Goal: Task Accomplishment & Management: Use online tool/utility

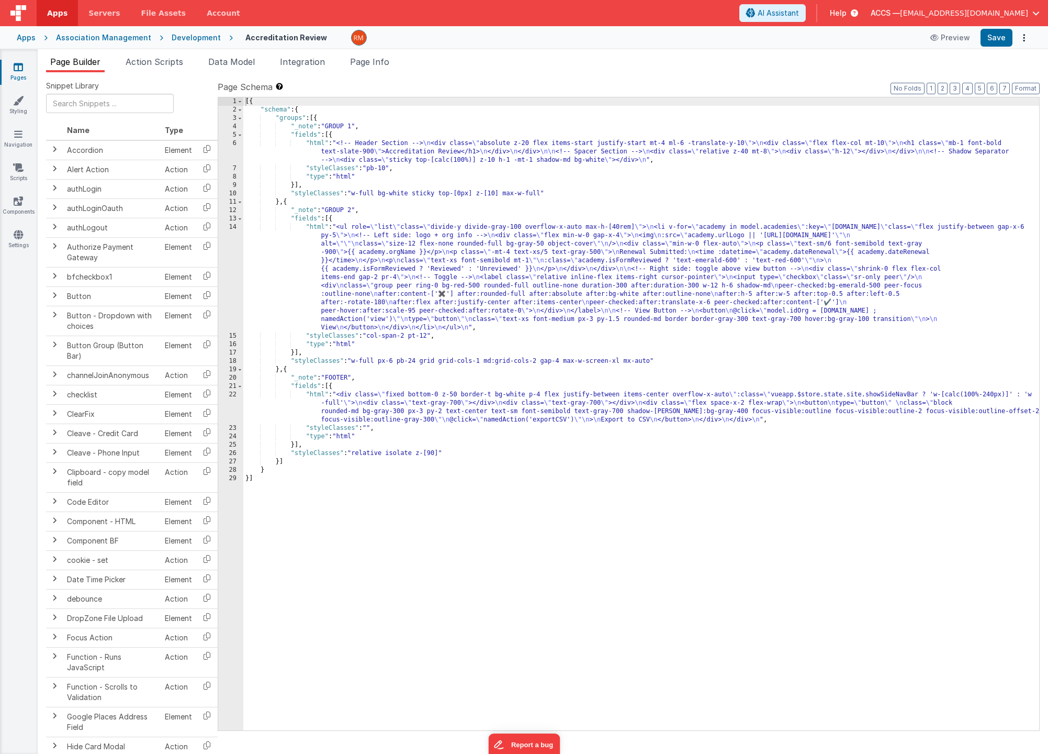
click at [23, 37] on div "Apps" at bounding box center [26, 37] width 19 height 10
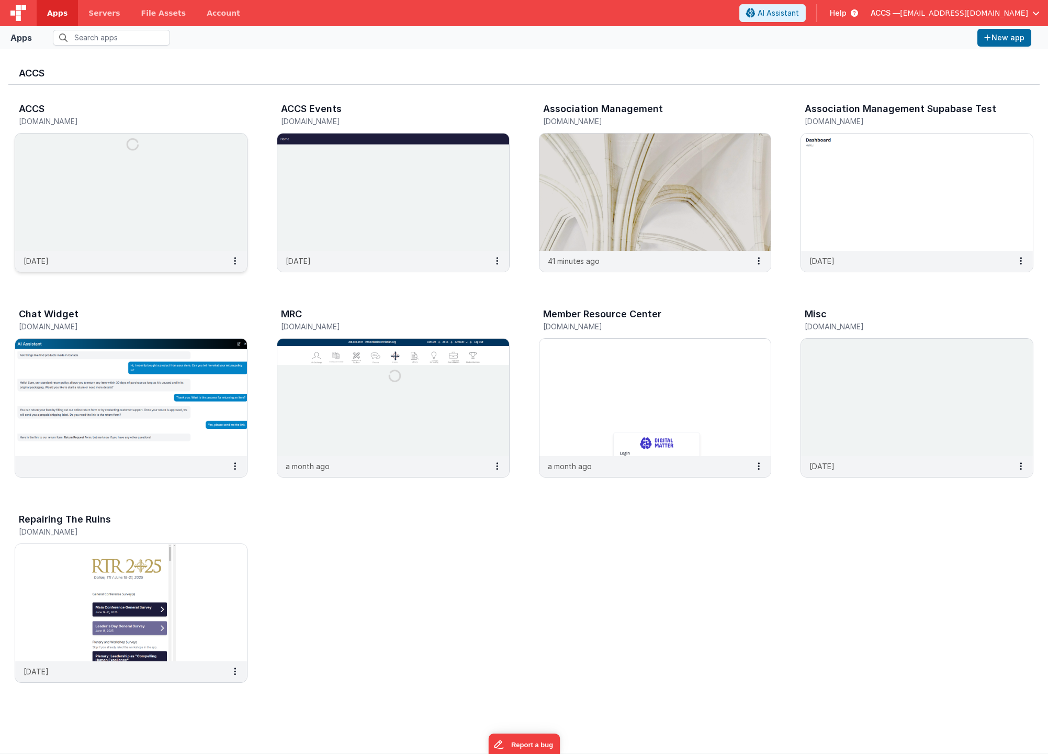
click at [204, 206] on img at bounding box center [131, 191] width 232 height 117
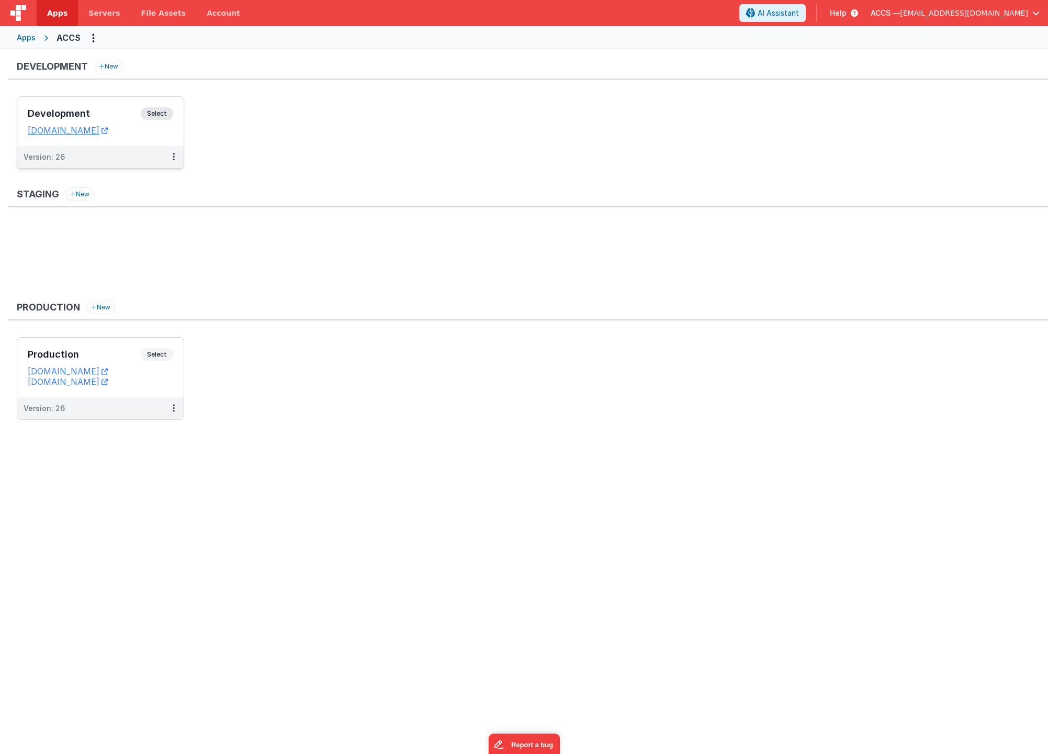
click at [126, 105] on div "Development Select URLs [DOMAIN_NAME]" at bounding box center [100, 121] width 166 height 49
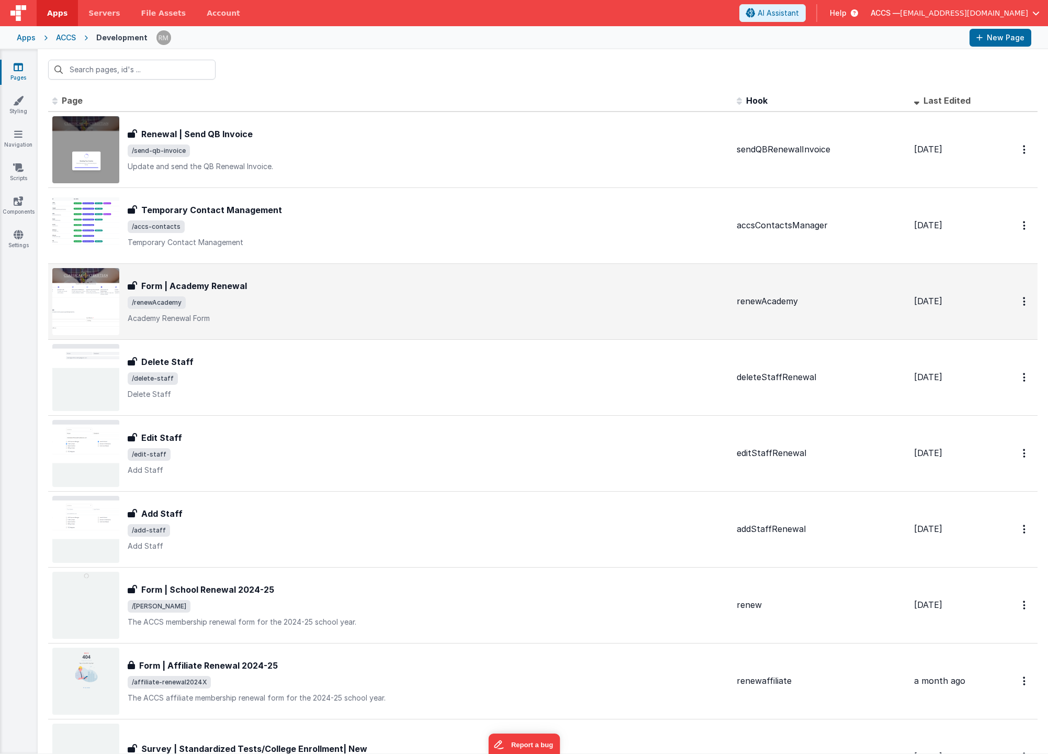
click at [320, 296] on span "/renewAcademy" at bounding box center [428, 302] width 601 height 13
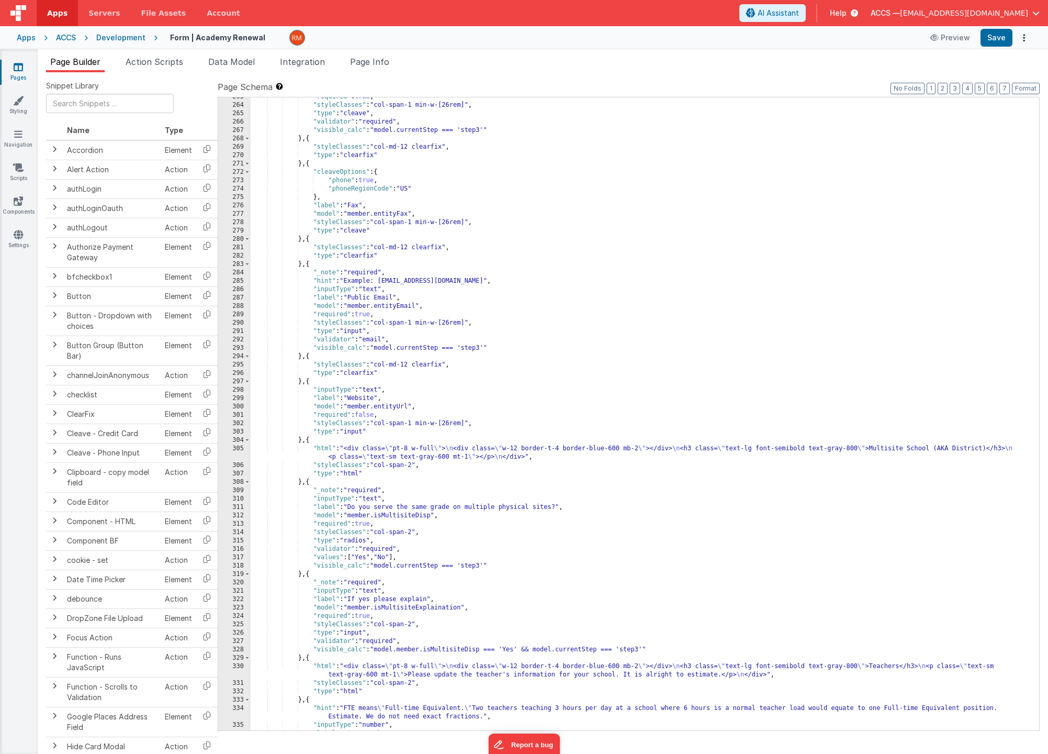
scroll to position [2903, 0]
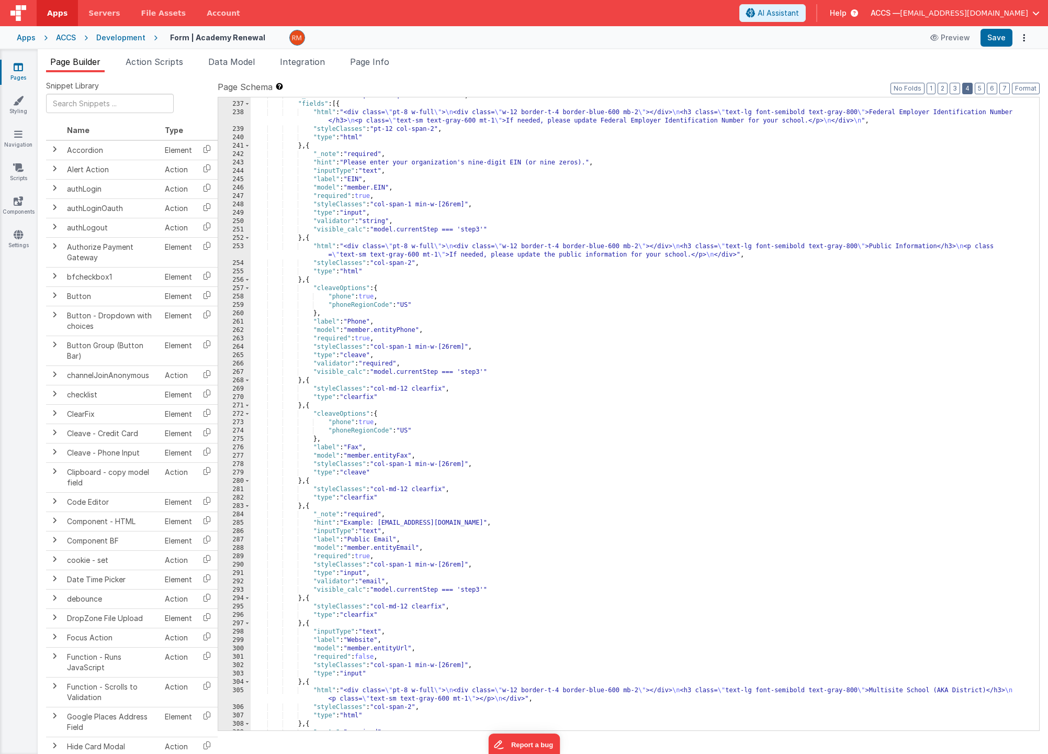
click at [965, 87] on button "4" at bounding box center [968, 89] width 10 height 12
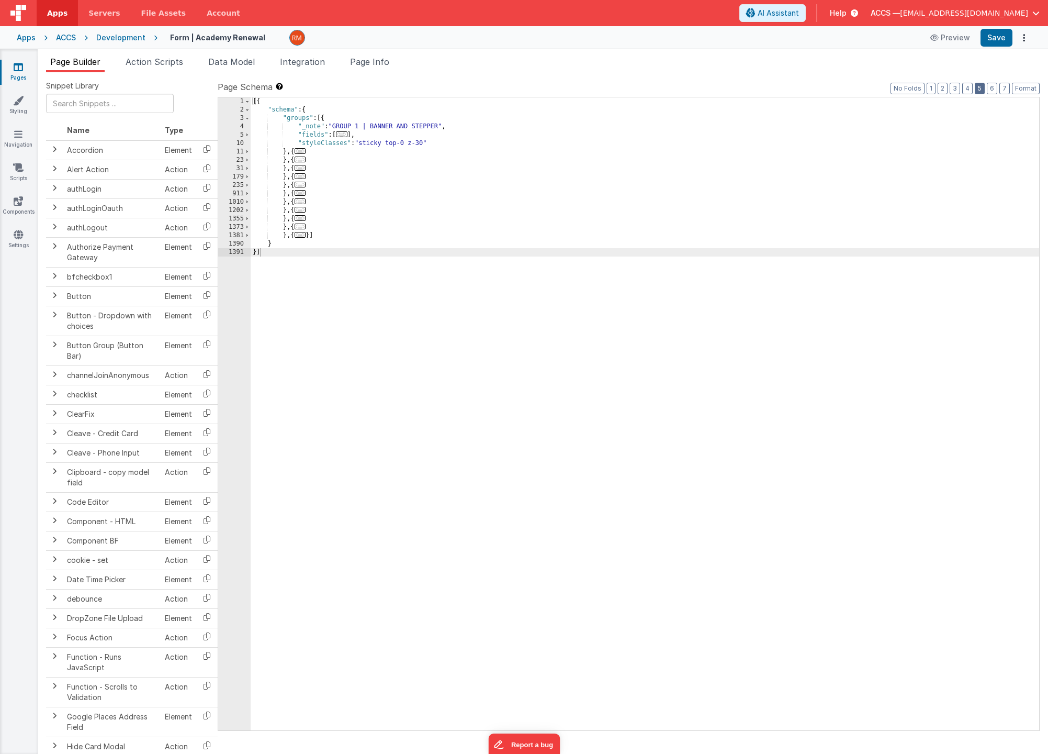
click at [981, 88] on button "5" at bounding box center [980, 89] width 10 height 12
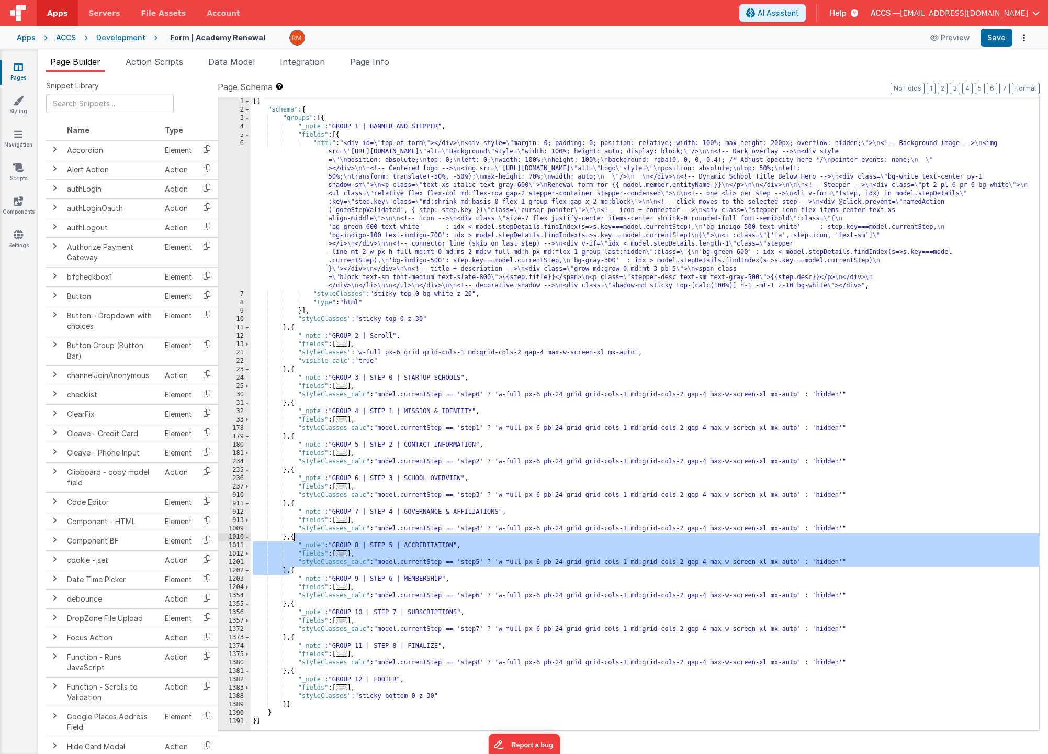
drag, startPoint x: 291, startPoint y: 569, endPoint x: 295, endPoint y: 539, distance: 30.2
click at [295, 539] on div "[{ "schema" : { "groups" : [{ "_note" : "GROUP 1 | BANNER AND STEPPER" , "field…" at bounding box center [645, 422] width 789 height 650
click at [28, 39] on div "Apps" at bounding box center [26, 37] width 19 height 10
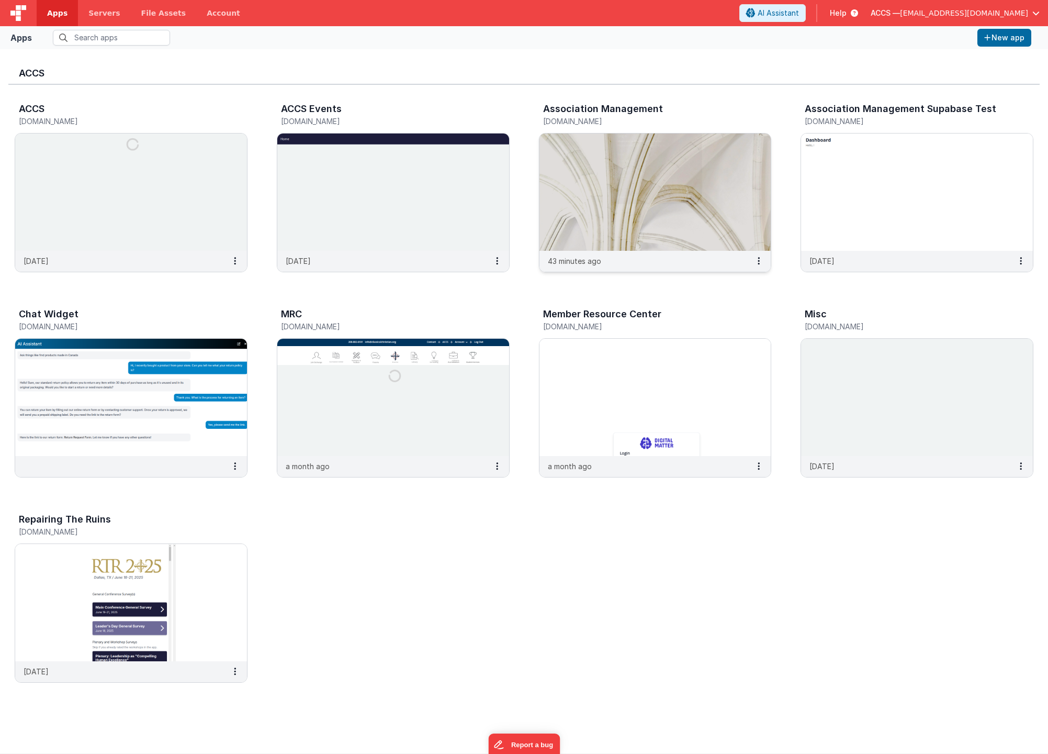
click at [610, 173] on img at bounding box center [656, 191] width 232 height 117
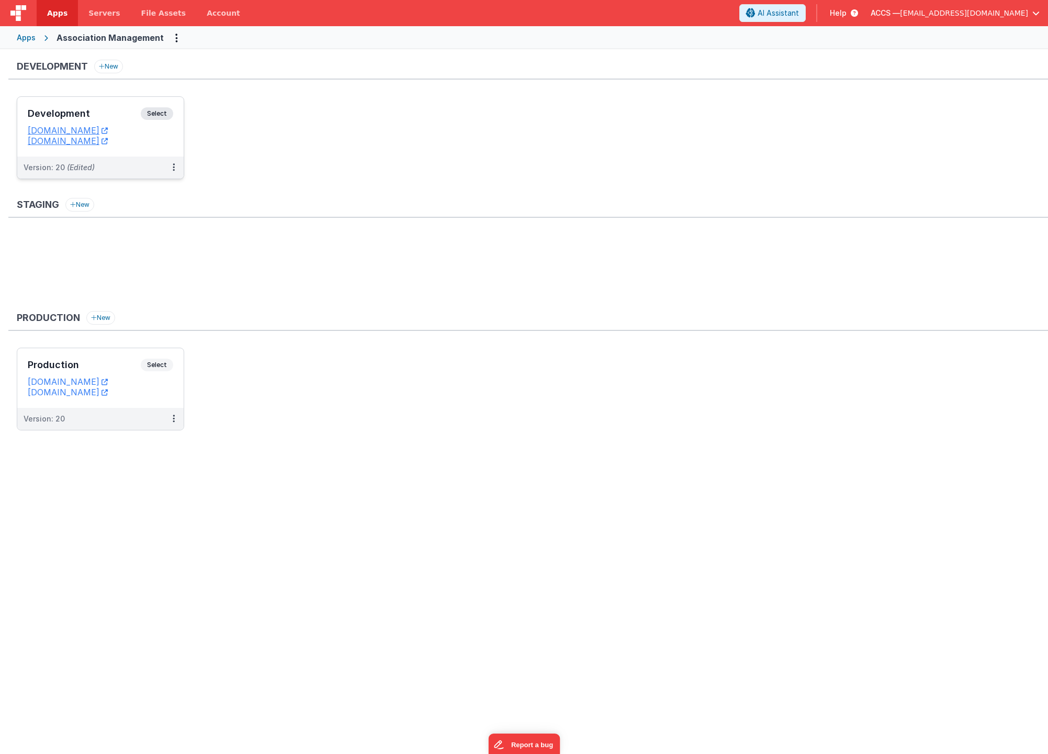
click at [133, 124] on div "Development Select" at bounding box center [101, 116] width 146 height 18
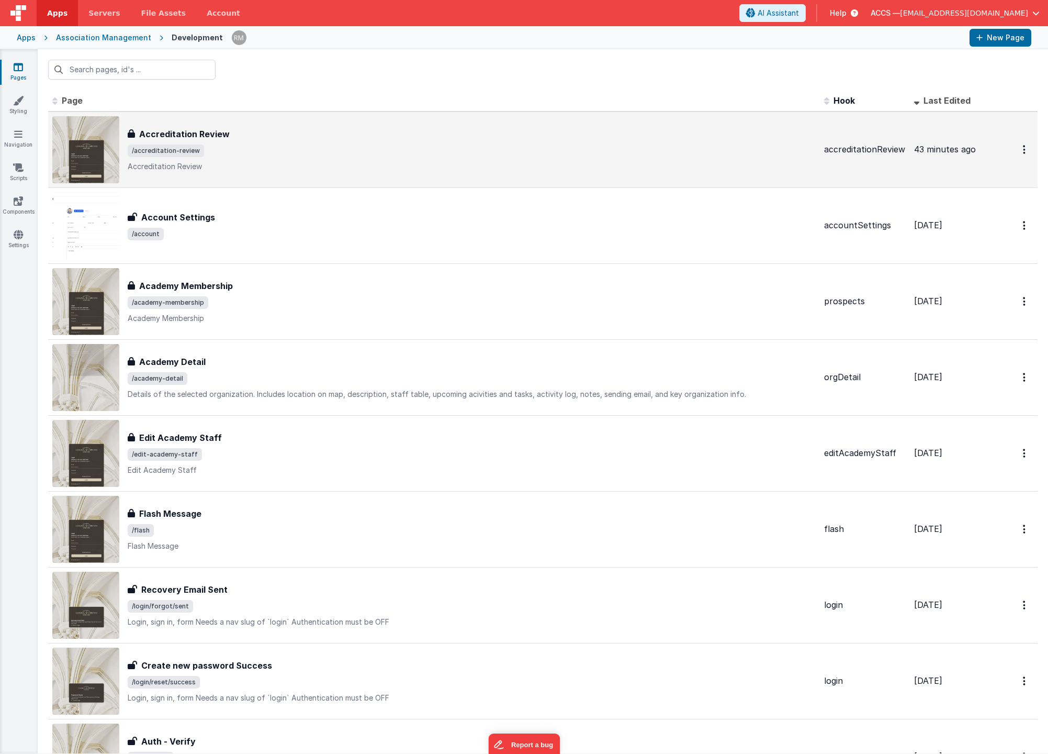
click at [187, 166] on p "Accreditation Review" at bounding box center [472, 166] width 688 height 10
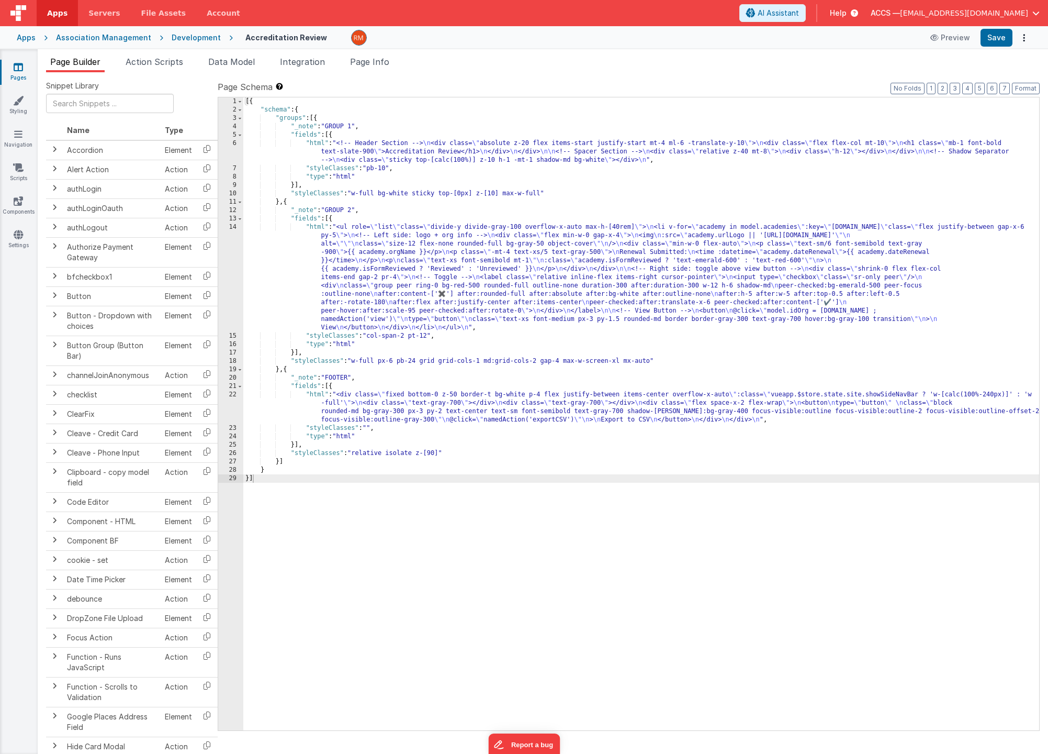
click at [288, 371] on div "[{ "schema" : { "groups" : [{ "_note" : "GROUP 1" , "fields" : [{ "html" : "<!-…" at bounding box center [641, 422] width 796 height 650
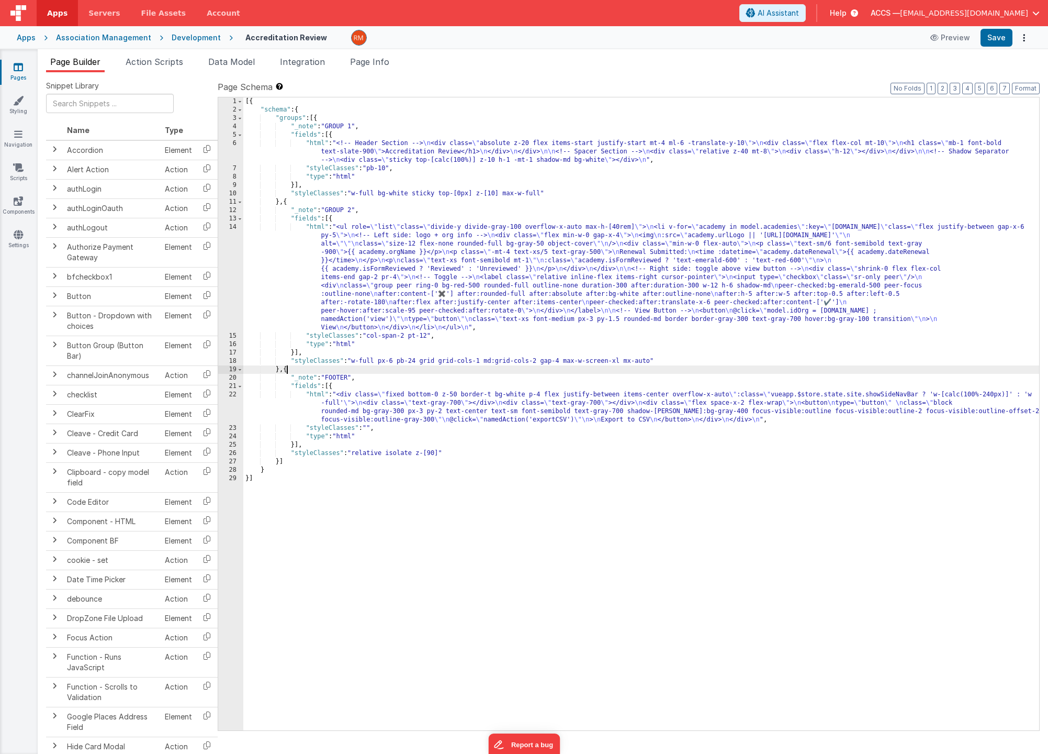
paste textarea
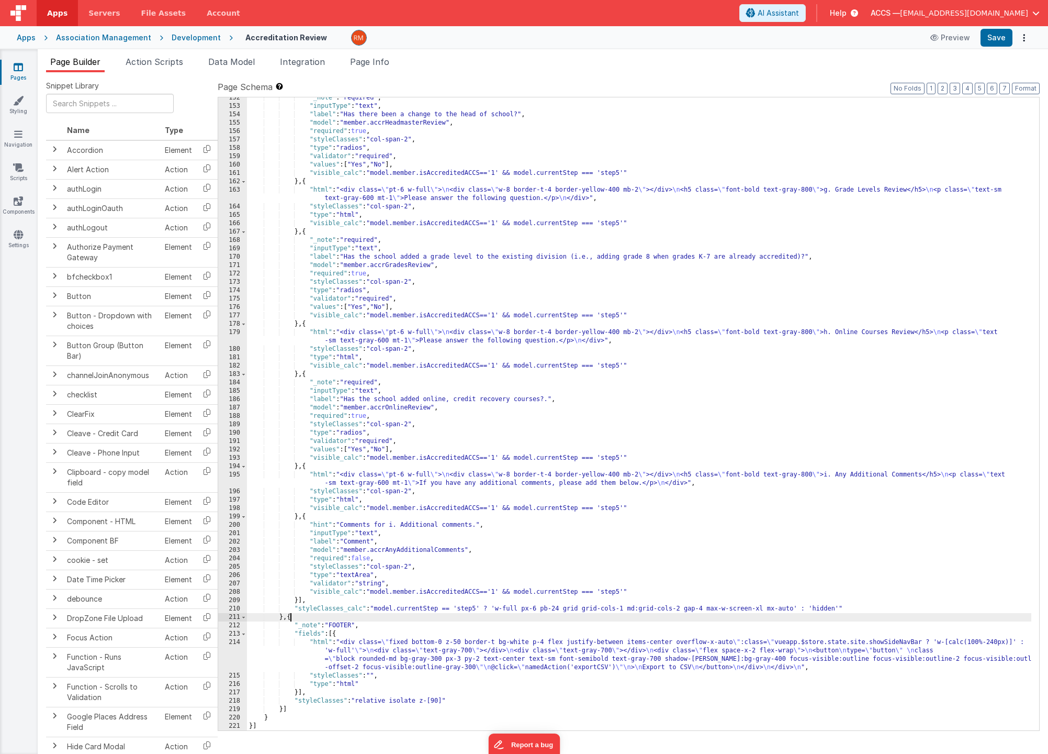
scroll to position [1469, 0]
drag, startPoint x: 496, startPoint y: 610, endPoint x: 378, endPoint y: 608, distance: 118.3
click at [378, 608] on div ""_note" : "required" , "inputType" : "text" , "label" : "Has there been a chang…" at bounding box center [639, 419] width 785 height 650
drag, startPoint x: 719, startPoint y: 608, endPoint x: 675, endPoint y: 608, distance: 44.5
click at [675, 608] on div ""_note" : "required" , "inputType" : "text" , "label" : "Has there been a chang…" at bounding box center [639, 419] width 785 height 650
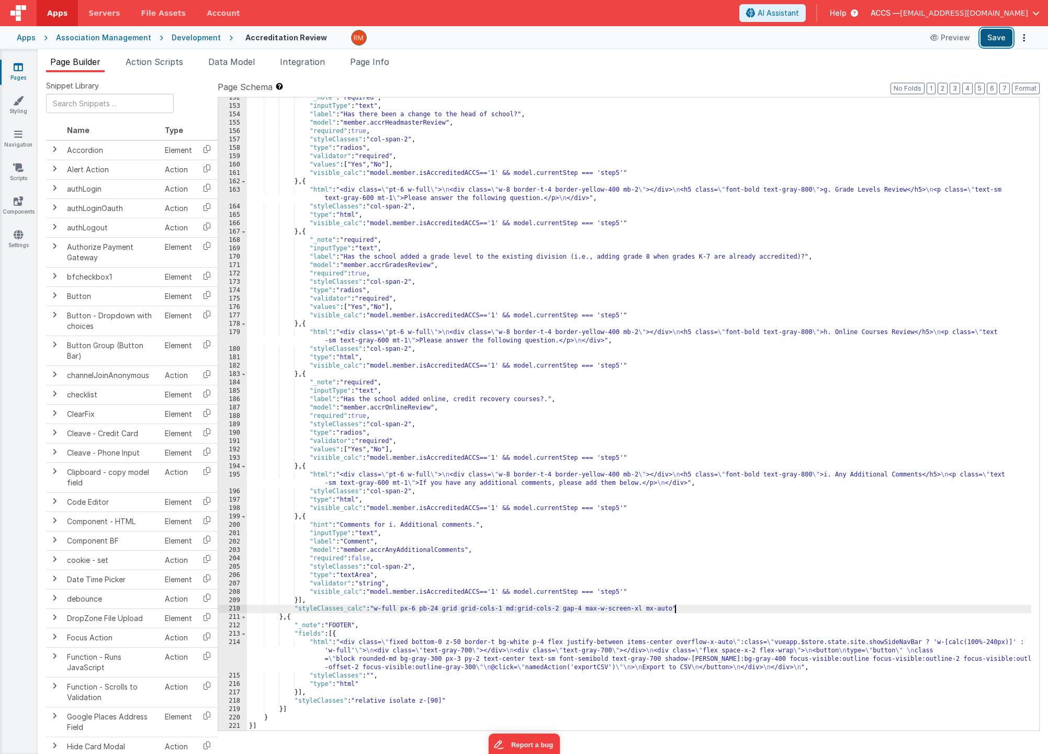
click at [997, 35] on button "Save" at bounding box center [997, 38] width 32 height 18
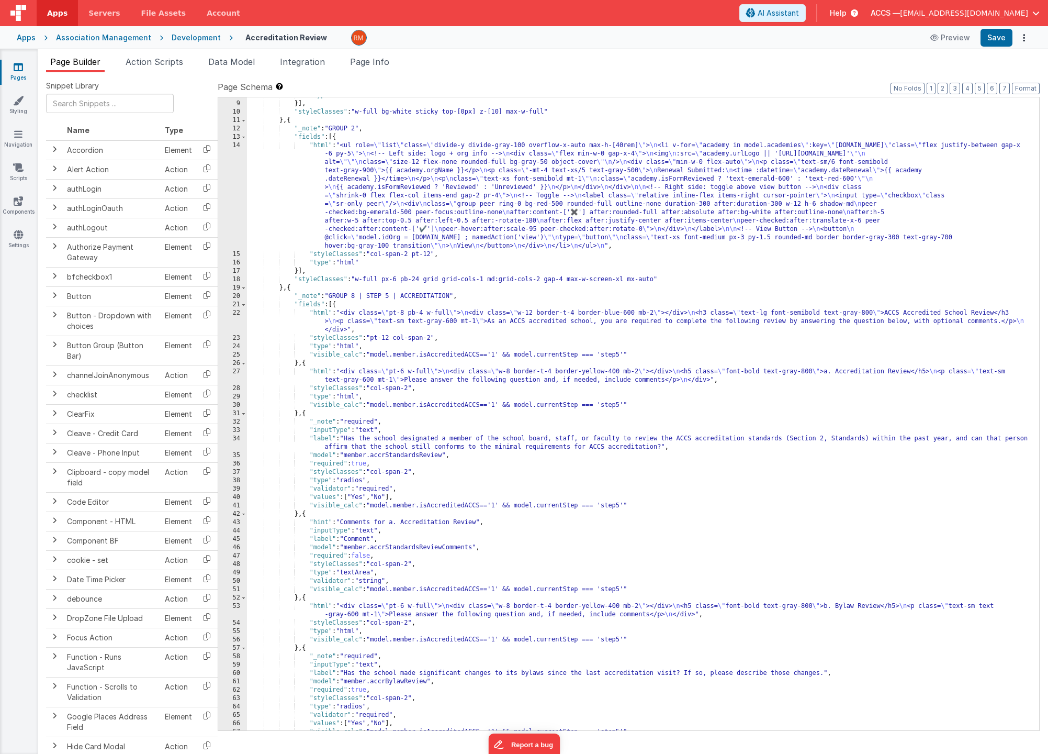
scroll to position [82, 0]
drag, startPoint x: 626, startPoint y: 356, endPoint x: 503, endPoint y: 357, distance: 122.5
click at [503, 357] on div ""type" : "html" }] , "styleClasses" : "w-full bg-white sticky top-[0px] z-[10] …" at bounding box center [639, 416] width 785 height 650
click at [419, 353] on div ""type" : "html" }] , "styleClasses" : "w-full bg-white sticky top-[0px] z-[10] …" at bounding box center [639, 416] width 785 height 650
drag, startPoint x: 498, startPoint y: 355, endPoint x: 417, endPoint y: 355, distance: 81.1
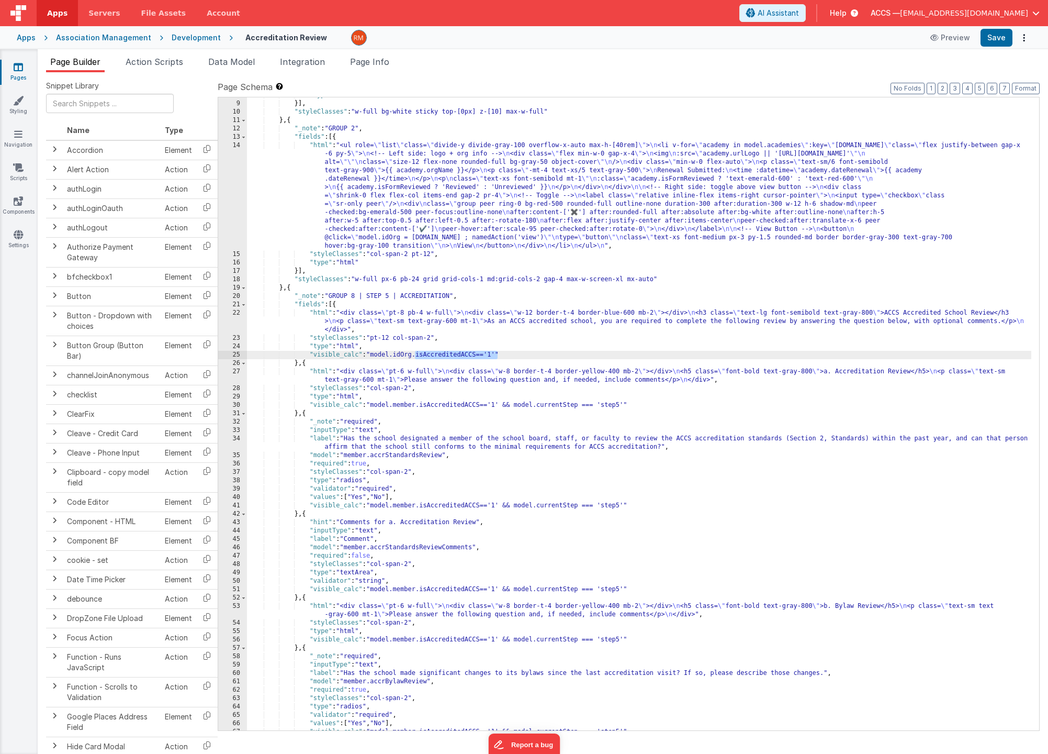
click at [417, 355] on div ""type" : "html" }] , "styleClasses" : "w-full bg-white sticky top-[0px] z-[10] …" at bounding box center [639, 416] width 785 height 650
drag, startPoint x: 430, startPoint y: 354, endPoint x: 310, endPoint y: 354, distance: 119.3
click at [310, 354] on div ""type" : "html" }] , "styleClasses" : "w-full bg-white sticky top-[0px] z-[10] …" at bounding box center [639, 416] width 785 height 650
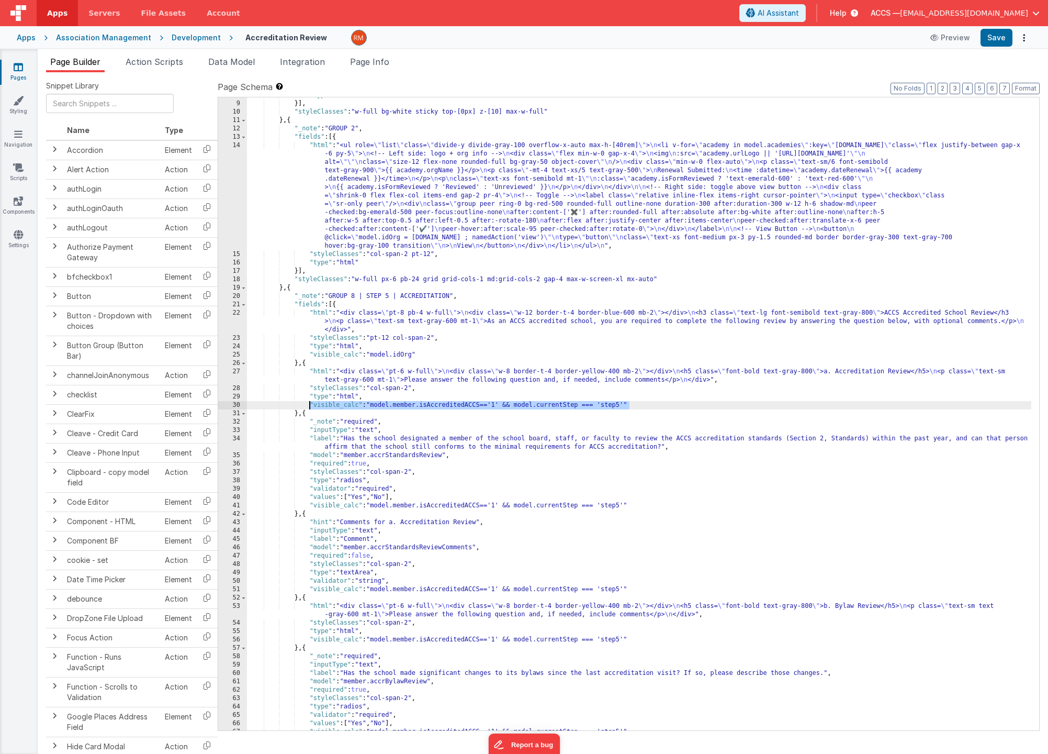
drag, startPoint x: 637, startPoint y: 404, endPoint x: 310, endPoint y: 406, distance: 327.2
click at [310, 406] on div ""type" : "html" }] , "styleClasses" : "w-full bg-white sticky top-[0px] z-[10] …" at bounding box center [639, 416] width 785 height 650
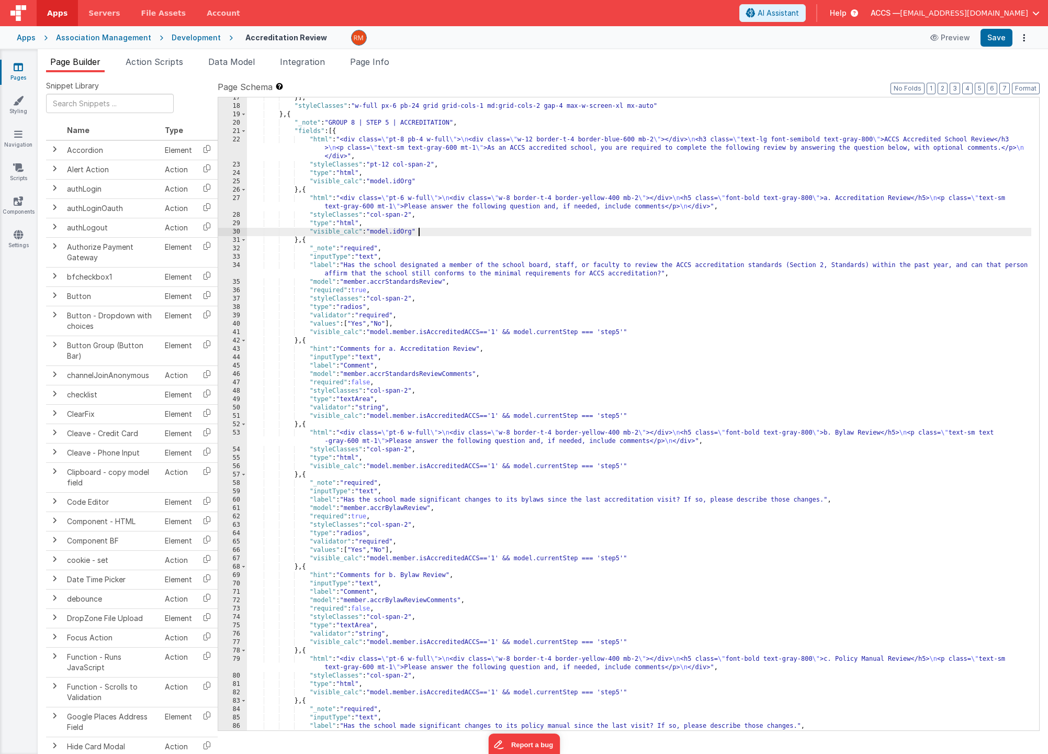
scroll to position [255, 0]
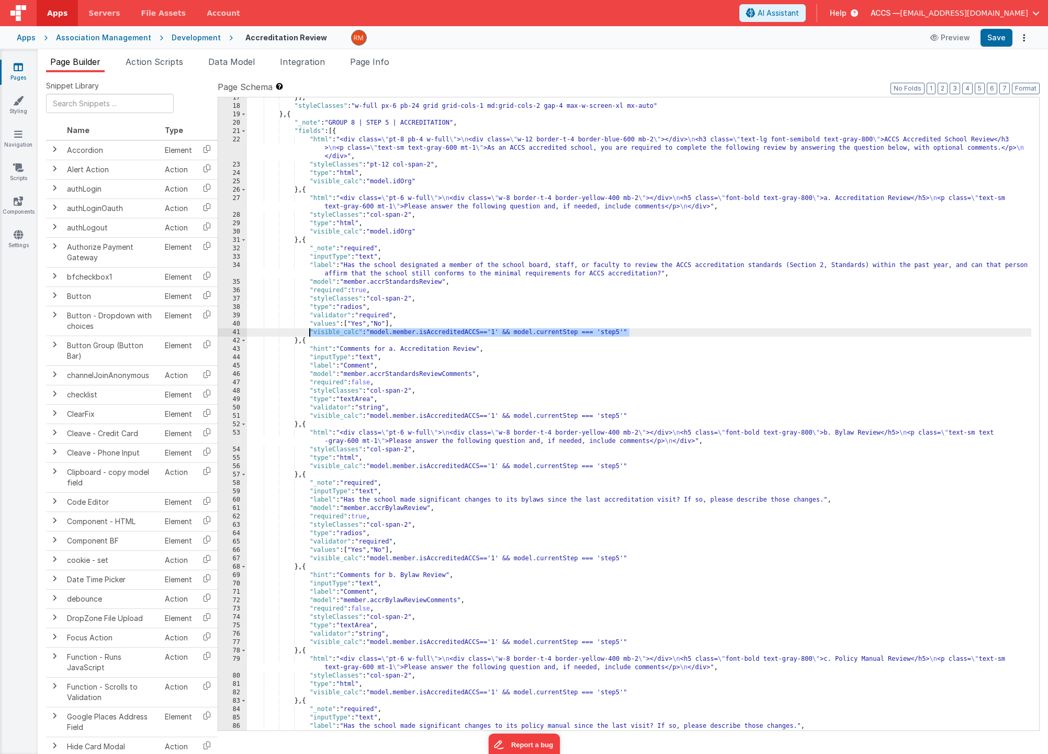
drag, startPoint x: 632, startPoint y: 331, endPoint x: 309, endPoint y: 332, distance: 322.4
click at [309, 332] on div "}] , "styleClasses" : "w-full px-6 pb-24 grid grid-cols-1 md:grid-cols-2 gap-4 …" at bounding box center [639, 419] width 785 height 650
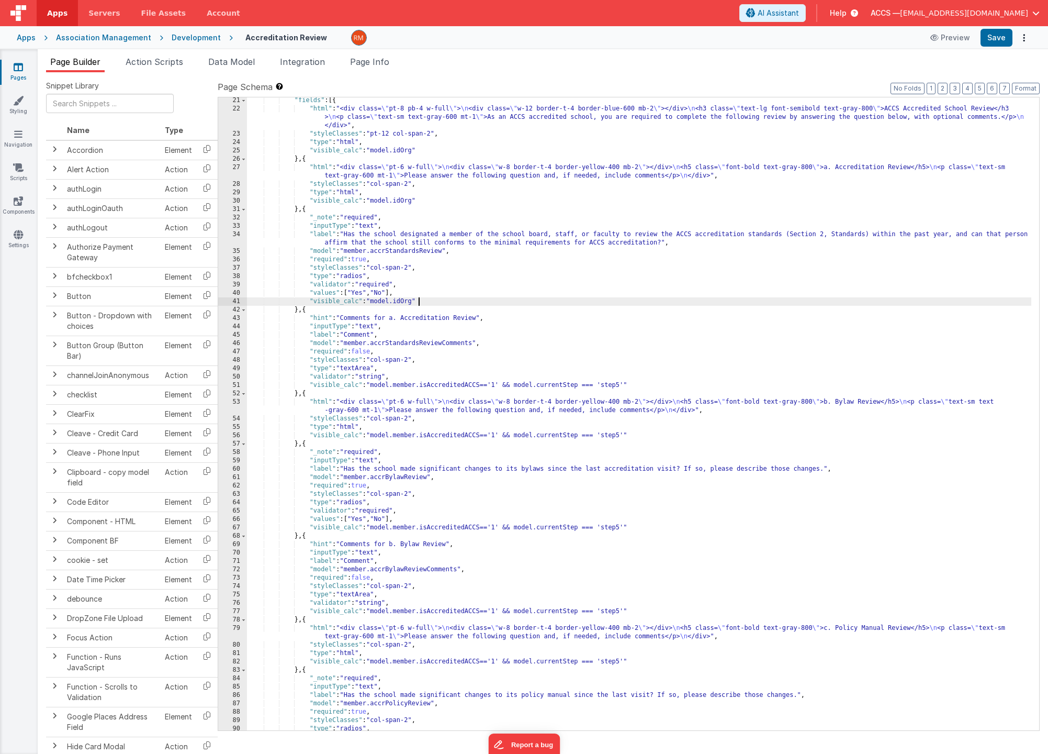
scroll to position [286, 0]
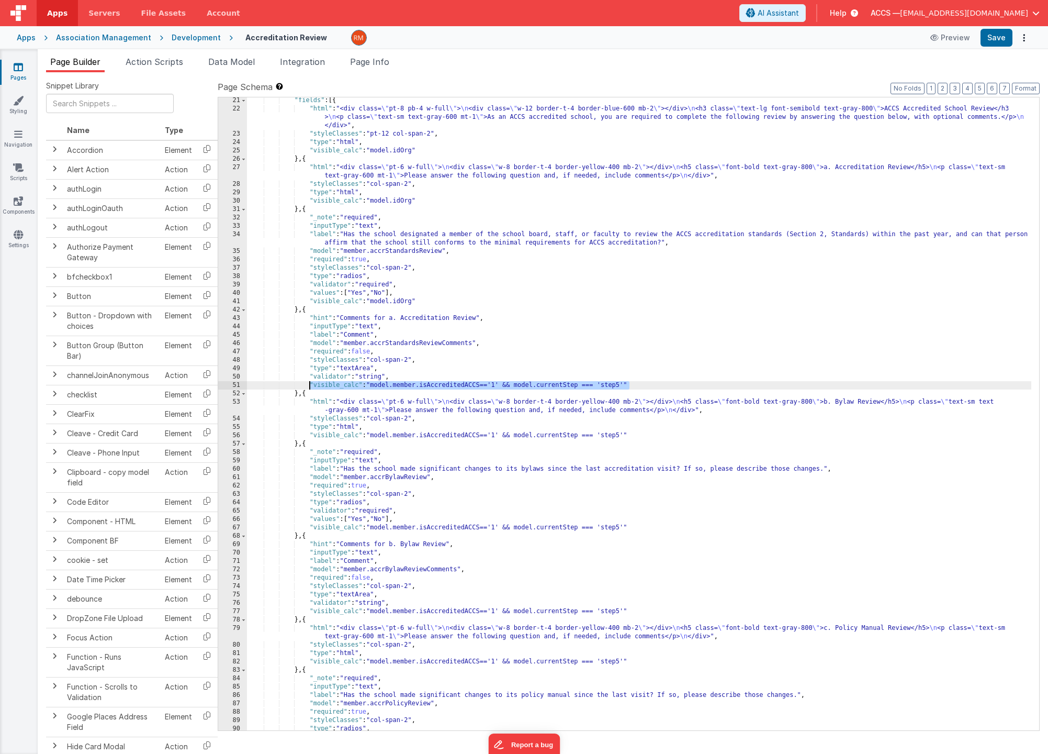
drag, startPoint x: 630, startPoint y: 386, endPoint x: 309, endPoint y: 385, distance: 321.4
click at [309, 385] on div ""fields" : [{ "html" : "<div class= \" pt-8 pb-4 w-full \" > \n <div class= \" …" at bounding box center [639, 421] width 785 height 650
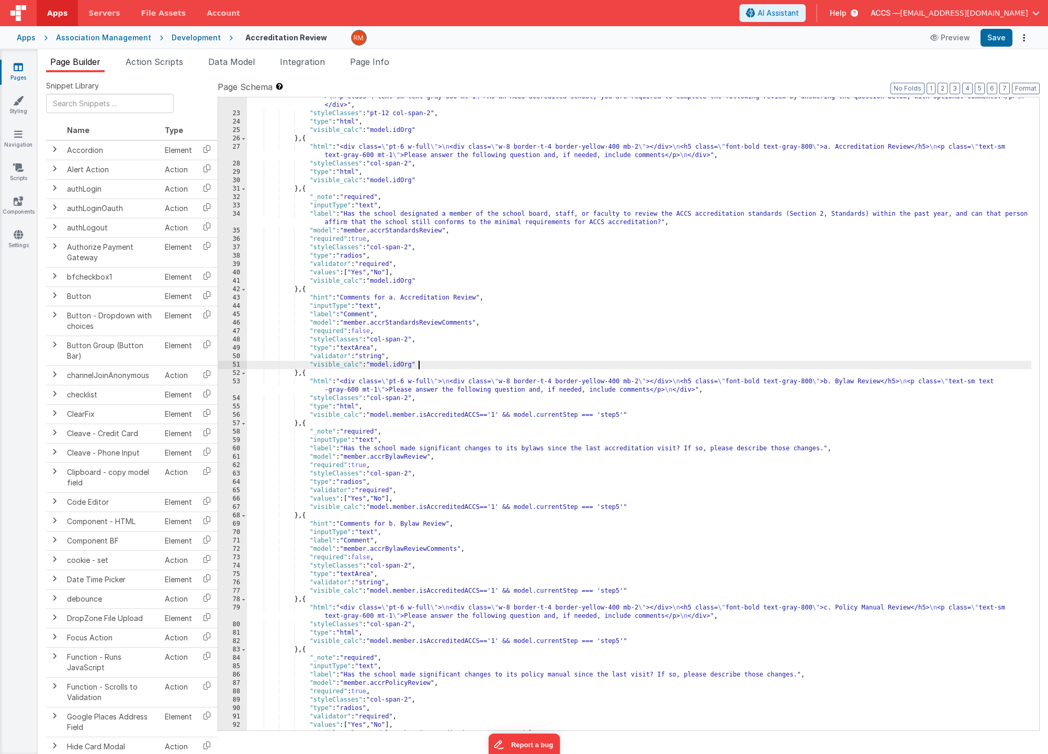
scroll to position [341, 0]
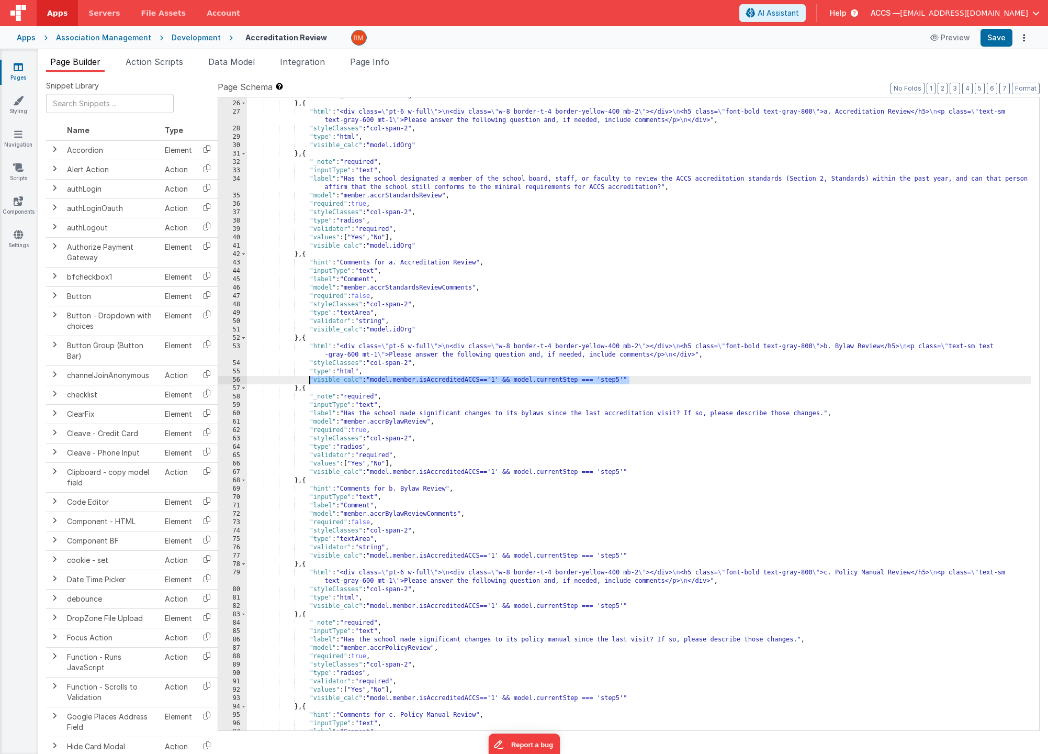
drag, startPoint x: 633, startPoint y: 380, endPoint x: 308, endPoint y: 378, distance: 324.5
click at [308, 378] on div ""visible_calc" : "model.idOrg" } , { "html" : "<div class= \" pt-6 w-full \" > …" at bounding box center [639, 416] width 785 height 650
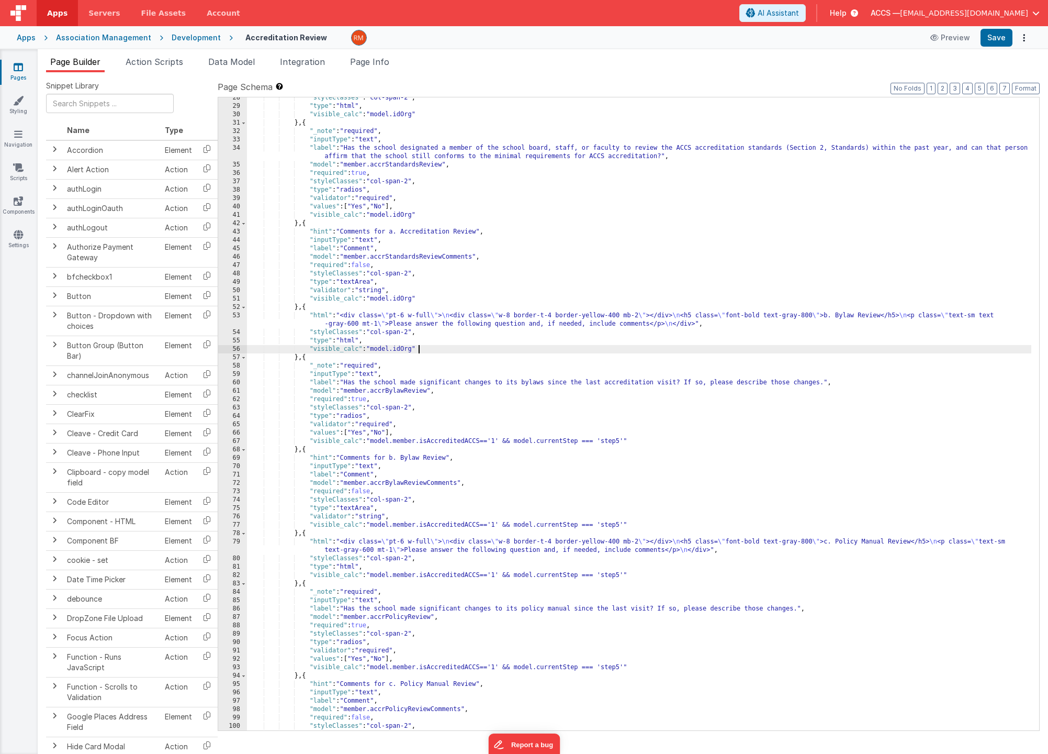
scroll to position [443, 0]
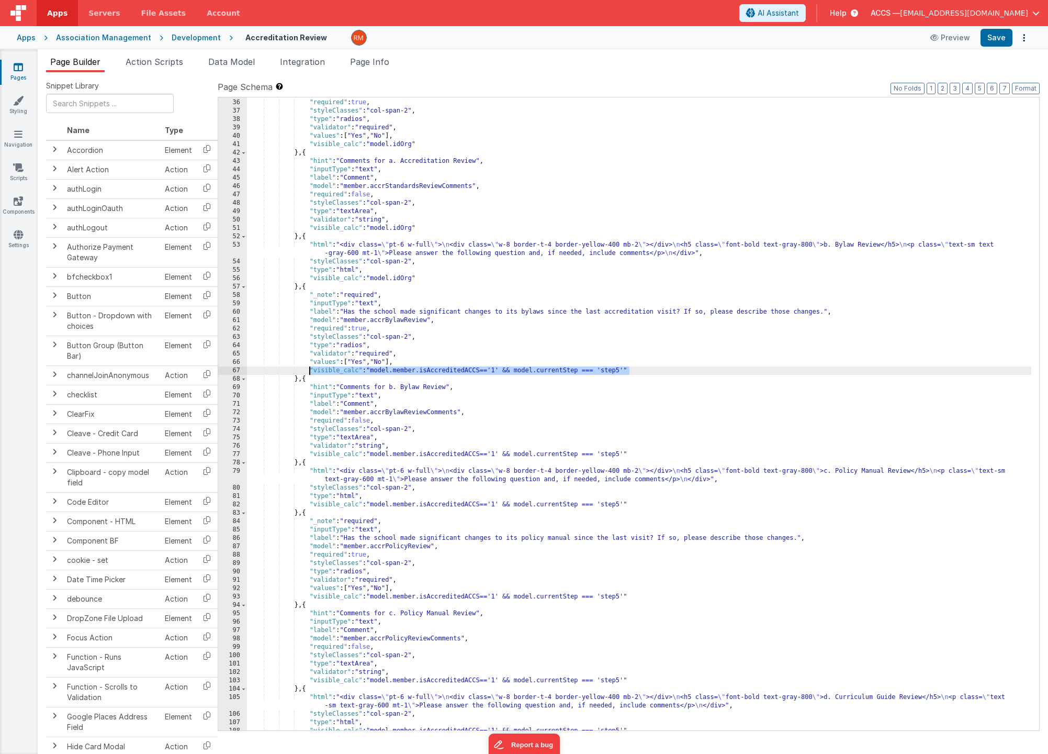
drag, startPoint x: 630, startPoint y: 371, endPoint x: 308, endPoint y: 368, distance: 322.4
click at [308, 368] on div ""model" : "member.accrStandardsReview" , "required" : true , "styleClasses" : "…" at bounding box center [639, 415] width 785 height 650
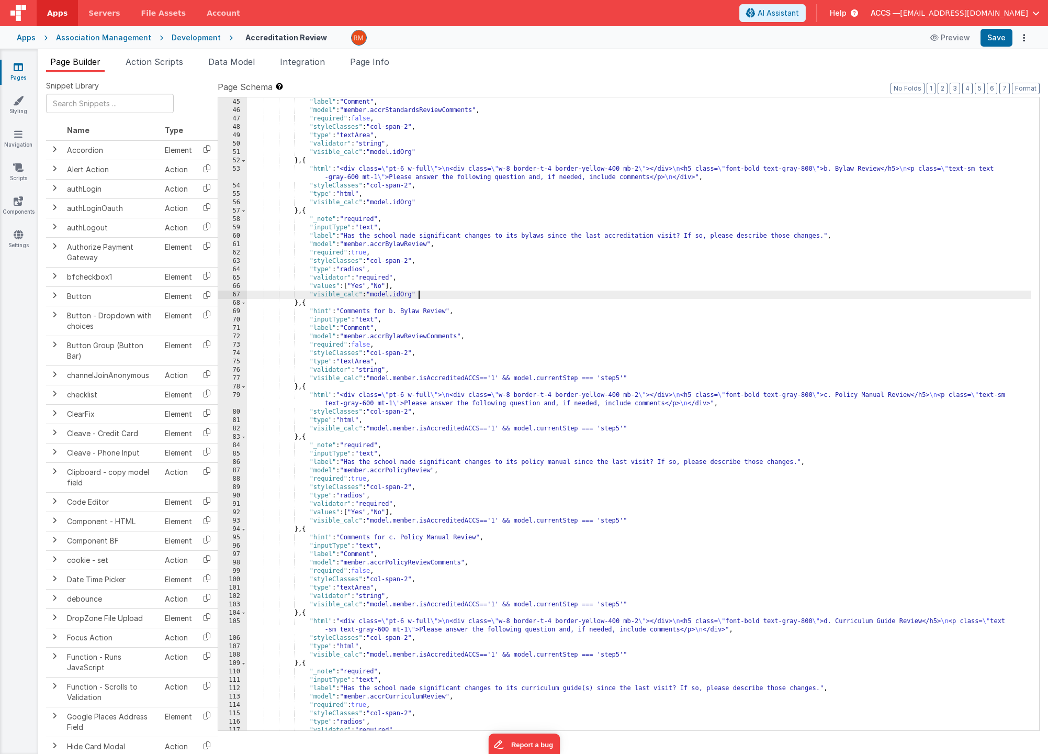
scroll to position [519, 0]
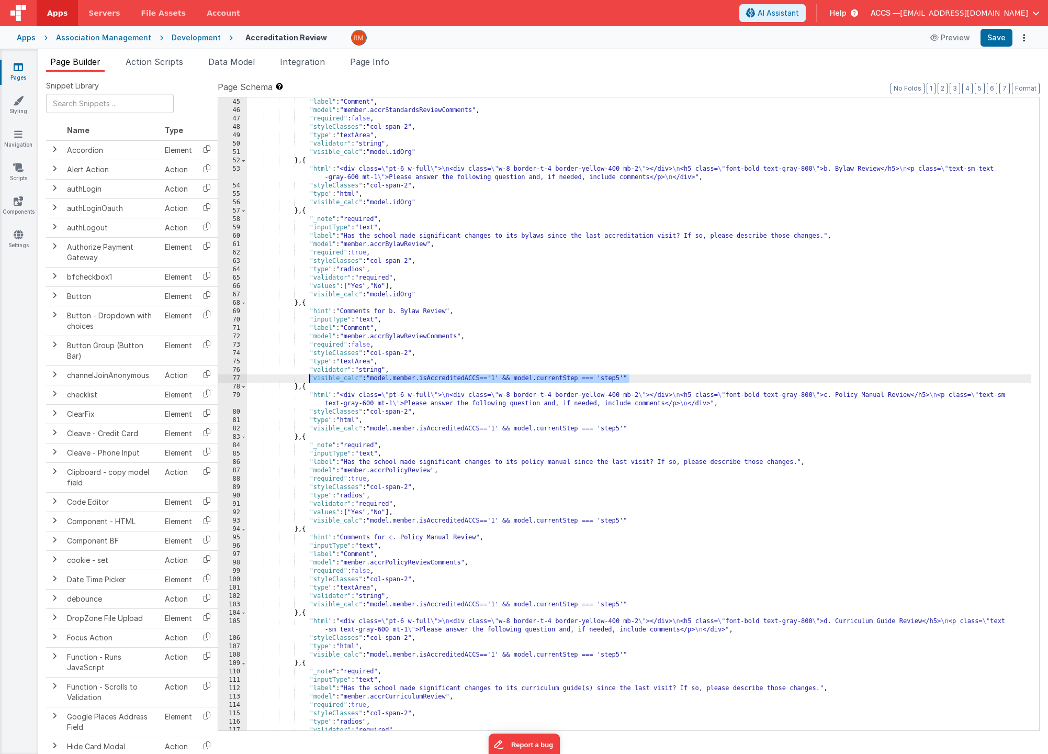
drag, startPoint x: 637, startPoint y: 377, endPoint x: 309, endPoint y: 378, distance: 328.2
click at [309, 378] on div ""inputType" : "text" , "label" : "Comment" , "model" : "member.accrStandardsRev…" at bounding box center [639, 415] width 785 height 650
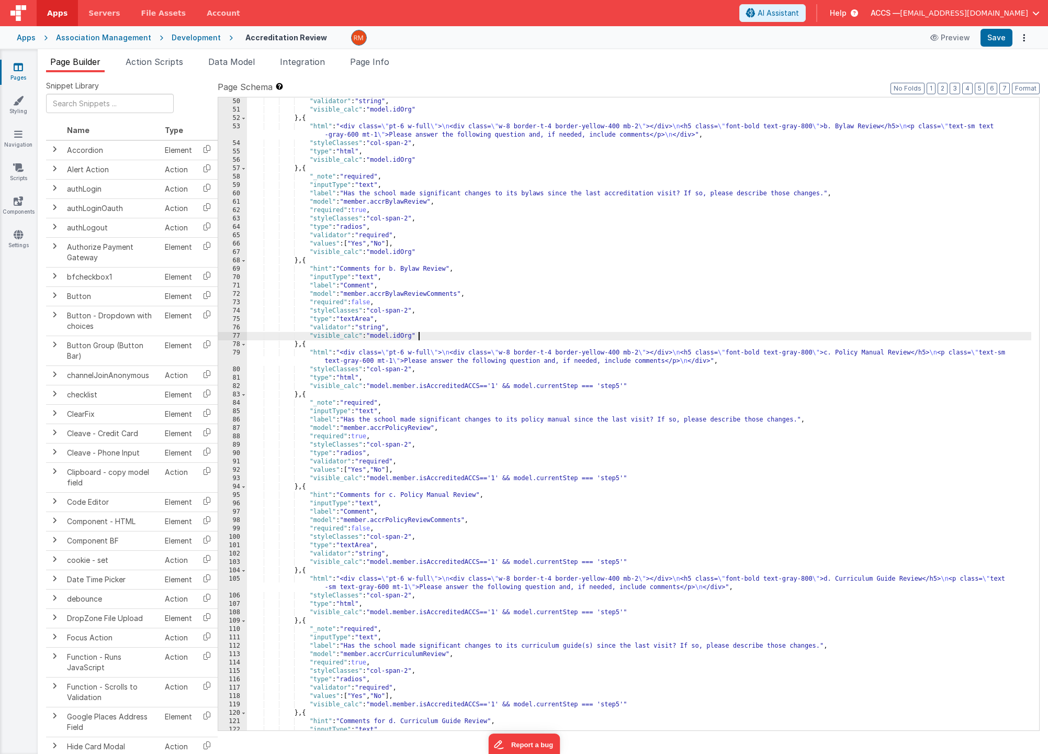
scroll to position [588, 0]
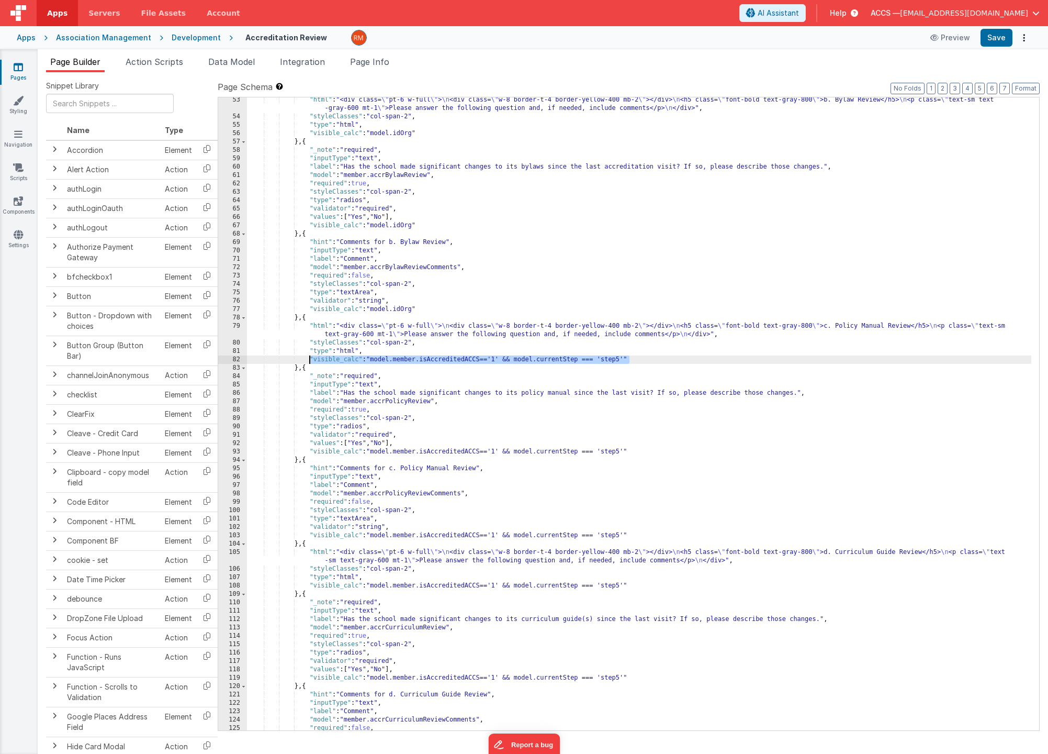
drag, startPoint x: 631, startPoint y: 359, endPoint x: 309, endPoint y: 359, distance: 322.4
click at [309, 359] on div ""html" : "<div class= \" pt-6 w-full \" > \n <div class= \" w-8 border-t-4 bord…" at bounding box center [639, 425] width 785 height 658
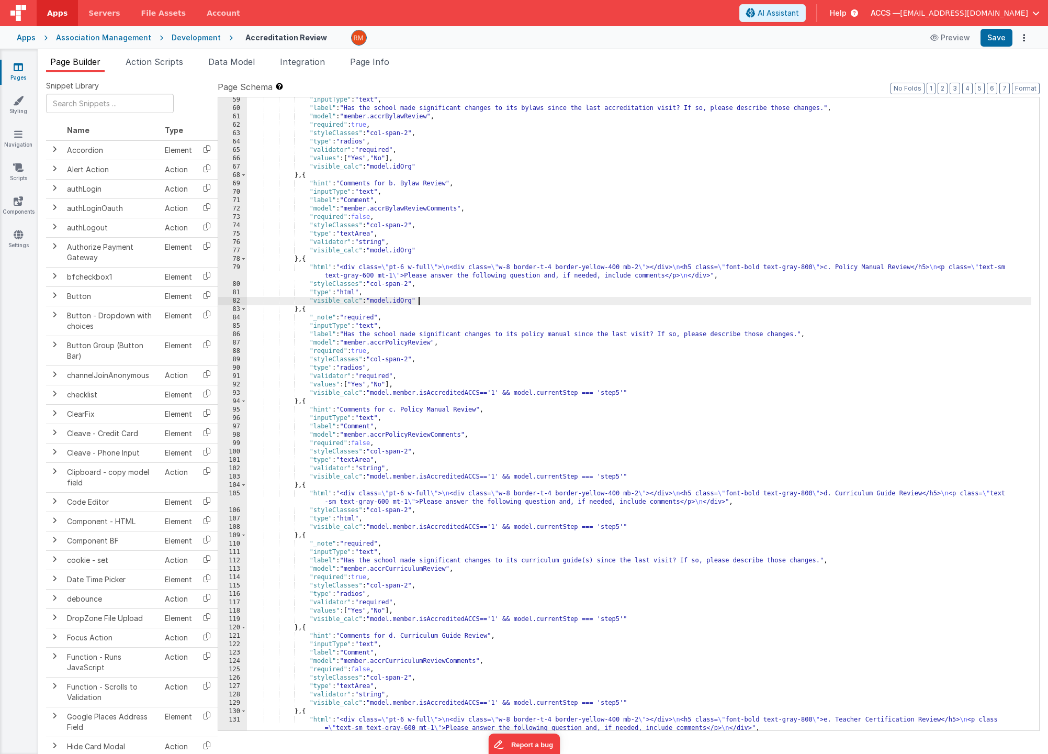
scroll to position [646, 0]
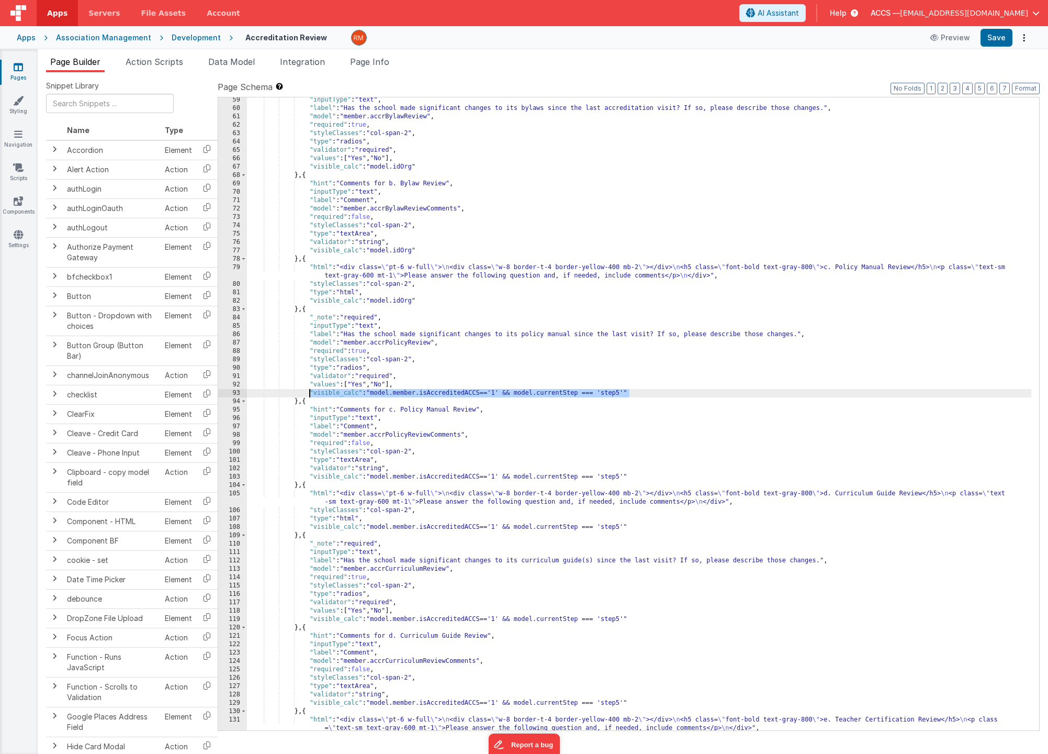
drag, startPoint x: 631, startPoint y: 392, endPoint x: 308, endPoint y: 394, distance: 322.4
click at [308, 394] on div ""inputType" : "text" , "label" : "Has the school made significant changes to it…" at bounding box center [639, 421] width 785 height 650
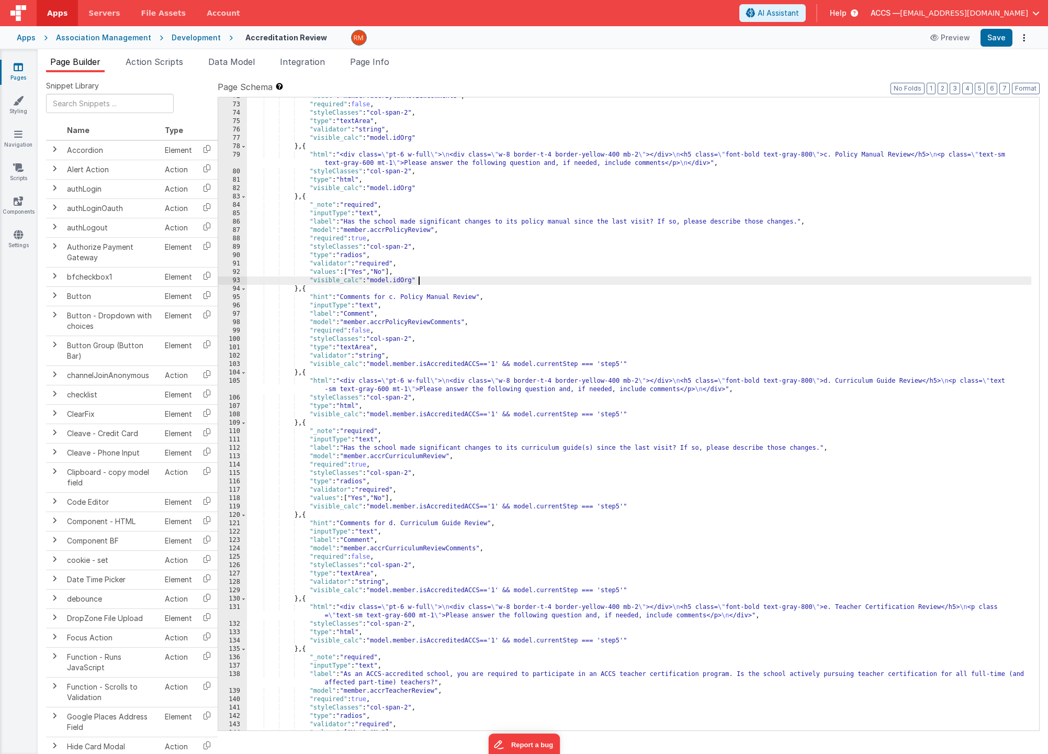
scroll to position [759, 0]
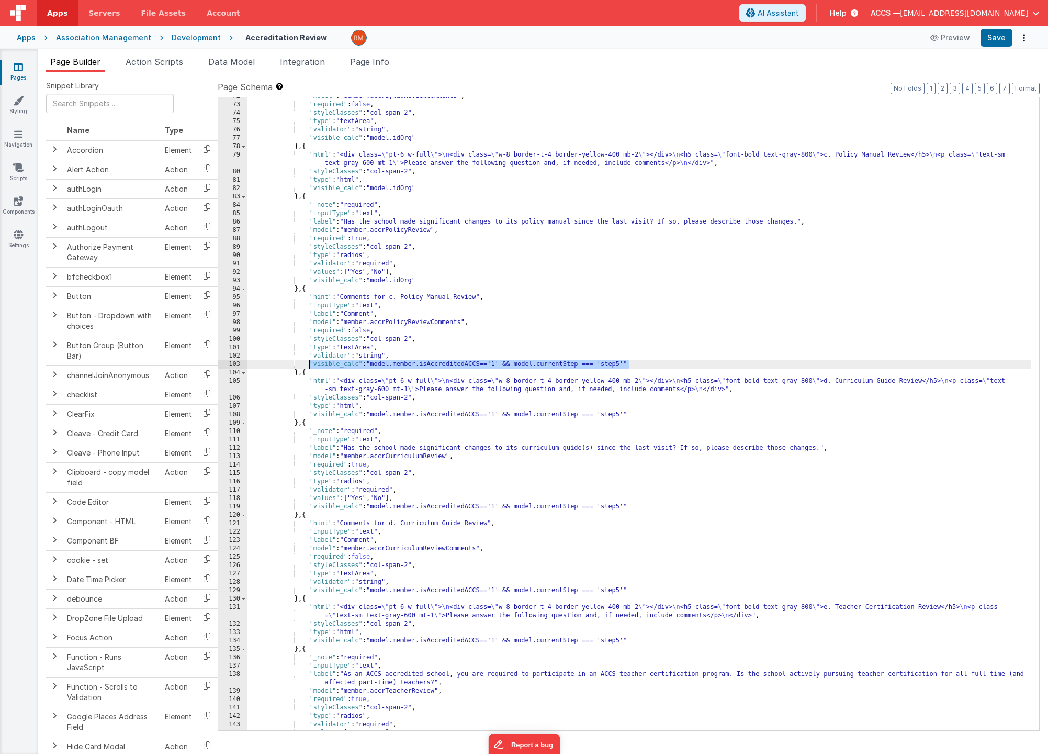
drag, startPoint x: 634, startPoint y: 364, endPoint x: 309, endPoint y: 367, distance: 325.1
click at [309, 367] on div ""model" : "member.accrBylawReviewComments" , "required" : false , "styleClasses…" at bounding box center [639, 417] width 785 height 650
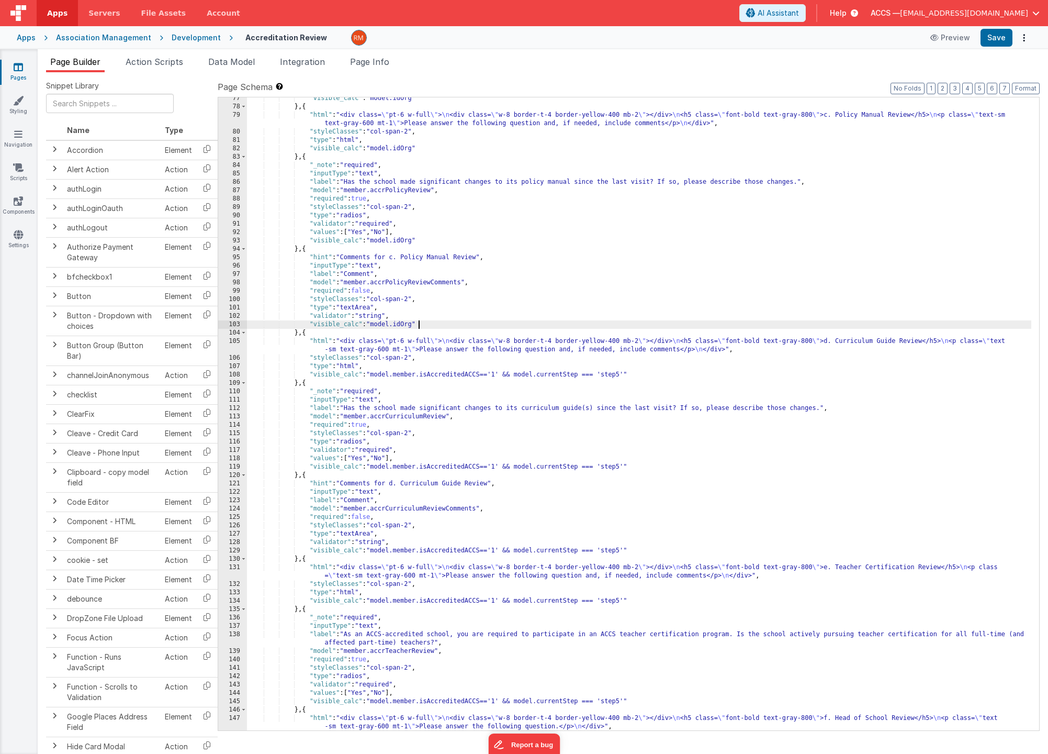
scroll to position [799, 0]
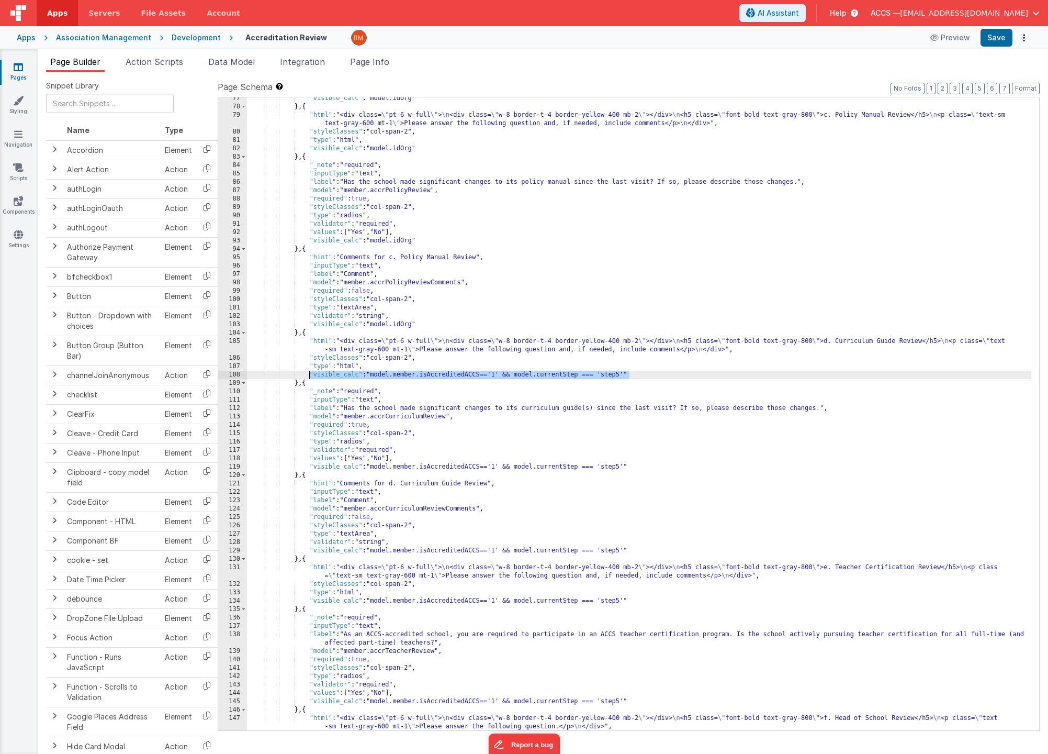
drag, startPoint x: 630, startPoint y: 372, endPoint x: 308, endPoint y: 375, distance: 321.9
click at [308, 375] on div ""visible_calc" : "model.idOrg" } , { "html" : "<div class= \" pt-6 w-full \" > …" at bounding box center [639, 419] width 785 height 650
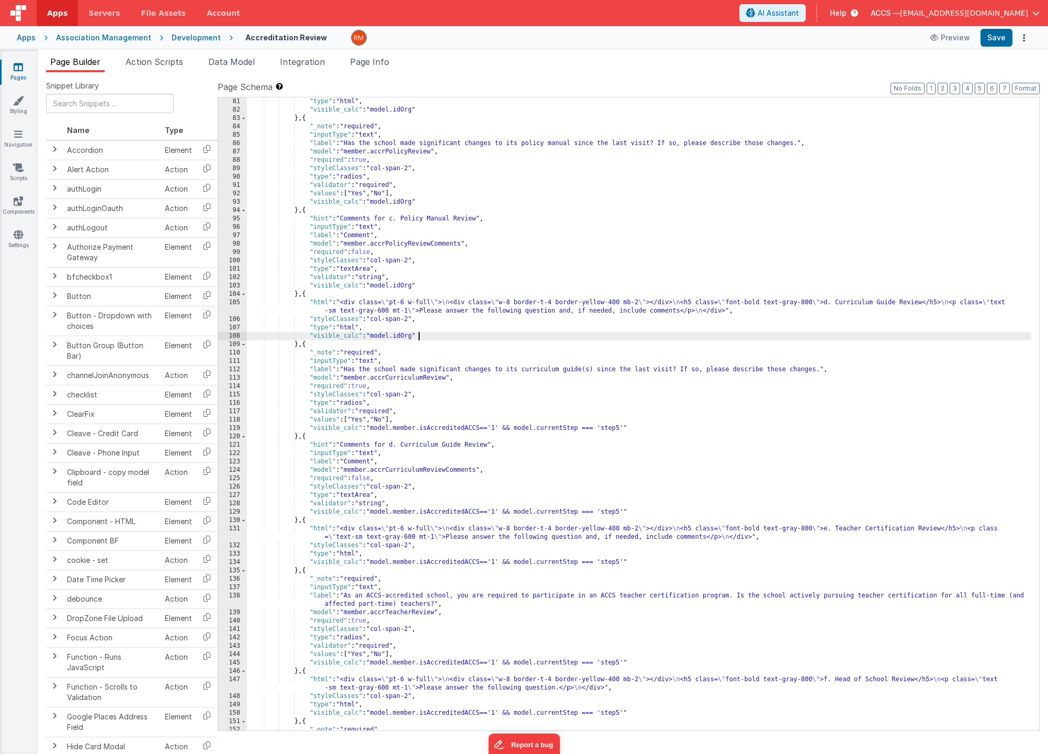
scroll to position [927, 0]
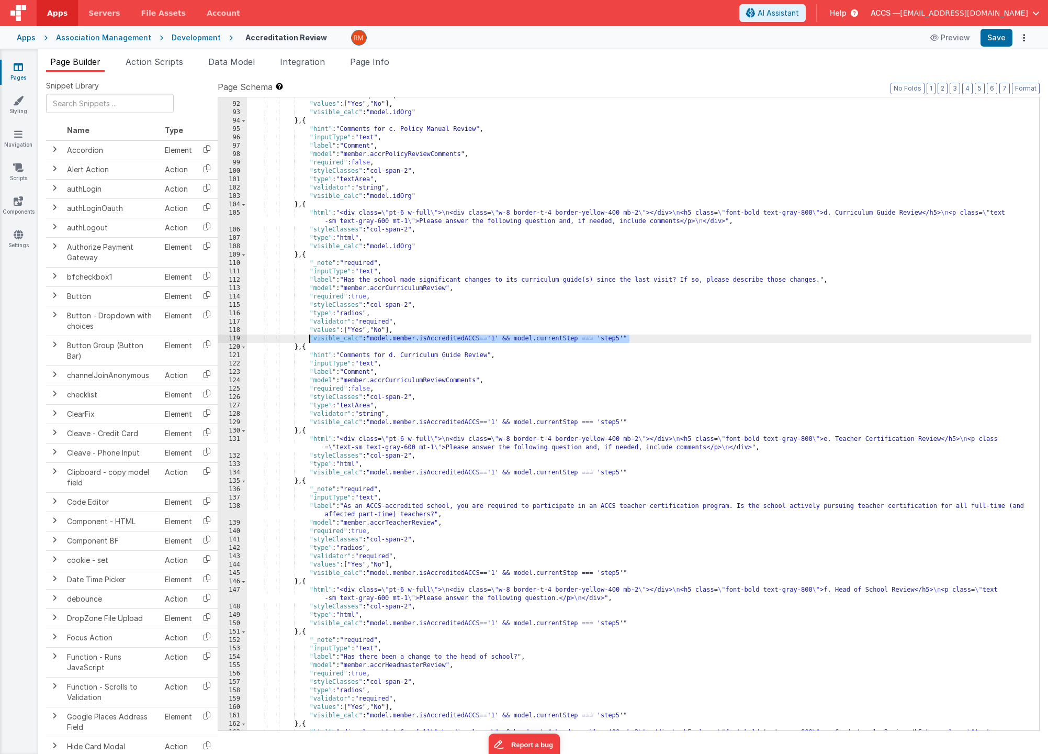
drag, startPoint x: 630, startPoint y: 339, endPoint x: 311, endPoint y: 339, distance: 318.8
click at [311, 339] on div ""validator" : "required" , "values" : [ "Yes" , "No" ] , "visible_calc" : "mode…" at bounding box center [639, 421] width 785 height 658
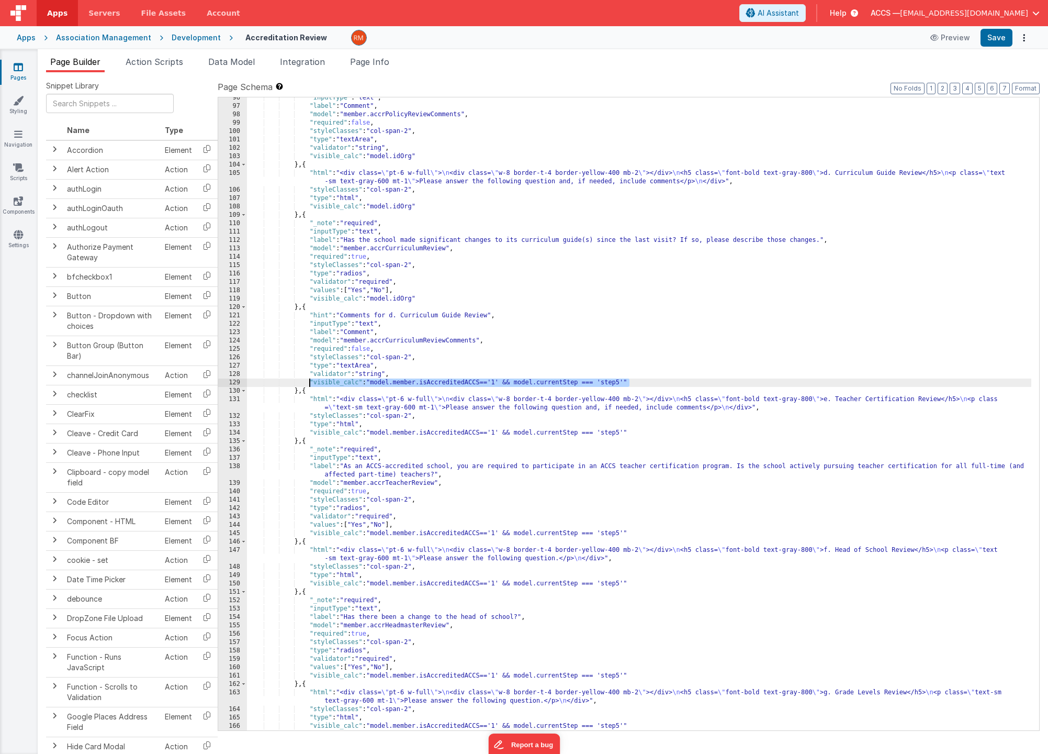
drag, startPoint x: 630, startPoint y: 382, endPoint x: 310, endPoint y: 381, distance: 319.8
click at [310, 381] on div ""inputType" : "text" , "label" : "Comment" , "model" : "member.accrPolicyReview…" at bounding box center [639, 419] width 785 height 650
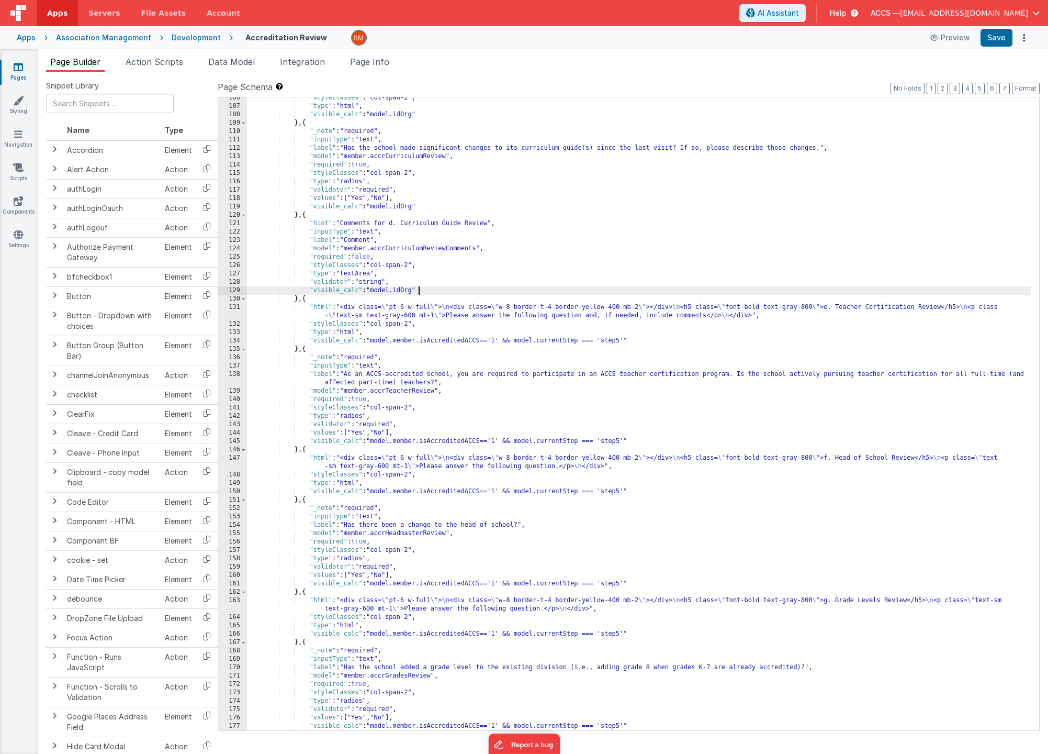
scroll to position [1069, 0]
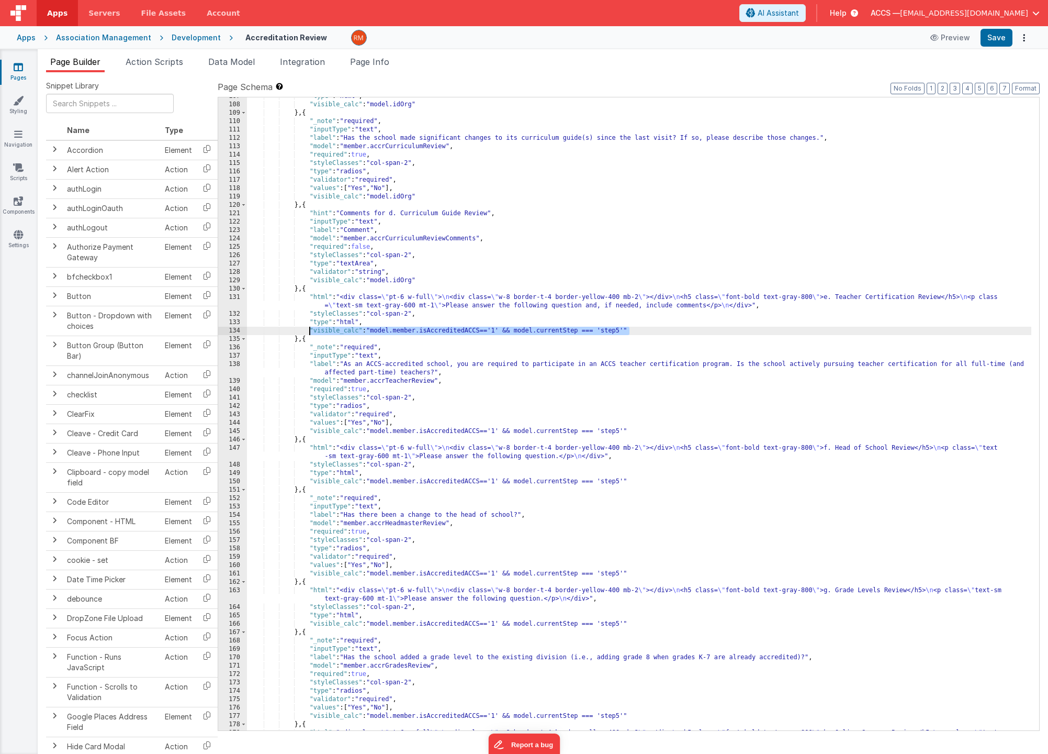
drag, startPoint x: 628, startPoint y: 331, endPoint x: 310, endPoint y: 330, distance: 317.7
click at [310, 330] on div ""type" : "html" , "visible_calc" : "model.idOrg" } , { "_note" : "required" , "…" at bounding box center [639, 421] width 785 height 658
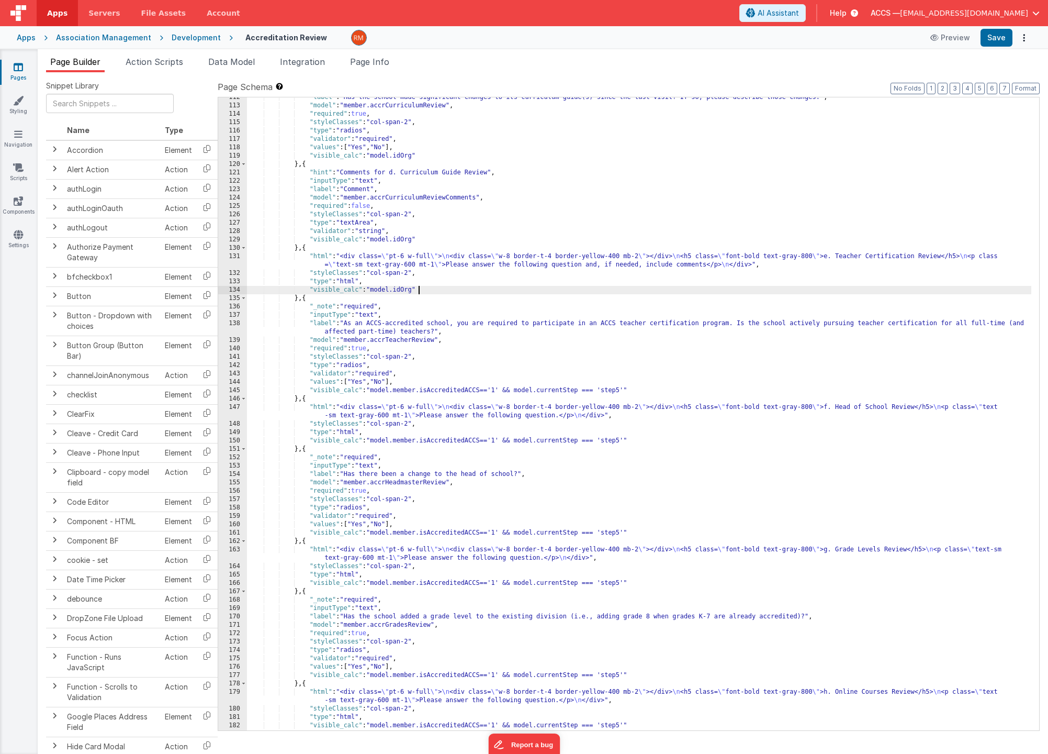
scroll to position [1120, 0]
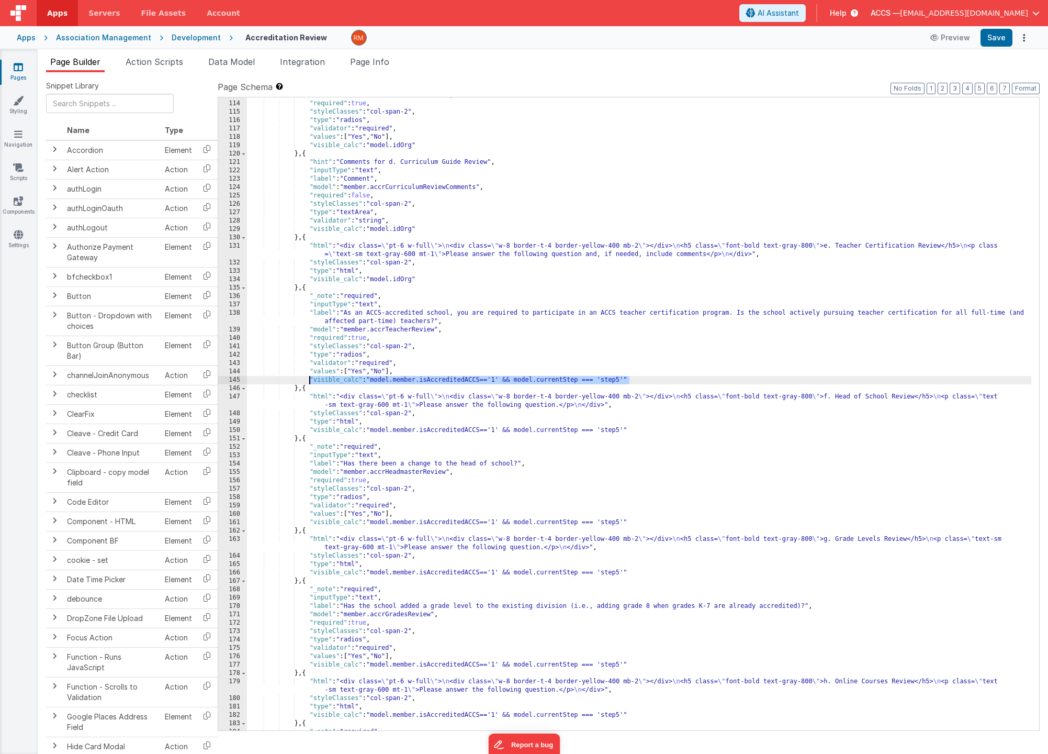
drag, startPoint x: 631, startPoint y: 379, endPoint x: 308, endPoint y: 383, distance: 323.5
click at [308, 383] on div ""model" : "member.accrCurriculumReview" , "required" : true , "styleClasses" : …" at bounding box center [639, 416] width 785 height 650
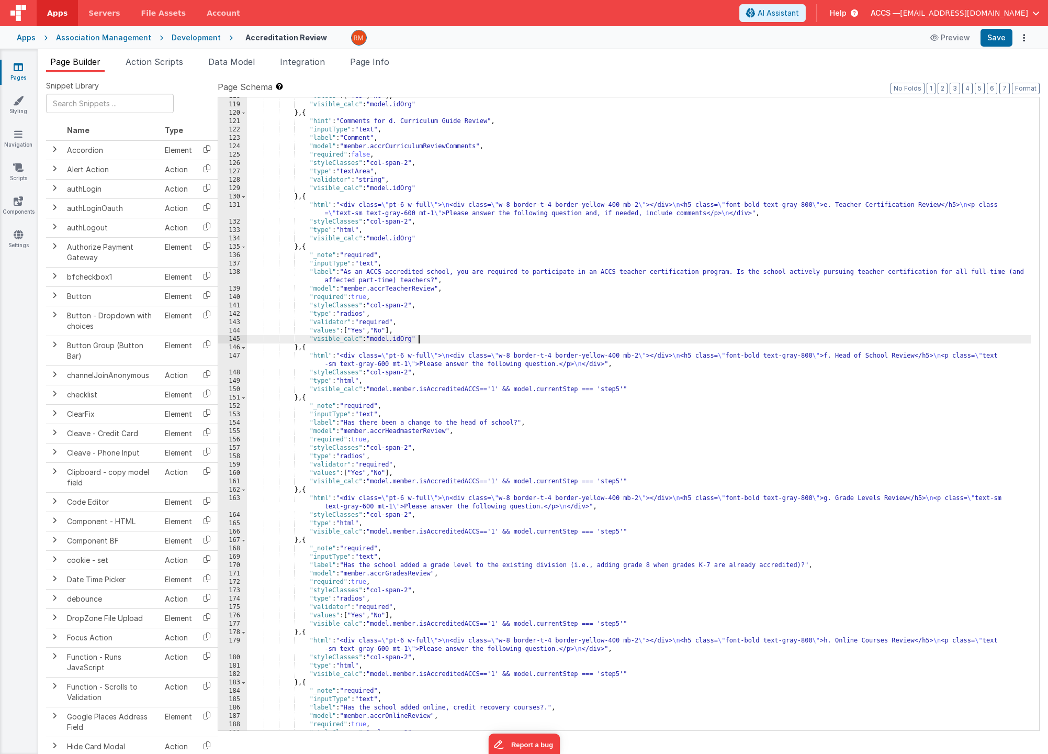
scroll to position [1186, 0]
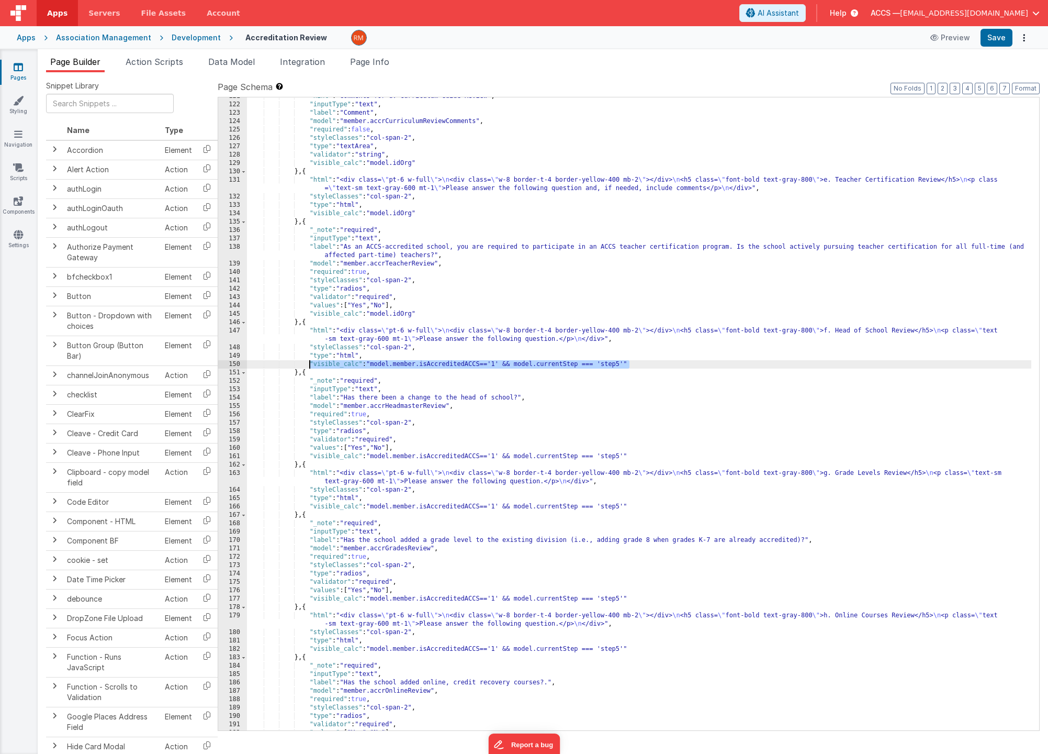
drag, startPoint x: 632, startPoint y: 364, endPoint x: 308, endPoint y: 364, distance: 324.0
click at [308, 364] on div ""hint" : "Comments for d. Curriculum Guide Review" , "inputType" : "text" , "la…" at bounding box center [639, 417] width 785 height 650
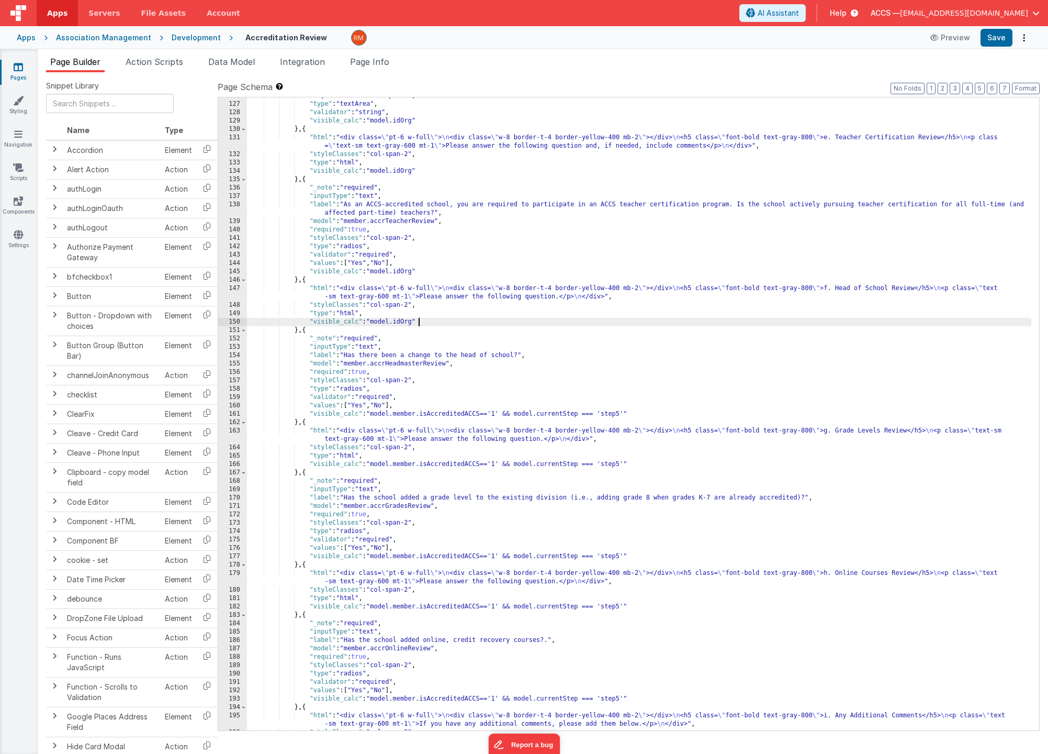
scroll to position [1228, 0]
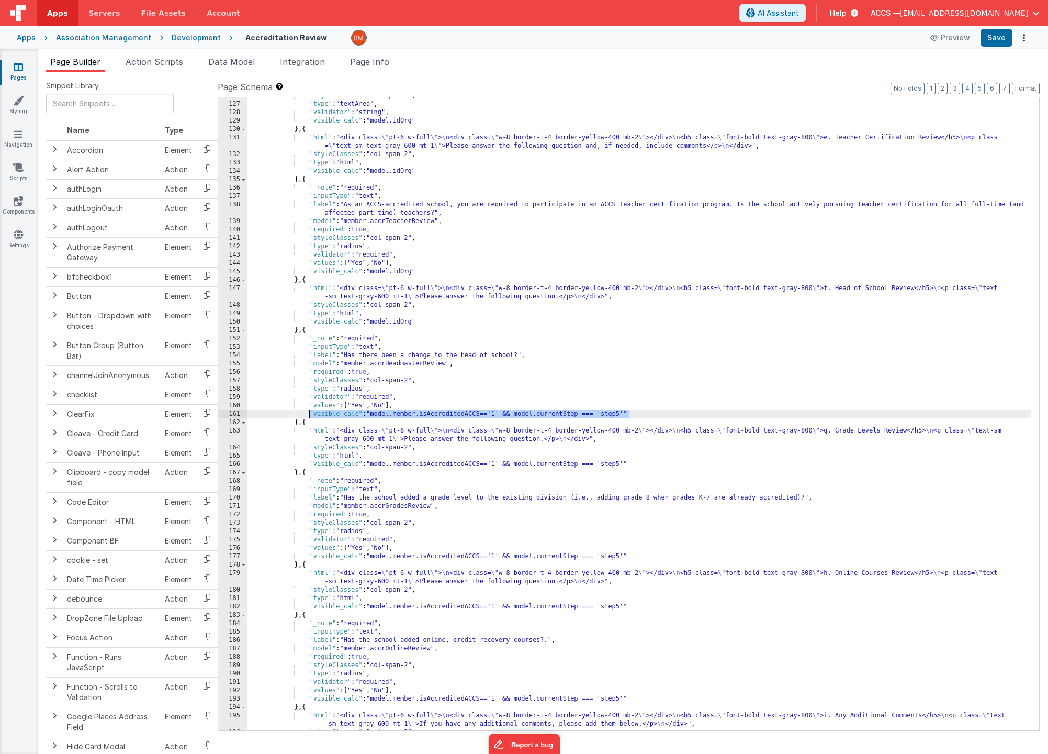
drag, startPoint x: 633, startPoint y: 412, endPoint x: 308, endPoint y: 411, distance: 324.5
click at [308, 411] on div ""styleClasses" : "col-span-2" , "type" : "textArea" , "validator" : "string" , …" at bounding box center [639, 417] width 785 height 650
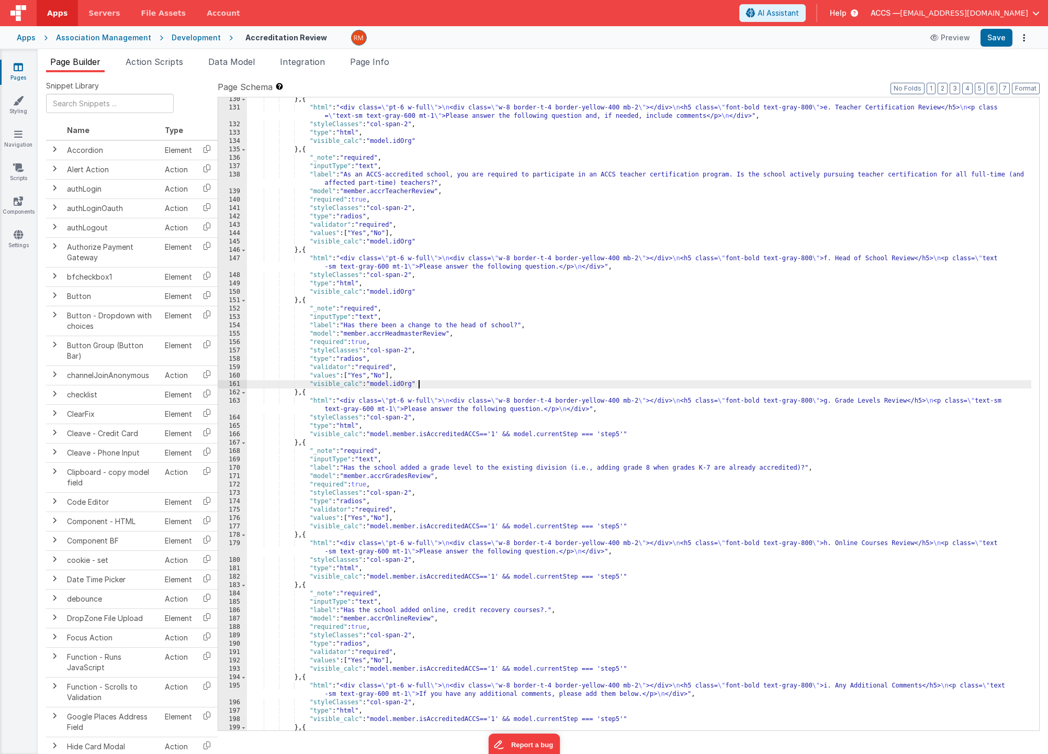
scroll to position [1258, 0]
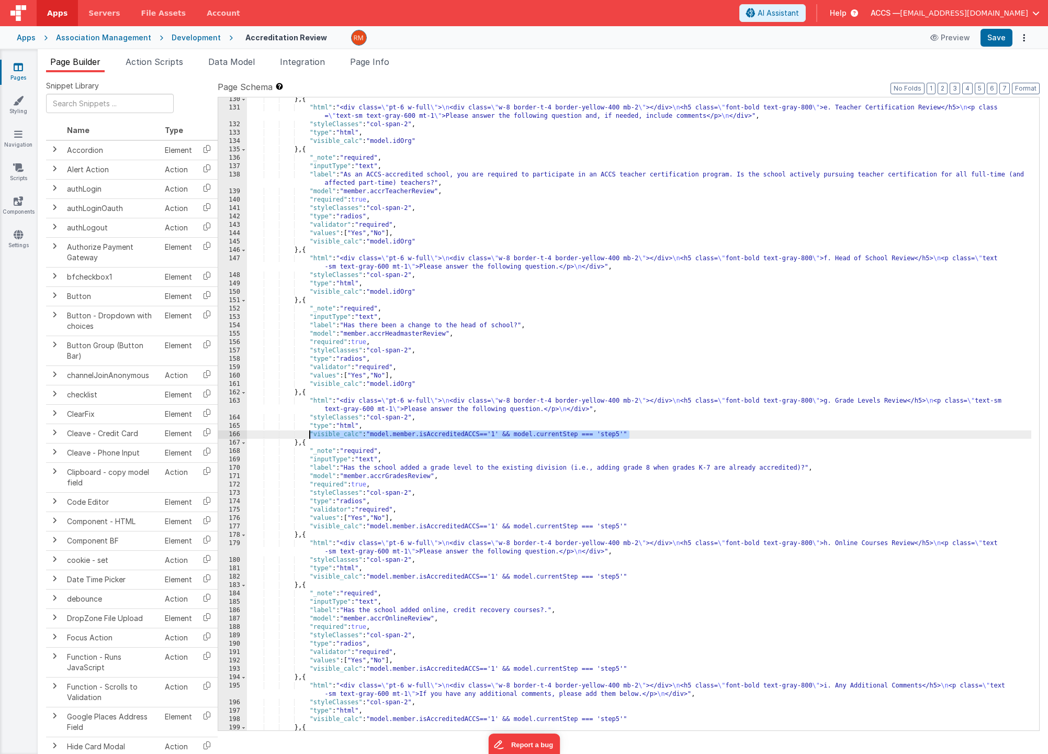
drag, startPoint x: 634, startPoint y: 435, endPoint x: 310, endPoint y: 433, distance: 324.0
click at [310, 433] on div "} , { "html" : "<div class= \" pt-6 w-full \" > \n <div class= \" w-8 border-t-…" at bounding box center [639, 420] width 785 height 650
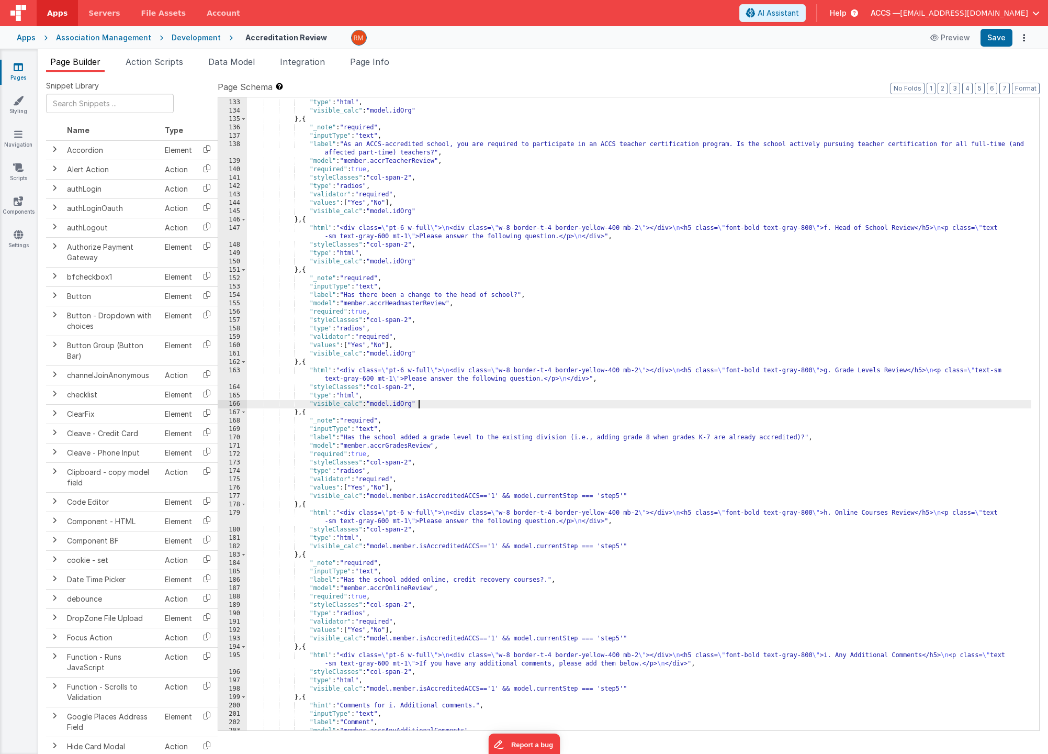
scroll to position [1348, 0]
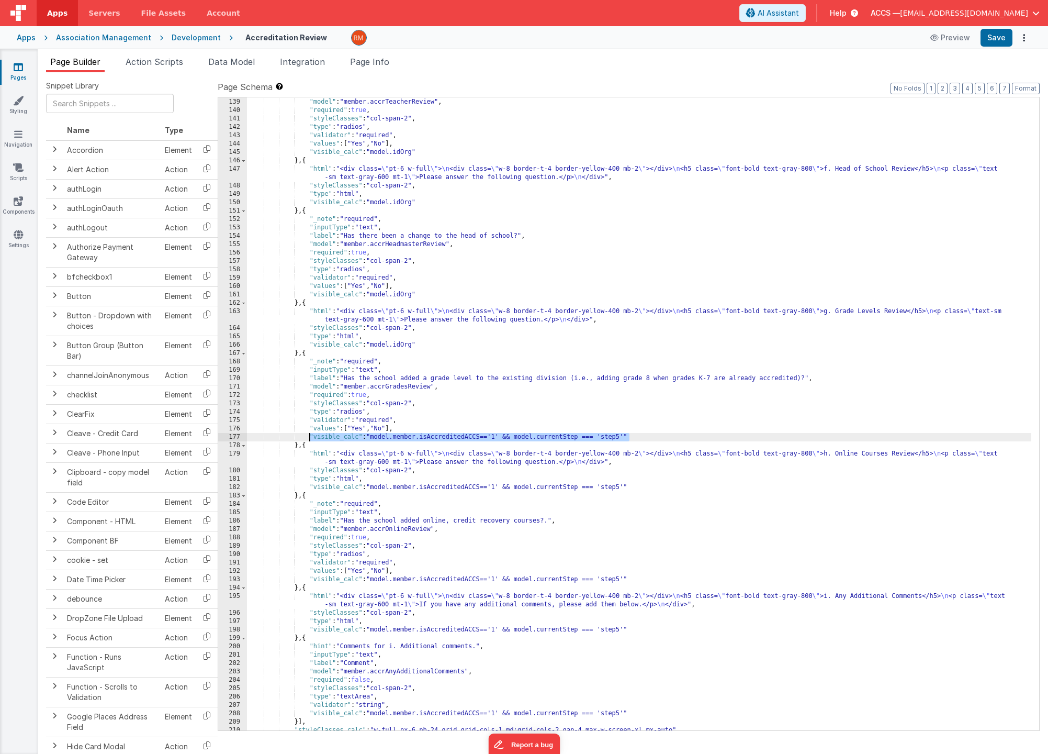
drag, startPoint x: 634, startPoint y: 439, endPoint x: 310, endPoint y: 435, distance: 324.0
click at [310, 435] on div ""label" : "As an ACCS-accredited school, you are required to participate in an …" at bounding box center [639, 410] width 785 height 658
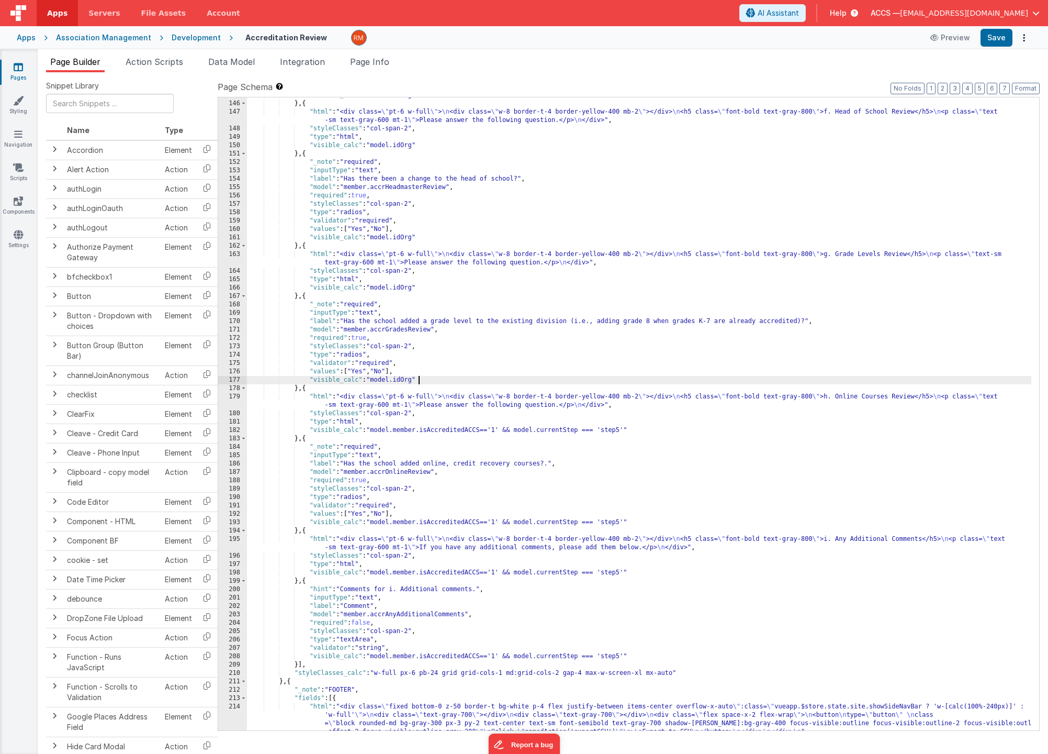
scroll to position [1415, 0]
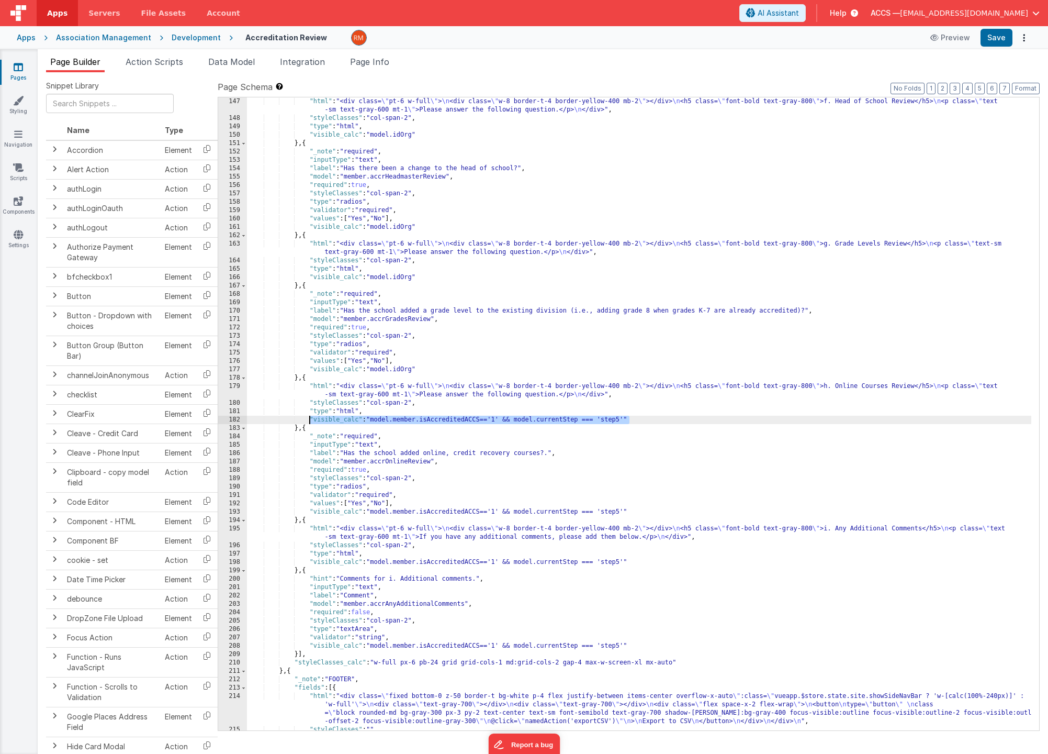
drag, startPoint x: 630, startPoint y: 420, endPoint x: 309, endPoint y: 422, distance: 320.9
click at [309, 422] on div ""html" : "<div class= \" pt-6 w-full \" > \n <div class= \" w-8 border-t-4 bord…" at bounding box center [639, 426] width 785 height 658
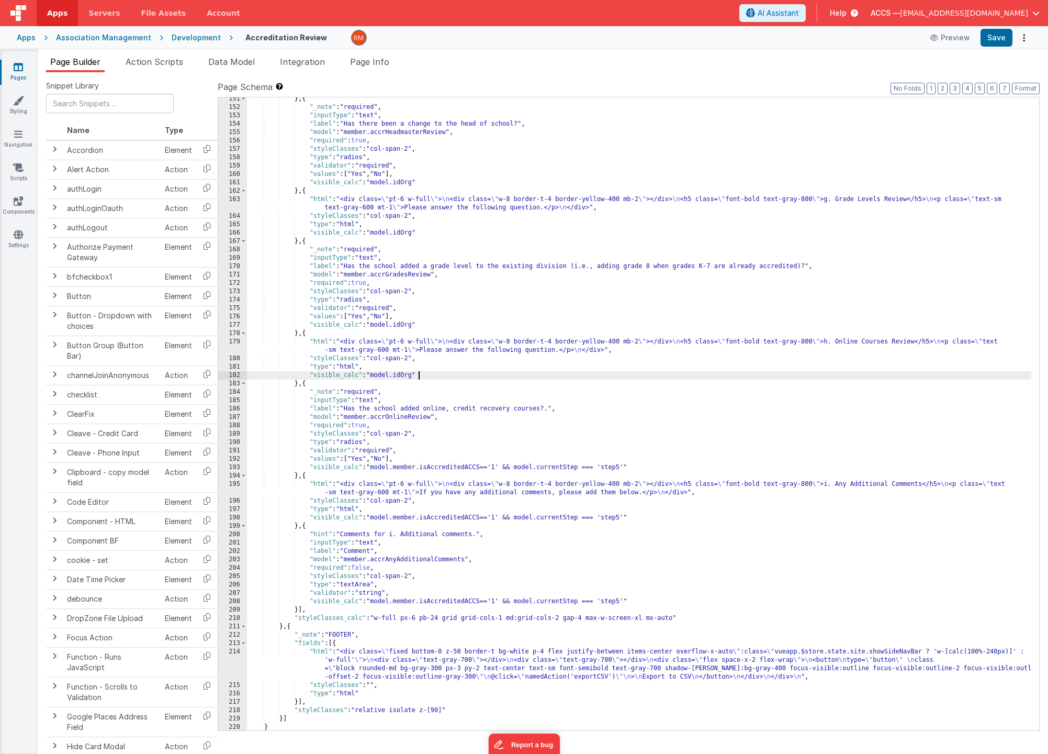
scroll to position [1469, 0]
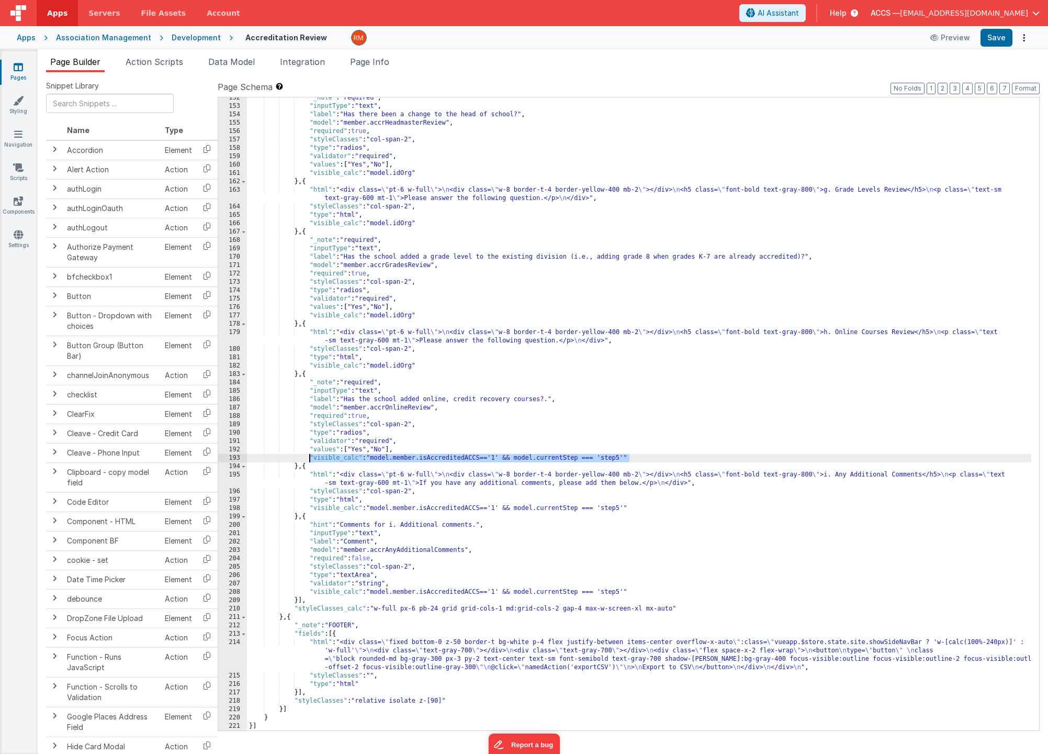
drag, startPoint x: 634, startPoint y: 455, endPoint x: 308, endPoint y: 456, distance: 326.6
click at [308, 456] on div ""_note" : "required" , "inputType" : "text" , "label" : "Has there been a chang…" at bounding box center [639, 419] width 785 height 650
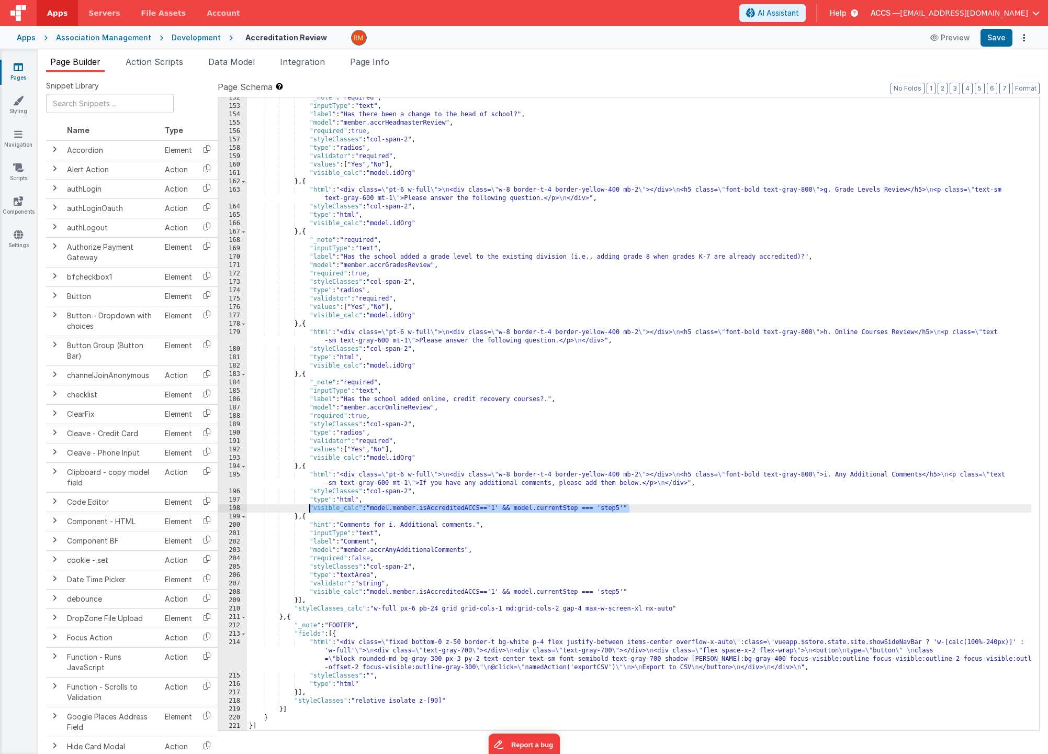
drag, startPoint x: 631, startPoint y: 509, endPoint x: 308, endPoint y: 506, distance: 323.0
click at [308, 506] on div ""_note" : "required" , "inputType" : "text" , "label" : "Has there been a chang…" at bounding box center [639, 419] width 785 height 650
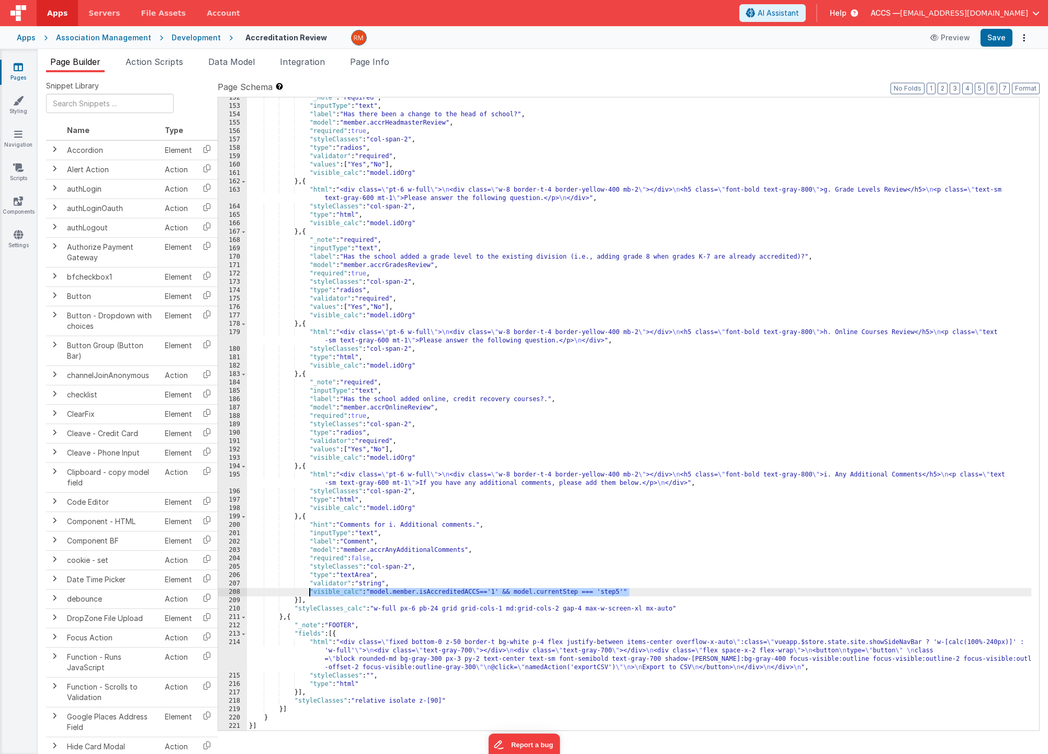
drag, startPoint x: 631, startPoint y: 590, endPoint x: 309, endPoint y: 590, distance: 321.9
click at [309, 590] on div ""_note" : "required" , "inputType" : "text" , "label" : "Has there been a chang…" at bounding box center [639, 419] width 785 height 650
click at [1003, 40] on button "Save" at bounding box center [997, 38] width 32 height 18
click at [646, 209] on div ""_note" : "required" , "inputType" : "text" , "label" : "Has there been a chang…" at bounding box center [639, 419] width 785 height 650
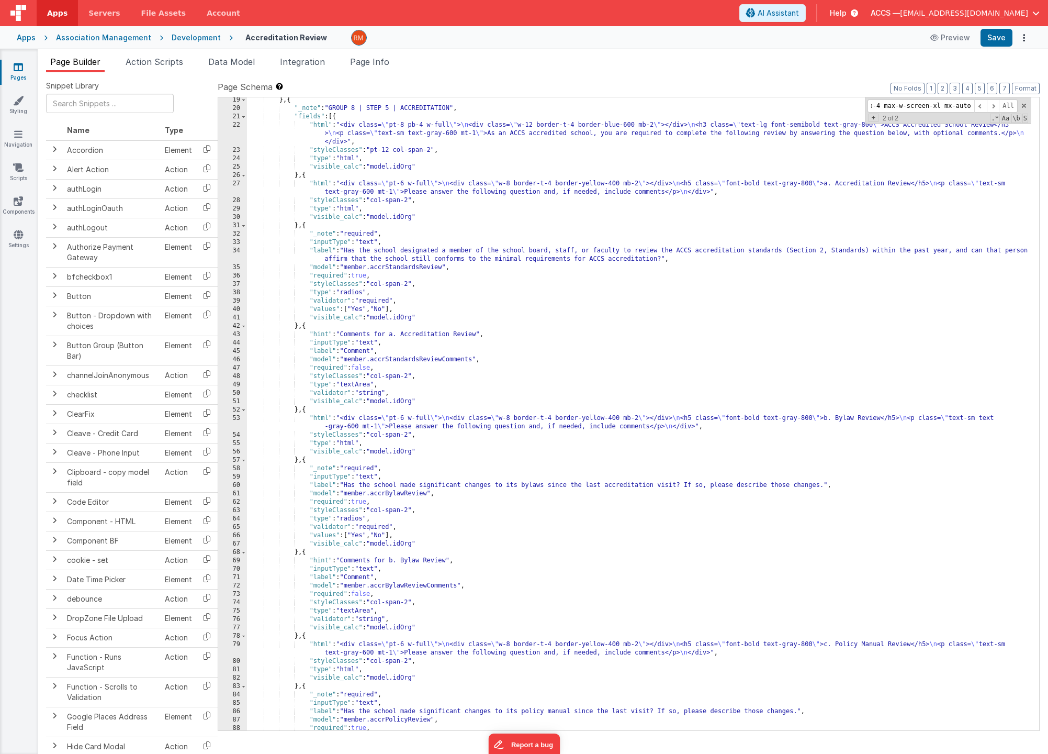
scroll to position [0, 0]
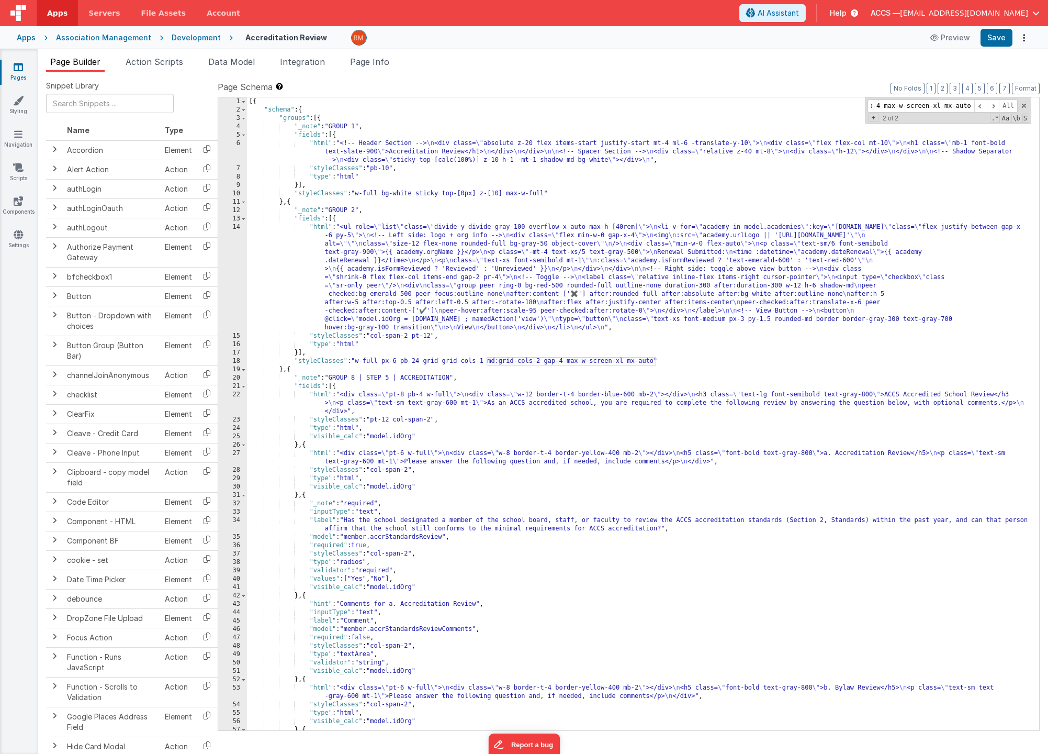
type input "md:grid-cols-2 gap-4 max-w-screen-xl mx-auto"
click at [579, 395] on div "[{ "schema" : { "groups" : [{ "_note" : "GROUP 1" , "fields" : [{ "html" : "<!-…" at bounding box center [639, 422] width 785 height 650
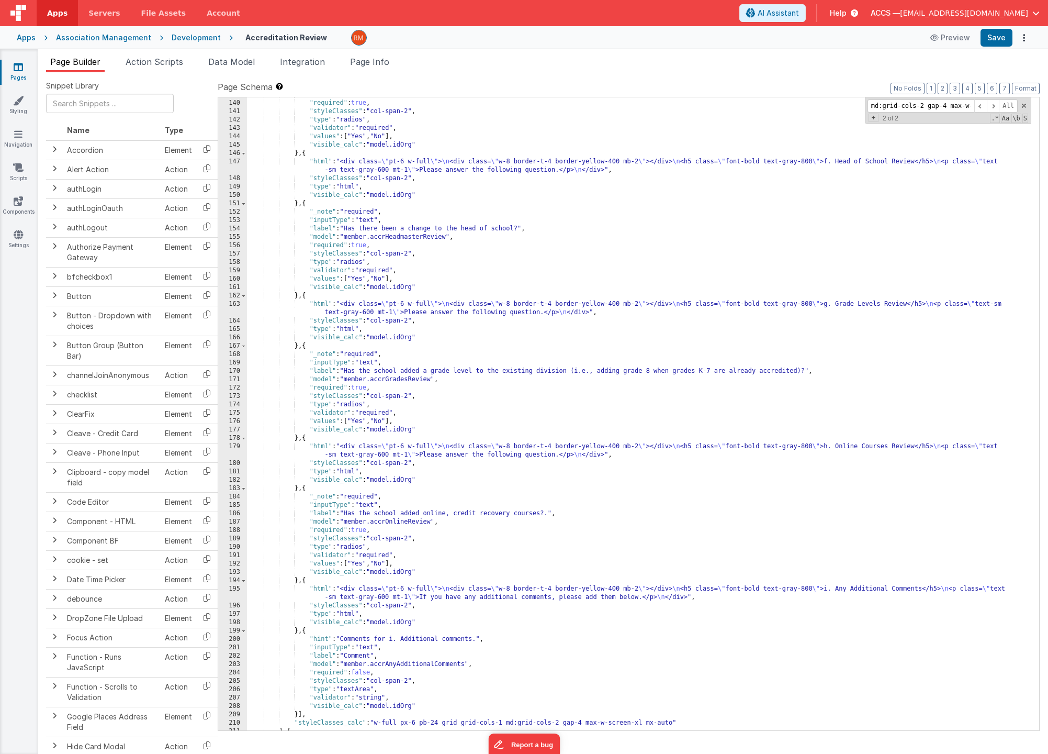
scroll to position [1469, 0]
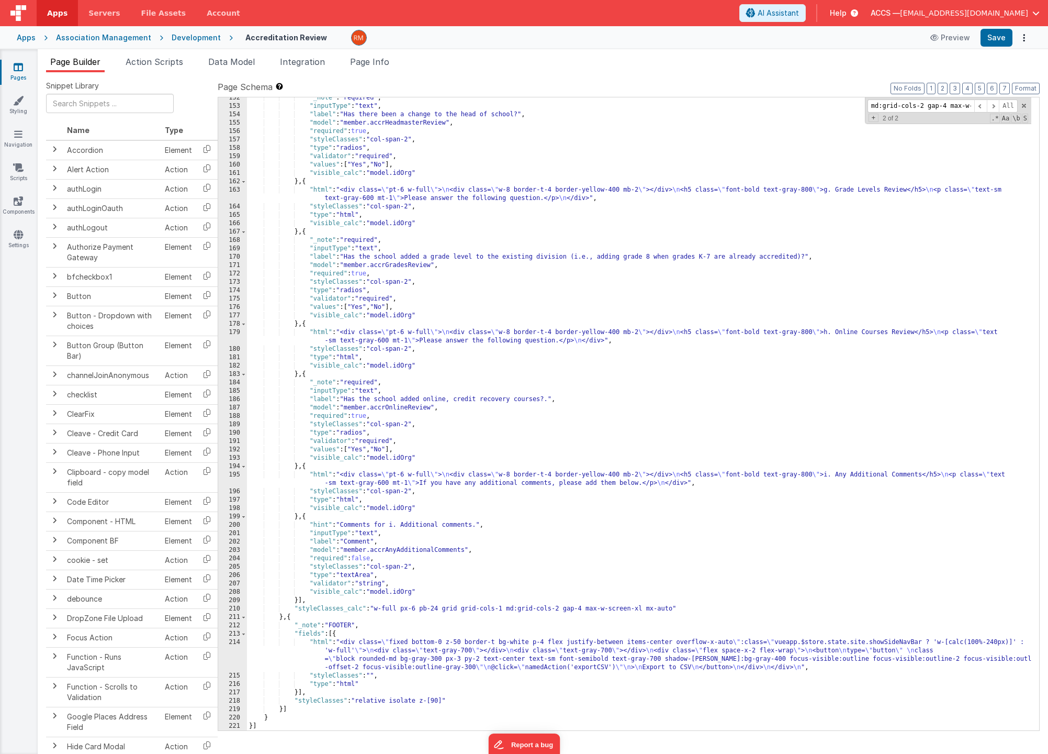
click at [363, 607] on div ""_note" : "required" , "inputType" : "text" , "label" : "Has there been a chang…" at bounding box center [639, 419] width 785 height 650
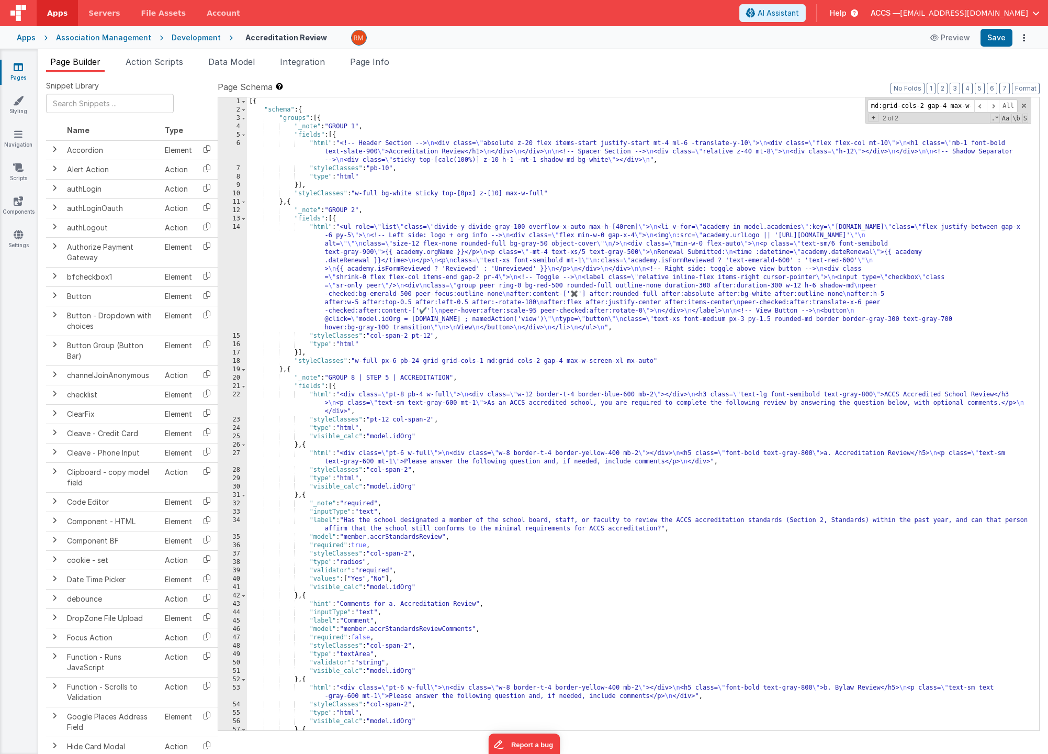
scroll to position [0, 0]
click at [991, 33] on button "Save" at bounding box center [997, 38] width 32 height 18
click at [322, 228] on div "[{ "schema" : { "groups" : [{ "_note" : "GROUP 1" , "fields" : [{ "html" : "<!-…" at bounding box center [639, 422] width 785 height 650
click at [231, 228] on div "14" at bounding box center [232, 277] width 29 height 109
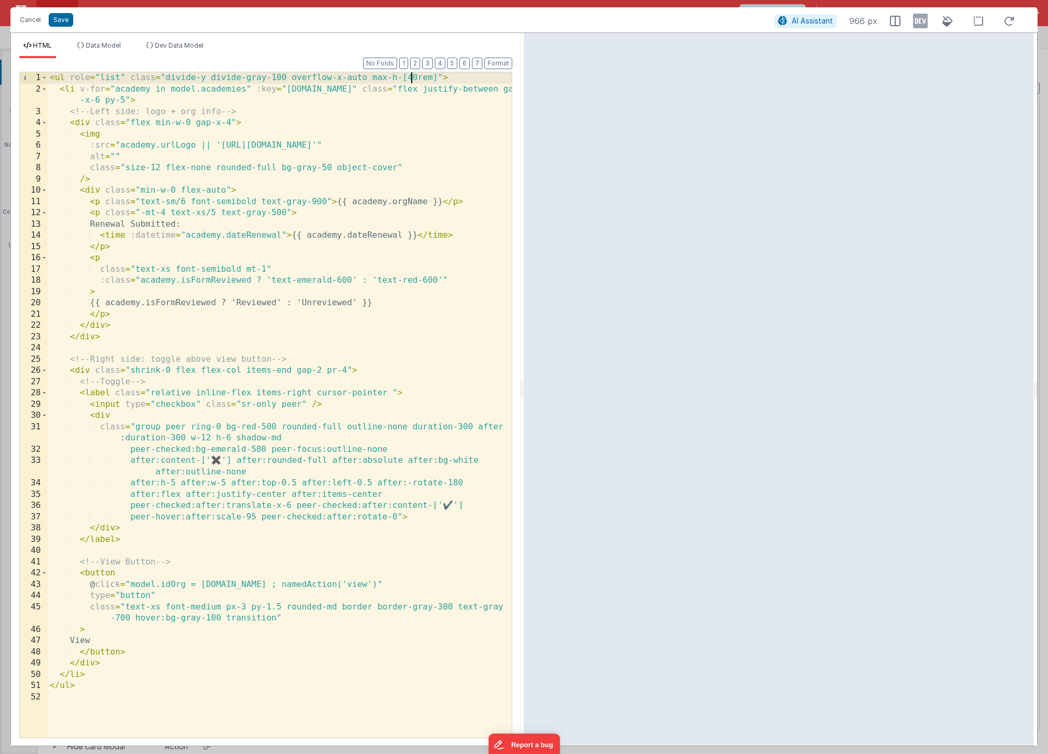
click at [410, 76] on div "< ul role = "list" class = "divide-y divide-gray-100 overflow-x-auto max-h-[40r…" at bounding box center [280, 416] width 464 height 688
click at [68, 17] on button "Save" at bounding box center [61, 20] width 25 height 14
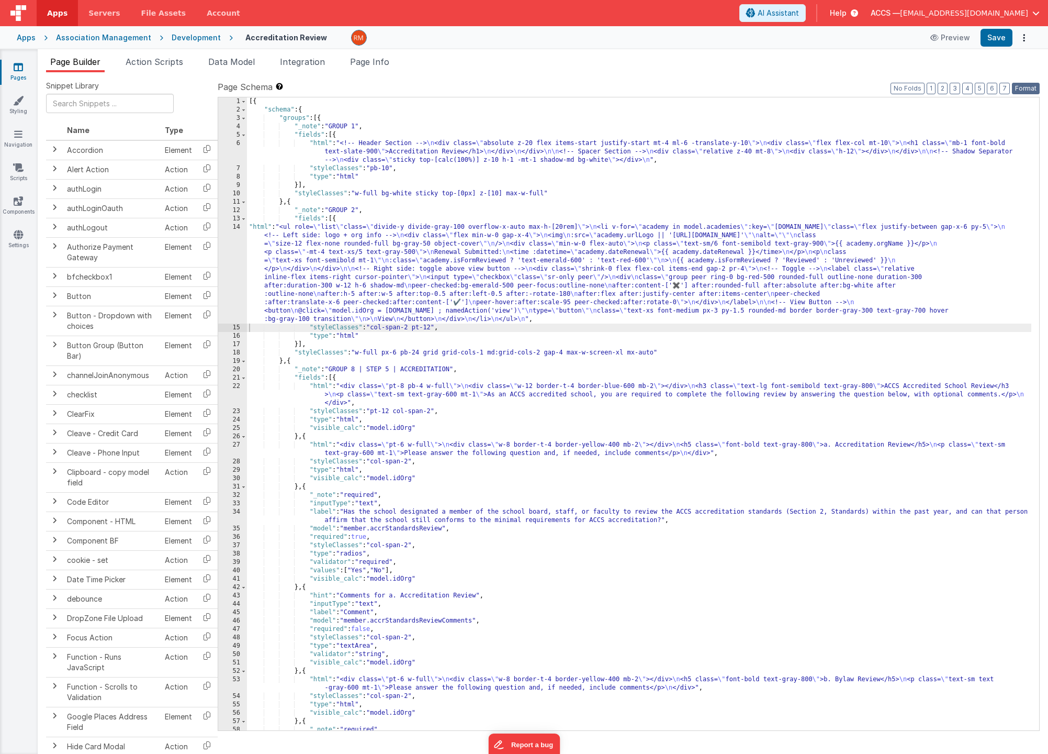
click at [1033, 90] on button "Format" at bounding box center [1026, 89] width 28 height 12
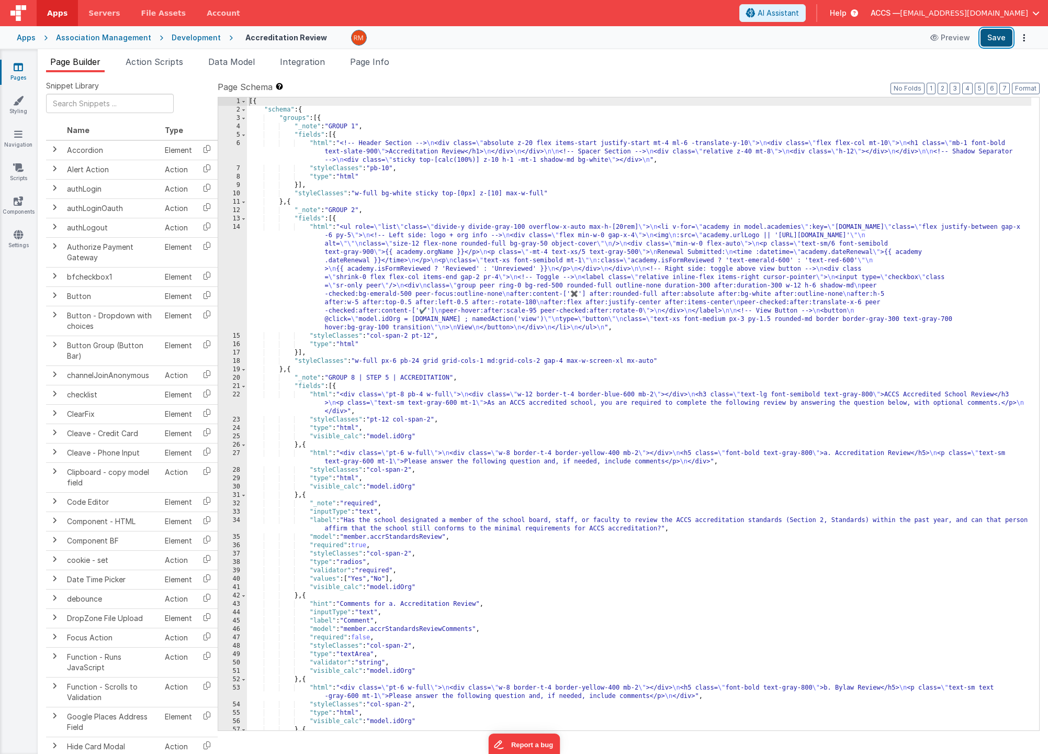
click at [1000, 38] on button "Save" at bounding box center [997, 38] width 32 height 18
click at [323, 142] on div "[{ "schema" : { "groups" : [{ "_note" : "GROUP 1" , "fields" : [{ "html" : "<!-…" at bounding box center [639, 422] width 785 height 650
click at [237, 143] on div "6" at bounding box center [232, 151] width 29 height 25
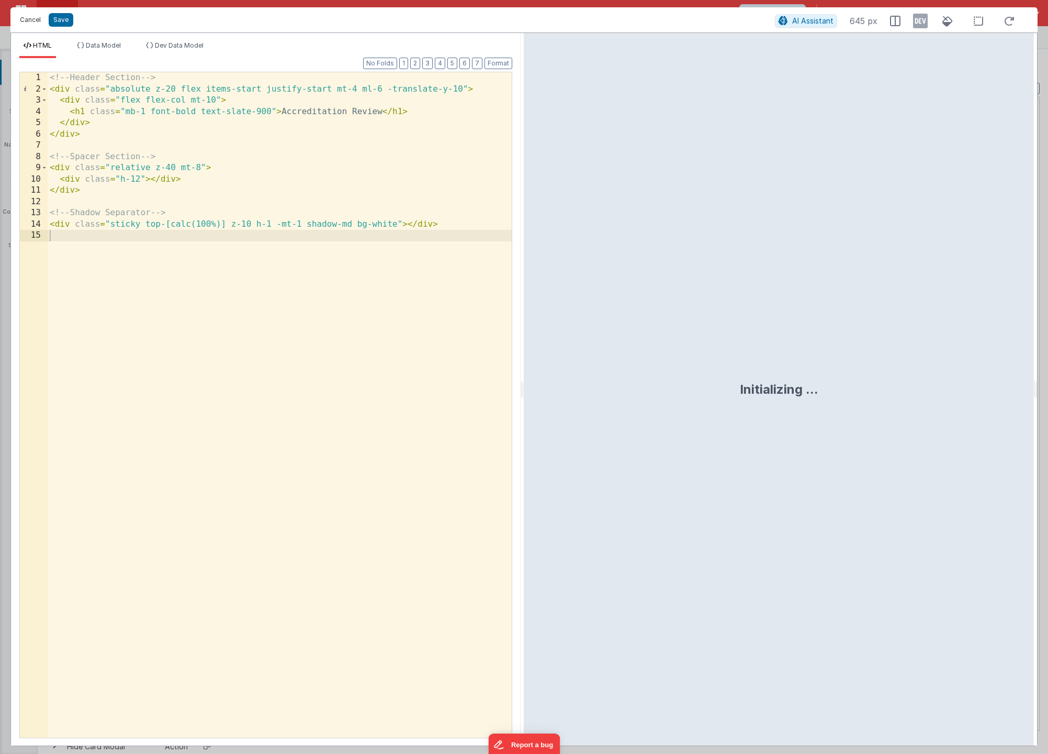
click at [37, 22] on button "Cancel" at bounding box center [30, 20] width 31 height 15
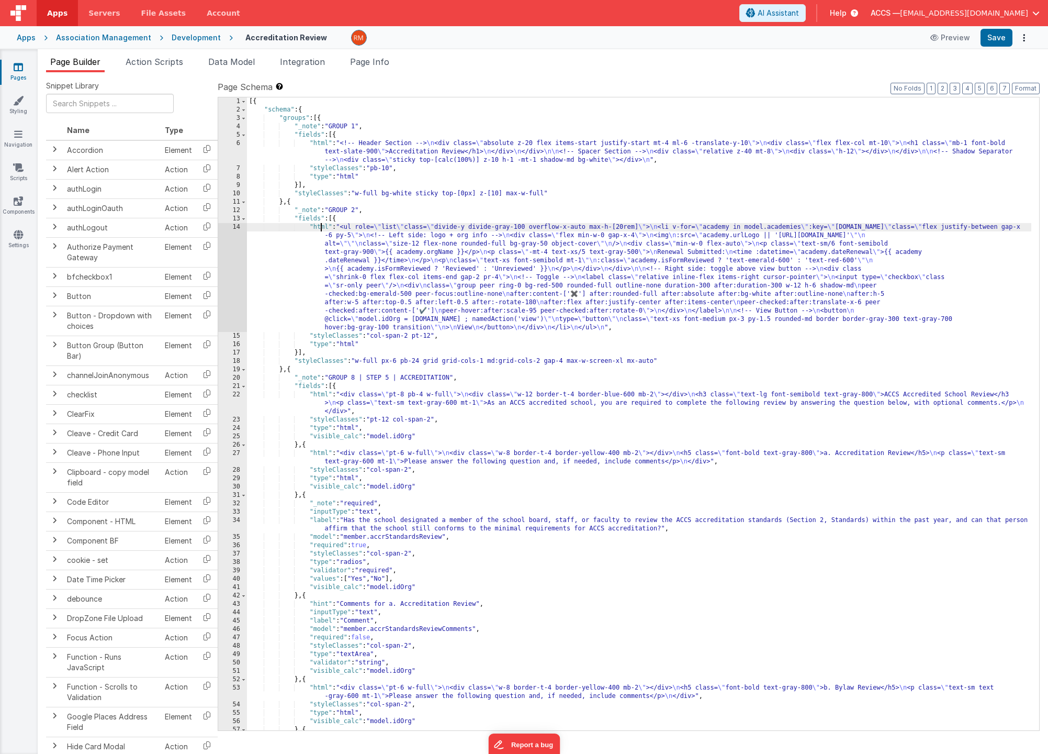
click at [320, 228] on div "[{ "schema" : { "groups" : [{ "_note" : "GROUP 1" , "fields" : [{ "html" : "<!-…" at bounding box center [639, 422] width 785 height 650
click at [236, 228] on div "14" at bounding box center [232, 277] width 29 height 109
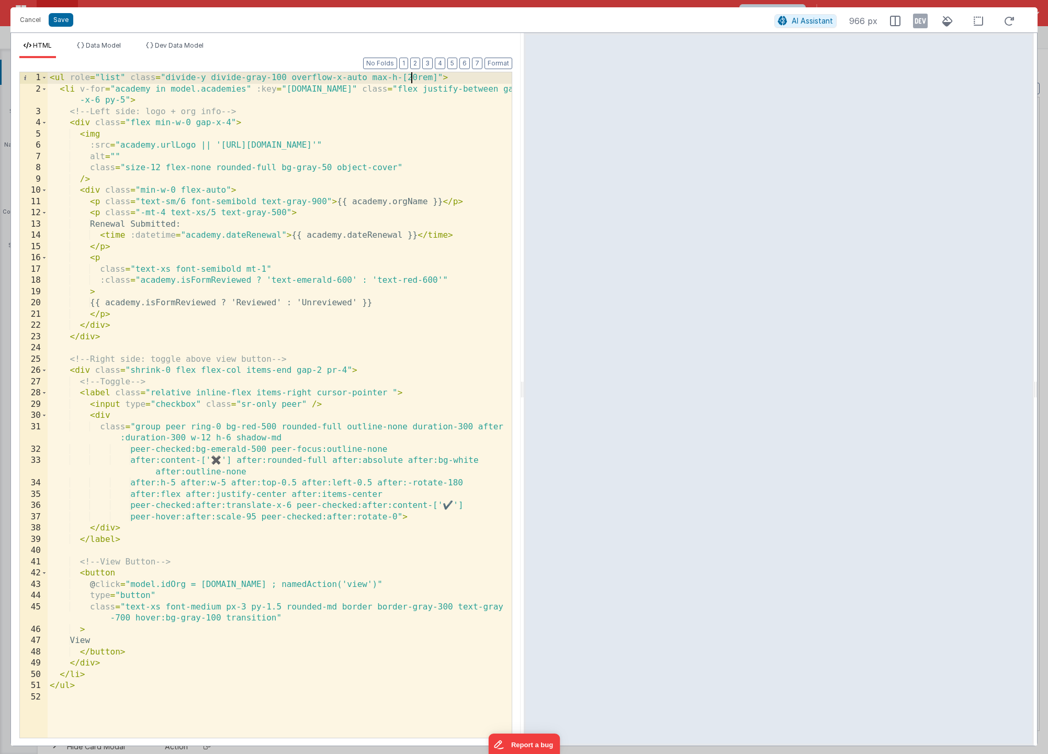
click at [413, 79] on div "< ul role = "list" class = "divide-y divide-gray-100 overflow-x-auto max-h-[20r…" at bounding box center [280, 416] width 464 height 688
click at [62, 19] on button "Save" at bounding box center [61, 20] width 25 height 14
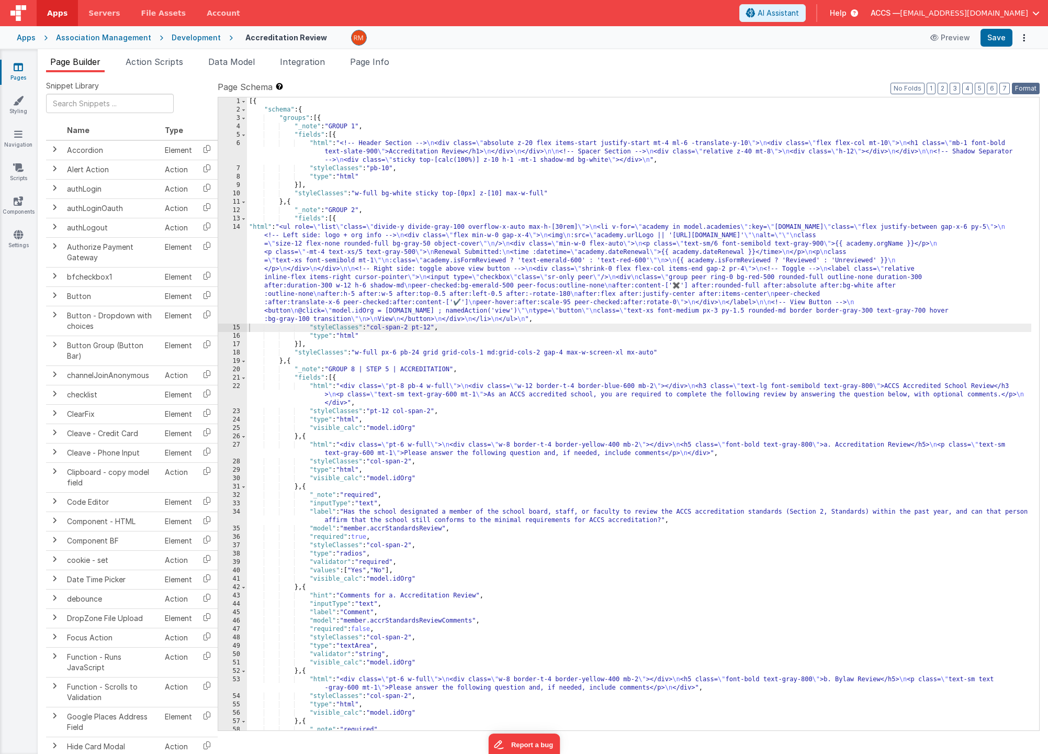
click at [1030, 87] on button "Format" at bounding box center [1026, 89] width 28 height 12
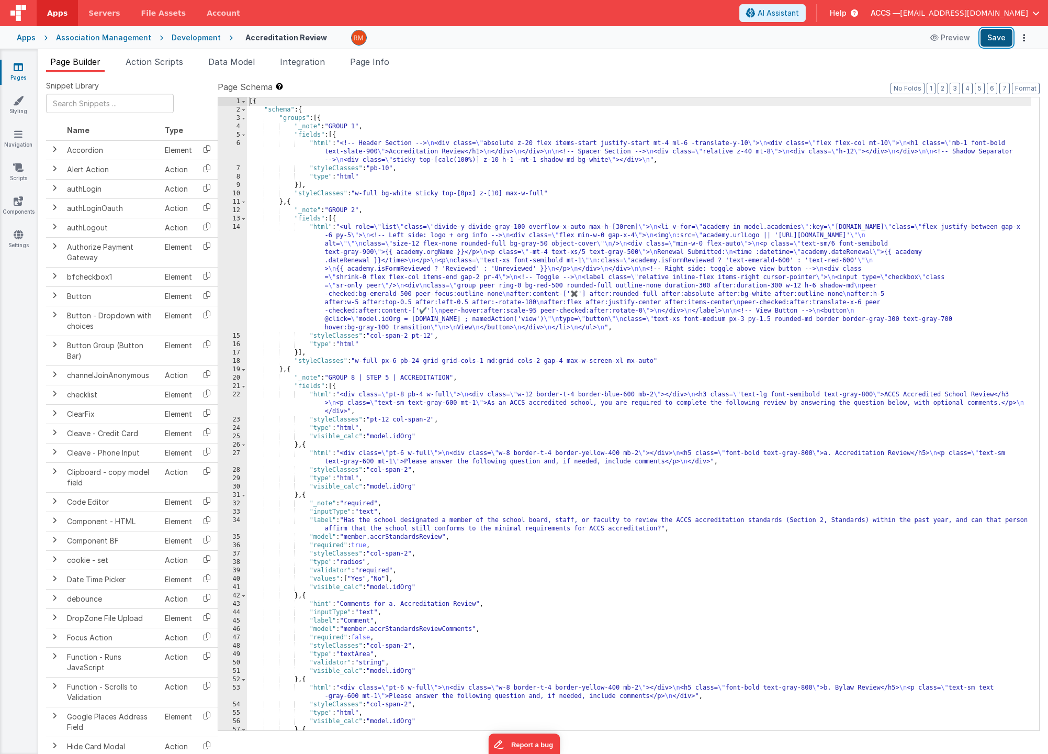
click at [993, 42] on button "Save" at bounding box center [997, 38] width 32 height 18
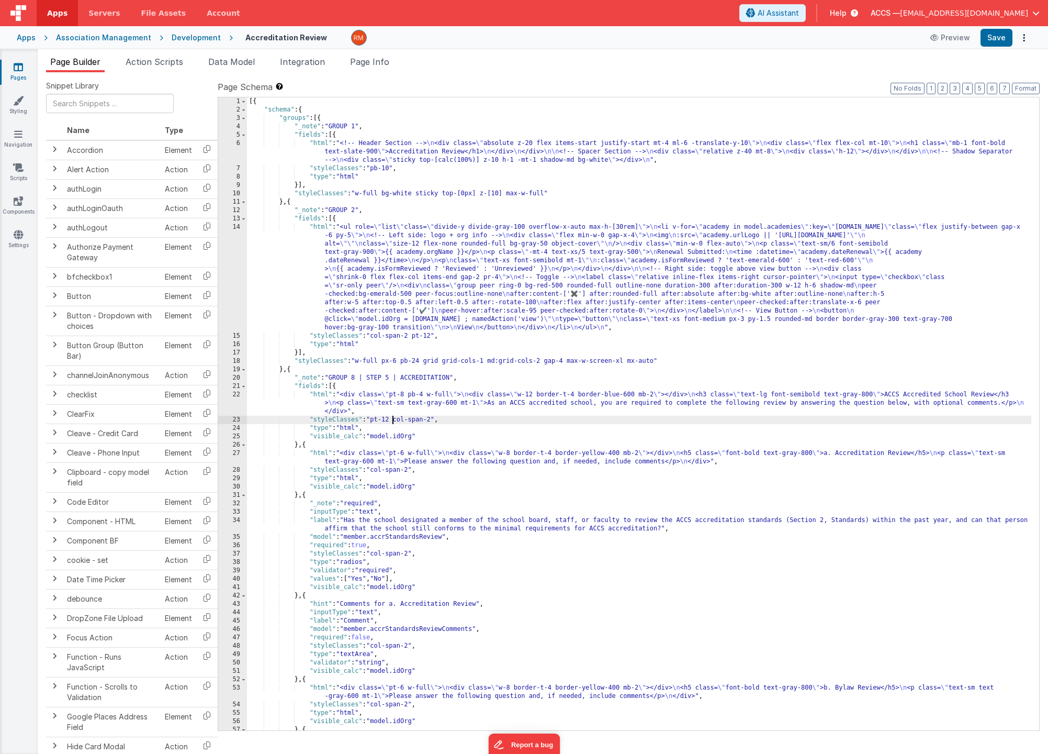
click at [392, 421] on div "[{ "schema" : { "groups" : [{ "_note" : "GROUP 1" , "fields" : [{ "html" : "<!-…" at bounding box center [639, 422] width 785 height 650
click at [325, 393] on div "[{ "schema" : { "groups" : [{ "_note" : "GROUP 1" , "fields" : [{ "html" : "<!-…" at bounding box center [639, 422] width 785 height 650
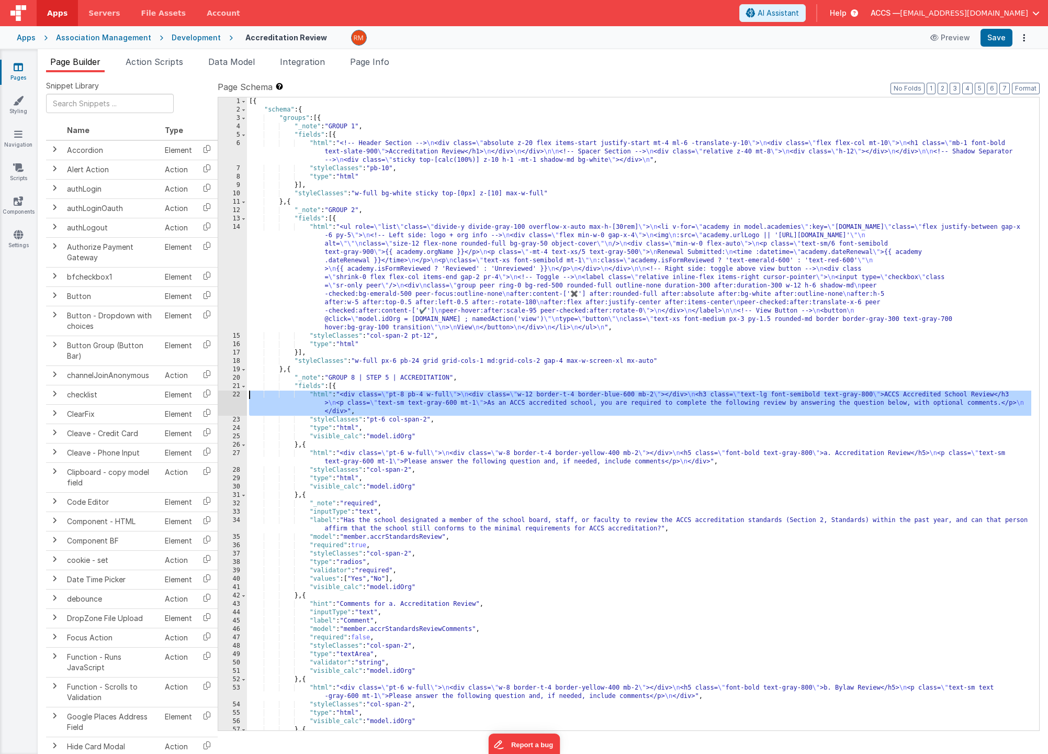
click at [234, 396] on div "22" at bounding box center [232, 402] width 29 height 25
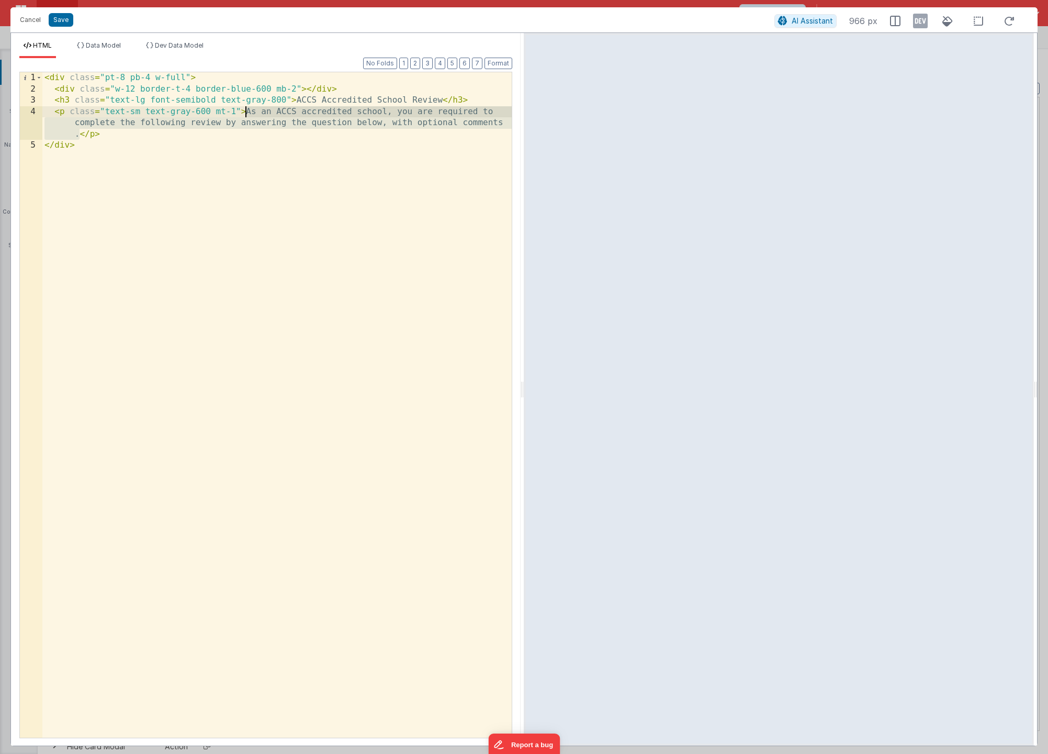
drag, startPoint x: 79, startPoint y: 136, endPoint x: 245, endPoint y: 113, distance: 168.1
click at [245, 113] on div "< div class = "pt-8 pb-4 w-full" > < div class = "w-12 border-t-4 border-blue-6…" at bounding box center [277, 416] width 470 height 688
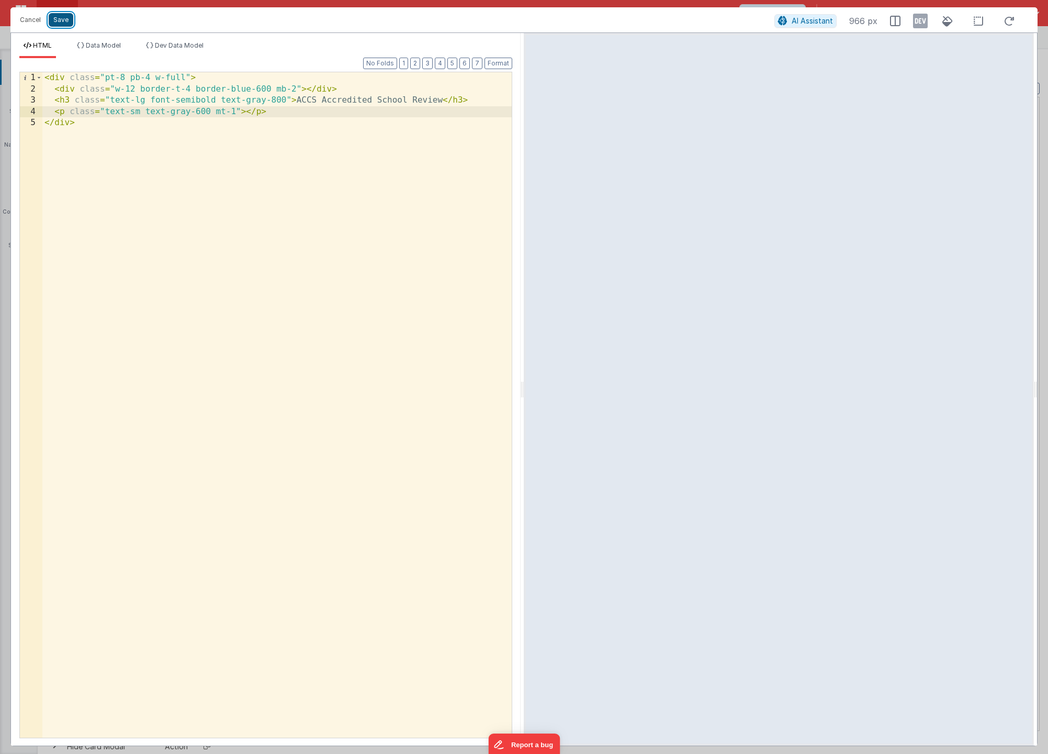
click at [58, 23] on button "Save" at bounding box center [61, 20] width 25 height 14
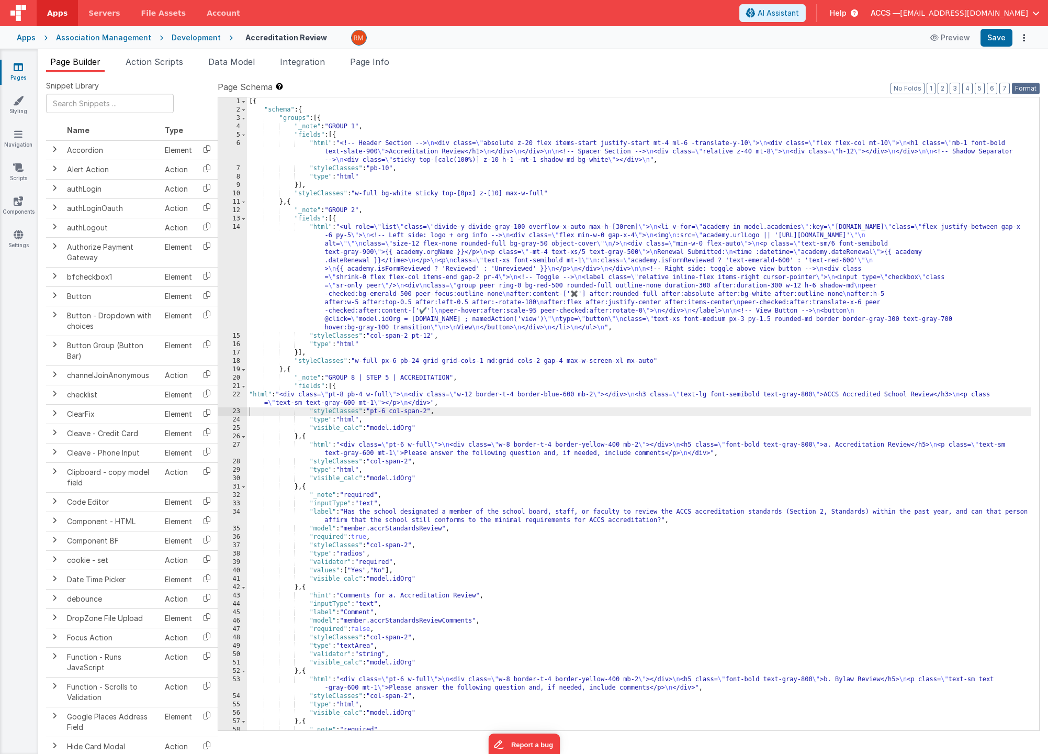
click at [1032, 91] on button "Format" at bounding box center [1026, 89] width 28 height 12
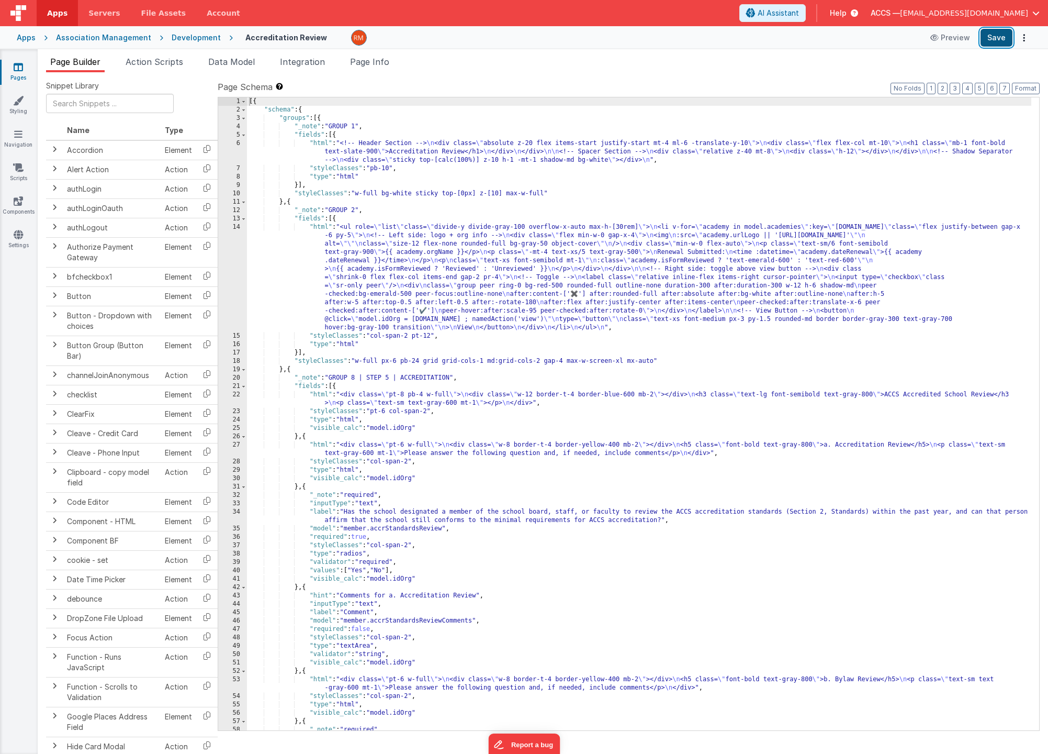
click at [984, 35] on button "Save" at bounding box center [997, 38] width 32 height 18
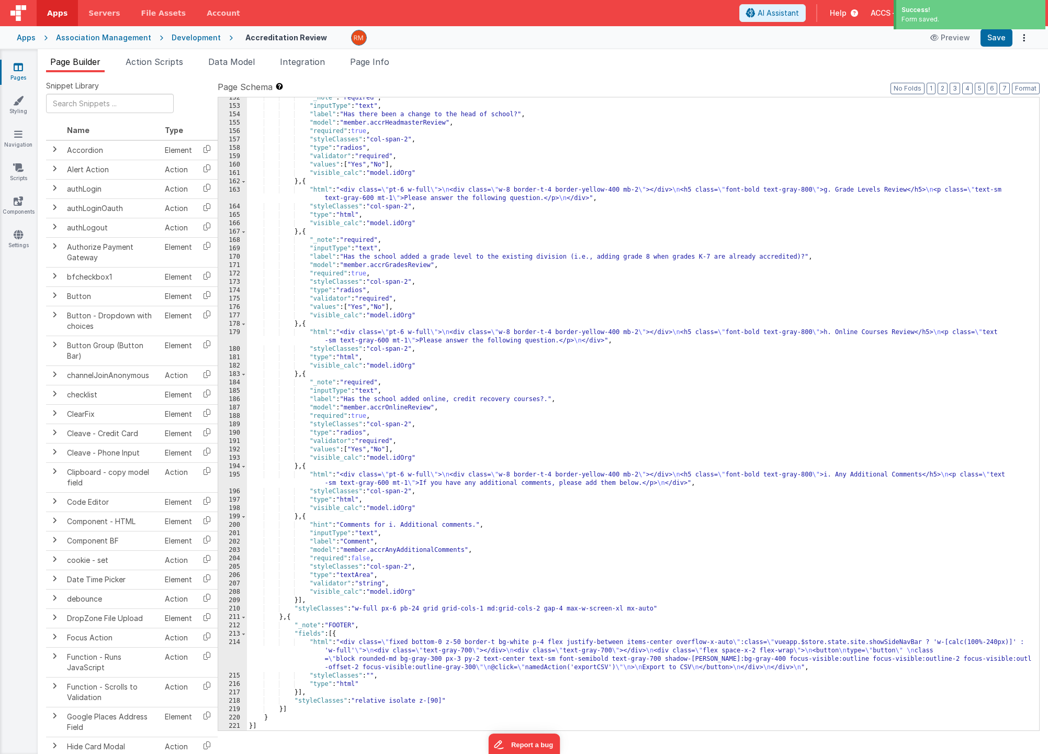
scroll to position [1461, 0]
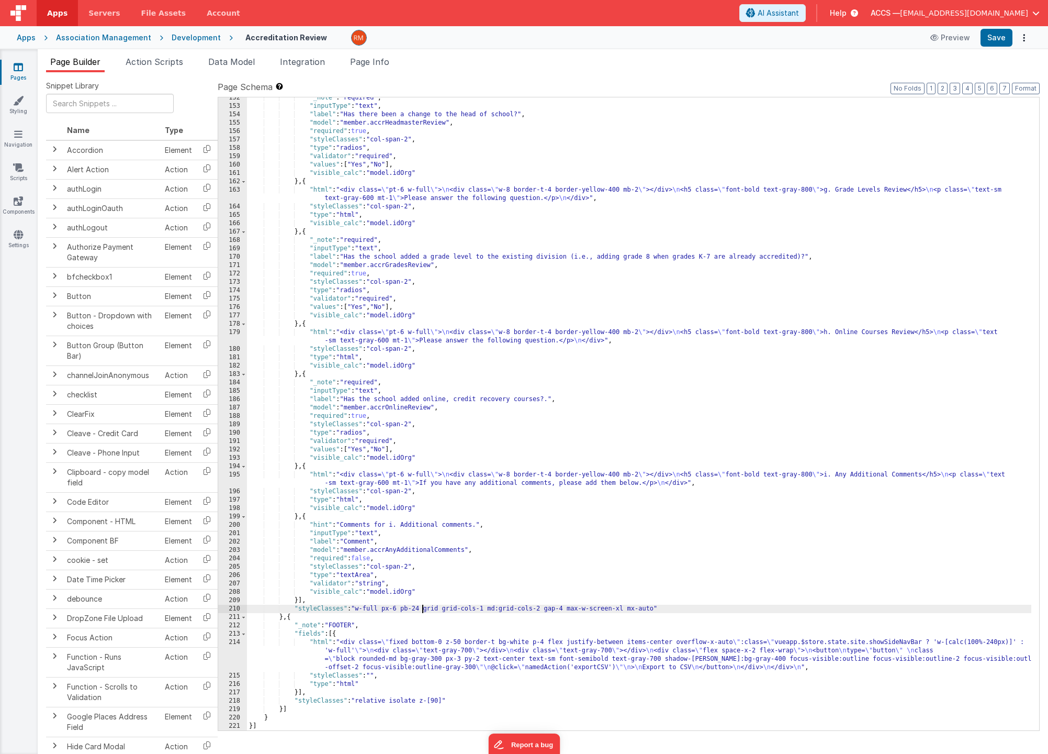
click at [423, 612] on div ""_note" : "required" , "inputType" : "text" , "label" : "Has there been a chang…" at bounding box center [639, 419] width 785 height 650
click at [419, 612] on div ""_note" : "required" , "inputType" : "text" , "label" : "Has there been a chang…" at bounding box center [639, 419] width 785 height 650
click at [986, 37] on button "Save" at bounding box center [997, 38] width 32 height 18
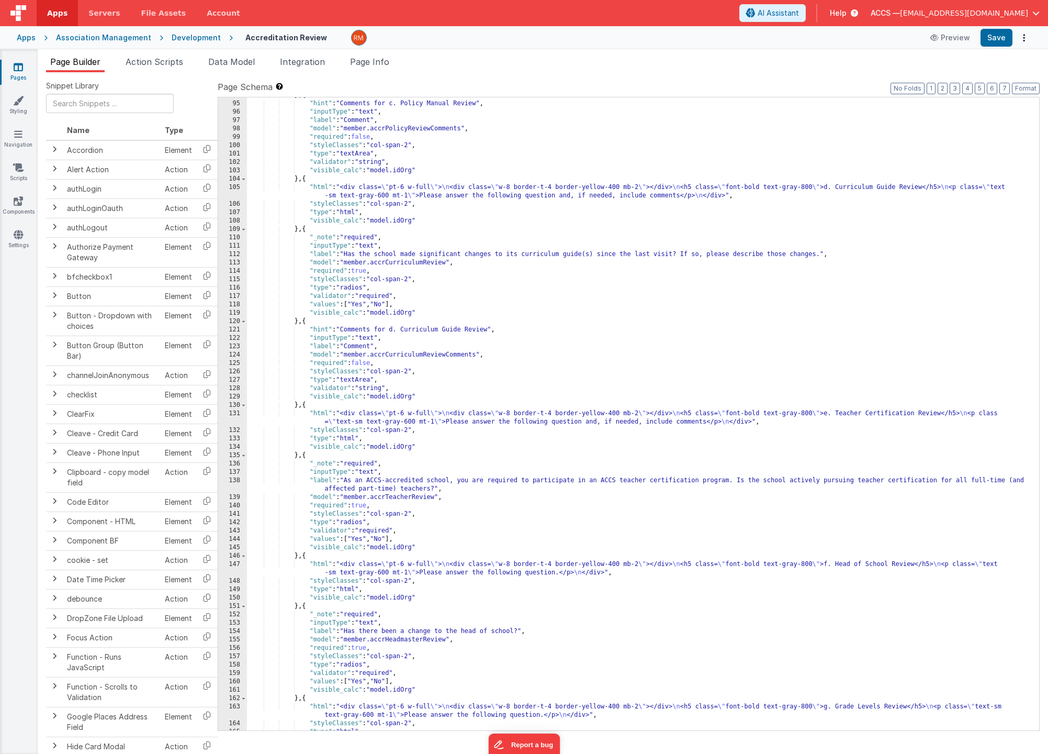
scroll to position [0, 0]
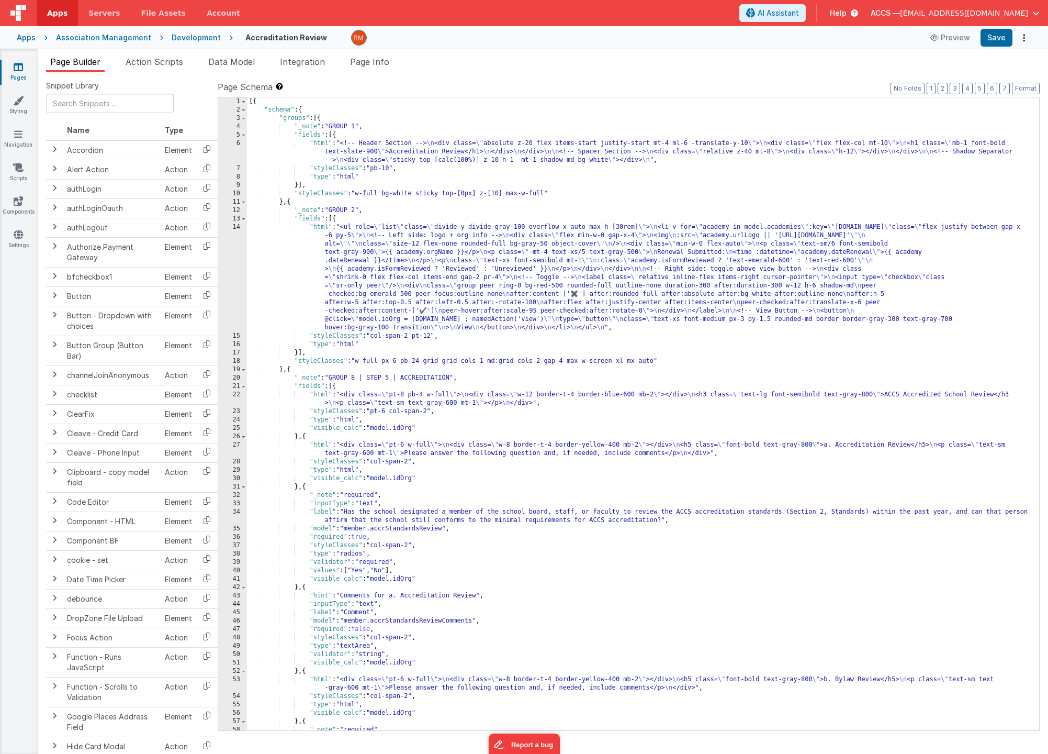
click at [321, 225] on div "[{ "schema" : { "groups" : [{ "_note" : "GROUP 1" , "fields" : [{ "html" : "<!-…" at bounding box center [639, 422] width 785 height 650
click at [237, 228] on div "14" at bounding box center [232, 277] width 29 height 109
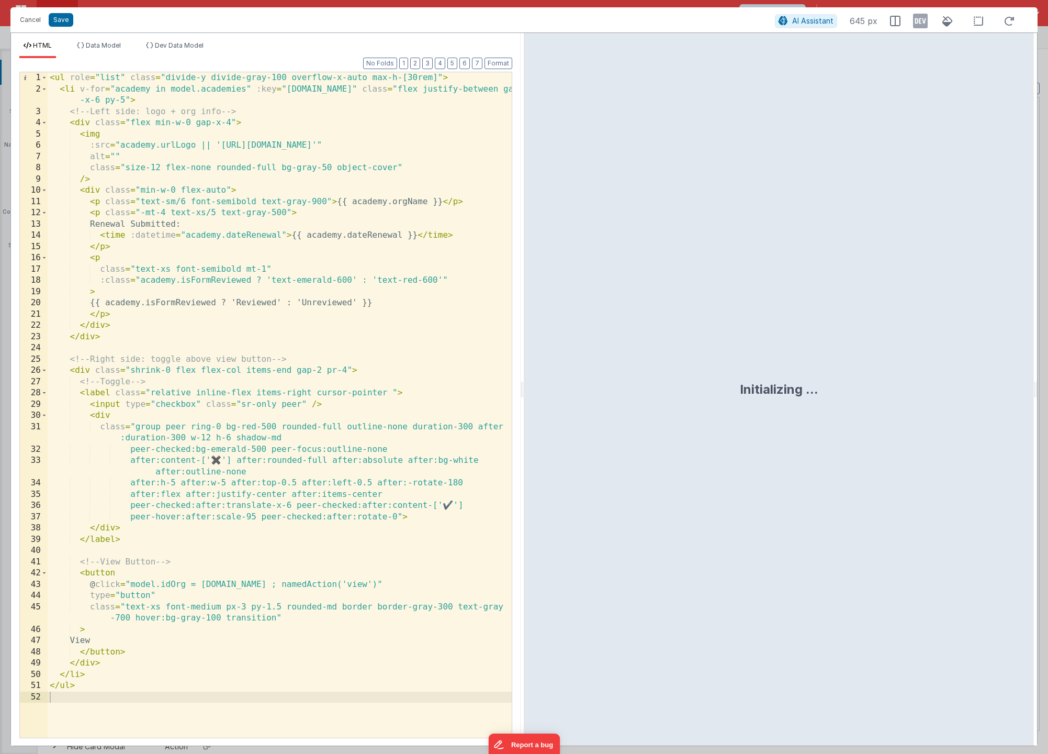
click at [416, 78] on div "< ul role = "list" class = "divide-y divide-gray-100 overflow-x-auto max-h-[30r…" at bounding box center [280, 416] width 464 height 688
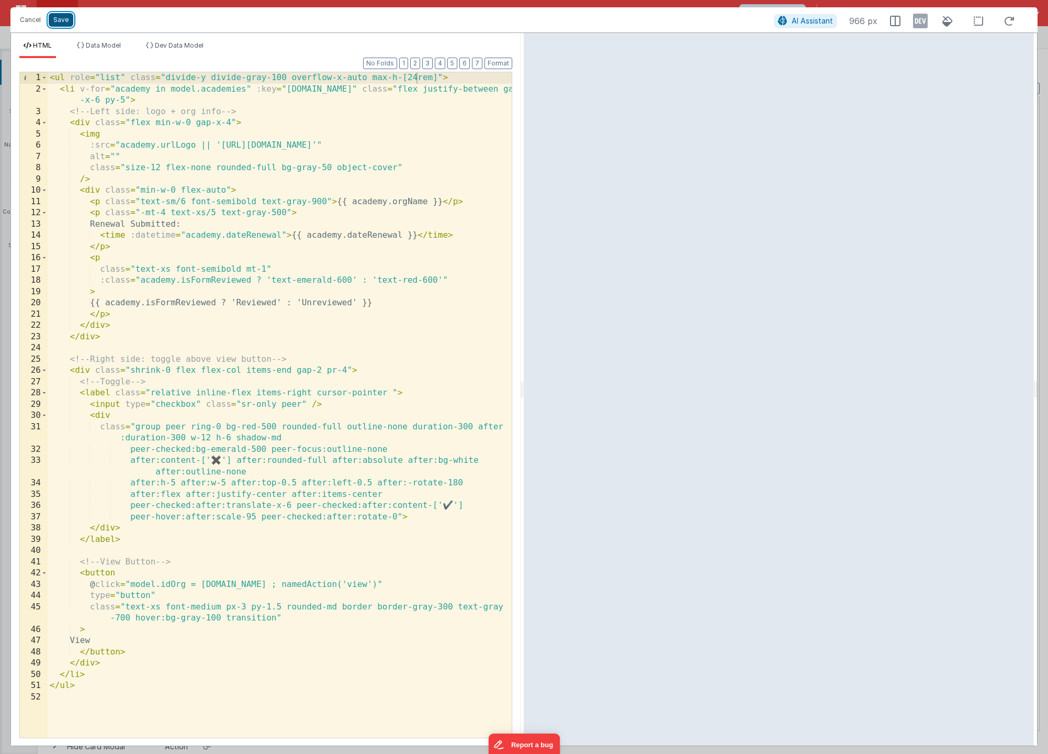
click at [69, 23] on button "Save" at bounding box center [61, 20] width 25 height 14
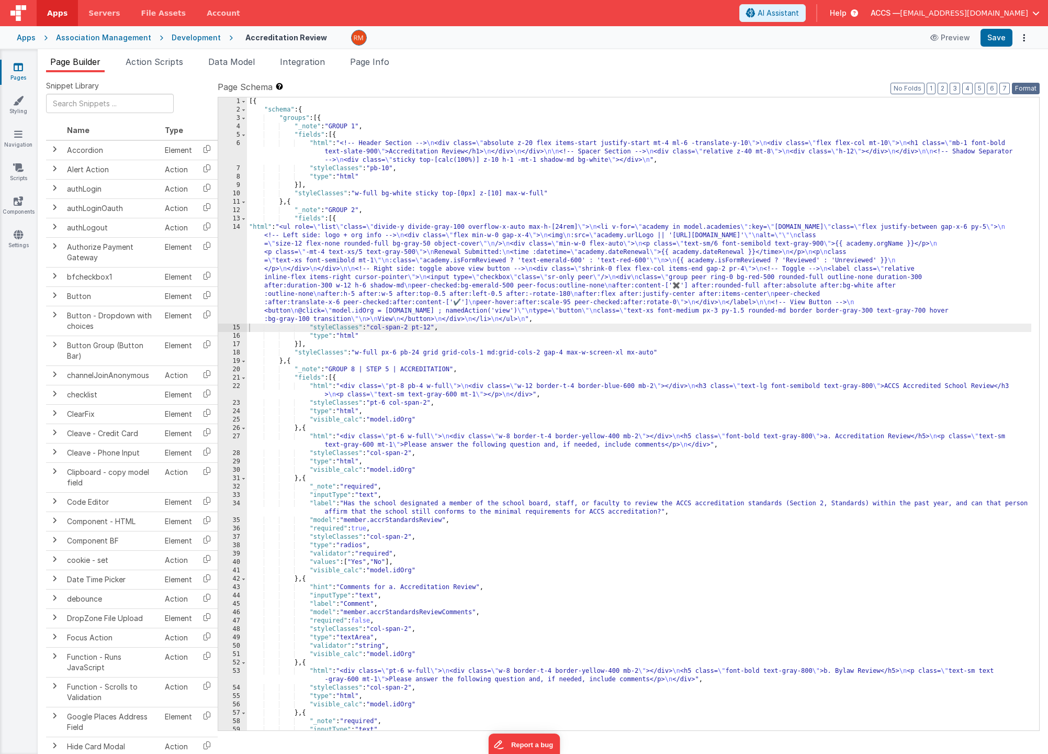
click at [1028, 86] on button "Format" at bounding box center [1026, 89] width 28 height 12
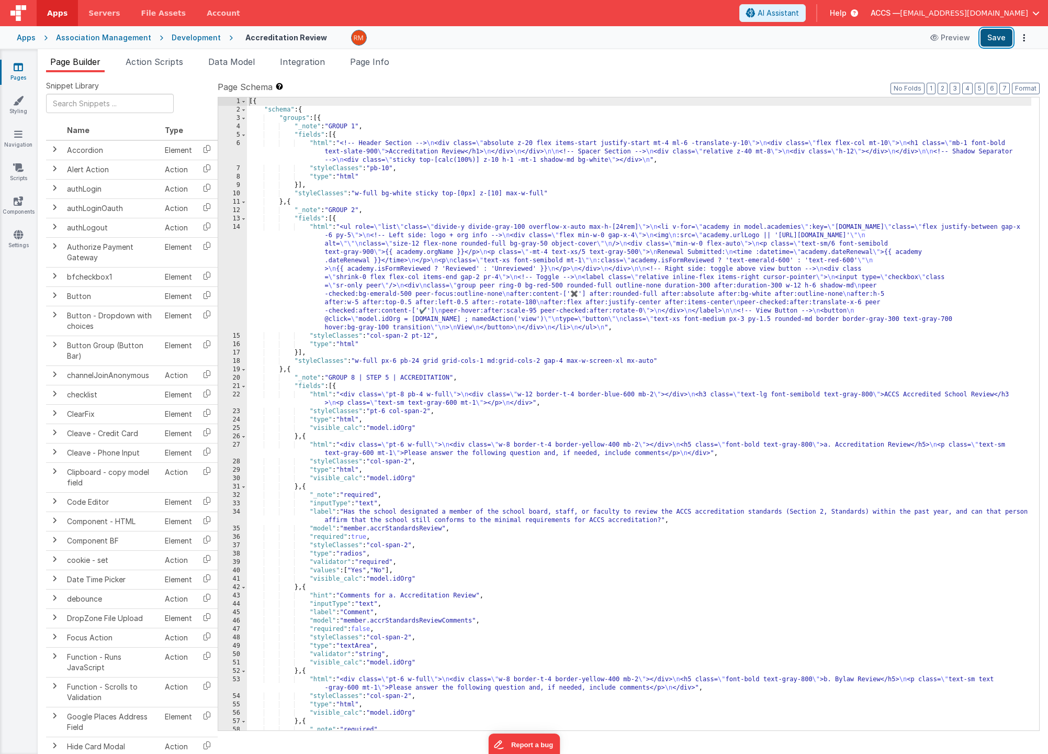
click at [992, 38] on button "Save" at bounding box center [997, 38] width 32 height 18
click at [390, 413] on div "[{ "schema" : { "groups" : [{ "_note" : "GROUP 1" , "fields" : [{ "html" : "<!-…" at bounding box center [639, 422] width 785 height 650
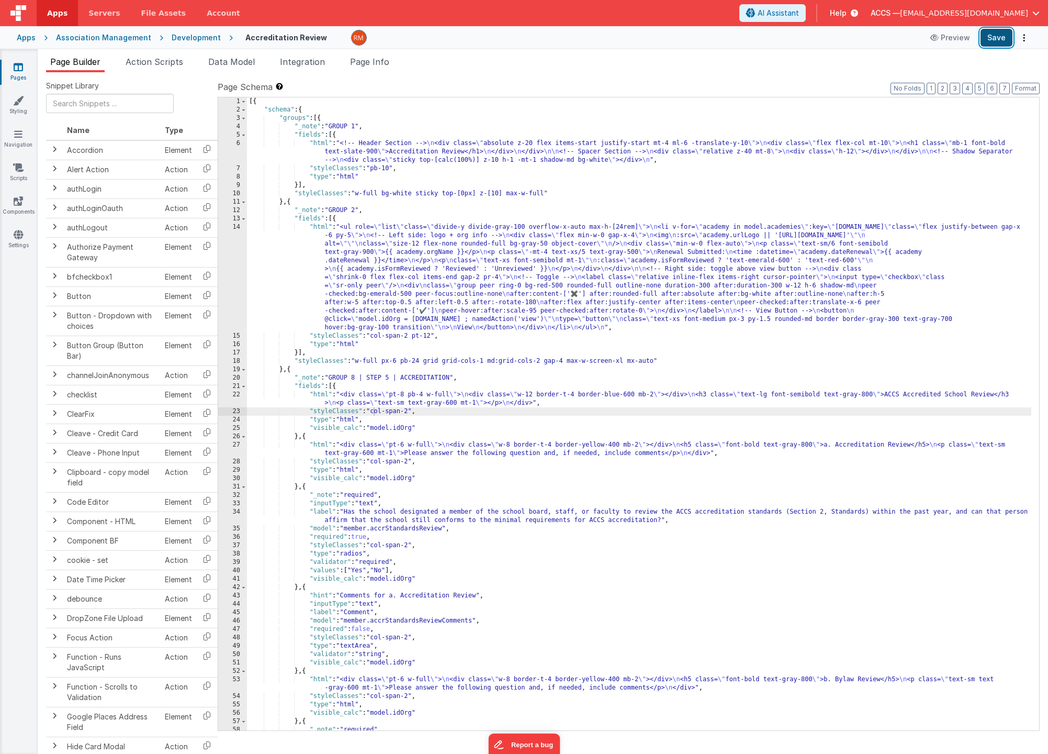
click at [991, 39] on button "Save" at bounding box center [997, 38] width 32 height 18
click at [366, 61] on span "Page Info" at bounding box center [369, 62] width 39 height 10
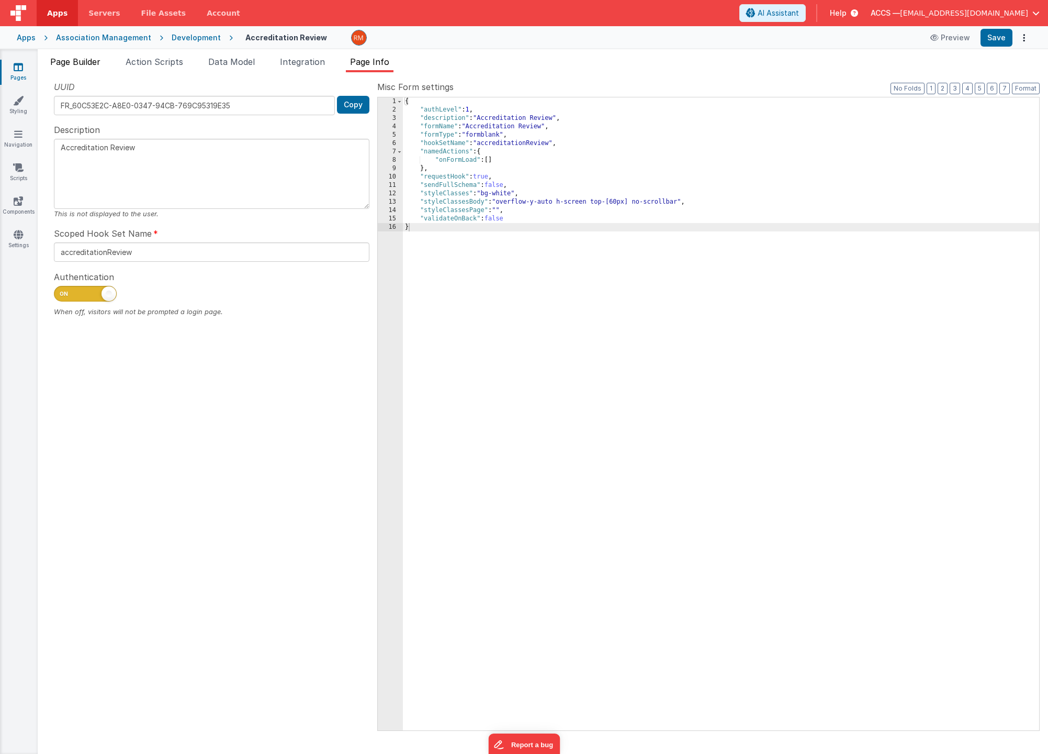
click at [74, 63] on span "Page Builder" at bounding box center [75, 62] width 50 height 10
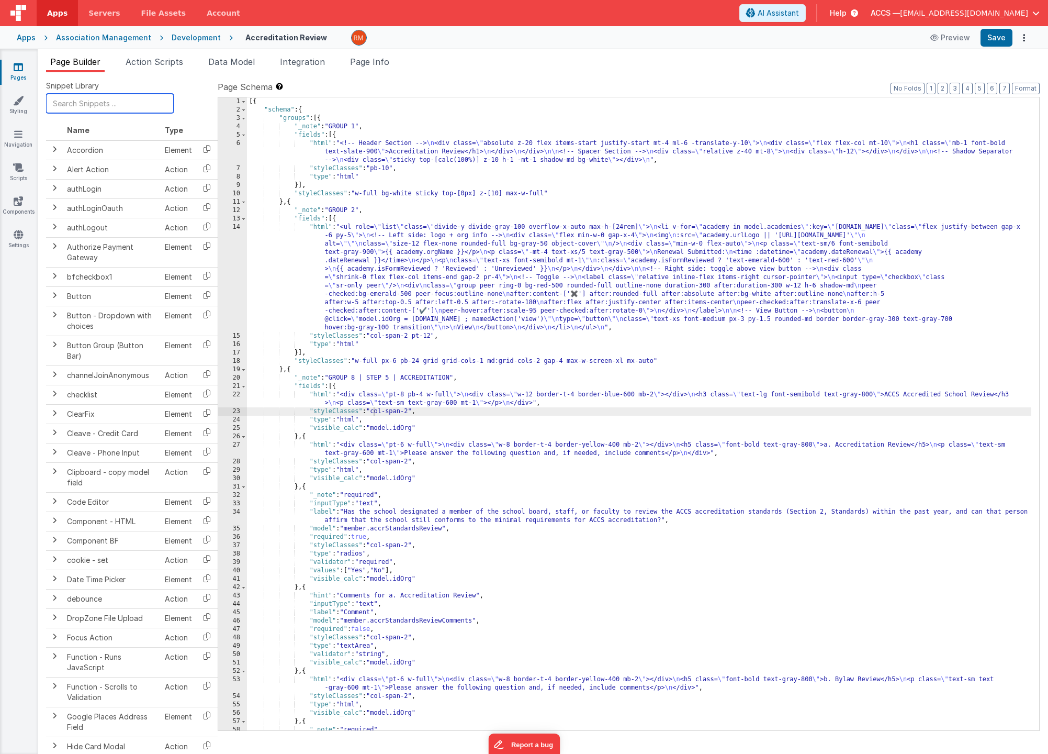
click at [91, 104] on input "text" at bounding box center [110, 103] width 128 height 19
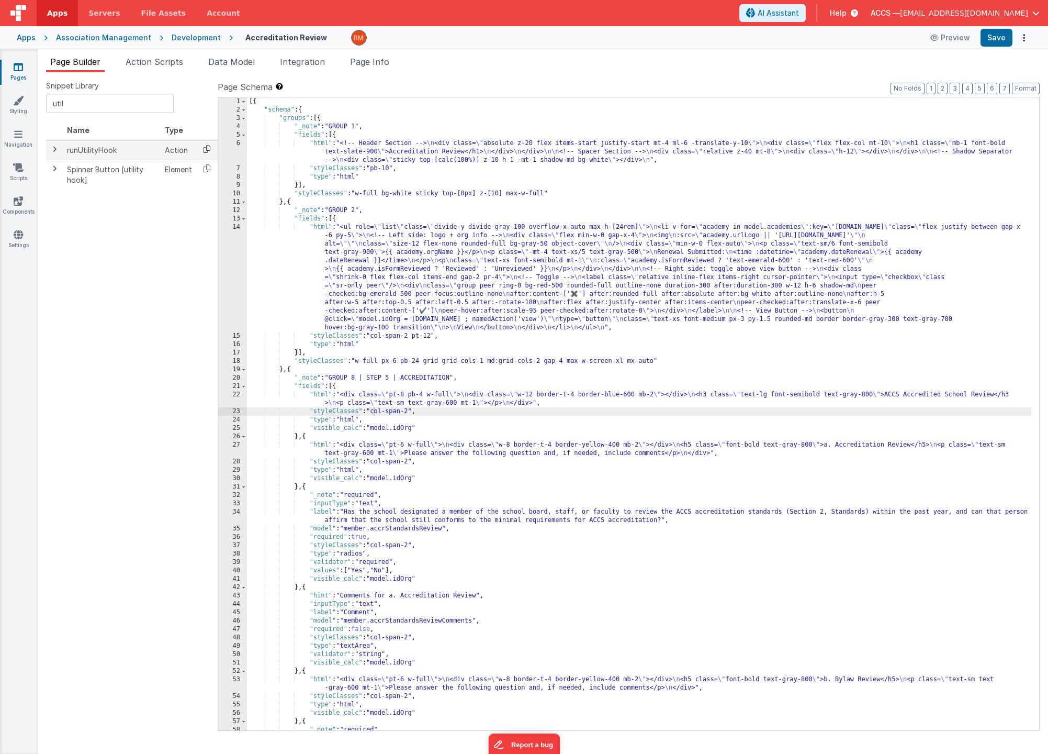
click at [208, 154] on icon at bounding box center [206, 149] width 21 height 16
click at [50, 148] on span at bounding box center [54, 149] width 8 height 8
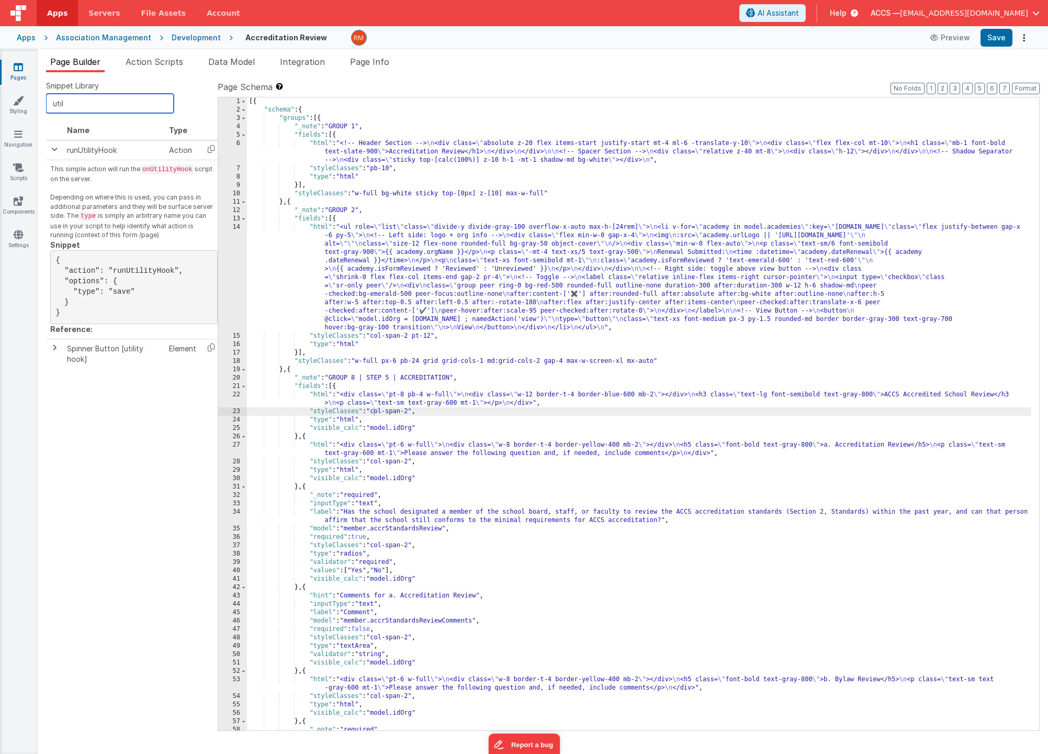
drag, startPoint x: 86, startPoint y: 107, endPoint x: -23, endPoint y: 82, distance: 111.6
click at [0, 82] on html "Apps Servers File Assets Account Some FUTURE Slot AI Assistant Help ACCS — [EMA…" at bounding box center [524, 377] width 1048 height 754
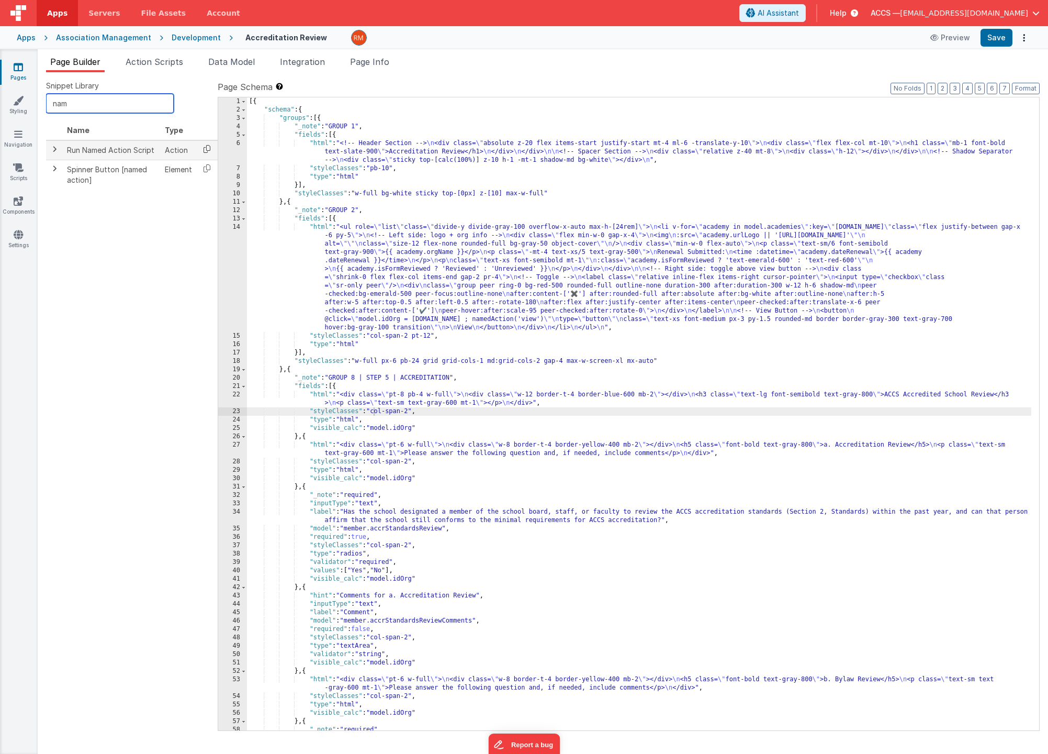
type input "nam"
click at [207, 151] on icon at bounding box center [206, 149] width 21 height 16
click at [364, 66] on span "Page Info" at bounding box center [369, 62] width 39 height 10
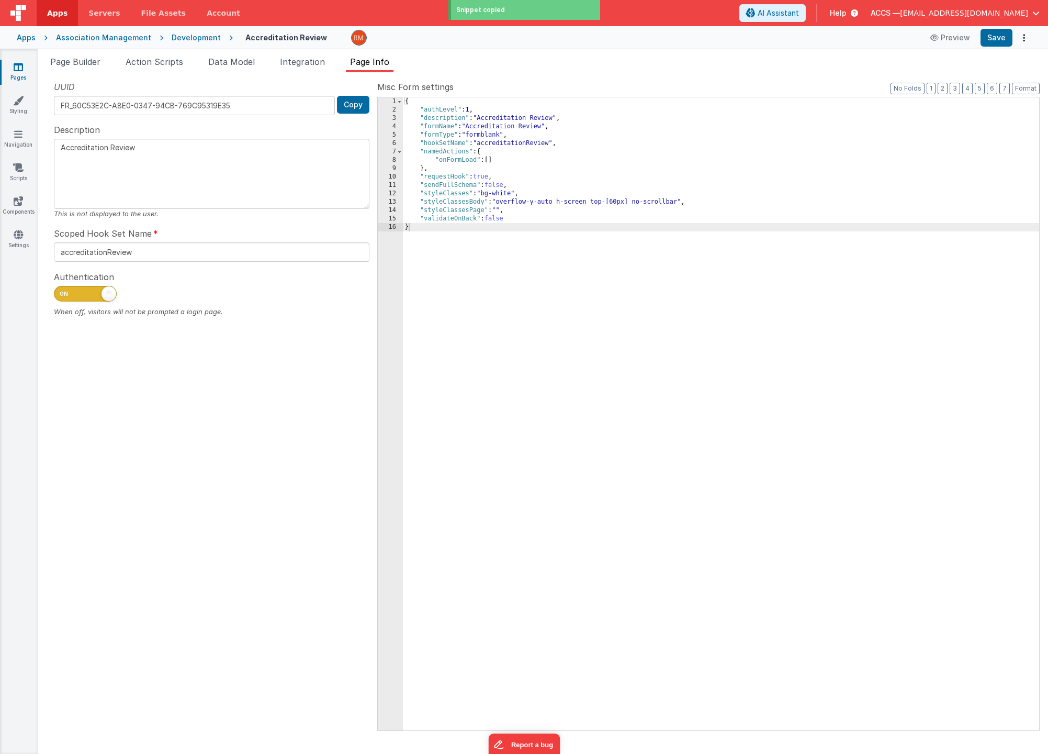
click at [511, 162] on div "{ "authLevel" : 1 , "description" : "Accreditation Review" , "formName" : "Accr…" at bounding box center [721, 422] width 636 height 650
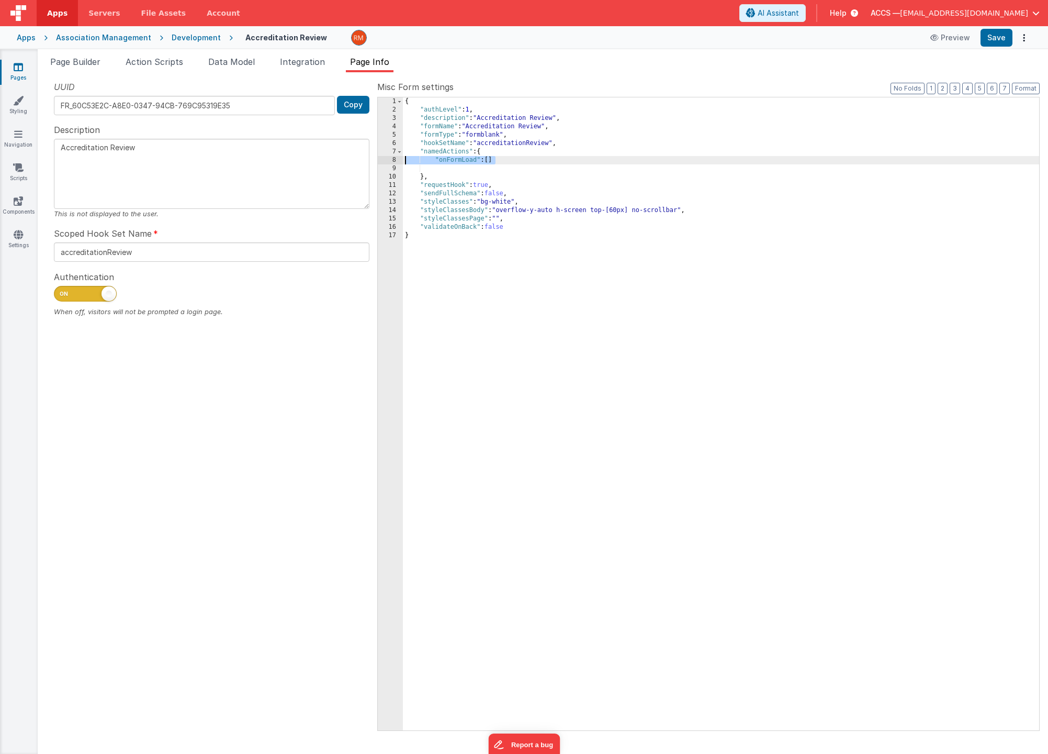
drag, startPoint x: 500, startPoint y: 161, endPoint x: 344, endPoint y: 160, distance: 155.5
click at [344, 160] on div "UUID FR_60C53E2C-A8E0-0347-94CB-769C95319E35 Copy Description Accreditation Rev…" at bounding box center [543, 405] width 994 height 649
click at [498, 163] on div "{ "authLevel" : 1 , "description" : "Accreditation Review" , "formName" : "Accr…" at bounding box center [721, 422] width 636 height 650
click at [465, 168] on div "{ "authLevel" : 1 , "description" : "Accreditation Review" , "formName" : "Accr…" at bounding box center [721, 422] width 636 height 650
drag, startPoint x: 477, startPoint y: 170, endPoint x: 440, endPoint y: 168, distance: 36.7
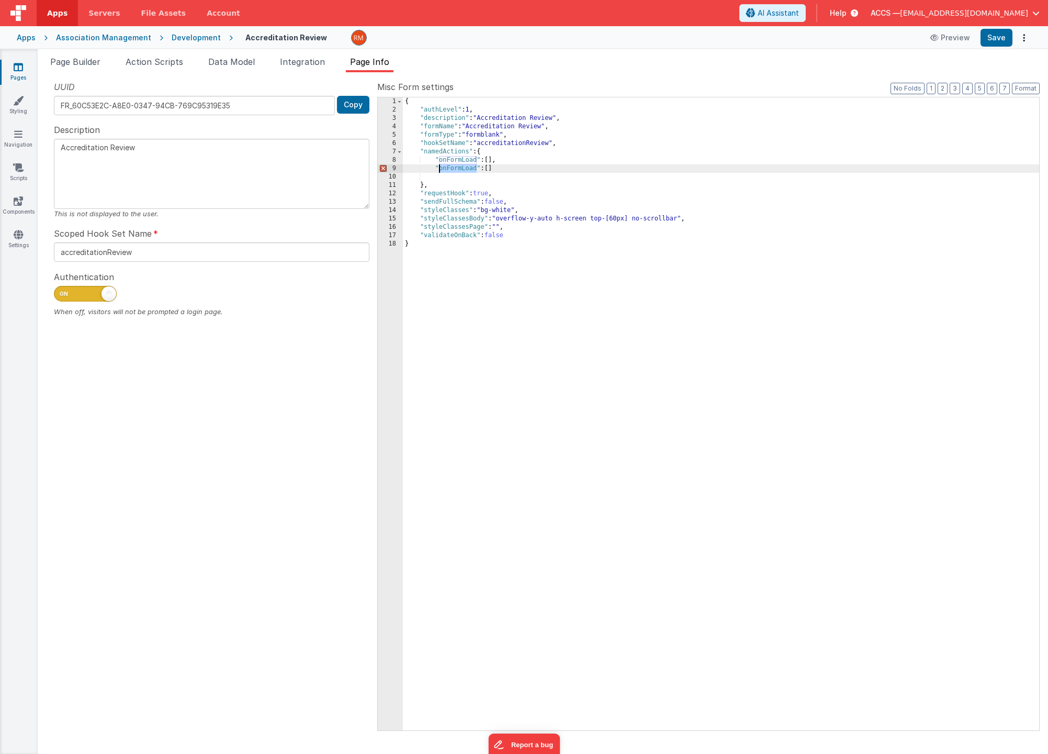
click at [440, 168] on div "{ "authLevel" : 1 , "description" : "Accreditation Review" , "formName" : "Accr…" at bounding box center [721, 422] width 636 height 650
click at [66, 71] on li "Page Builder" at bounding box center [75, 63] width 59 height 17
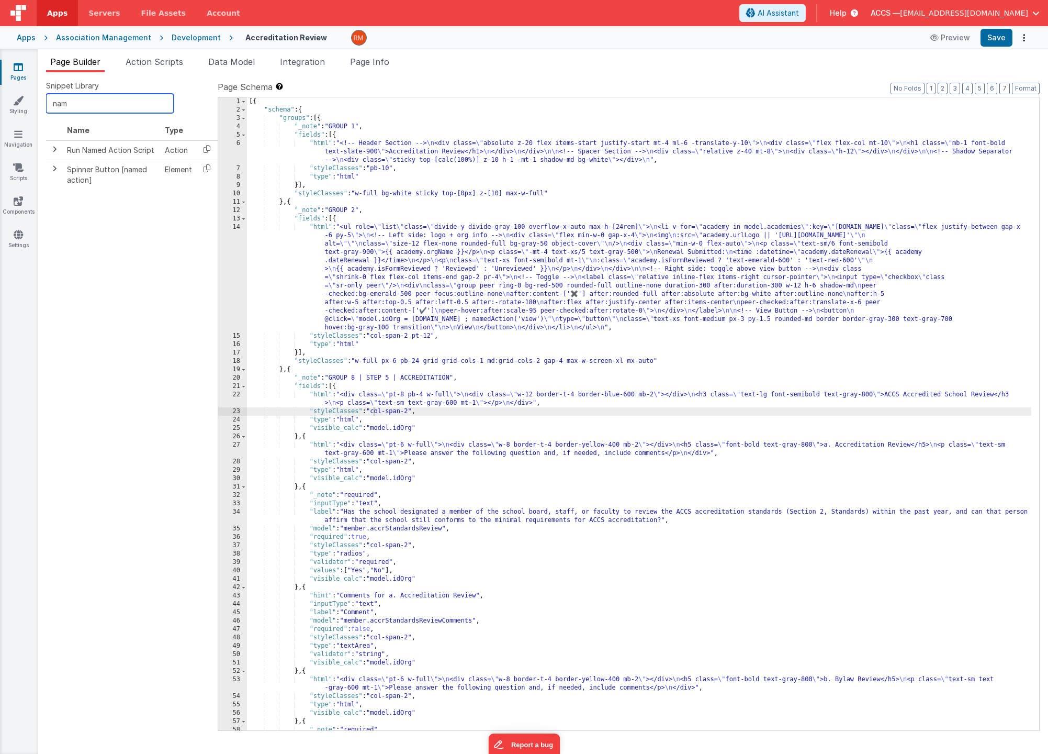
drag, startPoint x: 103, startPoint y: 109, endPoint x: -10, endPoint y: 84, distance: 115.3
click at [0, 84] on html "Apps Servers File Assets Account Some FUTURE Slot AI Assistant Help ACCS — [EMA…" at bounding box center [524, 377] width 1048 height 754
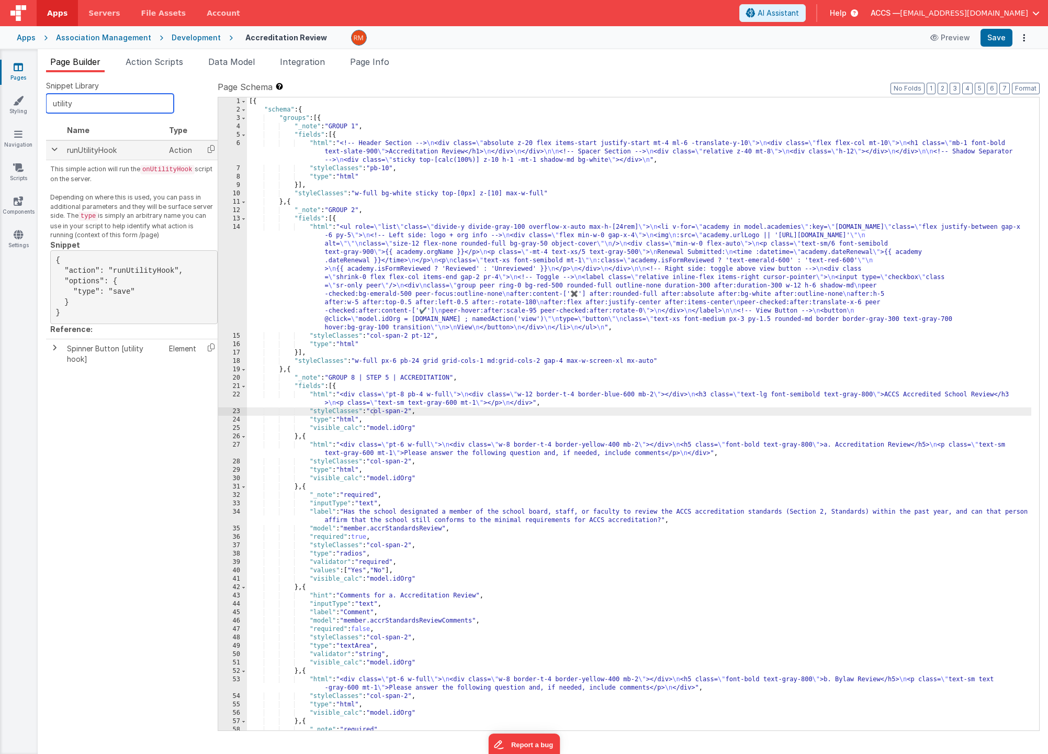
type input "utility"
click at [141, 150] on td "runUtilityHook" at bounding box center [114, 150] width 102 height 20
click at [213, 150] on icon at bounding box center [210, 149] width 21 height 16
click at [373, 62] on span "Page Info" at bounding box center [369, 62] width 39 height 10
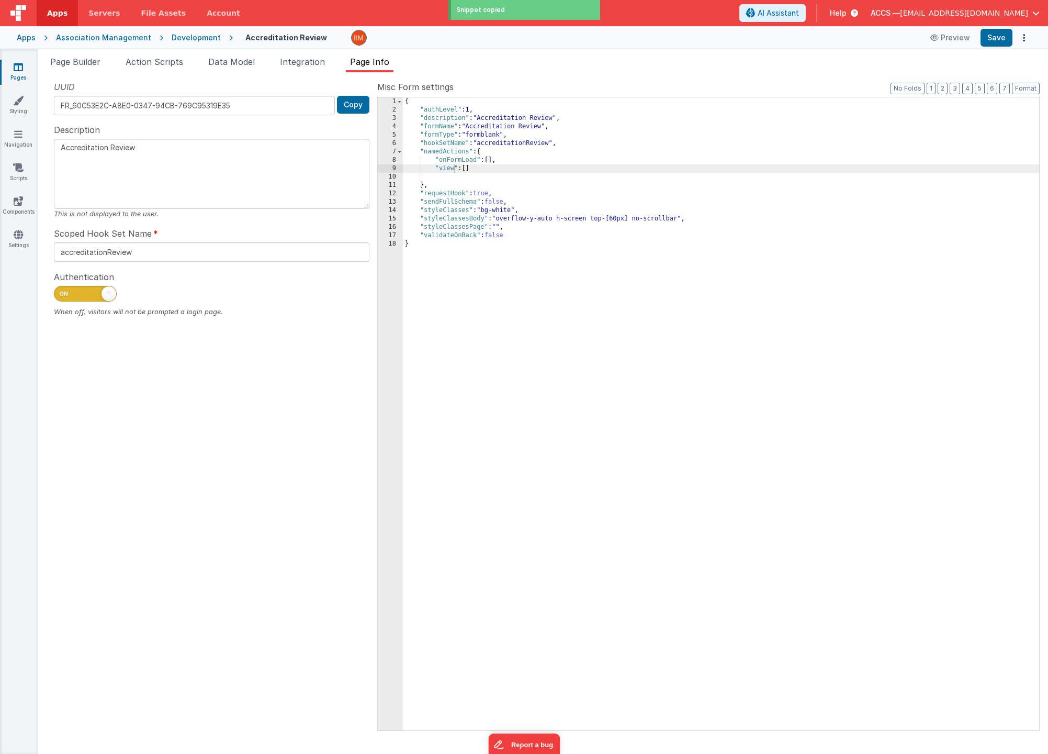
click at [468, 170] on div "{ "authLevel" : 1 , "description" : "Accreditation Review" , "formName" : "Accr…" at bounding box center [721, 422] width 636 height 650
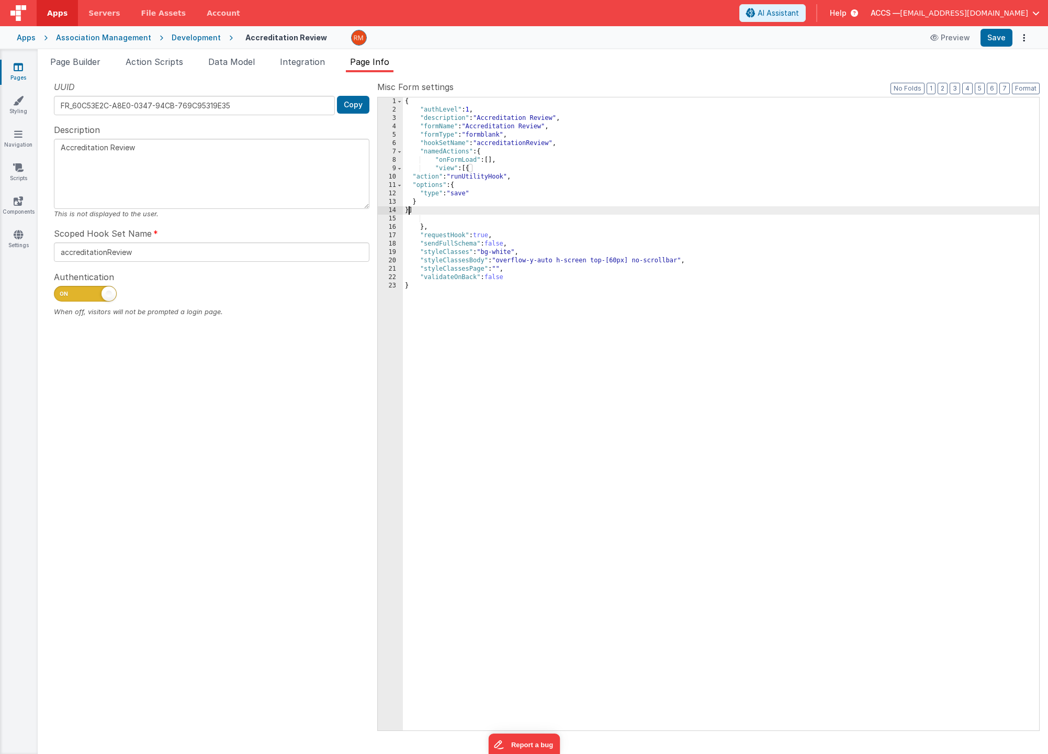
click at [468, 194] on div "{ "authLevel" : 1 , "description" : "Accreditation Review" , "formName" : "Accr…" at bounding box center [721, 422] width 636 height 650
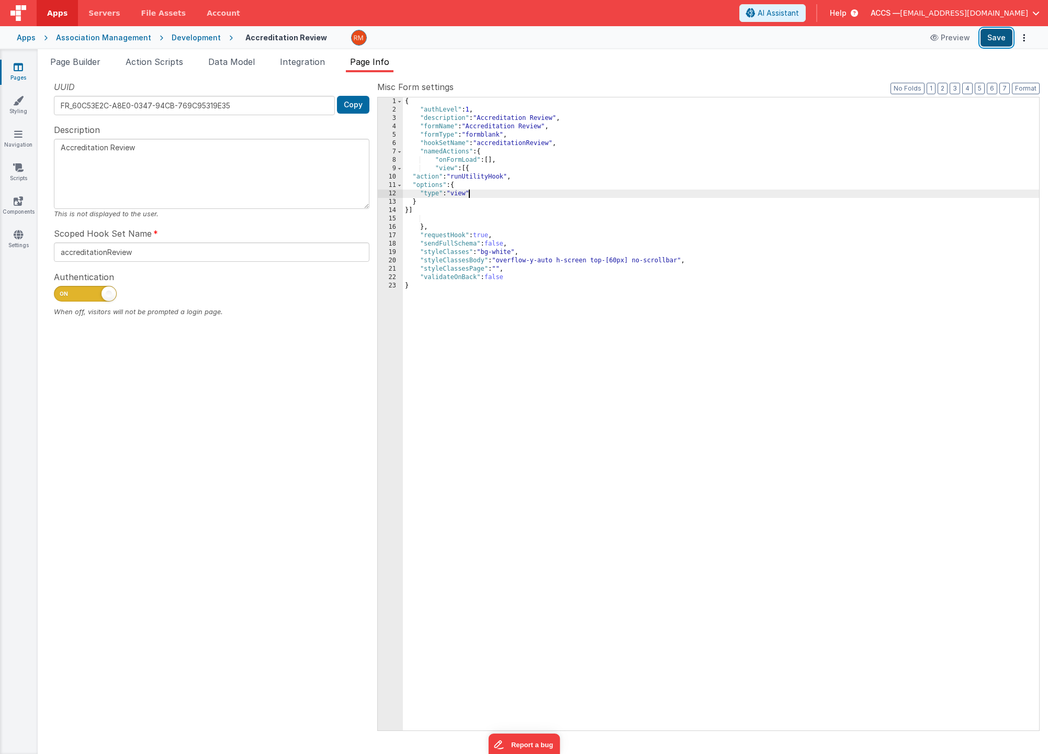
click at [1006, 40] on button "Save" at bounding box center [997, 38] width 32 height 18
click at [69, 63] on span "Page Builder" at bounding box center [75, 62] width 50 height 10
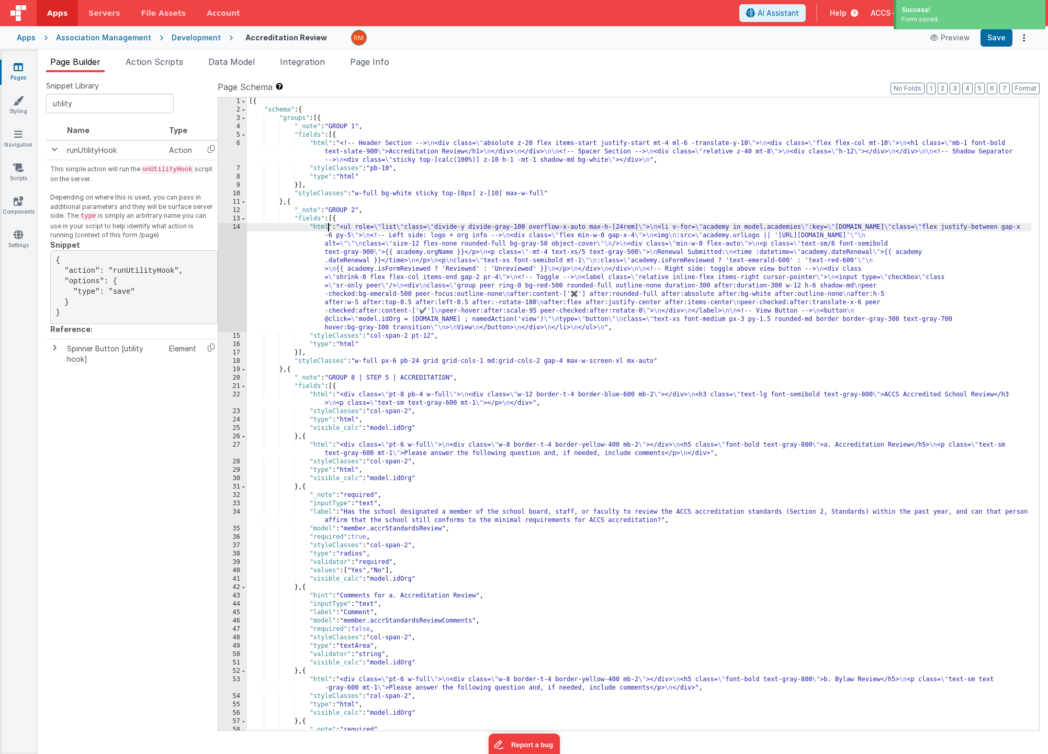
click at [327, 228] on div "[{ "schema" : { "groups" : [{ "_note" : "GROUP 1" , "fields" : [{ "html" : "<!-…" at bounding box center [639, 422] width 785 height 650
click at [233, 227] on div "14" at bounding box center [232, 277] width 29 height 109
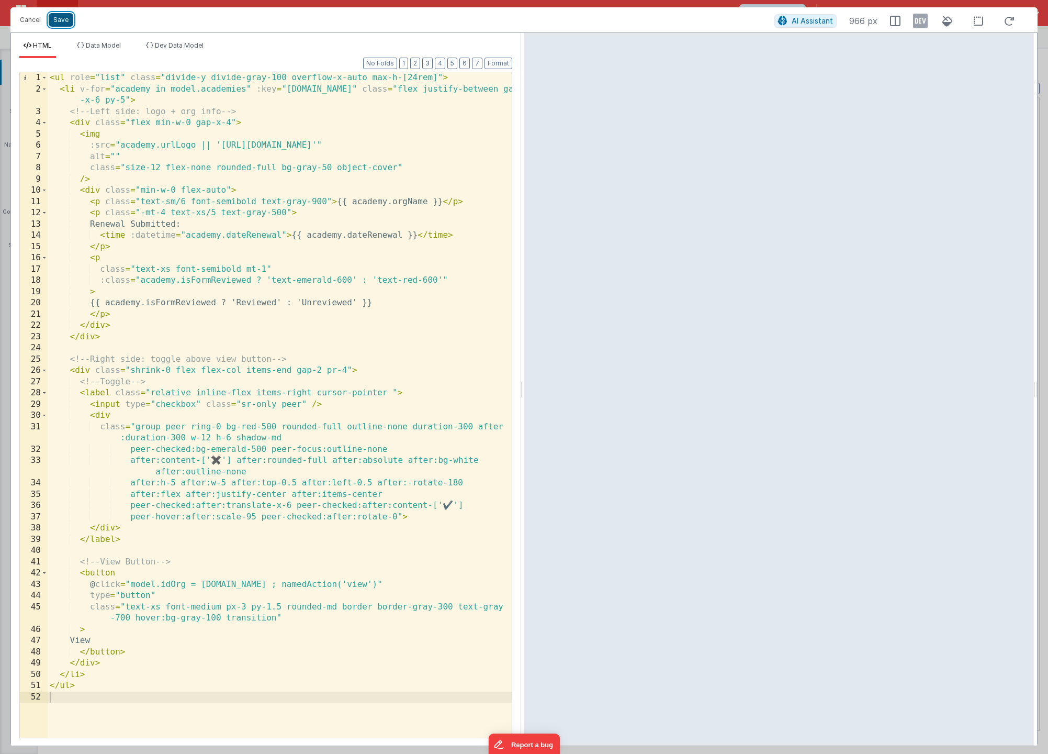
click at [68, 20] on button "Save" at bounding box center [61, 20] width 25 height 14
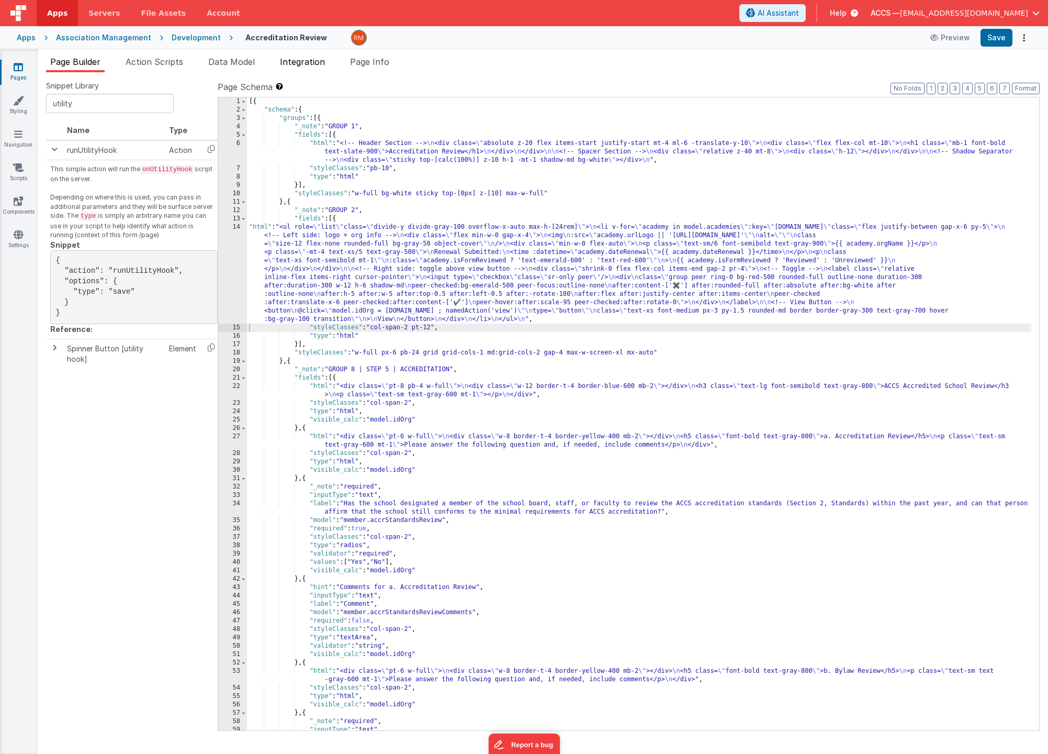
click at [329, 65] on li "Integration" at bounding box center [302, 63] width 53 height 17
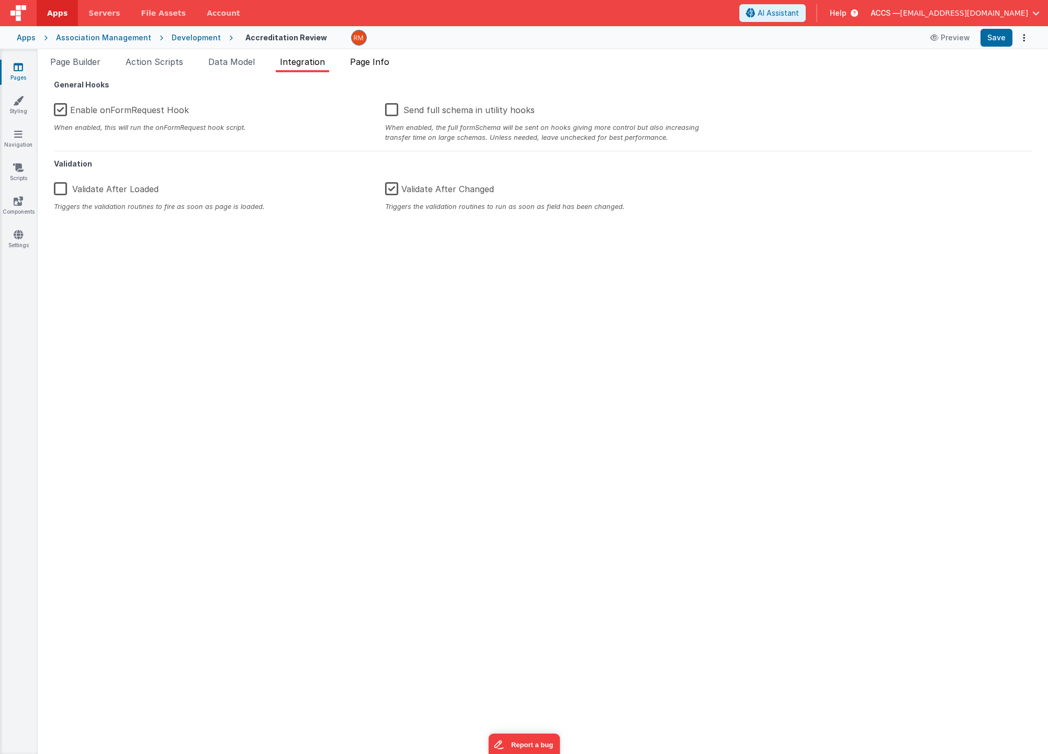
click at [374, 62] on span "Page Info" at bounding box center [369, 62] width 39 height 10
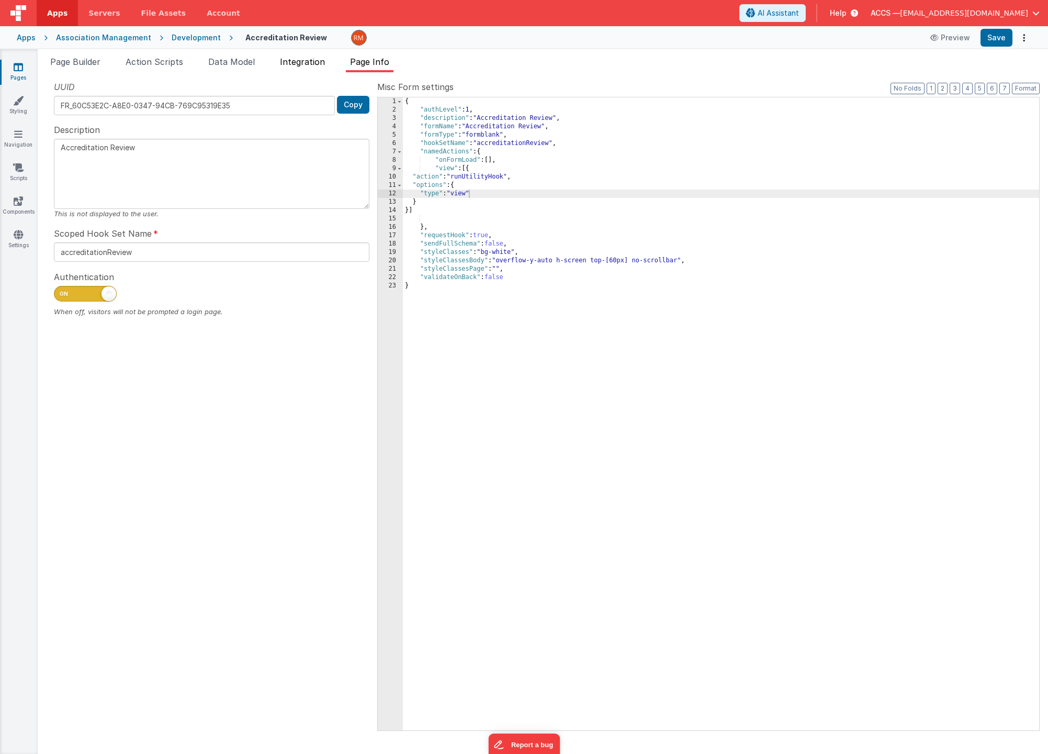
click at [311, 63] on span "Integration" at bounding box center [302, 62] width 45 height 10
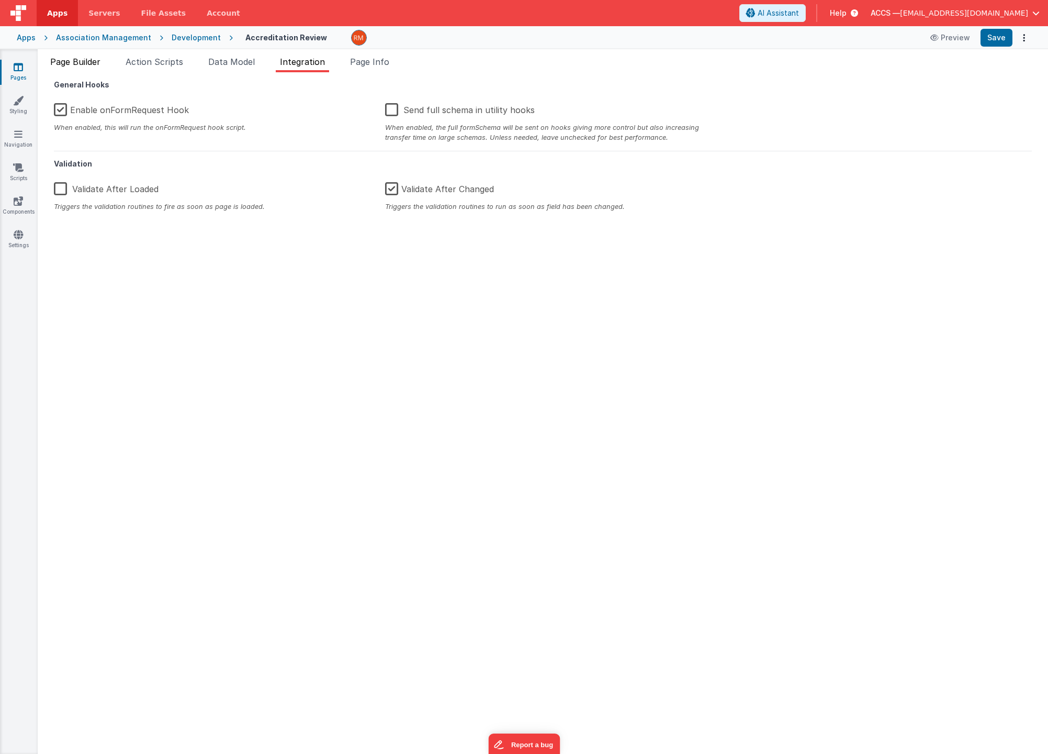
click at [97, 61] on span "Page Builder" at bounding box center [75, 62] width 50 height 10
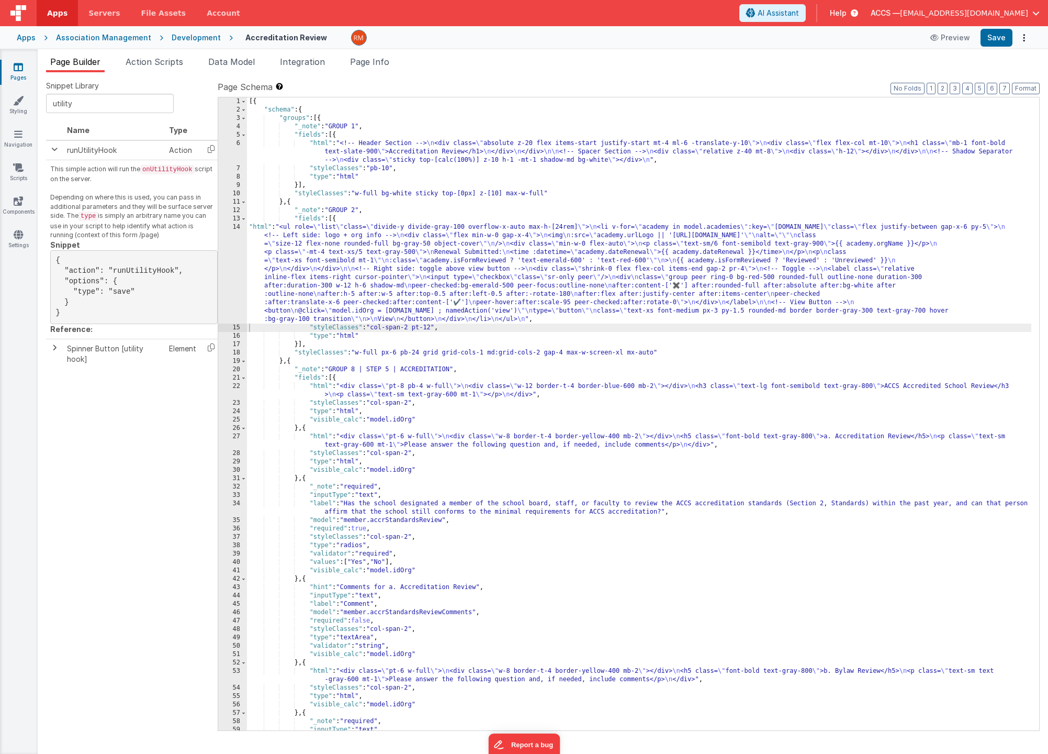
click at [1025, 96] on div "Format 7 6 5 4 3 2 1 No Folds 1 2 3 4 5 6 7 8 9 10 11 12 13 14 15 16 17 18 19 2…" at bounding box center [629, 413] width 822 height 634
click at [1026, 92] on button "Format" at bounding box center [1026, 89] width 28 height 12
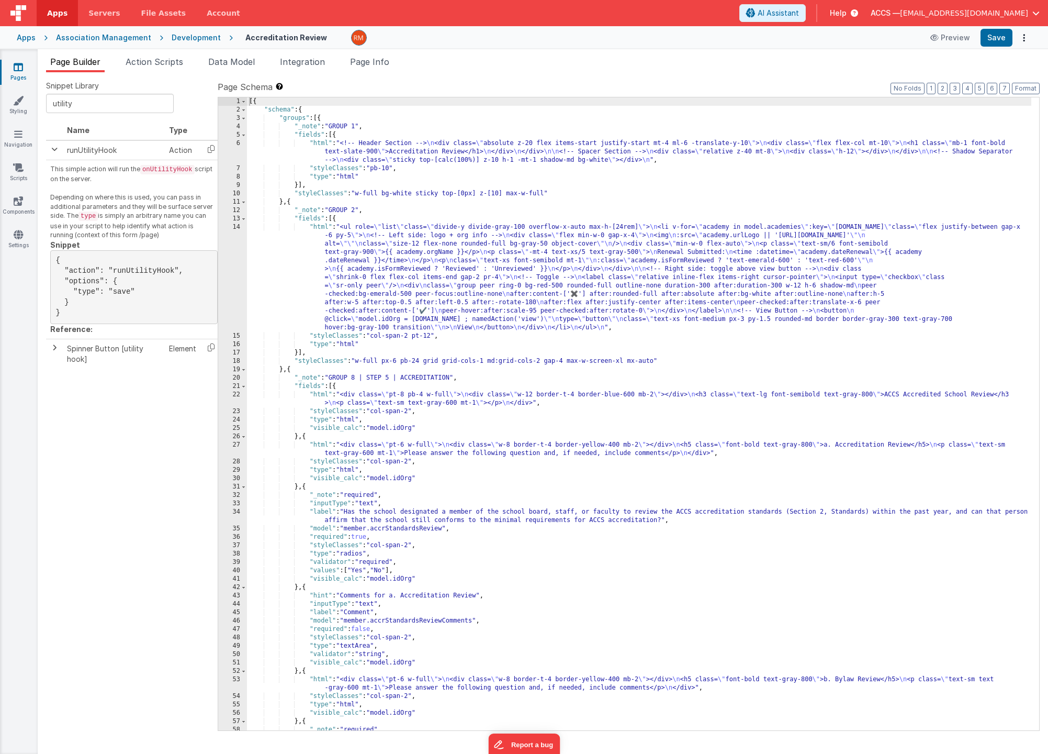
click at [319, 228] on div "[{ "schema" : { "groups" : [{ "_note" : "GROUP 1" , "fields" : [{ "html" : "<!-…" at bounding box center [639, 422] width 785 height 650
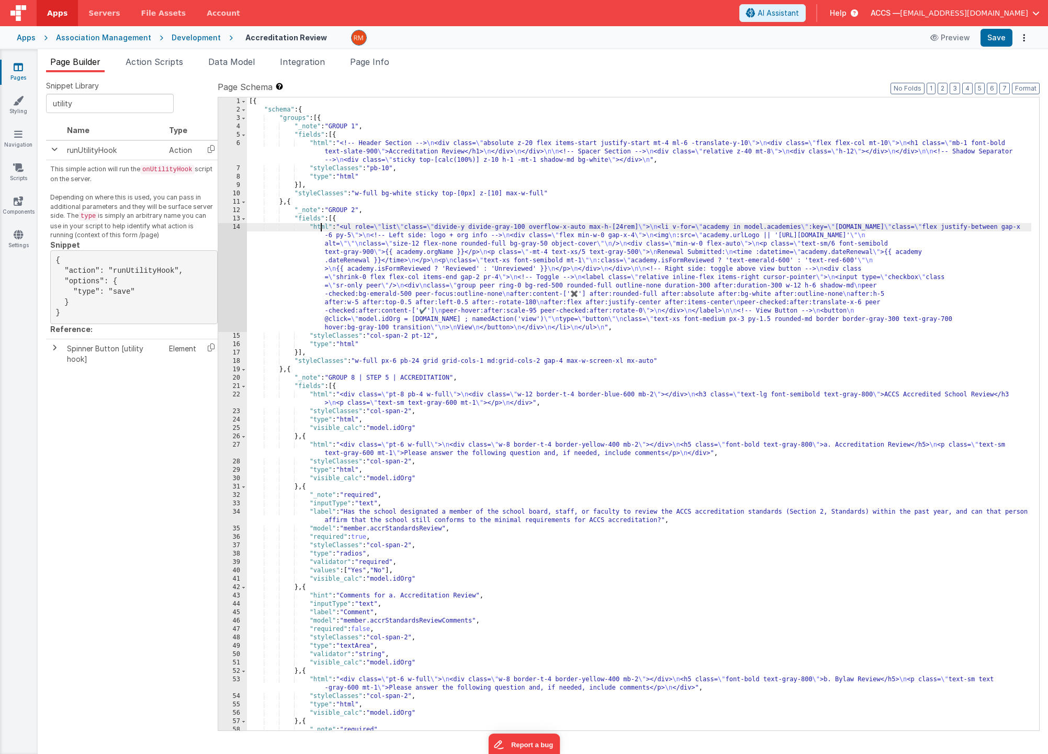
click at [236, 229] on div "14" at bounding box center [232, 277] width 29 height 109
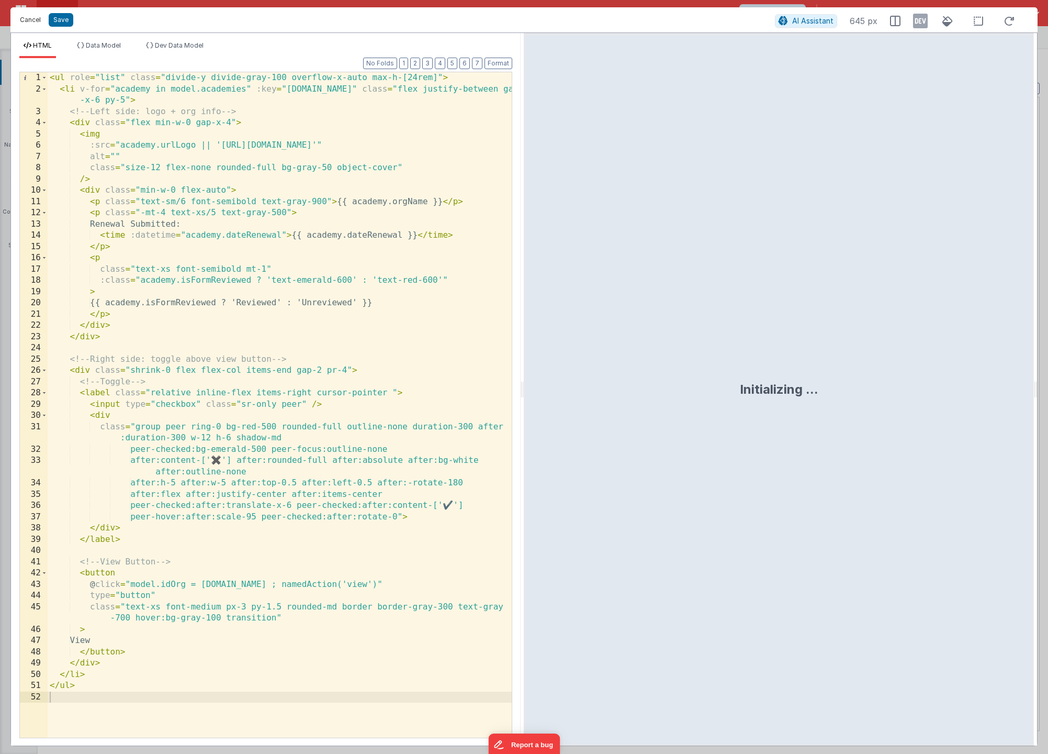
click at [27, 21] on button "Cancel" at bounding box center [30, 20] width 31 height 15
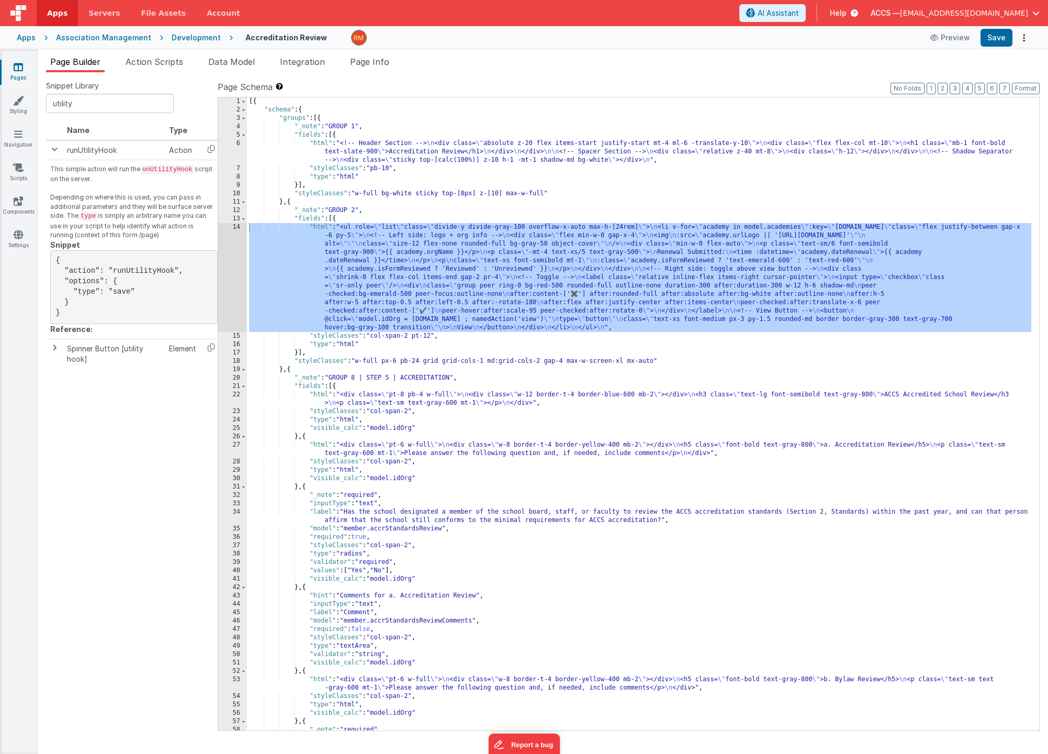
click at [323, 395] on div "[{ "schema" : { "groups" : [{ "_note" : "GROUP 1" , "fields" : [{ "html" : "<!-…" at bounding box center [639, 422] width 785 height 650
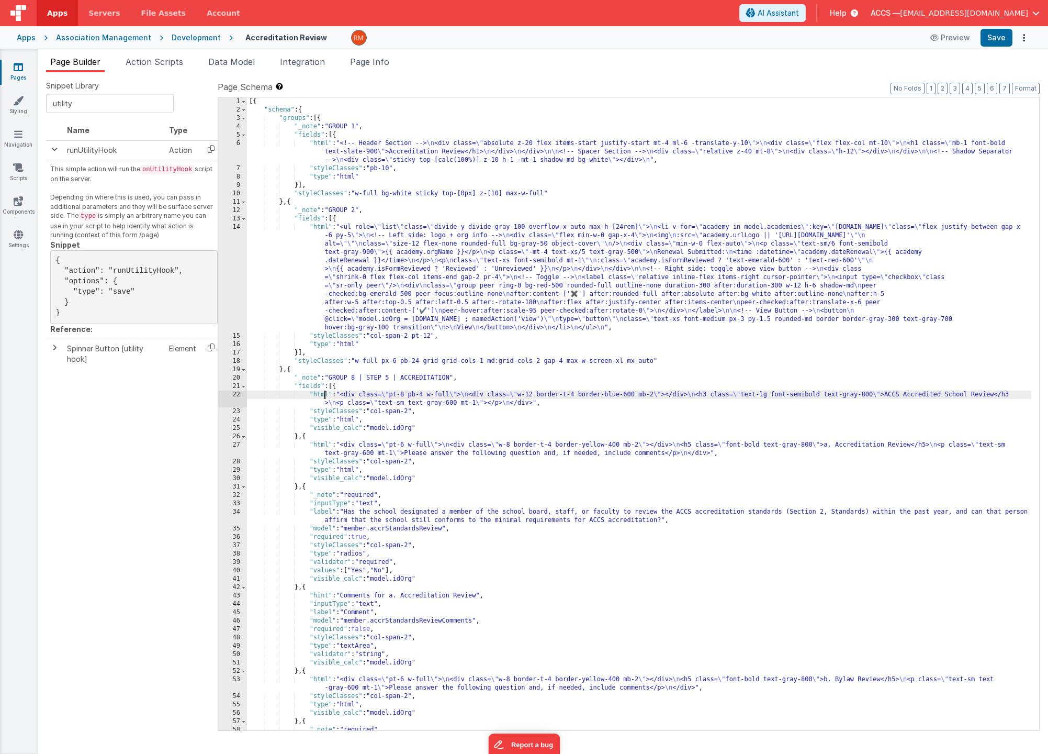
click at [235, 395] on div "22" at bounding box center [232, 398] width 29 height 17
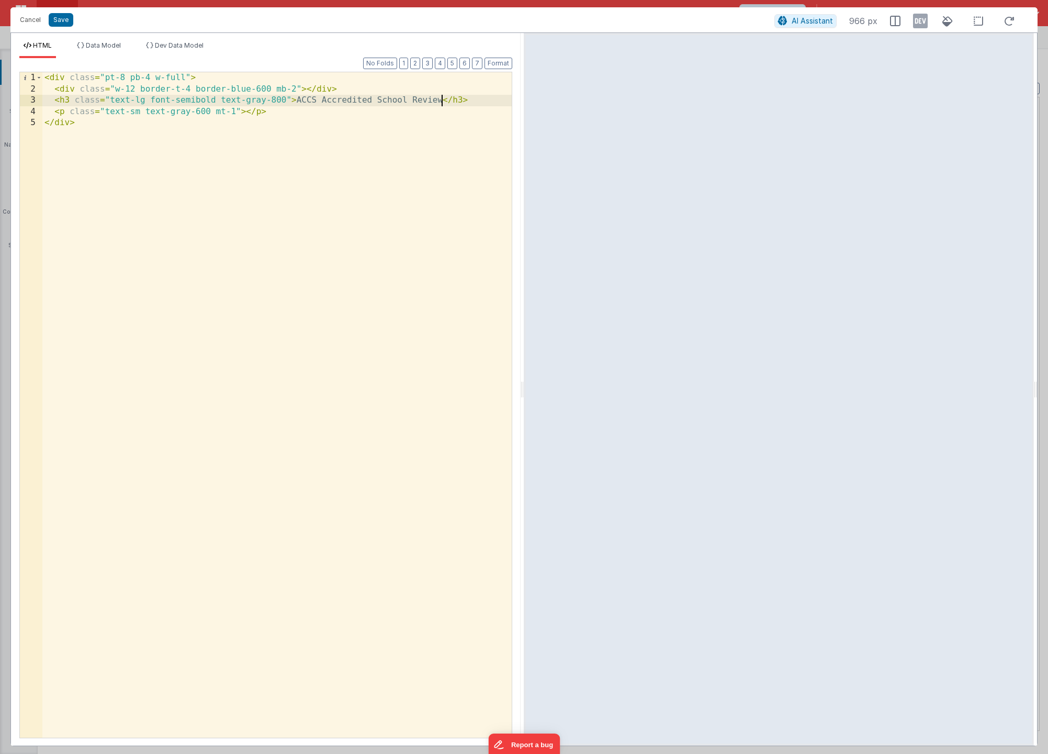
click at [443, 102] on div "< div class = "pt-8 pb-4 w-full" > < div class = "w-12 border-t-4 border-blue-6…" at bounding box center [277, 416] width 470 height 688
click at [70, 21] on button "Save" at bounding box center [61, 20] width 25 height 14
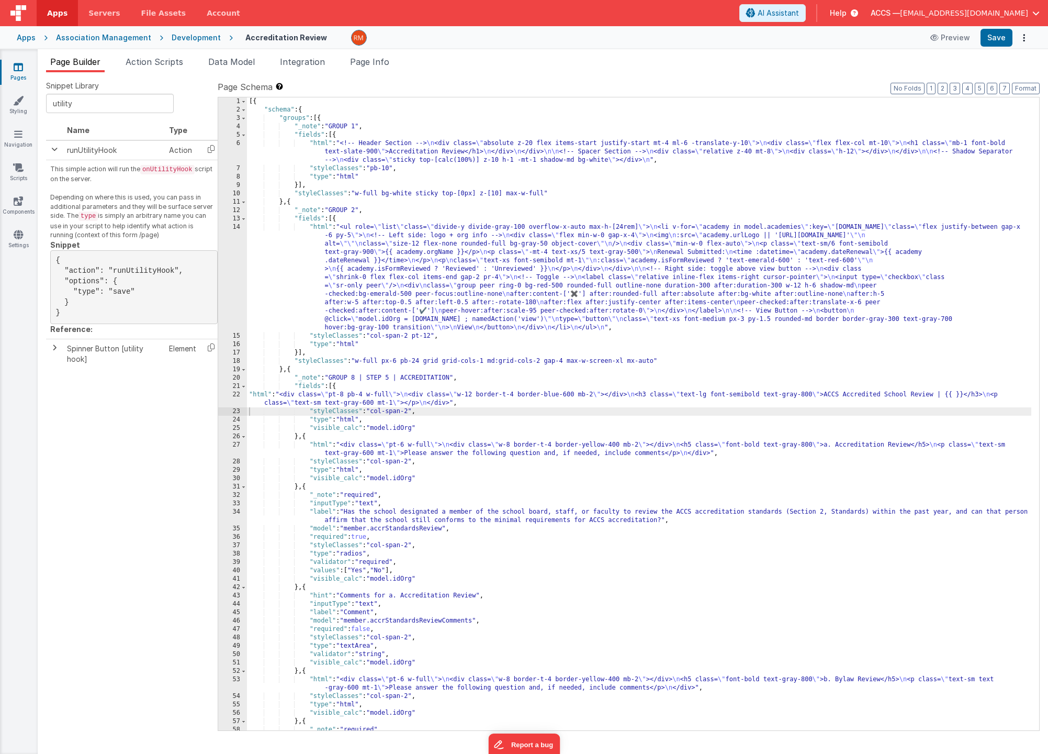
click at [259, 394] on div "[{ "schema" : { "groups" : [{ "_note" : "GROUP 1" , "fields" : [{ "html" : "<!-…" at bounding box center [639, 422] width 785 height 650
click at [238, 394] on div "22" at bounding box center [232, 398] width 29 height 17
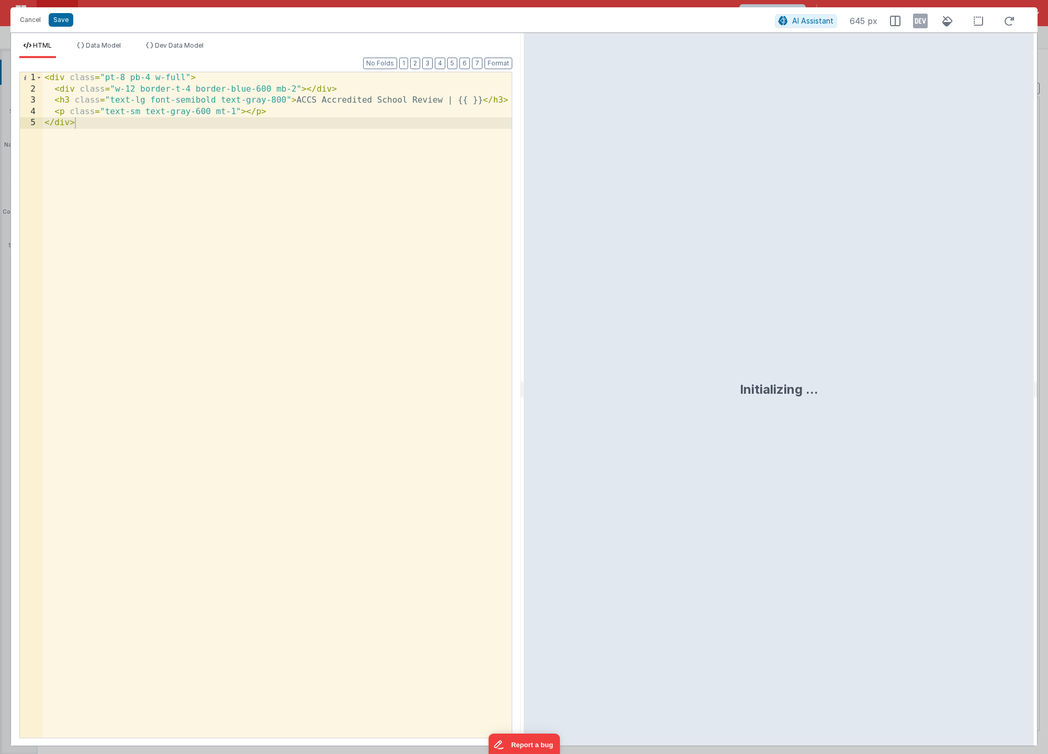
click at [466, 103] on div "< div class = "pt-8 pb-4 w-full" > < div class = "w-12 border-t-4 border-blue-6…" at bounding box center [277, 416] width 470 height 688
click at [65, 22] on button "Save" at bounding box center [61, 20] width 25 height 14
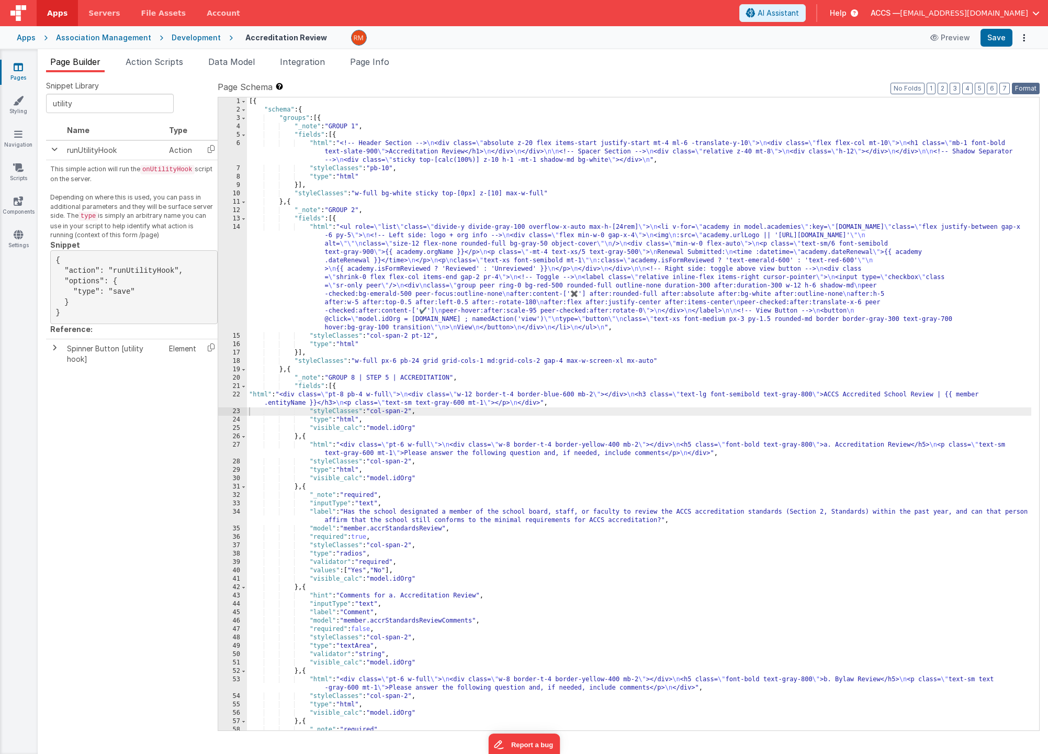
click at [1029, 87] on button "Format" at bounding box center [1026, 89] width 28 height 12
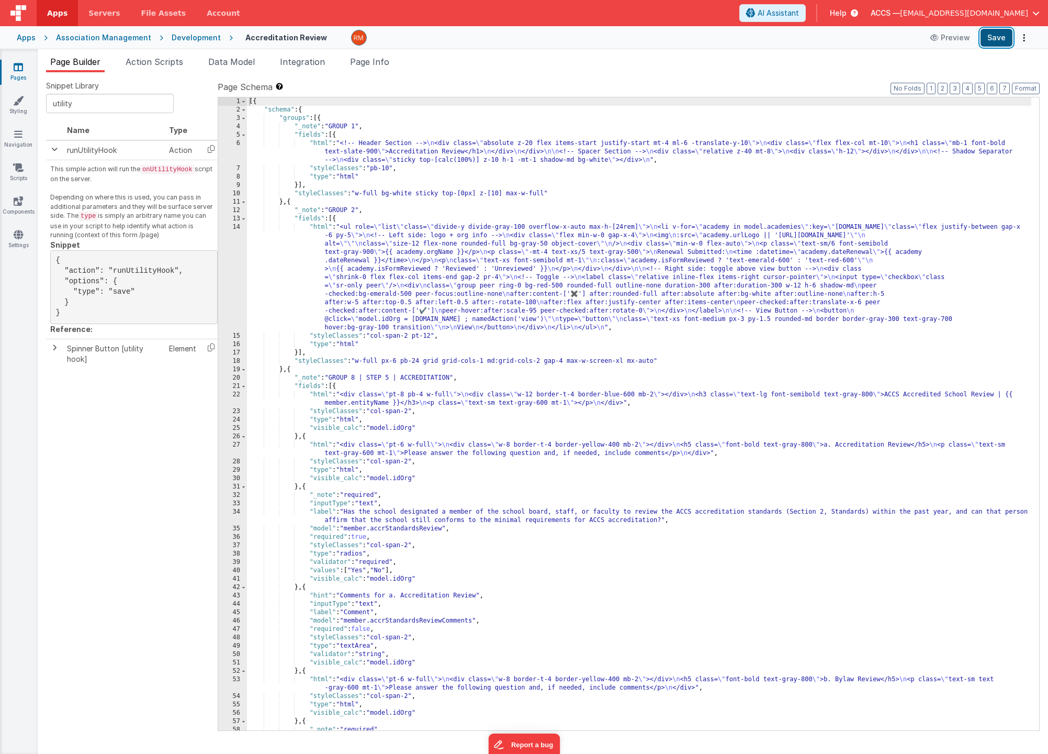
click at [997, 40] on button "Save" at bounding box center [997, 38] width 32 height 18
click at [326, 394] on div "[{ "schema" : { "groups" : [{ "_note" : "GROUP 1" , "fields" : [{ "html" : "<!-…" at bounding box center [639, 422] width 785 height 650
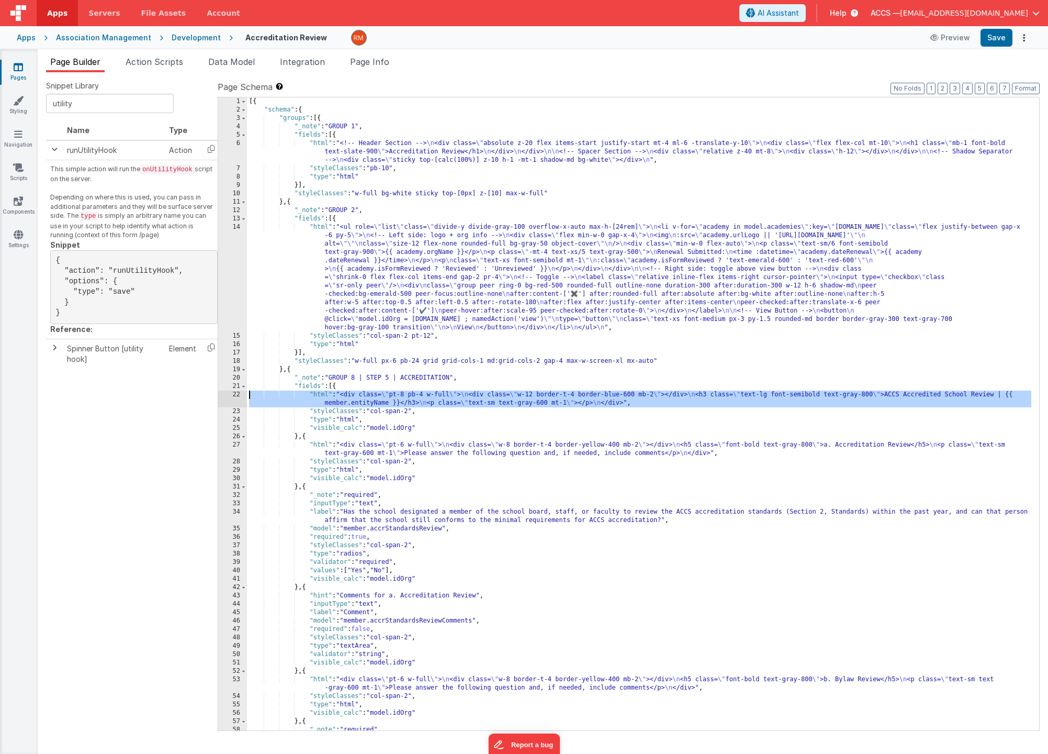
click at [234, 394] on div "22" at bounding box center [232, 398] width 29 height 17
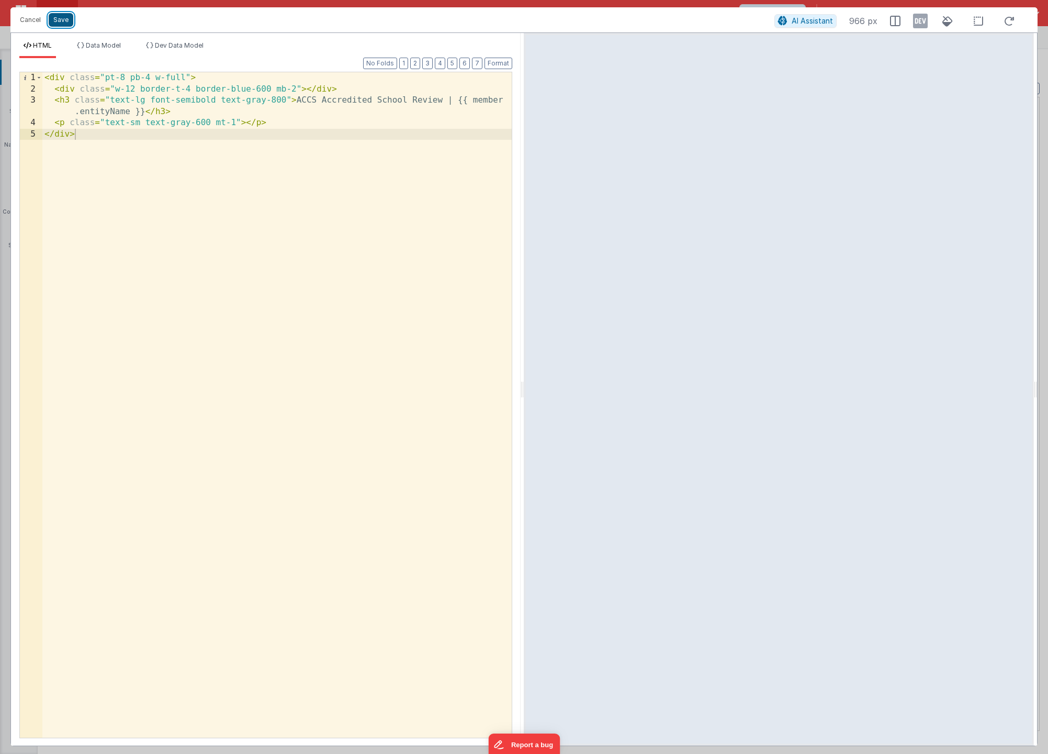
click at [68, 22] on button "Save" at bounding box center [61, 20] width 25 height 14
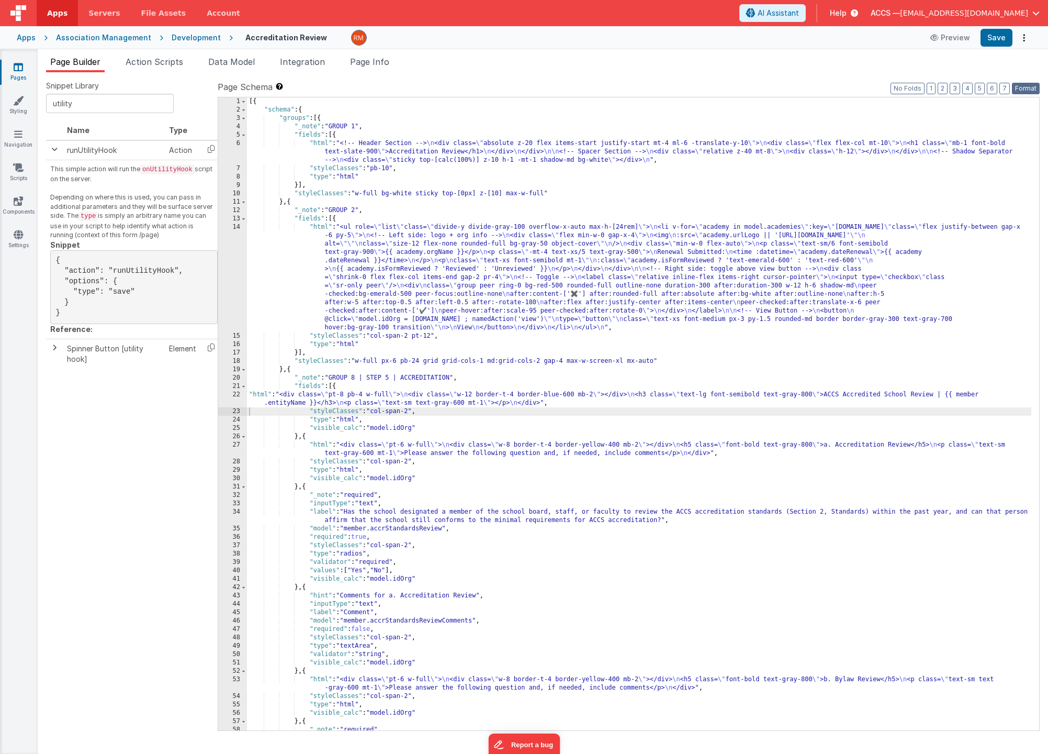
click at [1036, 85] on button "Format" at bounding box center [1026, 89] width 28 height 12
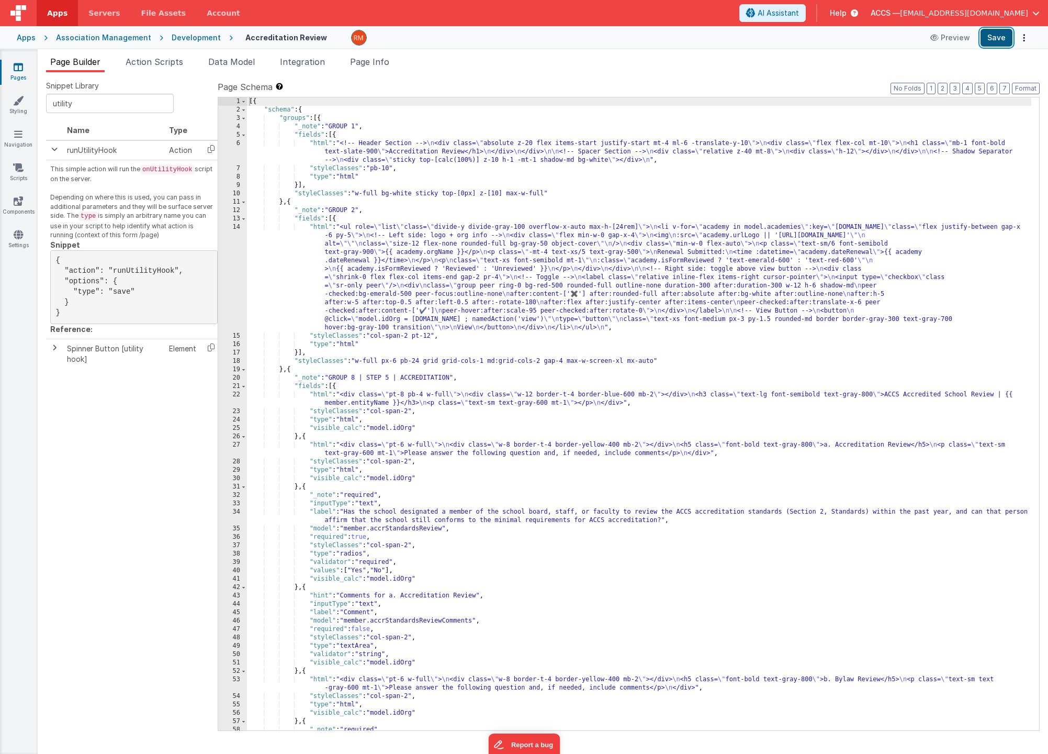
click at [997, 40] on button "Save" at bounding box center [997, 38] width 32 height 18
click at [326, 396] on div "[{ "schema" : { "groups" : [{ "_note" : "GROUP 1" , "fields" : [{ "html" : "<!-…" at bounding box center [639, 422] width 785 height 650
click at [238, 395] on div "22" at bounding box center [232, 398] width 29 height 17
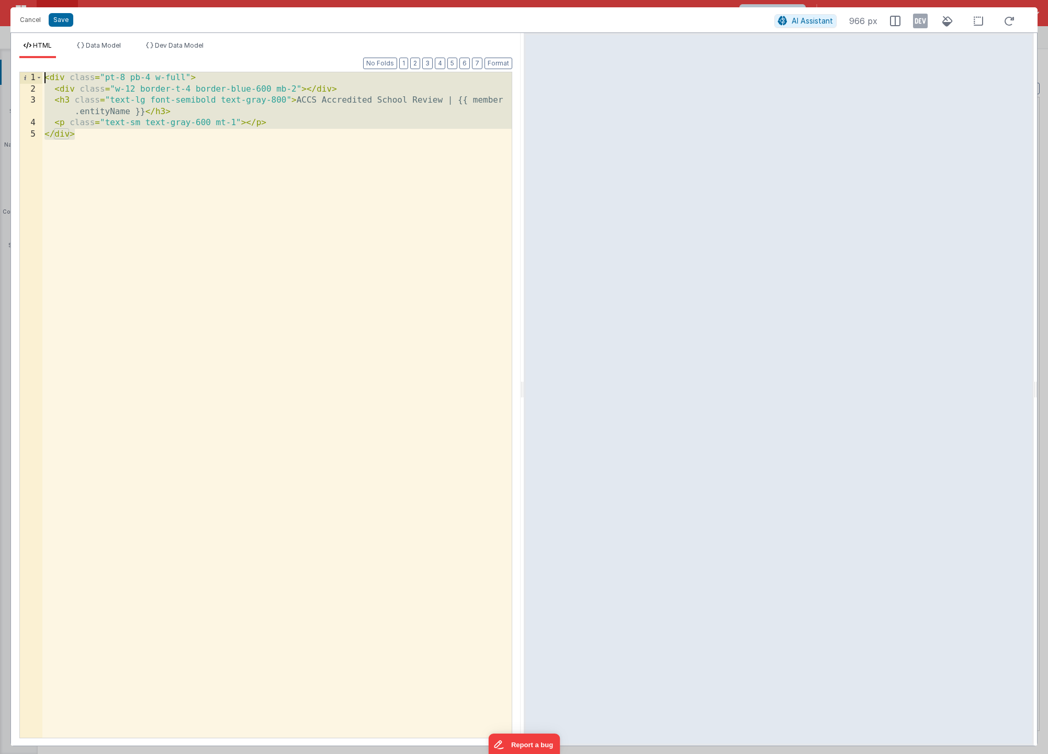
drag, startPoint x: 193, startPoint y: 144, endPoint x: 21, endPoint y: 40, distance: 200.4
click at [21, 40] on div "HTML Data Model Dev Data Model Format 7 6 5 4 3 2 1 No Folds 1 2 3 4 5 < div cl…" at bounding box center [266, 389] width 510 height 712
click at [471, 103] on div "< div class = "pt-8 pb-4 w-full" > < div class = "w-12 border-t-4 border-blue-6…" at bounding box center [277, 416] width 470 height 688
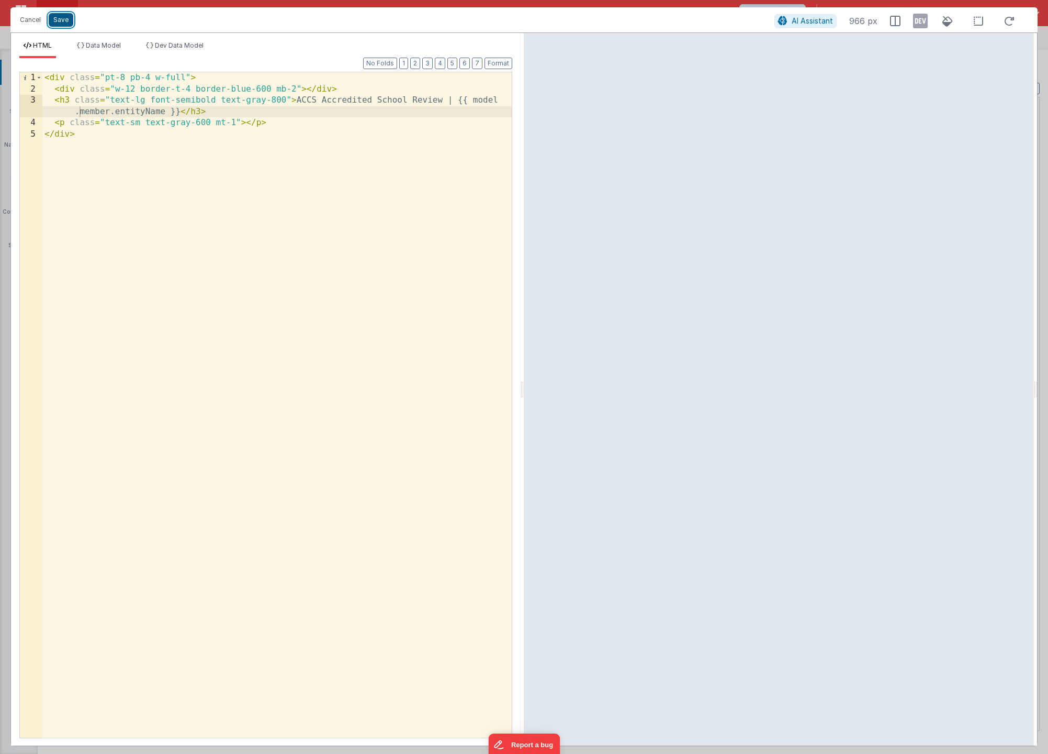
click at [71, 23] on button "Save" at bounding box center [61, 20] width 25 height 14
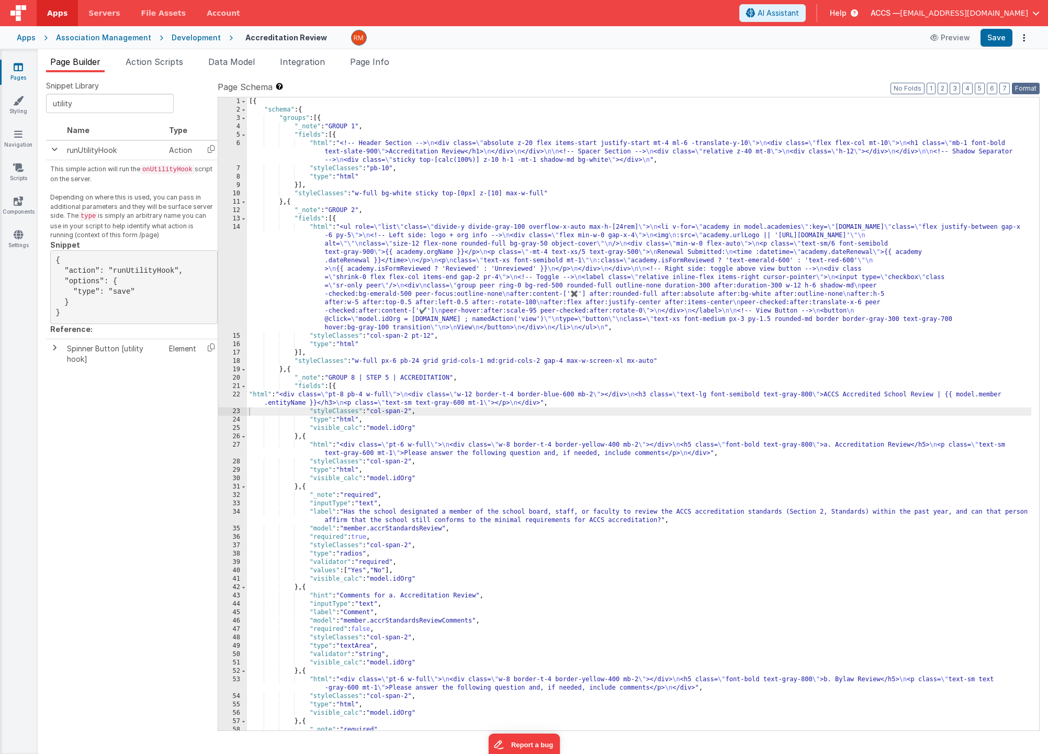
click at [1017, 87] on button "Format" at bounding box center [1026, 89] width 28 height 12
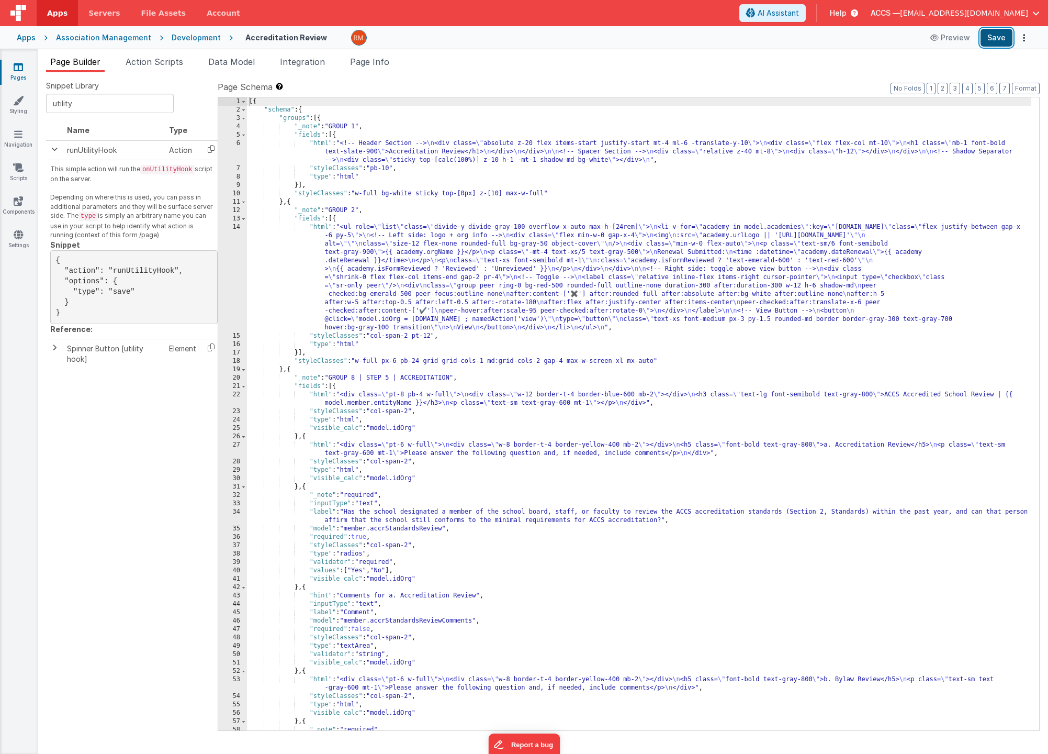
click at [993, 41] on button "Save" at bounding box center [997, 38] width 32 height 18
click at [318, 395] on div "[{ "schema" : { "groups" : [{ "_note" : "GROUP 1" , "fields" : [{ "html" : "<!-…" at bounding box center [639, 422] width 785 height 650
click at [237, 395] on div "22" at bounding box center [232, 398] width 29 height 17
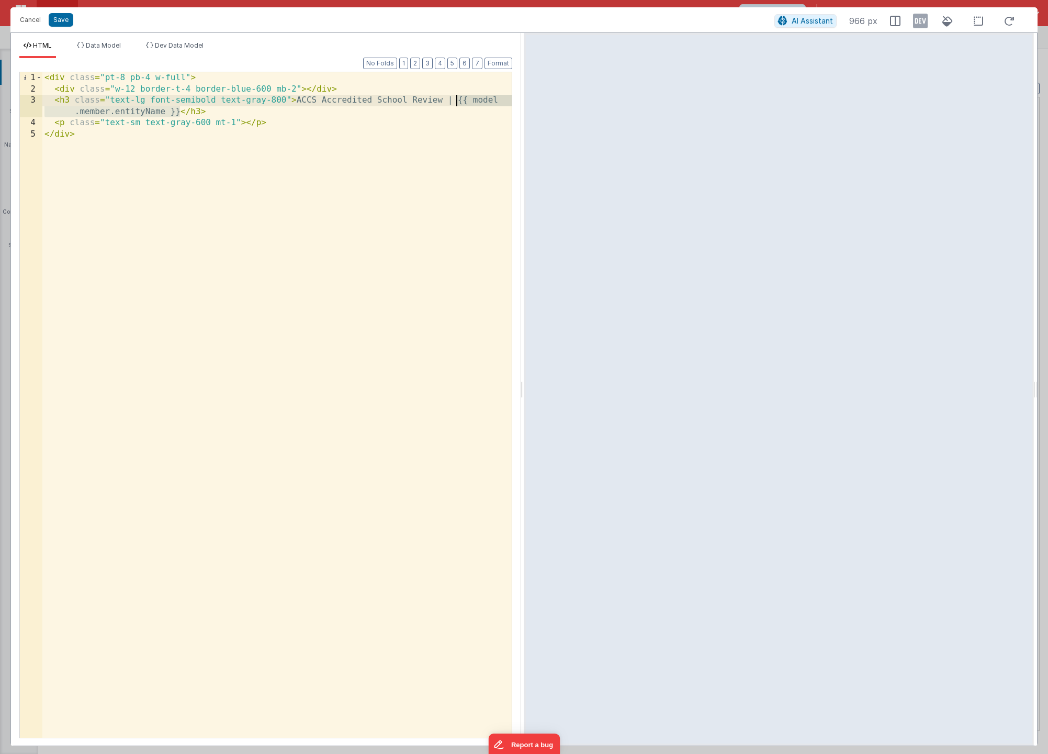
drag, startPoint x: 181, startPoint y: 111, endPoint x: 455, endPoint y: 102, distance: 275.0
click at [455, 102] on div "< div class = "pt-8 pb-4 w-full" > < div class = "w-12 border-t-4 border-blue-6…" at bounding box center [277, 416] width 470 height 688
click at [81, 112] on div "< div class = "pt-8 pb-4 w-full" > < div class = "w-12 border-t-4 border-blue-6…" at bounding box center [277, 416] width 470 height 688
click at [66, 23] on button "Save" at bounding box center [61, 20] width 25 height 14
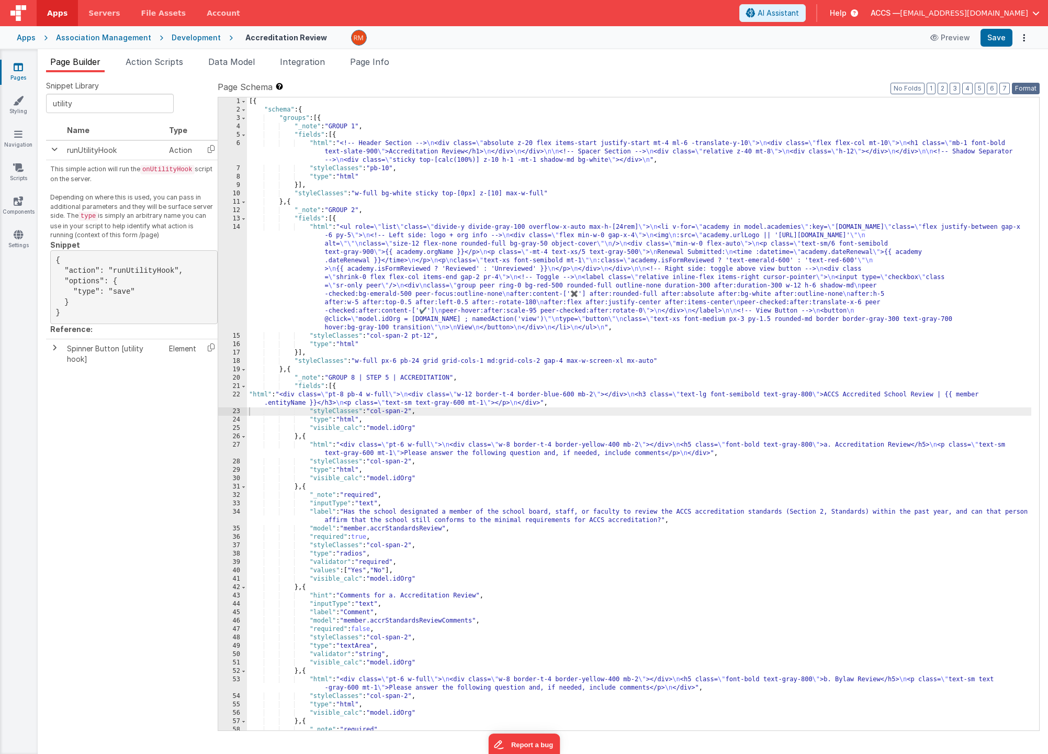
click at [1035, 86] on button "Format" at bounding box center [1026, 89] width 28 height 12
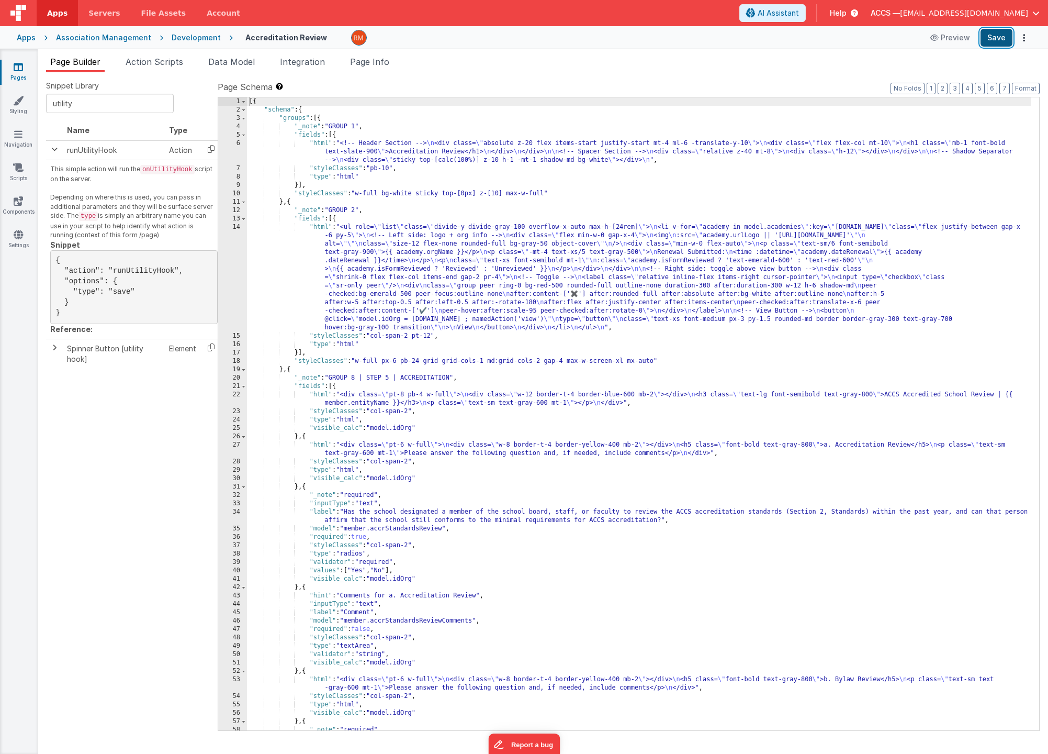
click at [995, 41] on button "Save" at bounding box center [997, 38] width 32 height 18
click at [1025, 92] on button "Format" at bounding box center [1026, 89] width 28 height 12
click at [1025, 89] on button "Format" at bounding box center [1026, 89] width 28 height 12
click at [361, 66] on span "Page Info" at bounding box center [369, 62] width 39 height 10
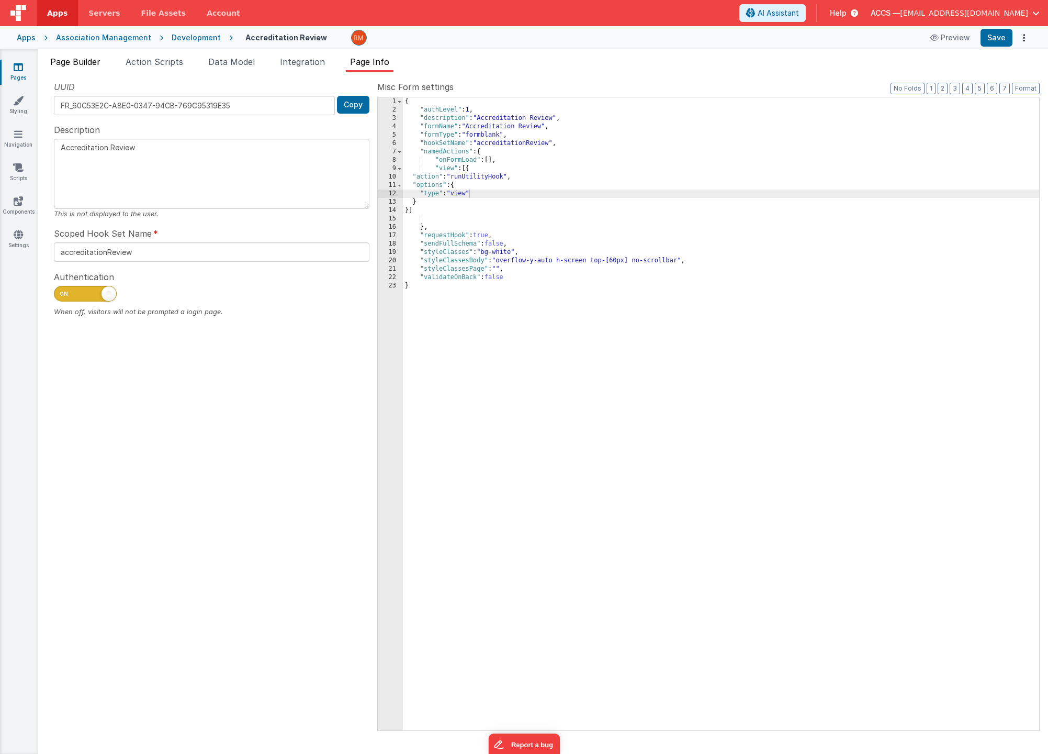
click at [84, 62] on span "Page Builder" at bounding box center [75, 62] width 50 height 10
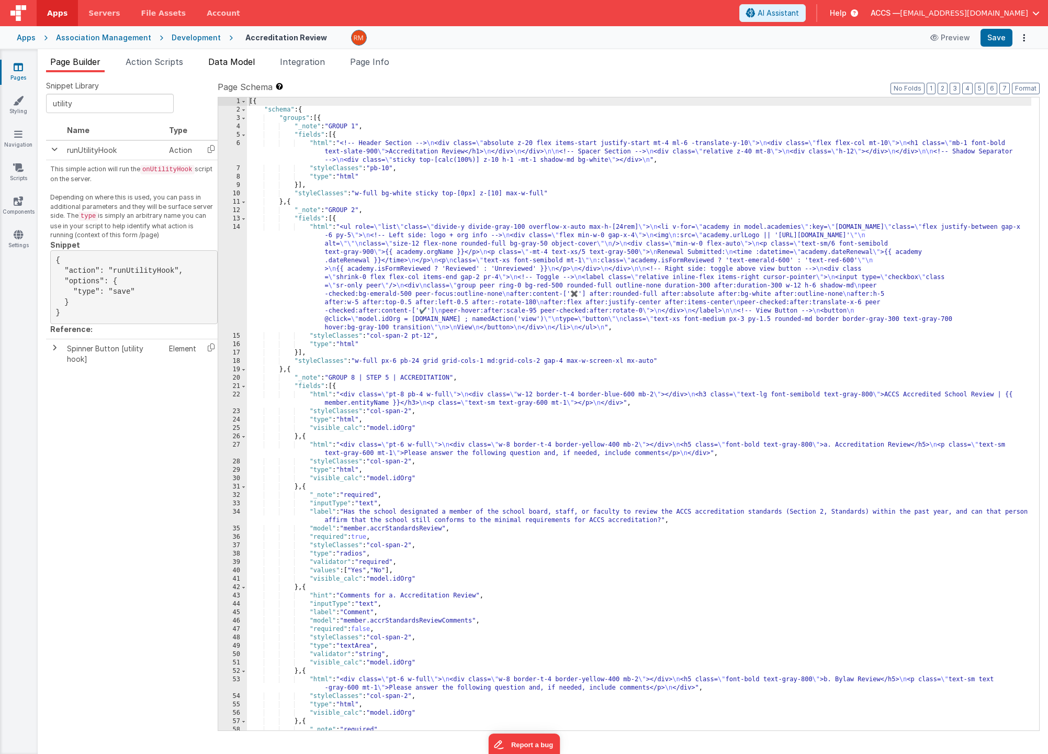
click at [234, 64] on span "Data Model" at bounding box center [231, 62] width 47 height 10
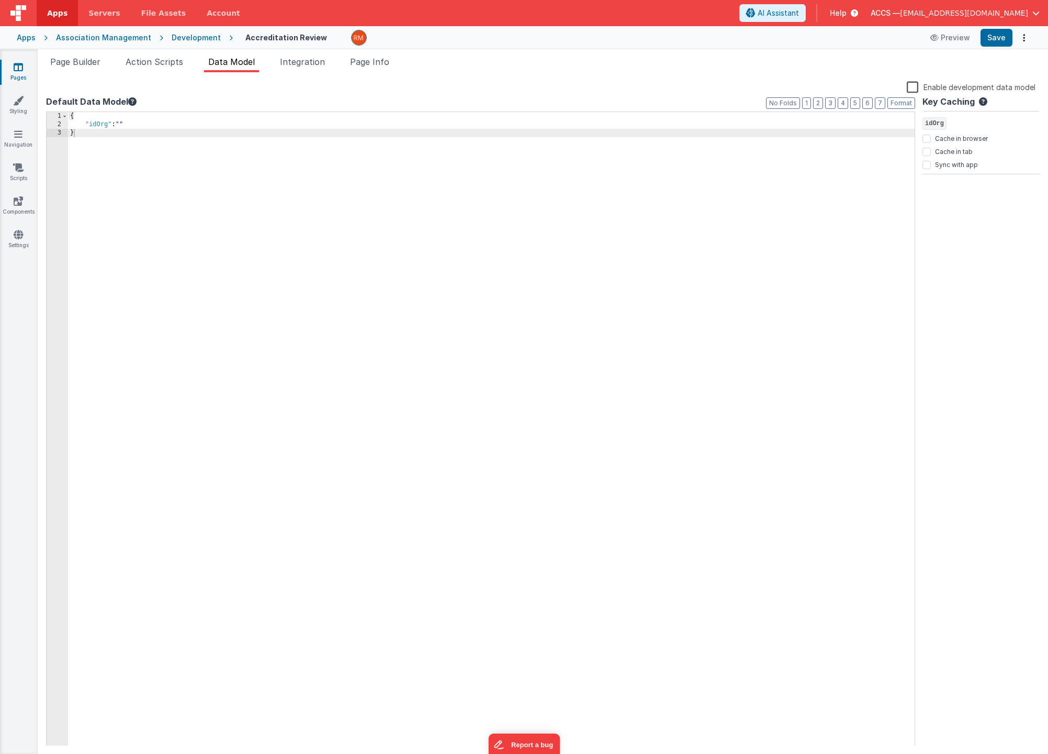
click at [141, 132] on div "{ "idOrg" : "" }" at bounding box center [491, 437] width 847 height 651
click at [146, 122] on div "{ "idOrg" : "" }" at bounding box center [491, 437] width 847 height 651
click at [142, 136] on div "{ "idOrg" : "" "member" : { } }" at bounding box center [491, 437] width 847 height 651
click at [124, 132] on div "{ "idOrg" : "" "member" : { } }" at bounding box center [491, 437] width 847 height 651
click at [141, 126] on div "{ "idOrg" : "" "member" : "" }" at bounding box center [491, 437] width 847 height 651
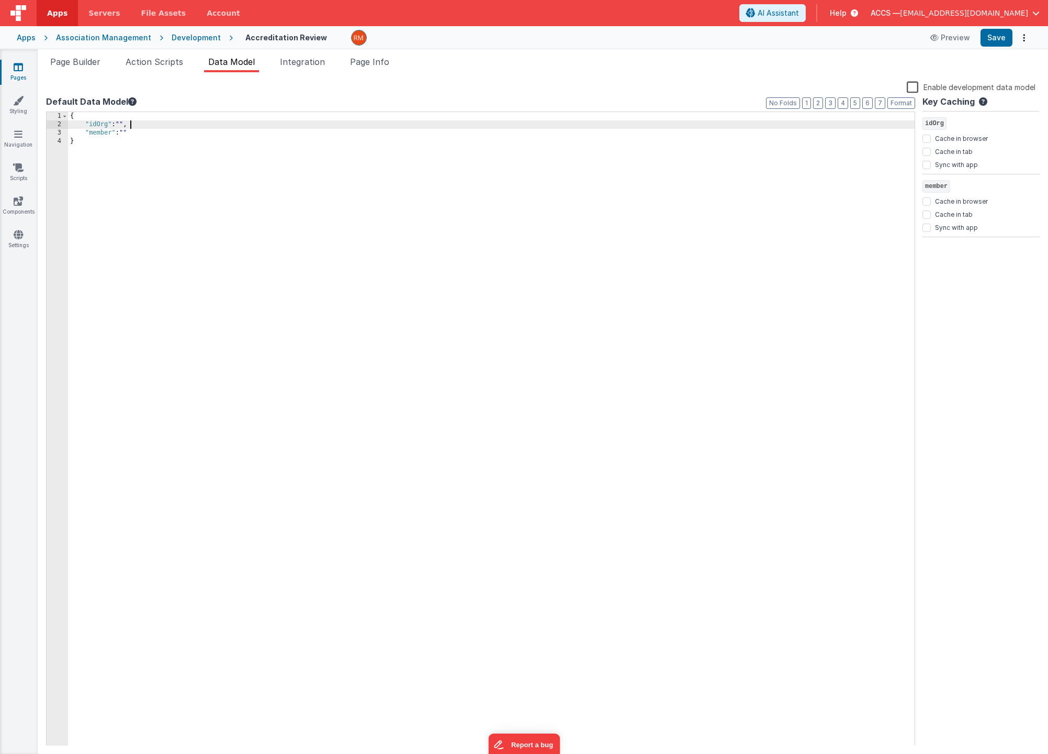
click at [143, 132] on div "{ "idOrg" : "" , "member" : "" }" at bounding box center [491, 437] width 847 height 651
click at [998, 40] on button "Save" at bounding box center [997, 38] width 32 height 18
click at [126, 133] on div "{ "idOrg" : "" , "member" : { } }" at bounding box center [491, 437] width 847 height 651
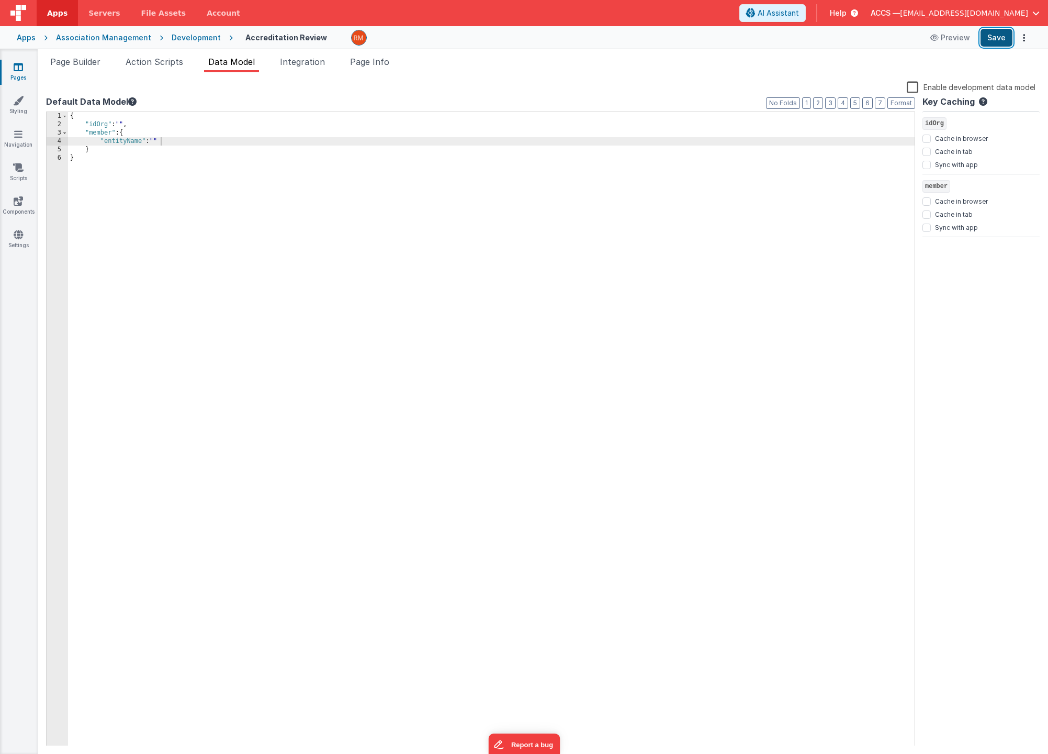
click at [992, 37] on button "Save" at bounding box center [997, 38] width 32 height 18
click at [169, 59] on span "Action Scripts" at bounding box center [155, 62] width 58 height 10
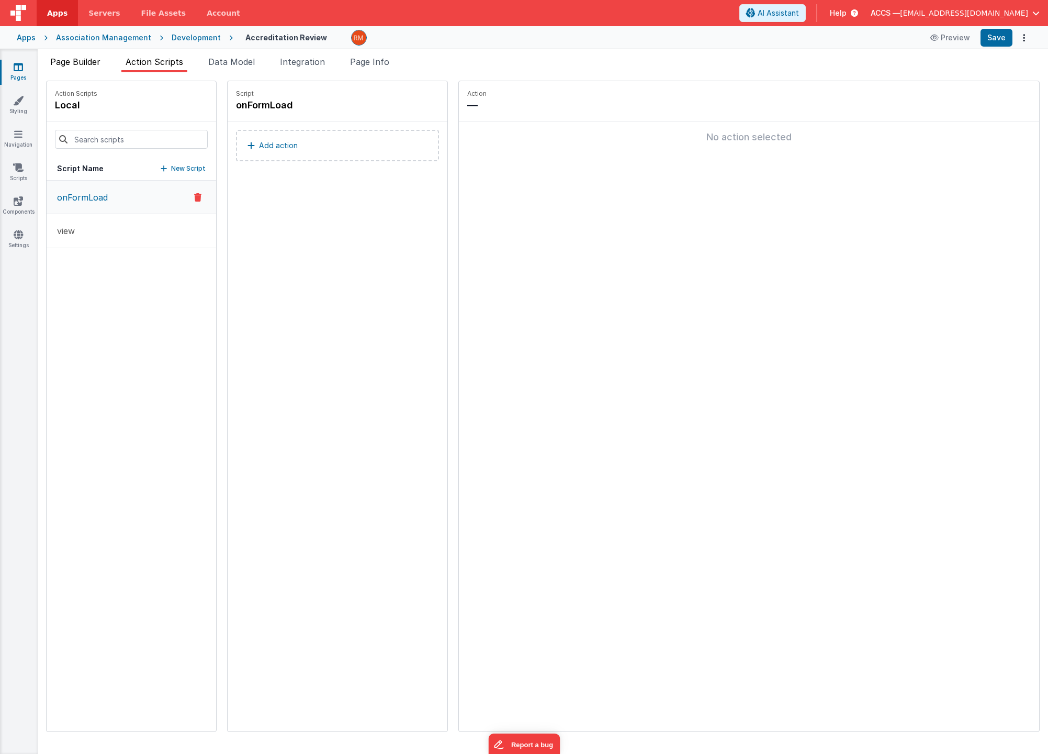
click at [59, 65] on span "Page Builder" at bounding box center [75, 62] width 50 height 10
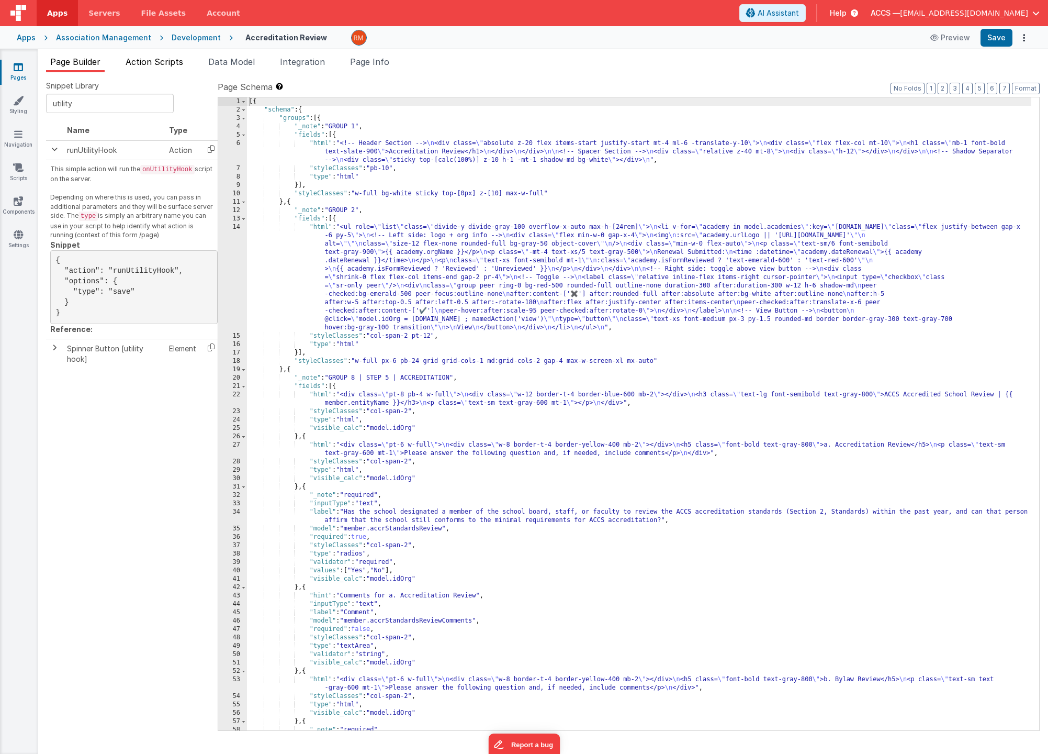
click at [153, 63] on span "Action Scripts" at bounding box center [155, 62] width 58 height 10
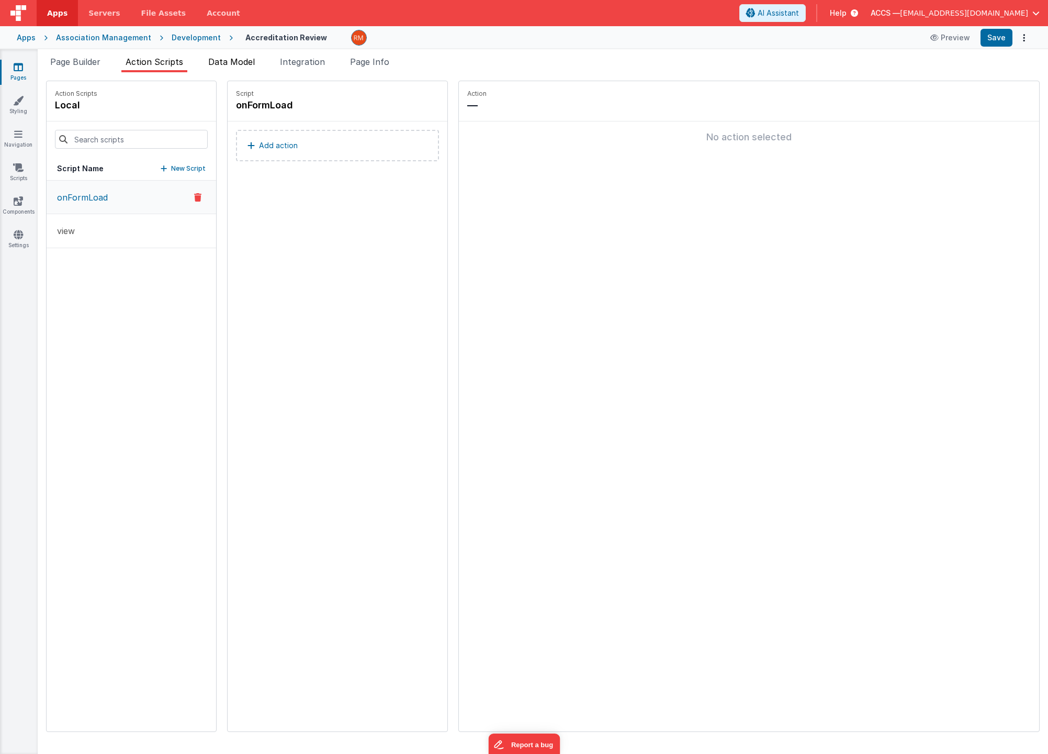
click at [248, 61] on span "Data Model" at bounding box center [231, 62] width 47 height 10
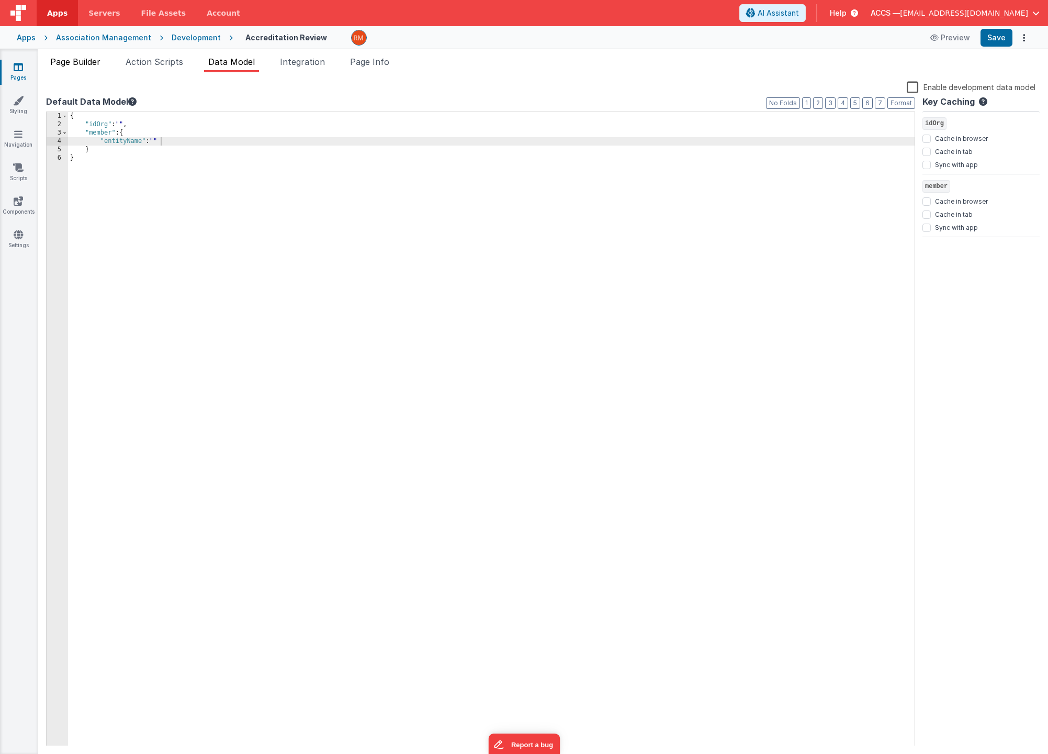
click at [76, 61] on span "Page Builder" at bounding box center [75, 62] width 50 height 10
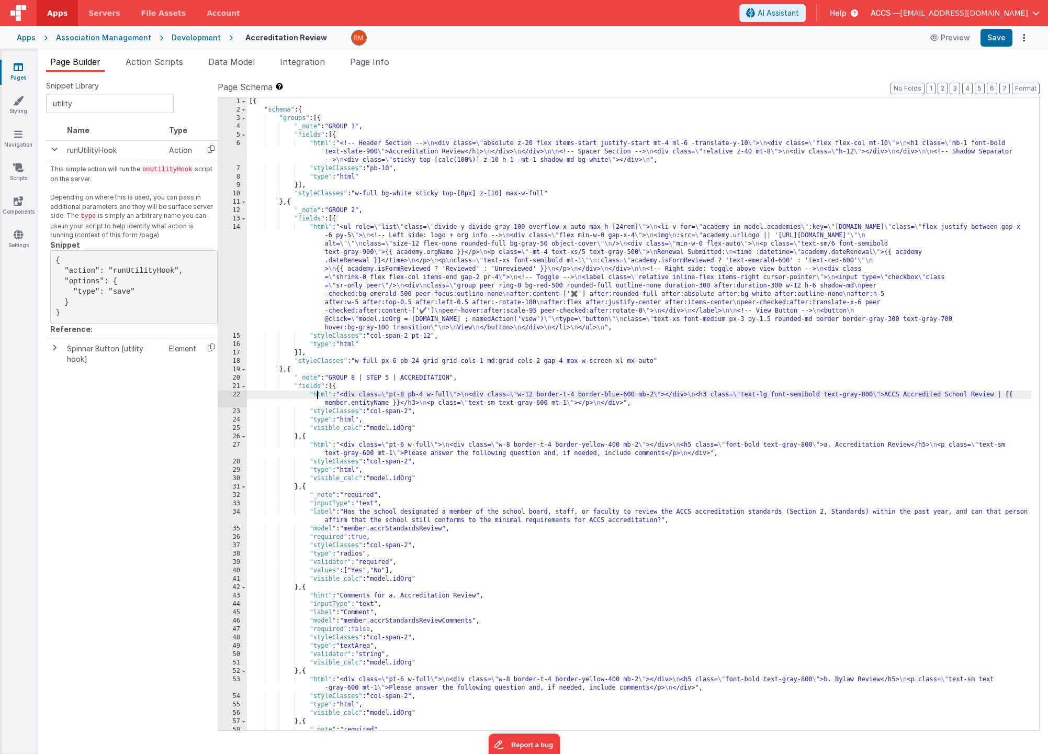
click at [316, 394] on div "[{ "schema" : { "groups" : [{ "_note" : "GROUP 1" , "fields" : [{ "html" : "<!-…" at bounding box center [639, 422] width 785 height 650
click at [234, 394] on div "22" at bounding box center [232, 398] width 29 height 17
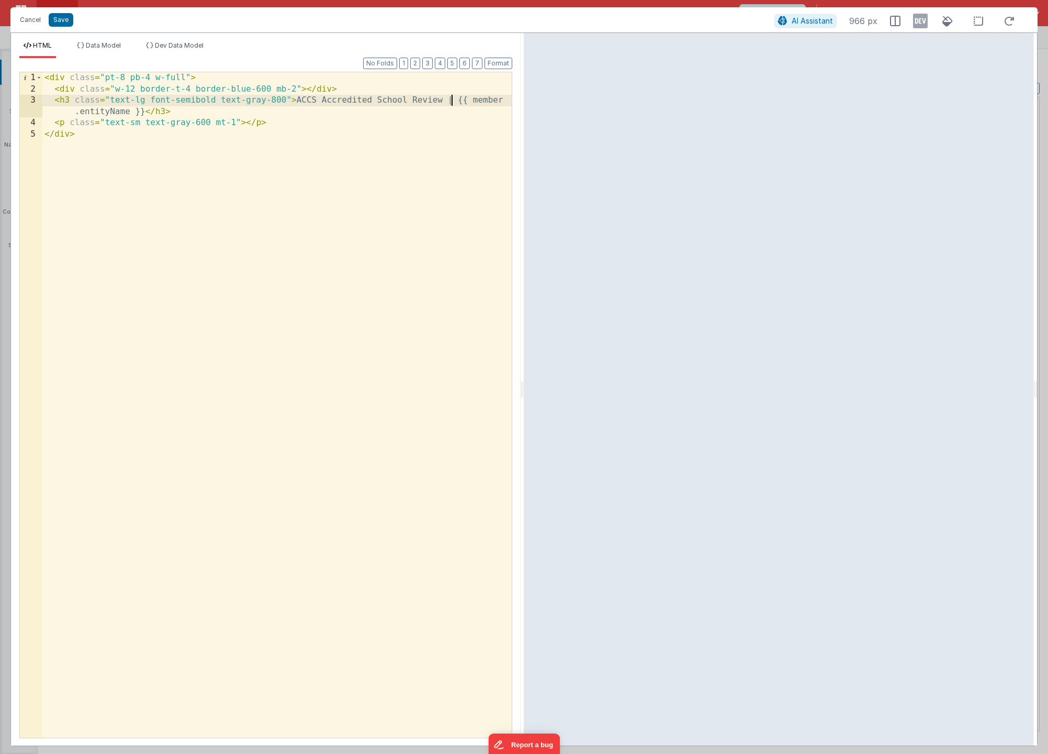
click at [452, 101] on div "< div class = "pt-8 pb-4 w-full" > < div class = "w-12 border-t-4 border-blue-6…" at bounding box center [277, 416] width 470 height 688
click at [65, 18] on button "Save" at bounding box center [61, 20] width 25 height 14
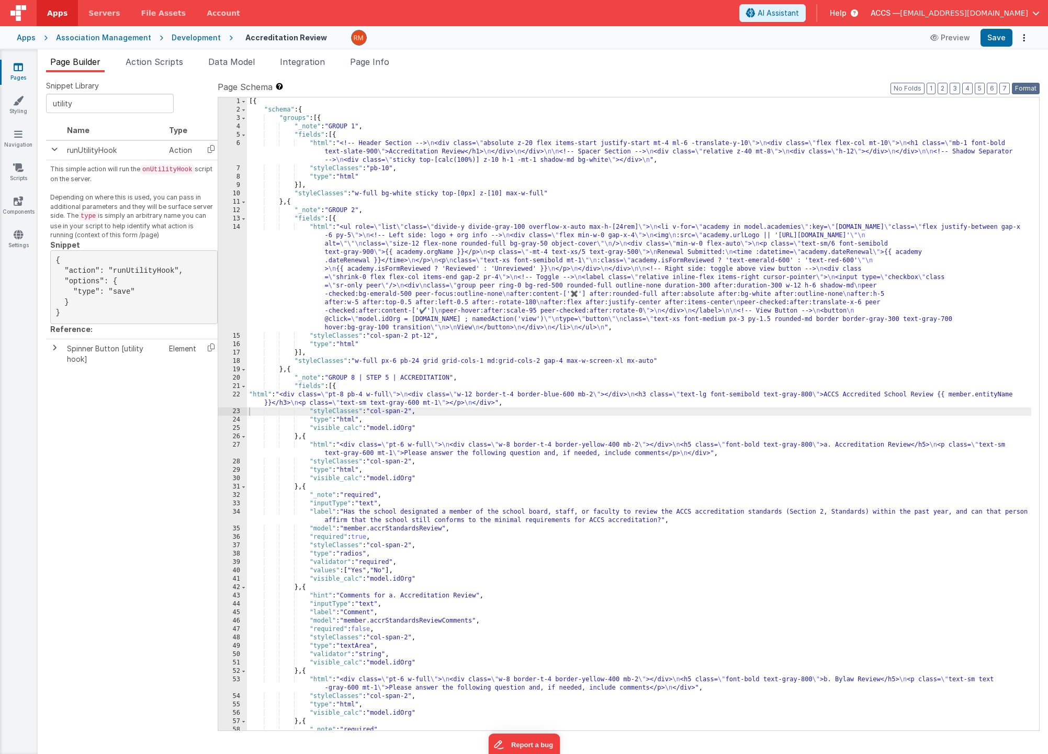
click at [1017, 93] on button "Format" at bounding box center [1026, 89] width 28 height 12
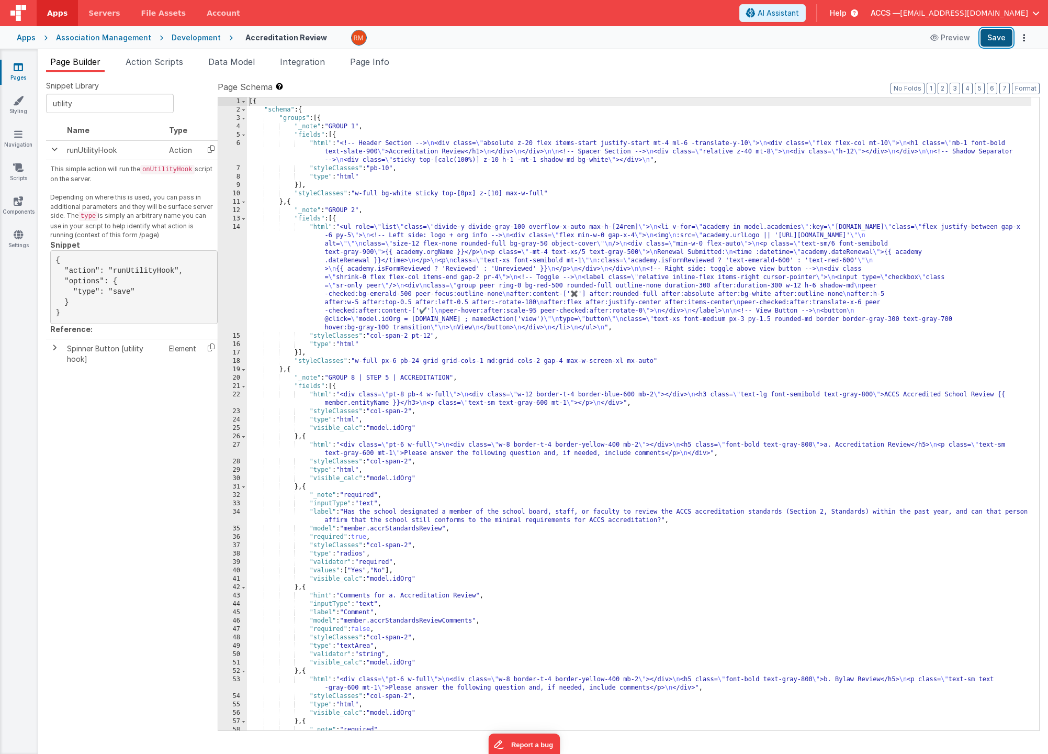
click at [990, 41] on button "Save" at bounding box center [997, 38] width 32 height 18
click at [318, 144] on div "[{ "schema" : { "groups" : [{ "_note" : "GROUP 1" , "fields" : [{ "html" : "<!-…" at bounding box center [639, 422] width 785 height 650
click at [318, 229] on div "[{ "schema" : { "groups" : [{ "_note" : "GROUP 1" , "fields" : [{ "html" : "<!-…" at bounding box center [639, 422] width 785 height 650
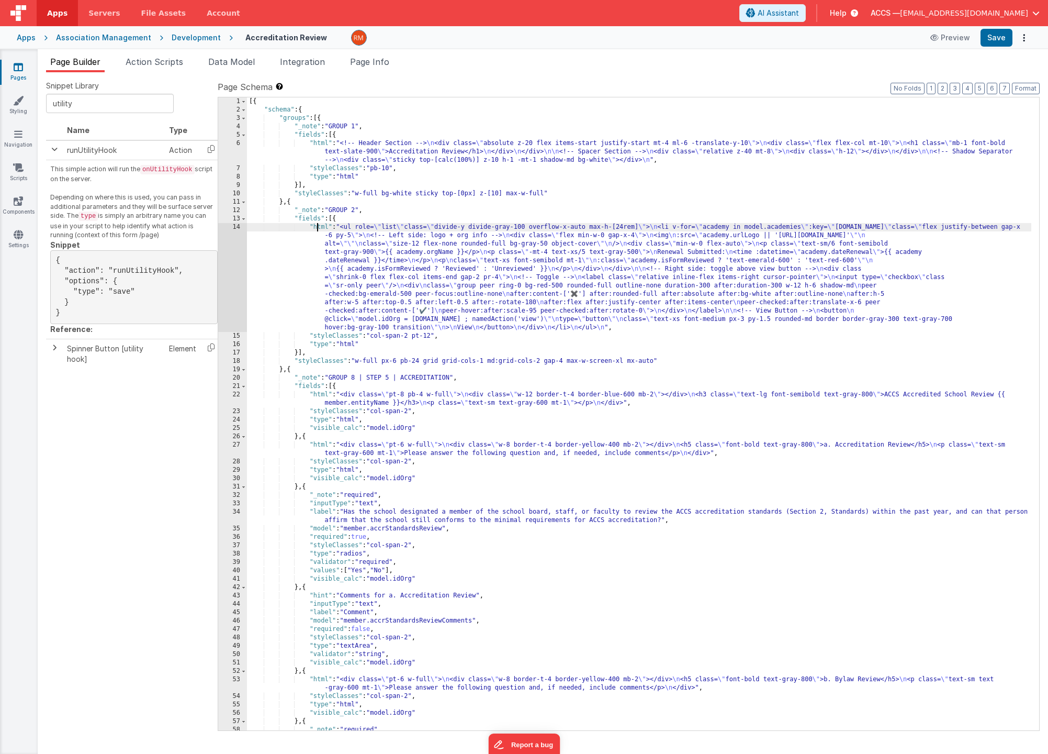
click at [232, 229] on div "14" at bounding box center [232, 277] width 29 height 109
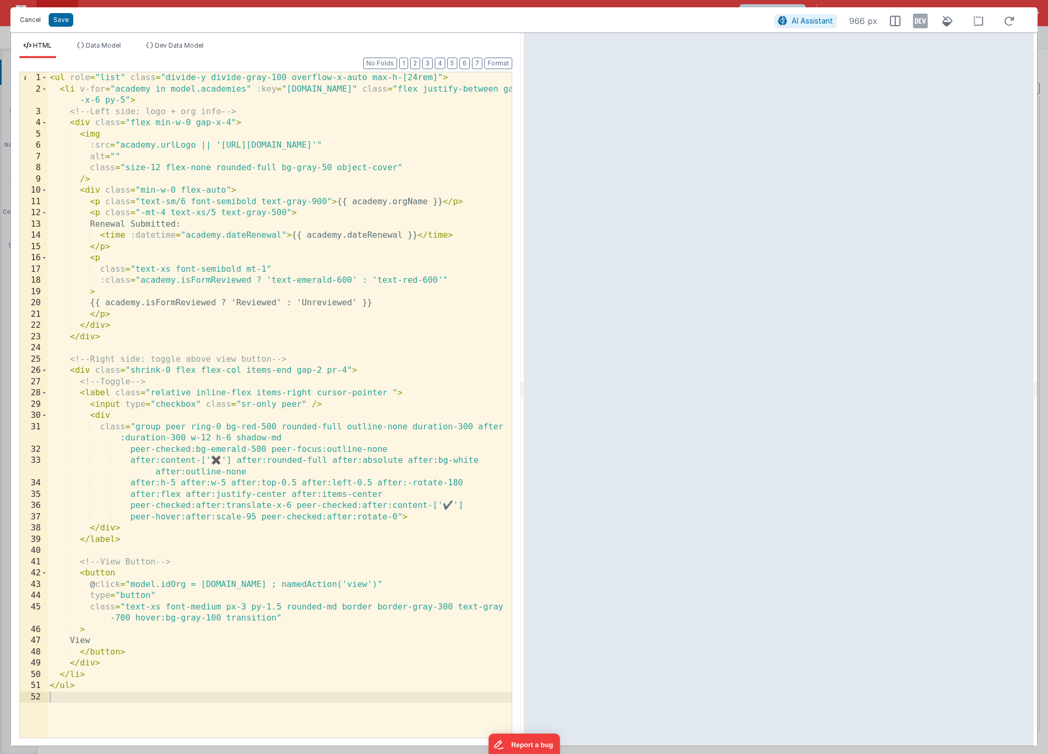
click at [30, 20] on button "Cancel" at bounding box center [30, 20] width 31 height 15
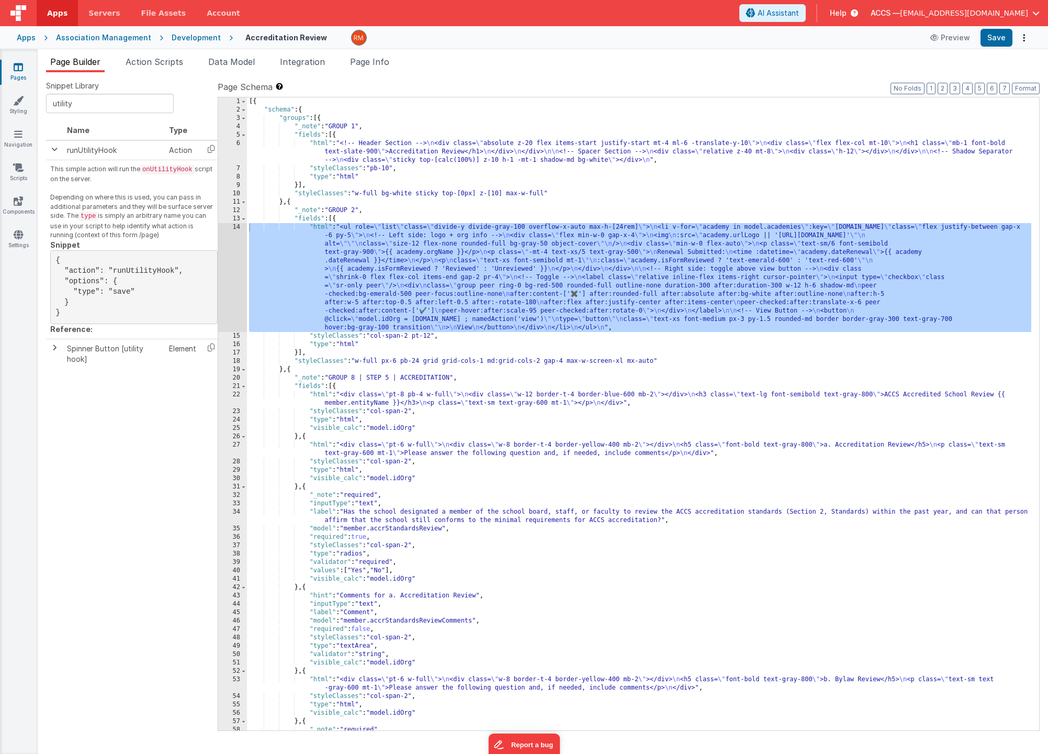
click at [321, 142] on div "[{ "schema" : { "groups" : [{ "_note" : "GROUP 1" , "fields" : [{ "html" : "<!-…" at bounding box center [639, 422] width 785 height 650
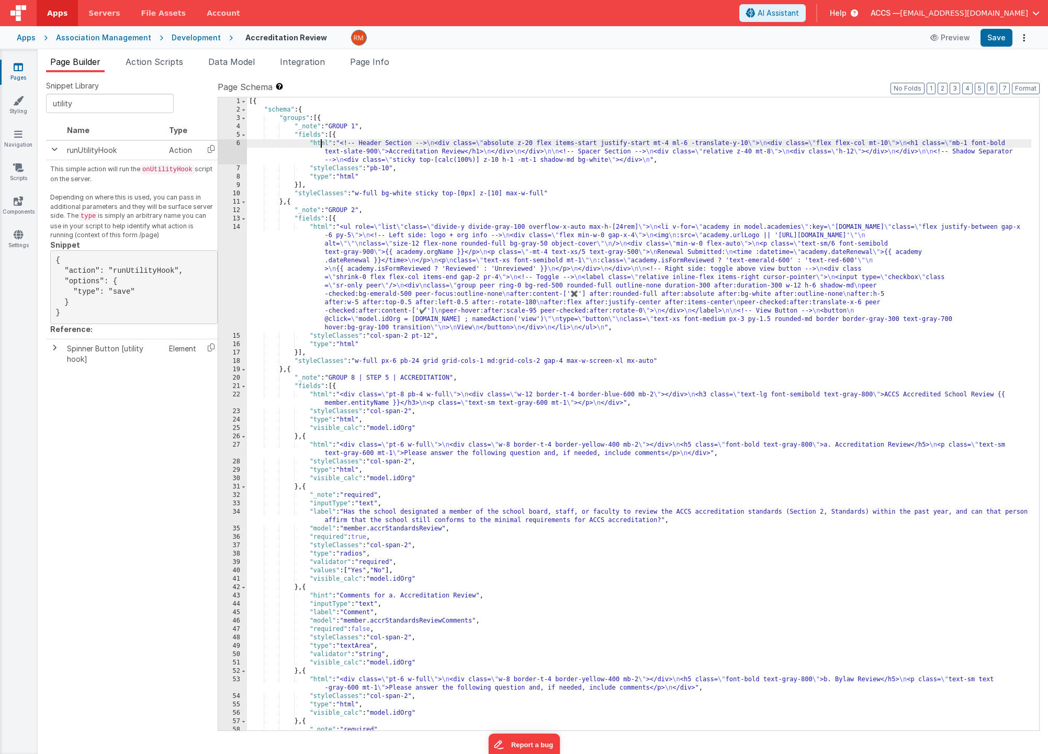
click at [238, 143] on div "6" at bounding box center [232, 151] width 29 height 25
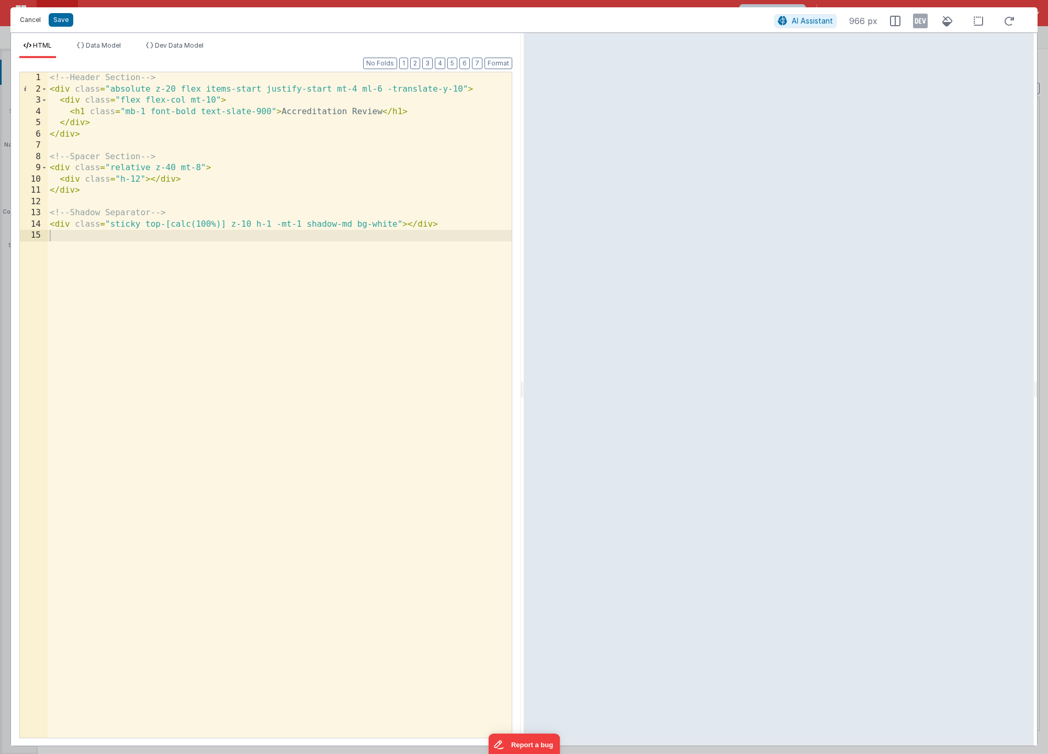
click at [33, 21] on button "Cancel" at bounding box center [30, 20] width 31 height 15
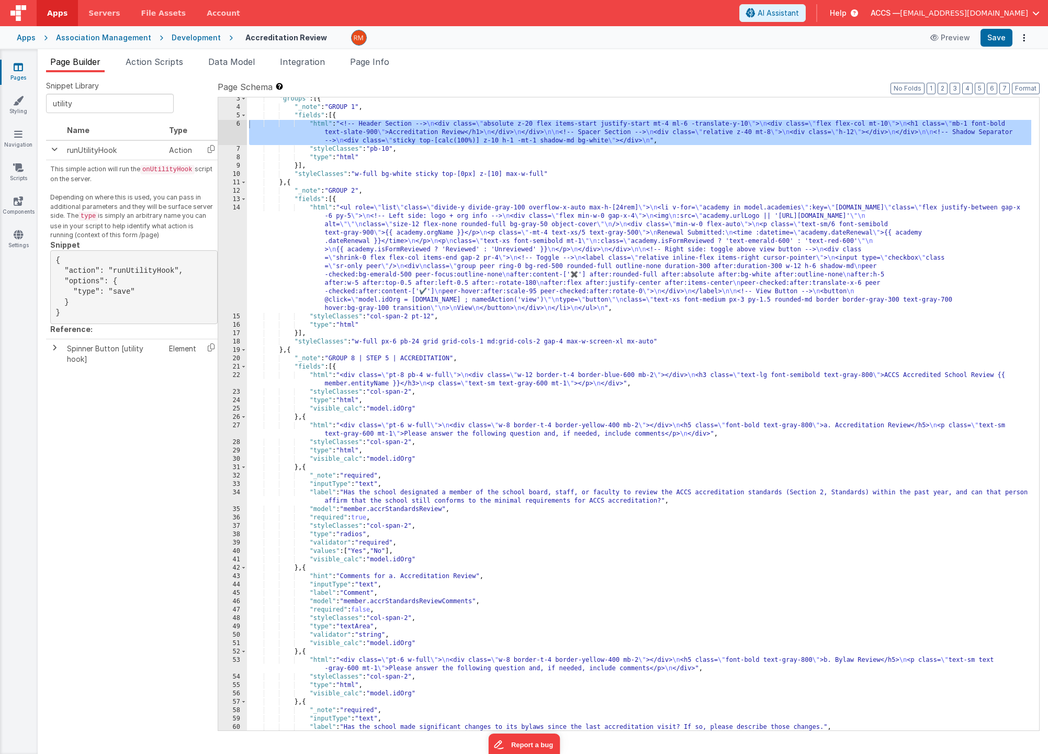
scroll to position [30, 0]
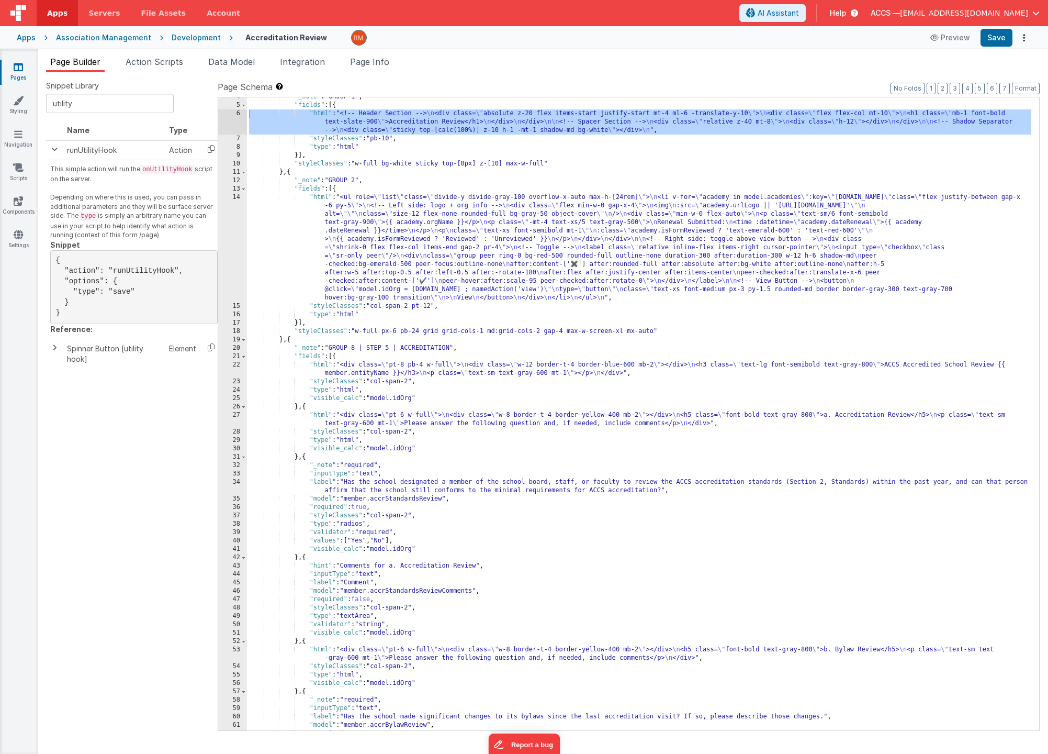
click at [314, 197] on div ""_note" : "GROUP 1" , "fields" : [{ "html" : "<!-- Header Section --> \n <div c…" at bounding box center [639, 418] width 785 height 650
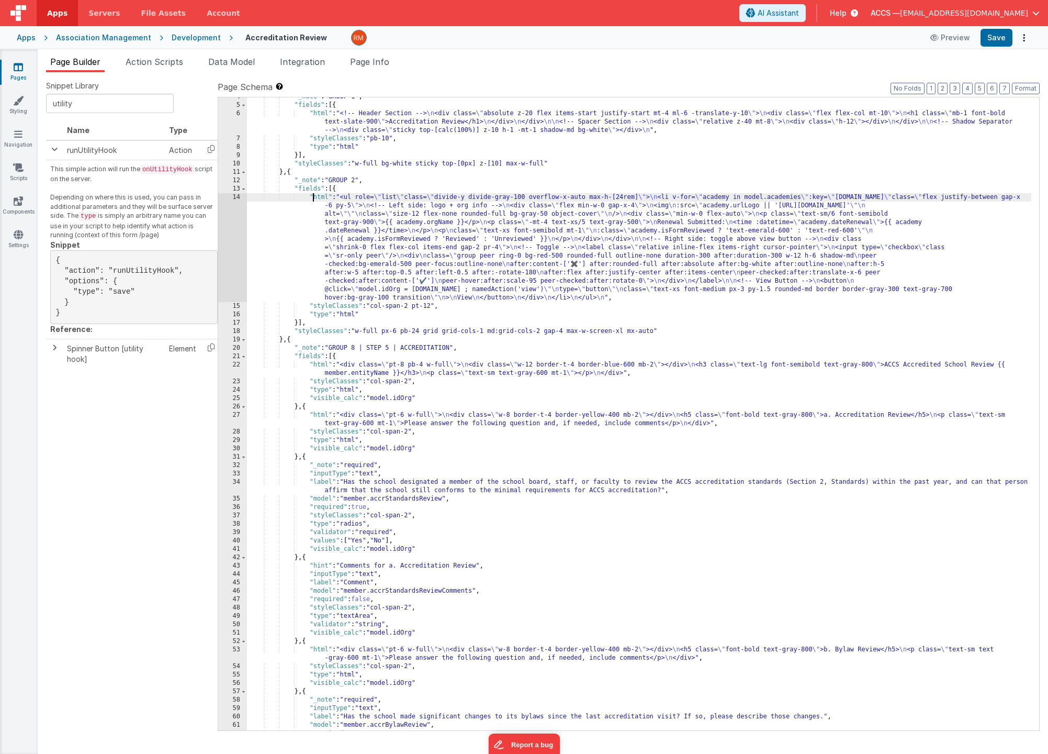
click at [233, 197] on div "14" at bounding box center [232, 247] width 29 height 109
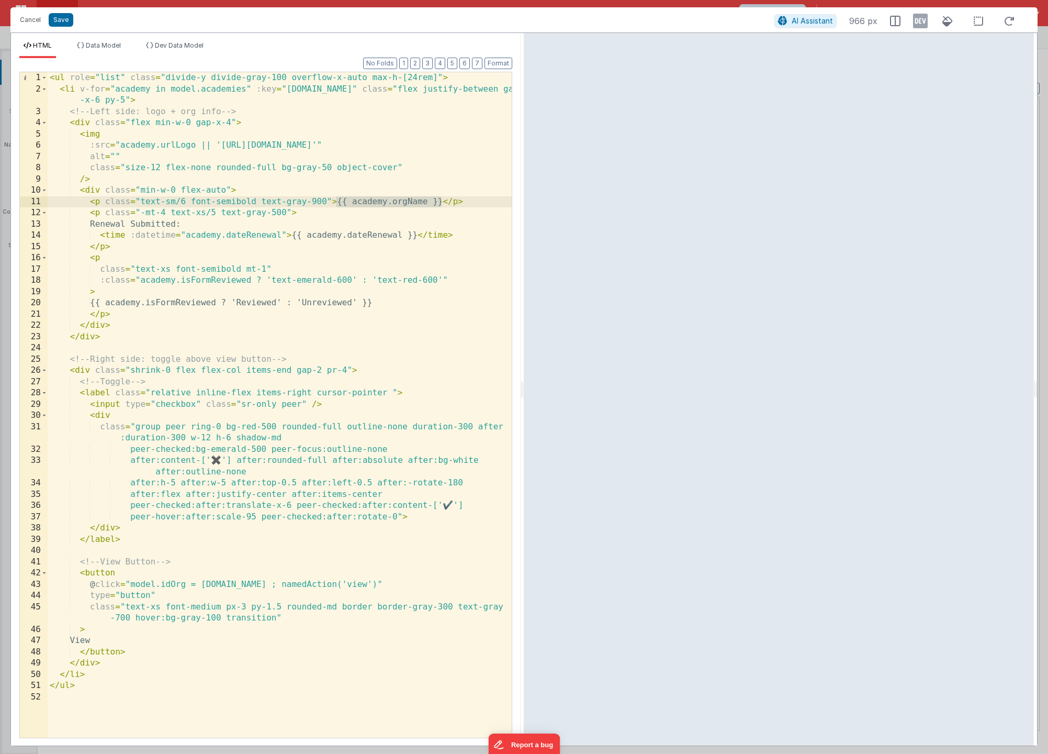
drag, startPoint x: 442, startPoint y: 203, endPoint x: 337, endPoint y: 203, distance: 105.2
click at [337, 203] on div "< ul role = "list" class = "divide-y divide-gray-100 overflow-x-auto max-h-[24r…" at bounding box center [280, 416] width 464 height 688
click at [37, 24] on button "Cancel" at bounding box center [30, 20] width 31 height 15
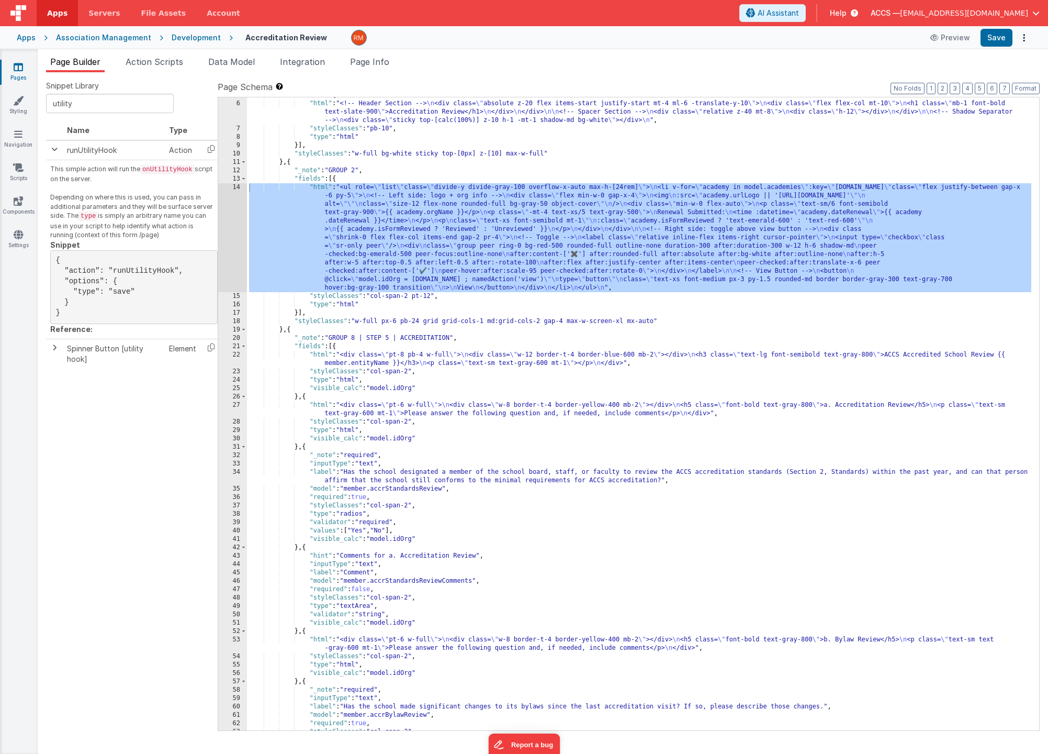
scroll to position [50, 0]
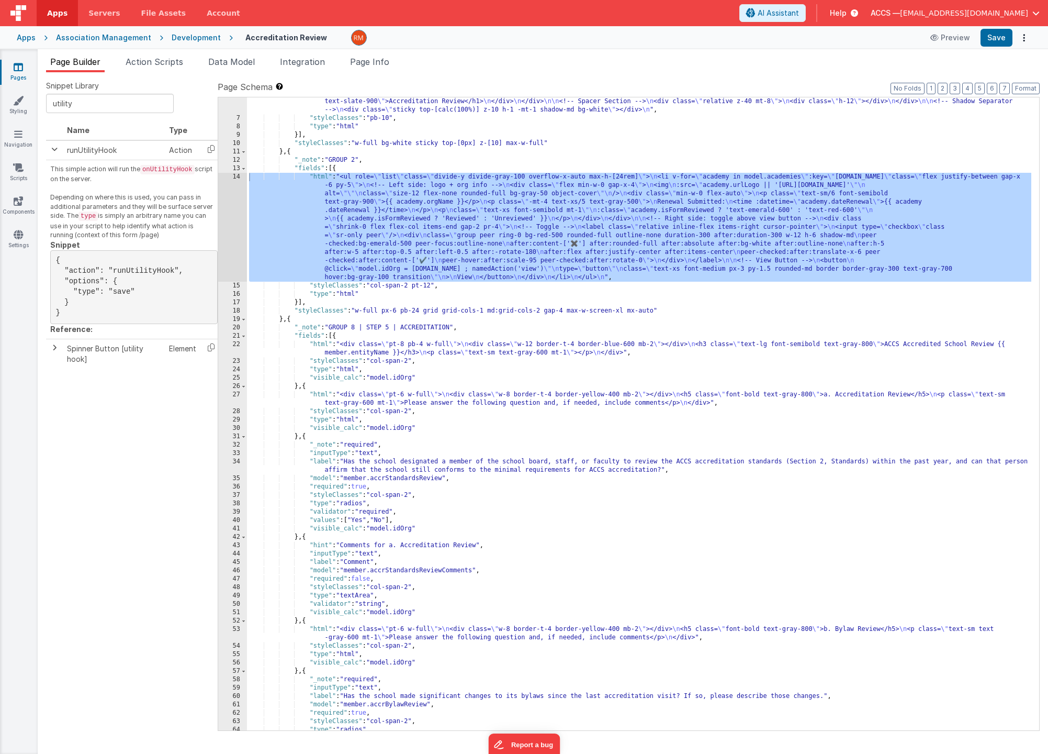
click at [324, 344] on div ""html" : "<!-- Header Section --> \n <div class= \" absolute z-20 flex items-st…" at bounding box center [639, 422] width 785 height 666
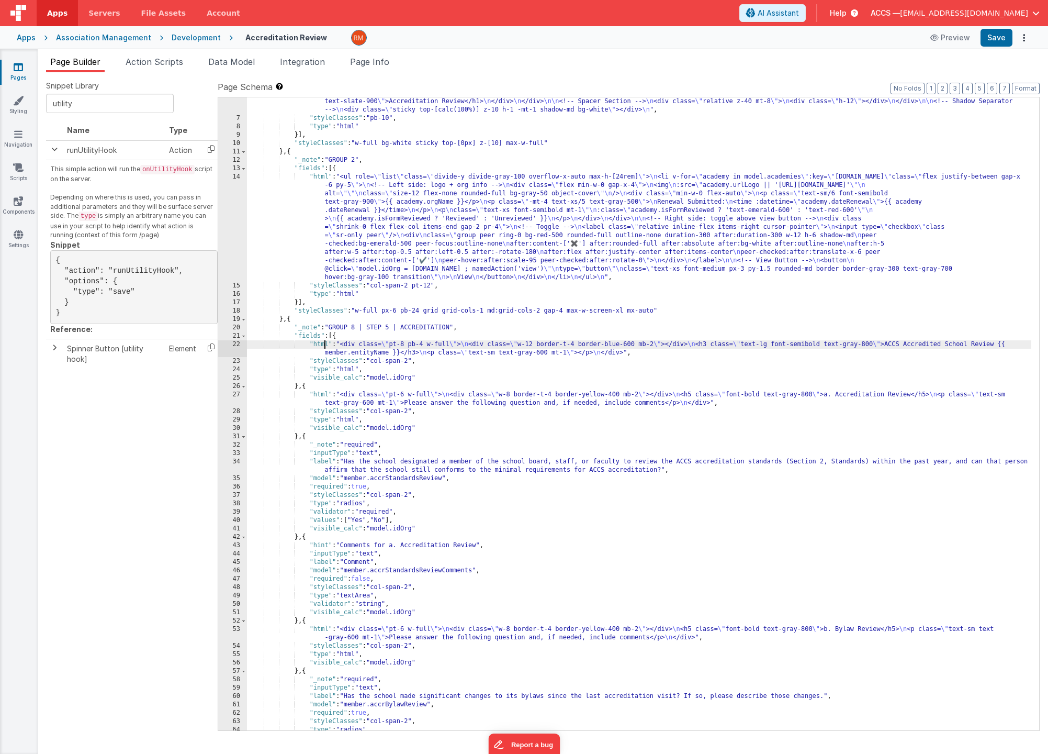
click at [234, 336] on div "21" at bounding box center [232, 336] width 29 height 8
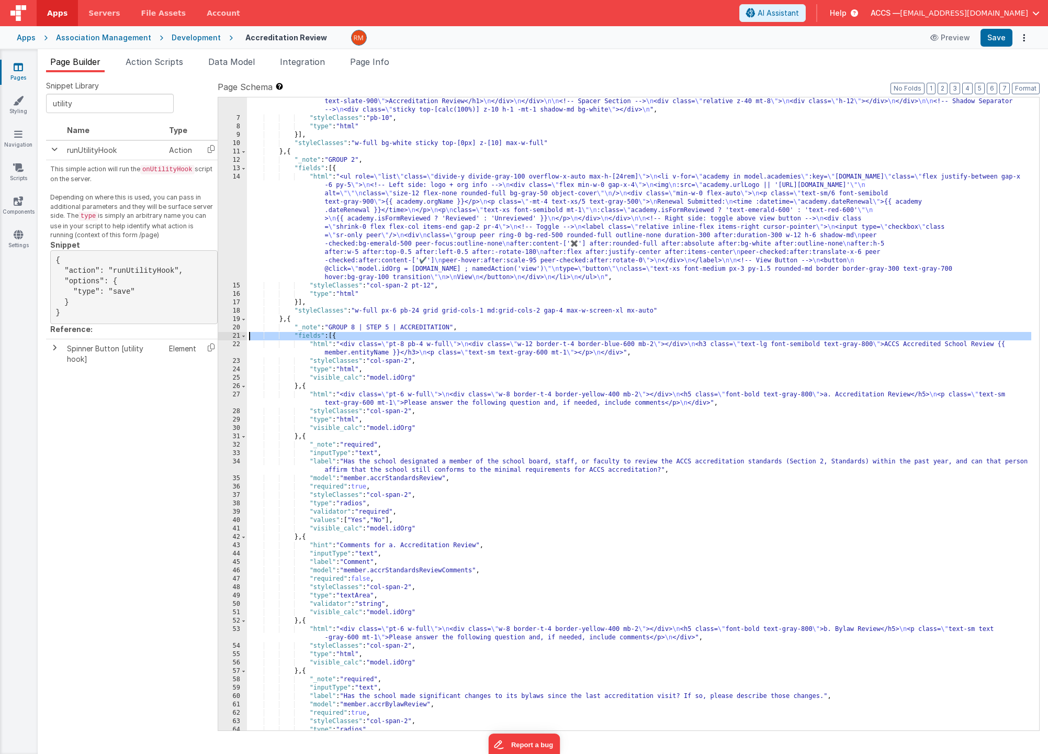
click at [322, 339] on div ""html" : "<!-- Header Section --> \n <div class= \" absolute z-20 flex items-st…" at bounding box center [639, 422] width 785 height 666
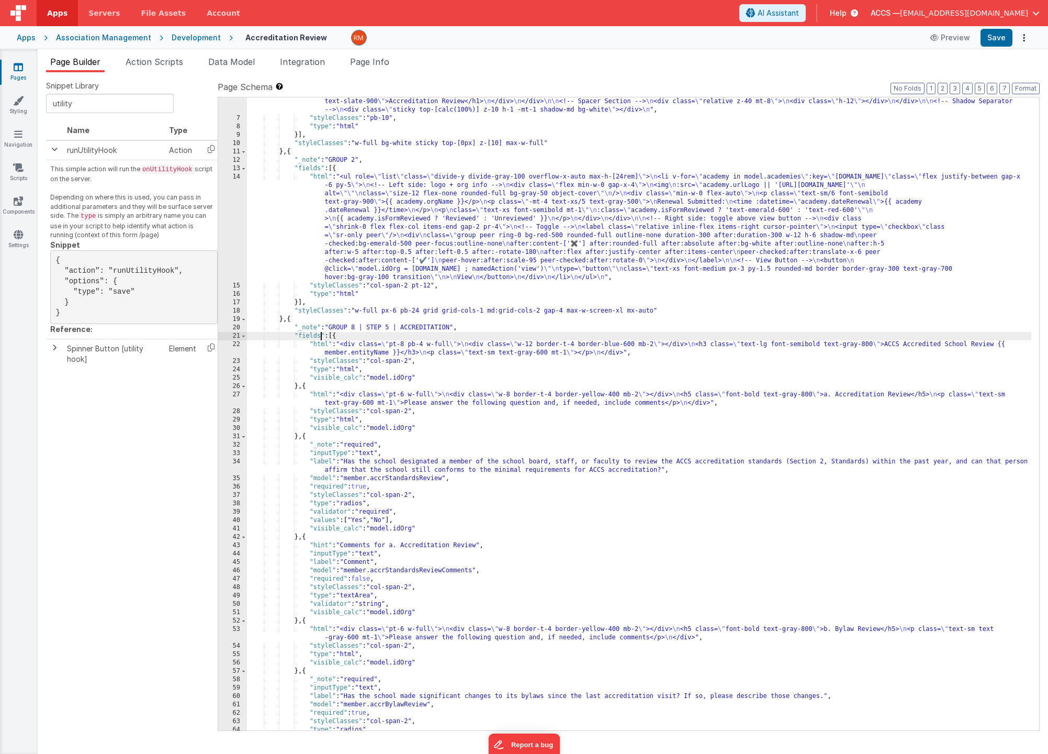
click at [319, 346] on div ""html" : "<!-- Header Section --> \n <div class= \" absolute z-20 flex items-st…" at bounding box center [639, 422] width 785 height 666
click at [238, 344] on div "22" at bounding box center [232, 348] width 29 height 17
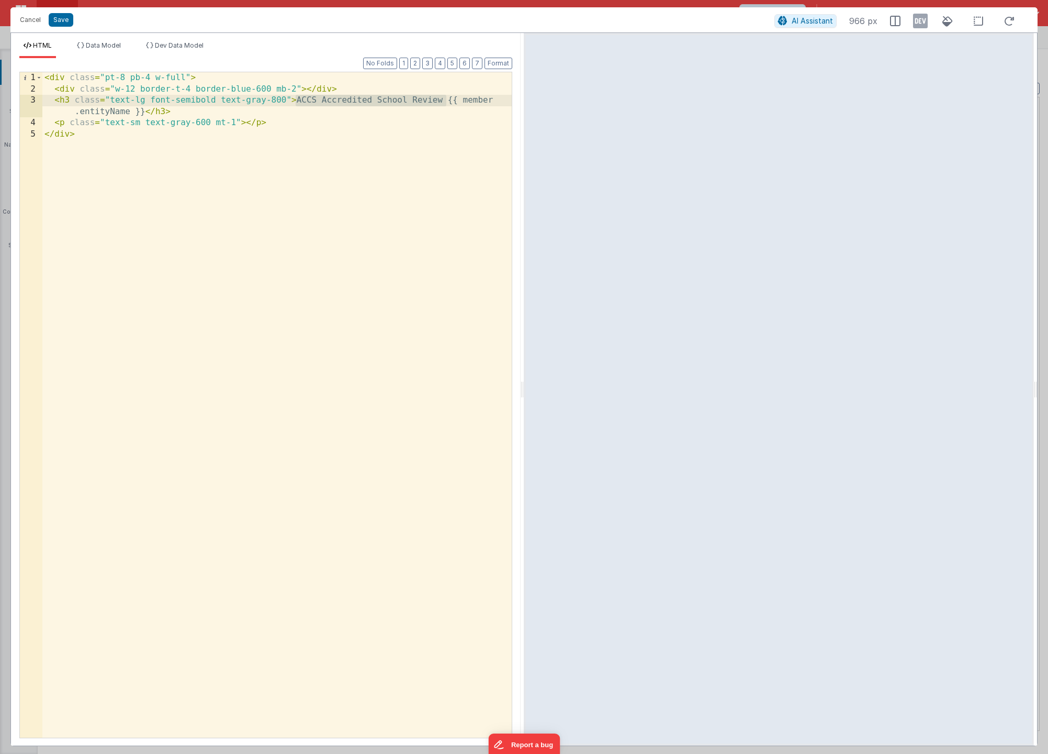
drag, startPoint x: 446, startPoint y: 102, endPoint x: 296, endPoint y: 102, distance: 150.2
click at [296, 102] on div "< div class = "pt-8 pb-4 w-full" > < div class = "w-12 border-t-4 border-blue-6…" at bounding box center [277, 416] width 470 height 688
click at [67, 22] on button "Save" at bounding box center [61, 20] width 25 height 14
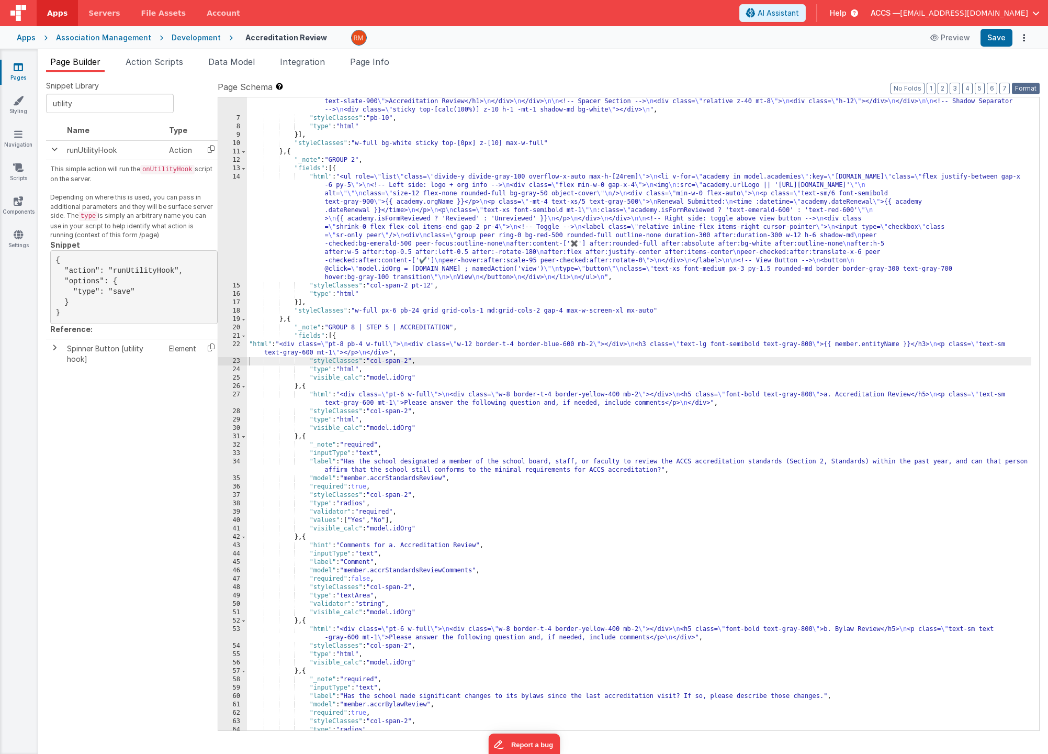
click at [1022, 86] on button "Format" at bounding box center [1026, 89] width 28 height 12
click at [999, 43] on button "Save" at bounding box center [997, 38] width 32 height 18
drag, startPoint x: 322, startPoint y: 177, endPoint x: 297, endPoint y: 174, distance: 25.3
click at [322, 177] on div ""html" : "<!-- Header Section --> \n <div class= \" absolute z-20 flex items-st…" at bounding box center [639, 422] width 785 height 666
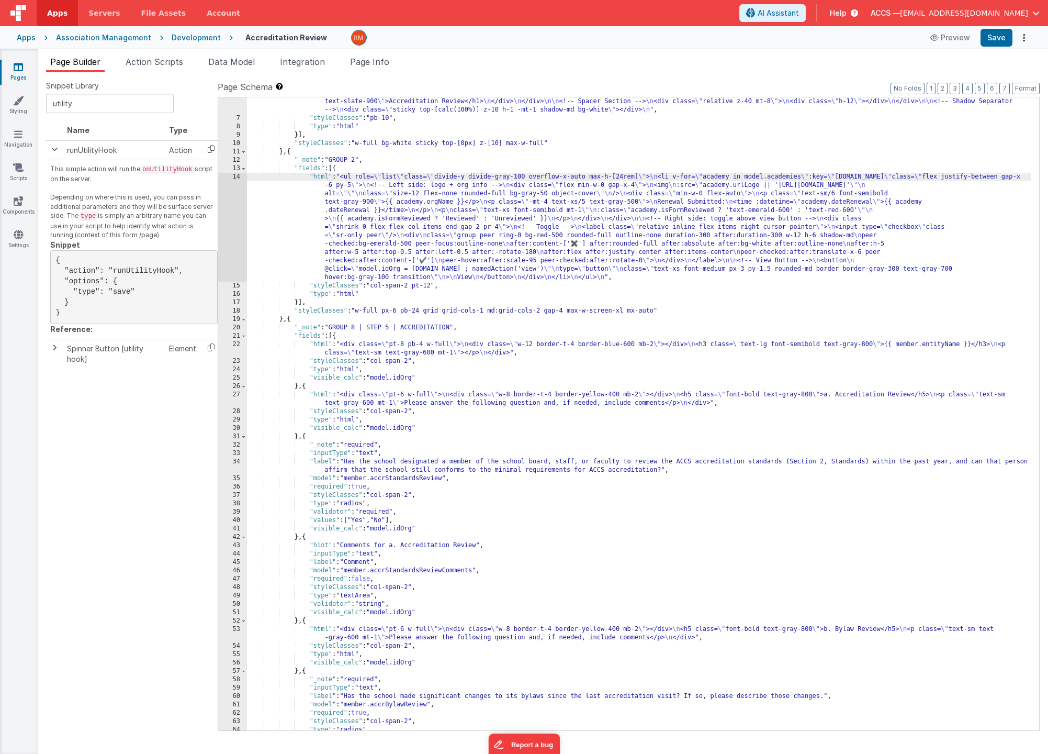
click at [337, 330] on div ""html" : "<!-- Header Section --> \n <div class= \" absolute z-20 flex items-st…" at bounding box center [639, 422] width 785 height 666
click at [322, 343] on div ""html" : "<!-- Header Section --> \n <div class= \" absolute z-20 flex items-st…" at bounding box center [639, 422] width 785 height 666
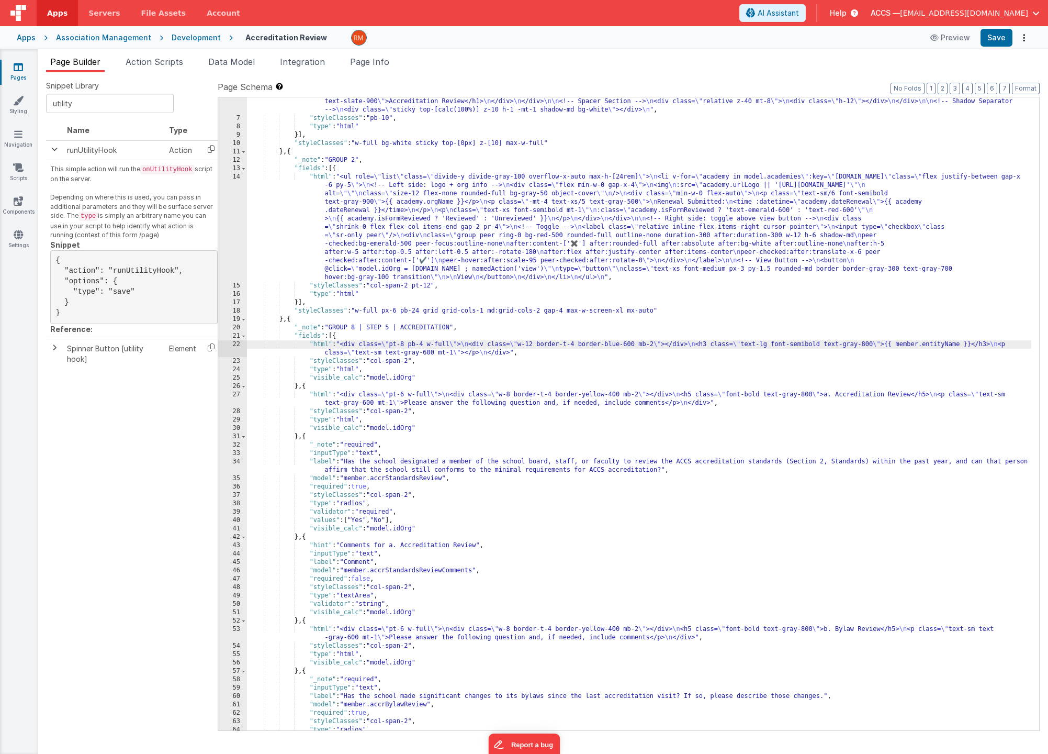
click at [239, 344] on div "22" at bounding box center [232, 348] width 29 height 17
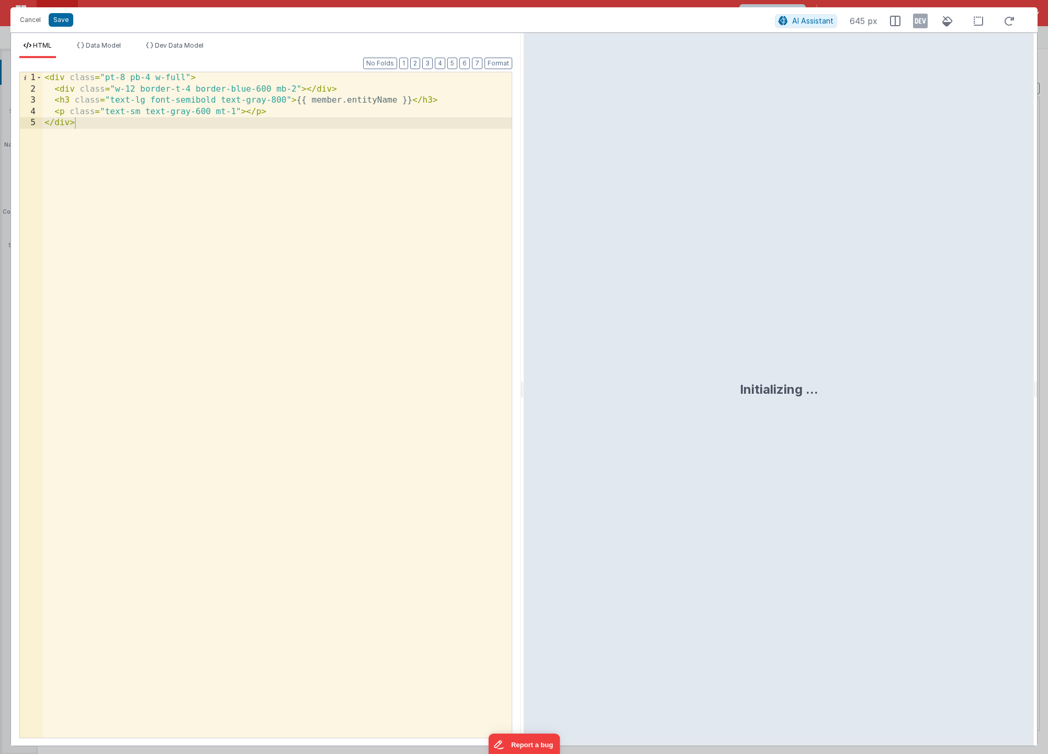
click at [295, 98] on div "< div class = "pt-8 pb-4 w-full" > < div class = "w-12 border-t-4 border-blue-6…" at bounding box center [277, 416] width 470 height 688
drag, startPoint x: 453, startPoint y: 102, endPoint x: 143, endPoint y: 112, distance: 310.0
click at [143, 112] on div "< div class = "pt-8 pb-4 w-full" > < div class = "w-12 border-t-4 border-blue-6…" at bounding box center [277, 416] width 470 height 688
click at [244, 113] on div "< div class = "pt-8 pb-4 w-full" > < div class = "w-12 border-t-4 border-blue-6…" at bounding box center [277, 416] width 470 height 688
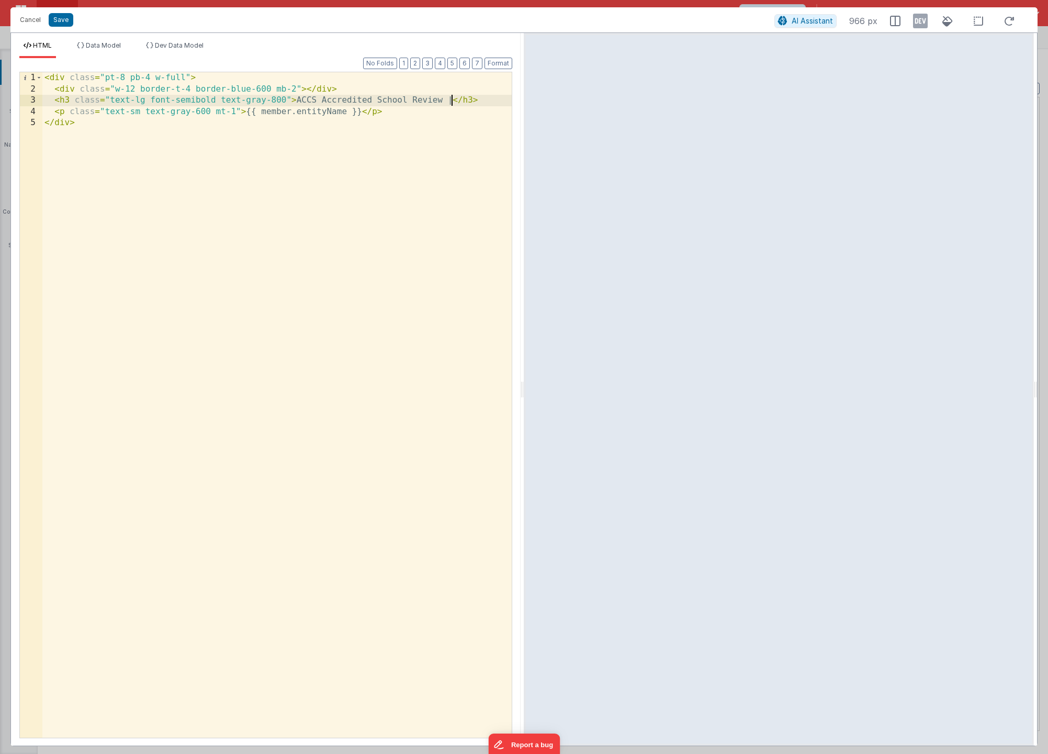
click at [451, 102] on div "< div class = "pt-8 pb-4 w-full" > < div class = "w-12 border-t-4 border-blue-6…" at bounding box center [277, 416] width 470 height 688
drag, startPoint x: 372, startPoint y: 121, endPoint x: -6, endPoint y: 125, distance: 377.9
click at [0, 125] on html "Cancel Save AI Assistant 966 px HTML Data Model Dev Data Model Format 7 6 5 4 3…" at bounding box center [524, 377] width 1048 height 754
click at [461, 99] on div "< div class = "pt-8 pb-4 w-full" > < div class = "w-12 border-t-4 border-blue-6…" at bounding box center [277, 416] width 470 height 688
click at [62, 18] on button "Save" at bounding box center [61, 20] width 25 height 14
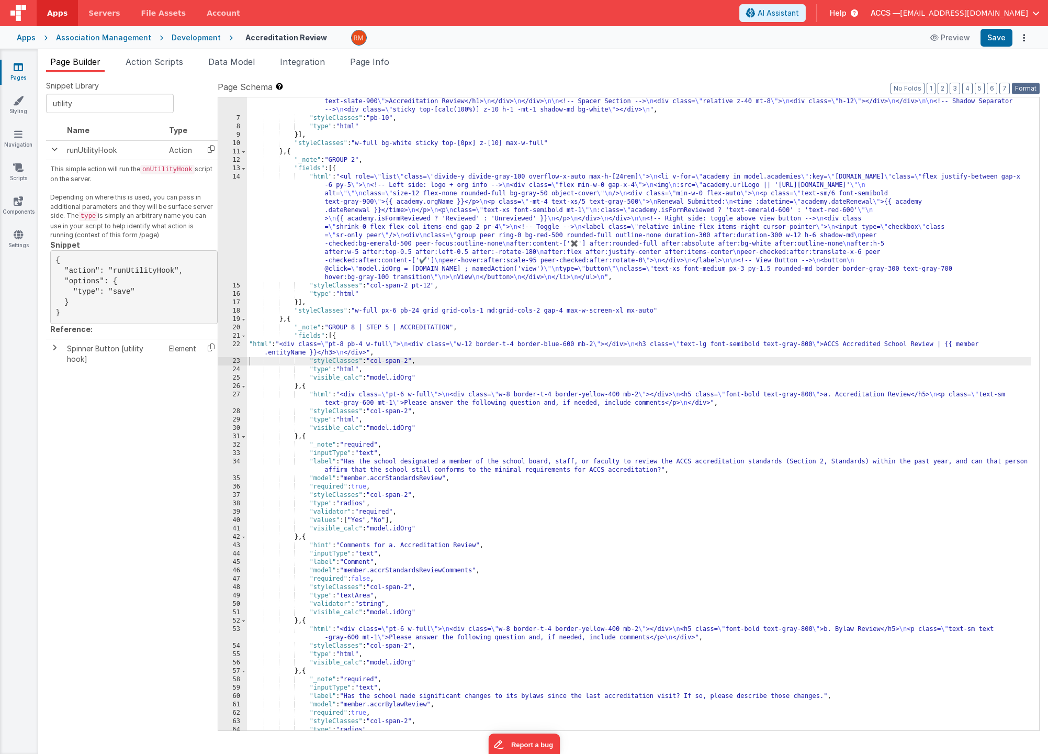
click at [1034, 90] on button "Format" at bounding box center [1026, 89] width 28 height 12
click at [1010, 37] on button "Save" at bounding box center [997, 38] width 32 height 18
click at [317, 346] on div ""html" : "<!-- Header Section --> \n <div class= \" absolute z-20 flex items-st…" at bounding box center [639, 422] width 785 height 666
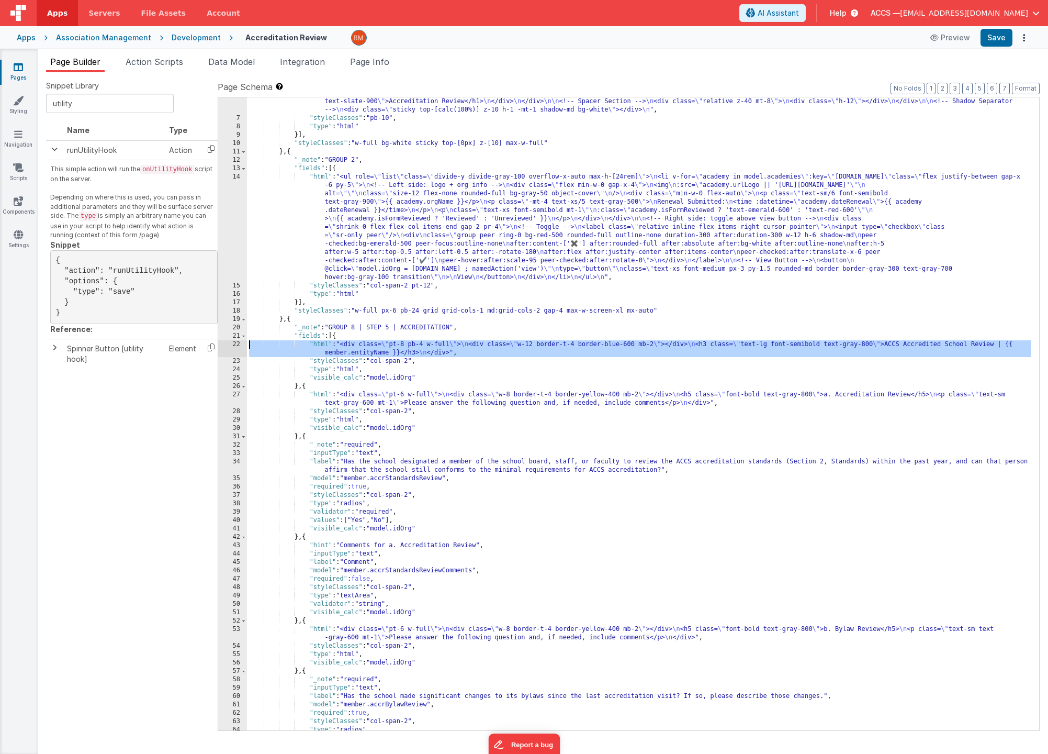
click at [238, 345] on div "22" at bounding box center [232, 348] width 29 height 17
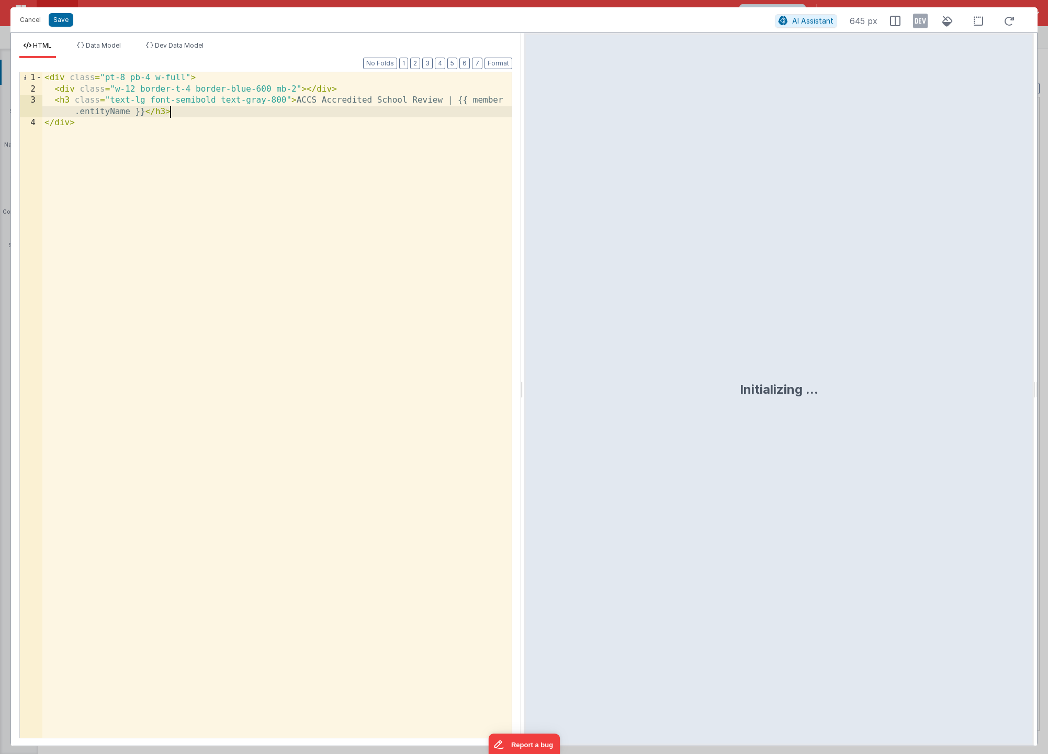
click at [221, 108] on div "< div class = "pt-8 pb-4 w-full" > < div class = "w-12 border-t-4 border-blue-6…" at bounding box center [277, 416] width 470 height 688
drag, startPoint x: 142, startPoint y: 115, endPoint x: 445, endPoint y: 103, distance: 303.3
click at [445, 103] on div "< div class = "pt-8 pb-4 w-full" > < div class = "w-12 border-t-4 border-blue-6…" at bounding box center [277, 416] width 470 height 688
click at [59, 19] on button "Save" at bounding box center [61, 20] width 25 height 14
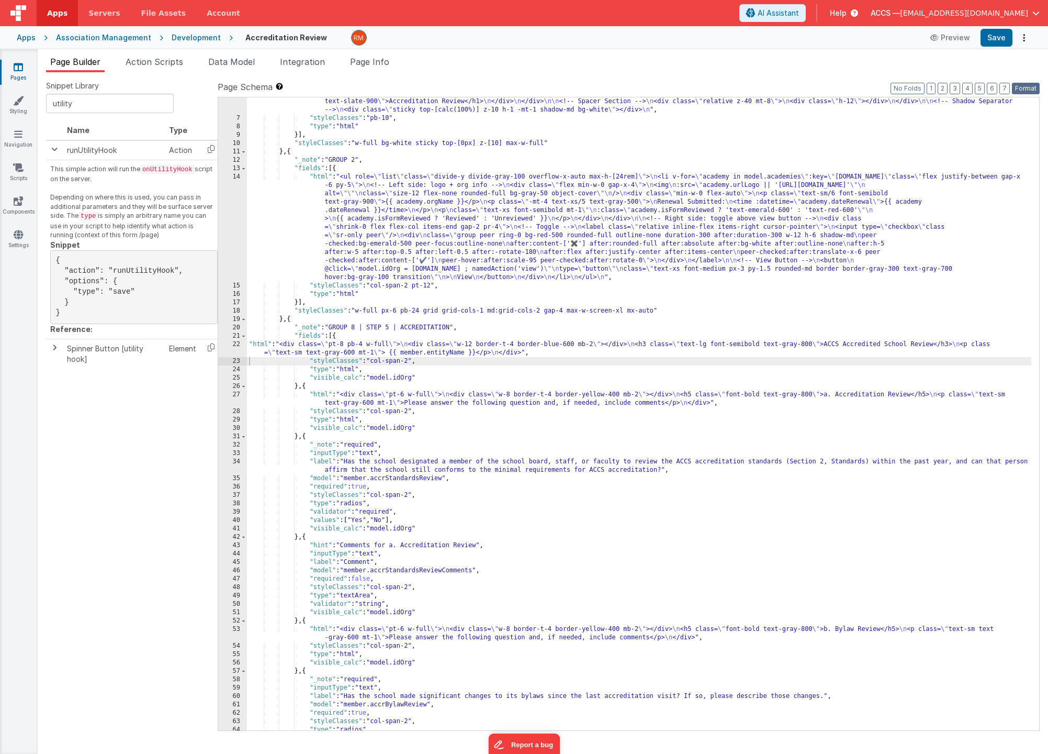
drag, startPoint x: 1024, startPoint y: 85, endPoint x: 1022, endPoint y: 80, distance: 6.0
click at [1024, 85] on button "Format" at bounding box center [1026, 89] width 28 height 12
click at [989, 35] on button "Save" at bounding box center [997, 38] width 32 height 18
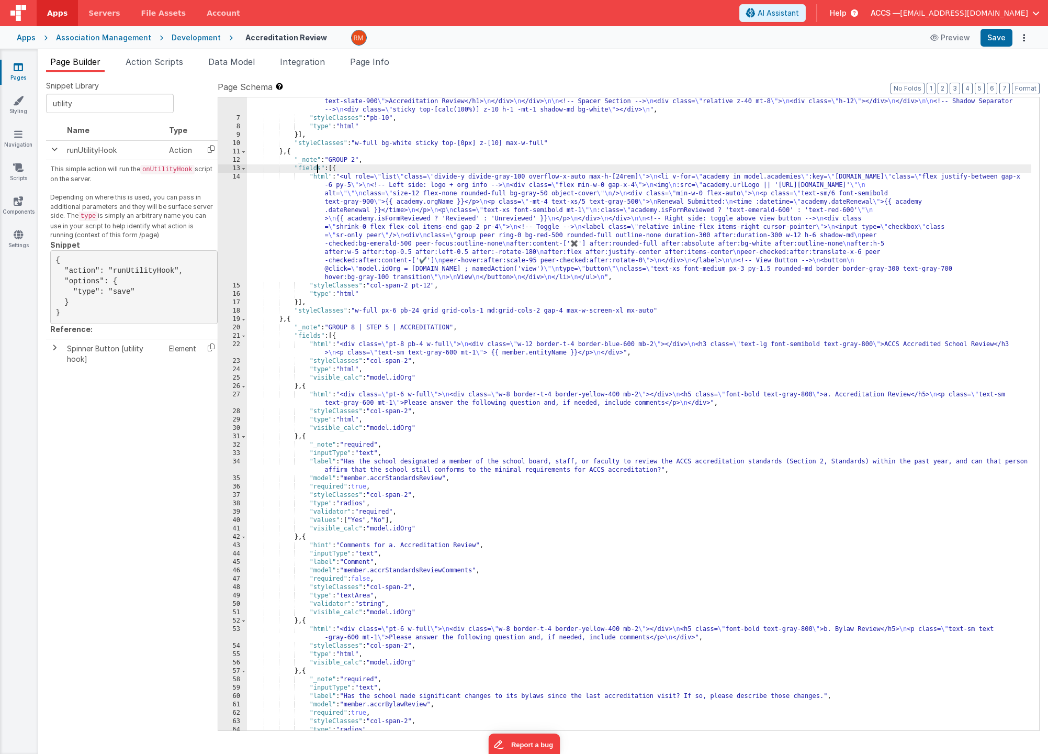
click at [316, 172] on div ""html" : "<!-- Header Section --> \n <div class= \" absolute z-20 flex items-st…" at bounding box center [639, 422] width 785 height 666
click at [317, 178] on div ""html" : "<!-- Header Section --> \n <div class= \" absolute z-20 flex items-st…" at bounding box center [639, 422] width 785 height 666
click at [237, 177] on div "14" at bounding box center [232, 227] width 29 height 109
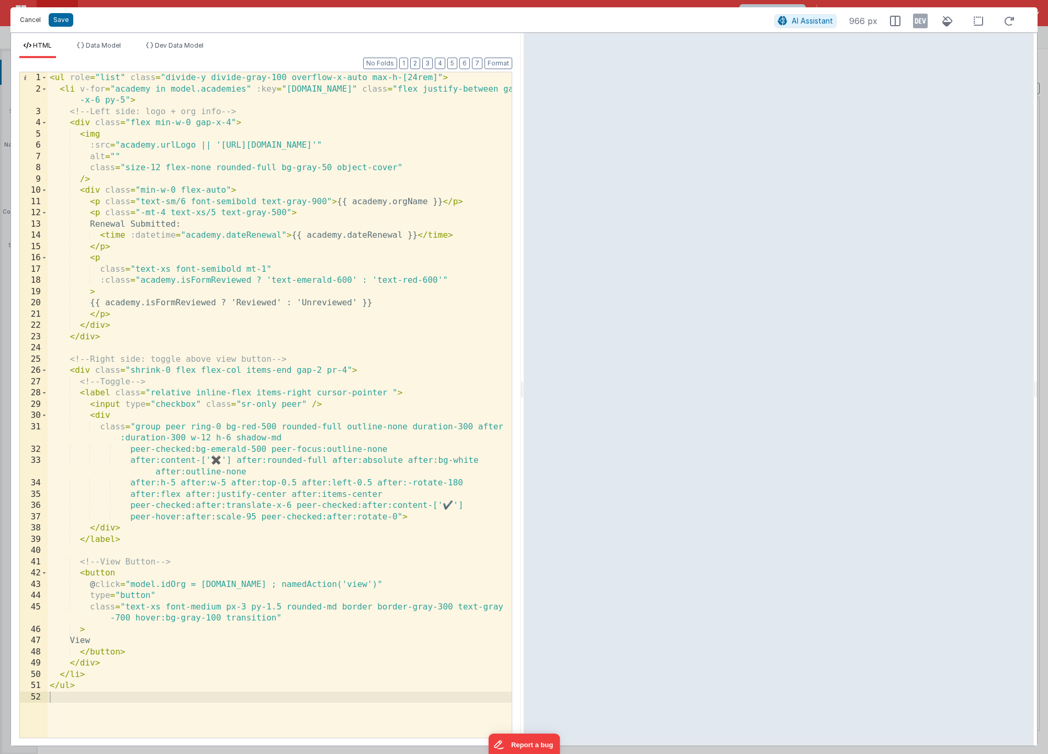
click at [32, 21] on button "Cancel" at bounding box center [30, 20] width 31 height 15
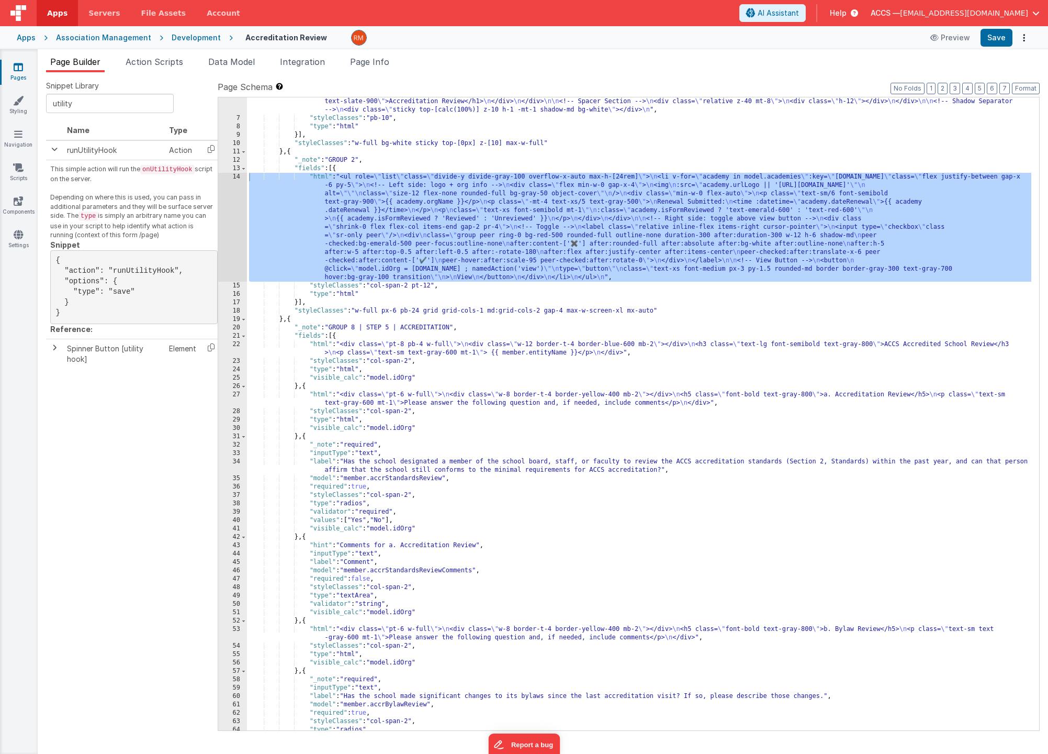
click at [317, 343] on div ""html" : "<!-- Header Section --> \n <div class= \" absolute z-20 flex items-st…" at bounding box center [639, 422] width 785 height 666
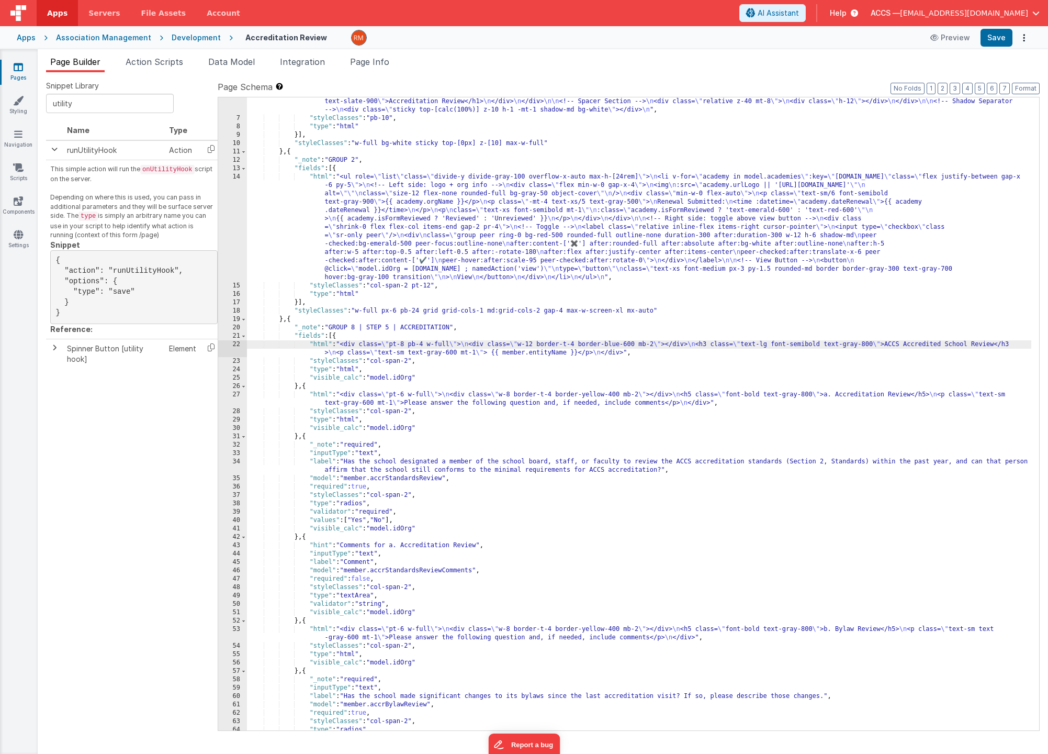
click at [237, 343] on div "22" at bounding box center [232, 348] width 29 height 17
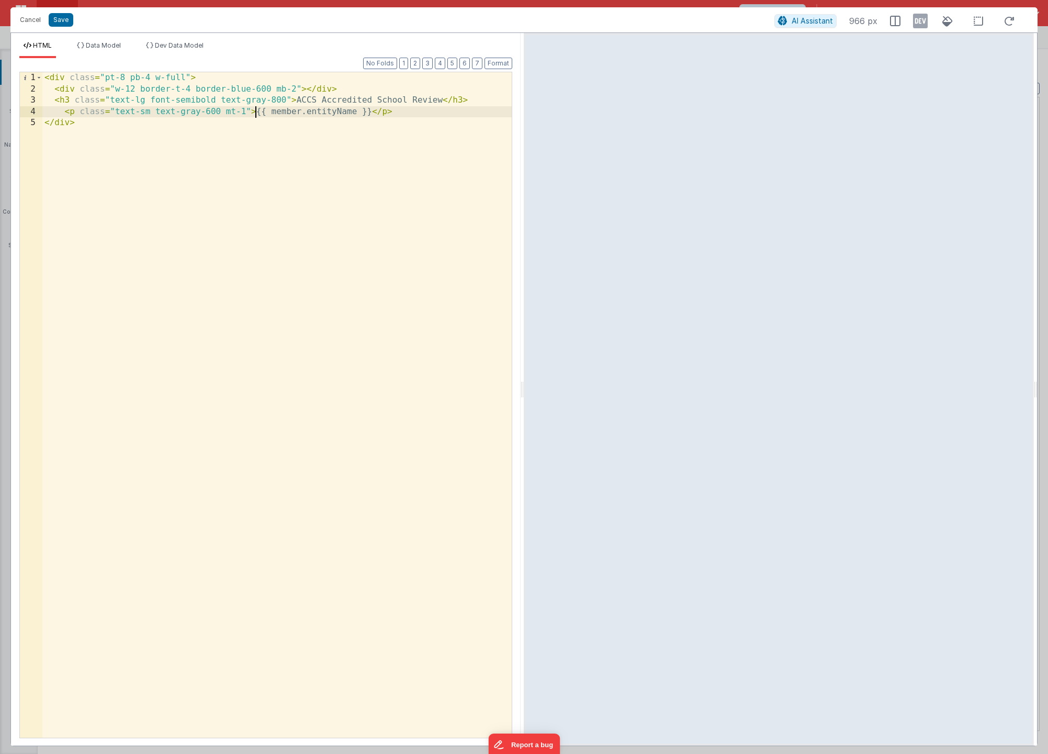
click at [256, 111] on div "< div class = "pt-8 pb-4 w-full" > < div class = "w-12 border-t-4 border-blue-6…" at bounding box center [277, 416] width 470 height 688
click at [263, 112] on div "< div class = "pt-8 pb-4 w-full" > < div class = "w-12 border-t-4 border-blue-6…" at bounding box center [277, 416] width 470 height 688
click at [271, 110] on div "< div class = "pt-8 pb-4 w-full" > < div class = "w-12 border-t-4 border-blue-6…" at bounding box center [277, 416] width 470 height 688
drag, startPoint x: 493, startPoint y: 100, endPoint x: -11, endPoint y: 103, distance: 503.5
click at [0, 103] on html "Cancel Save AI Assistant 966 px HTML Data Model Dev Data Model Format 7 6 5 4 3…" at bounding box center [524, 377] width 1048 height 754
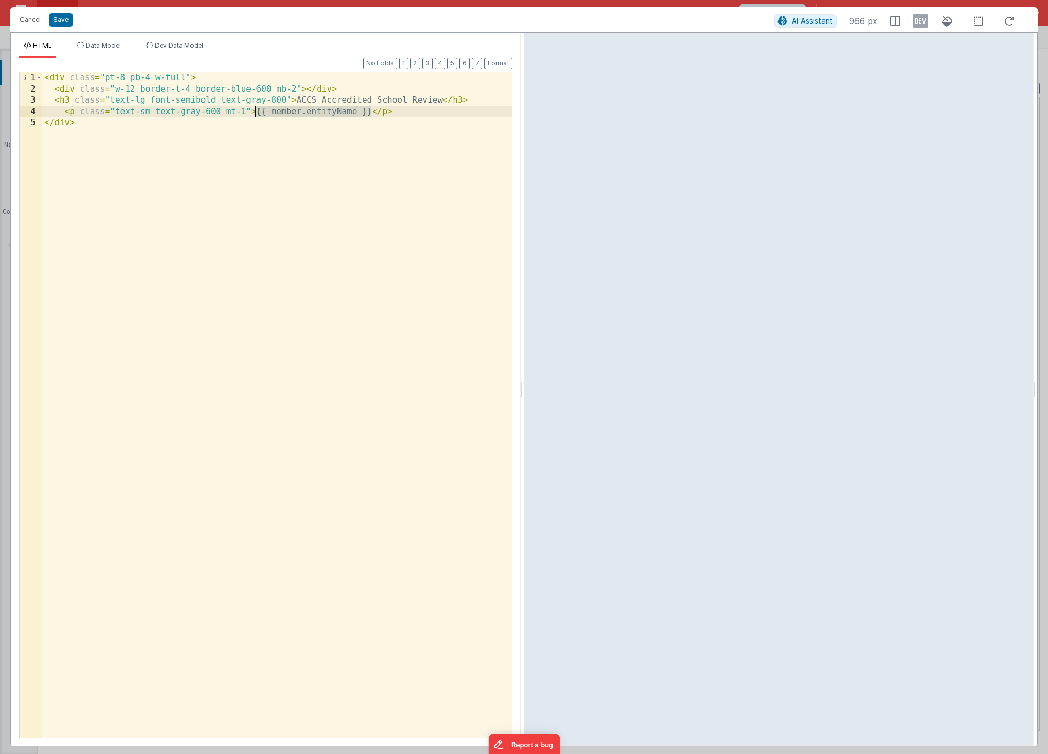
drag, startPoint x: 370, startPoint y: 115, endPoint x: 258, endPoint y: 115, distance: 112.0
click at [258, 115] on div "< div class = "pt-8 pb-4 w-full" > < div class = "w-12 border-t-4 border-blue-6…" at bounding box center [277, 416] width 470 height 688
click at [266, 111] on div "< div class = "pt-8 pb-4 w-full" > < div class = "w-12 border-t-4 border-blue-6…" at bounding box center [277, 416] width 470 height 688
click at [361, 111] on div "< div class = "pt-8 pb-4 w-full" > < div class = "w-12 border-t-4 border-blue-6…" at bounding box center [277, 416] width 470 height 688
click at [256, 111] on div "< div class = "pt-8 pb-4 w-full" > < div class = "w-12 border-t-4 border-blue-6…" at bounding box center [277, 416] width 470 height 688
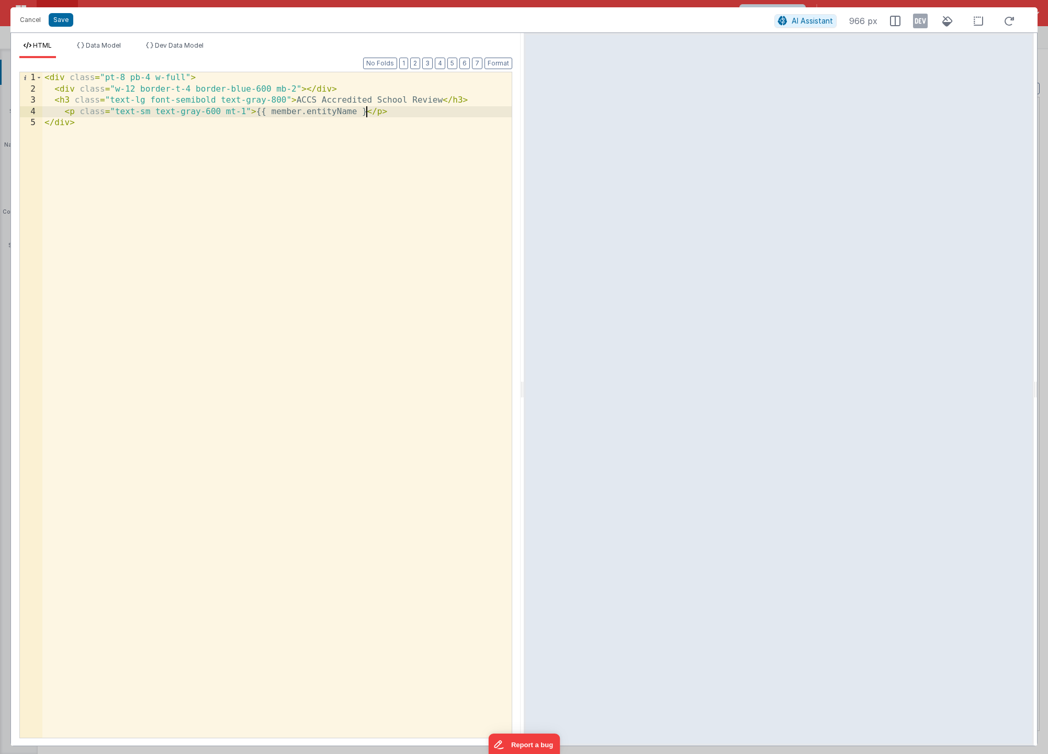
click at [366, 113] on div "< div class = "pt-8 pb-4 w-full" > < div class = "w-12 border-t-4 border-blue-6…" at bounding box center [277, 416] width 470 height 688
click at [301, 188] on div "< div class = "pt-8 pb-4 w-full" > < div class = "w-12 border-t-4 border-blue-6…" at bounding box center [277, 416] width 470 height 688
click at [370, 110] on div "< div class = "pt-8 pb-4 w-full" > < div class = "w-12 border-t-4 border-blue-6…" at bounding box center [277, 416] width 470 height 688
click at [205, 583] on div "< div class = "pt-8 pb-4 w-full" > < div class = "w-12 border-t-4 border-blue-6…" at bounding box center [277, 416] width 470 height 688
click at [805, 25] on span "AI Assistant" at bounding box center [812, 20] width 41 height 9
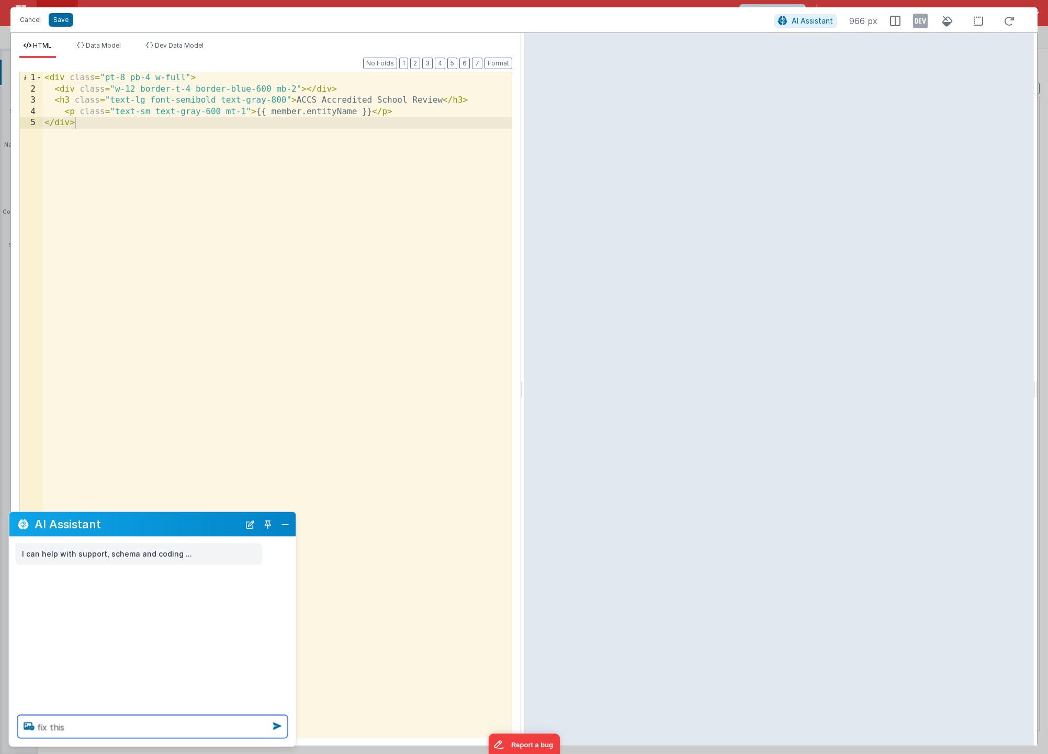
type textarea "fix this"
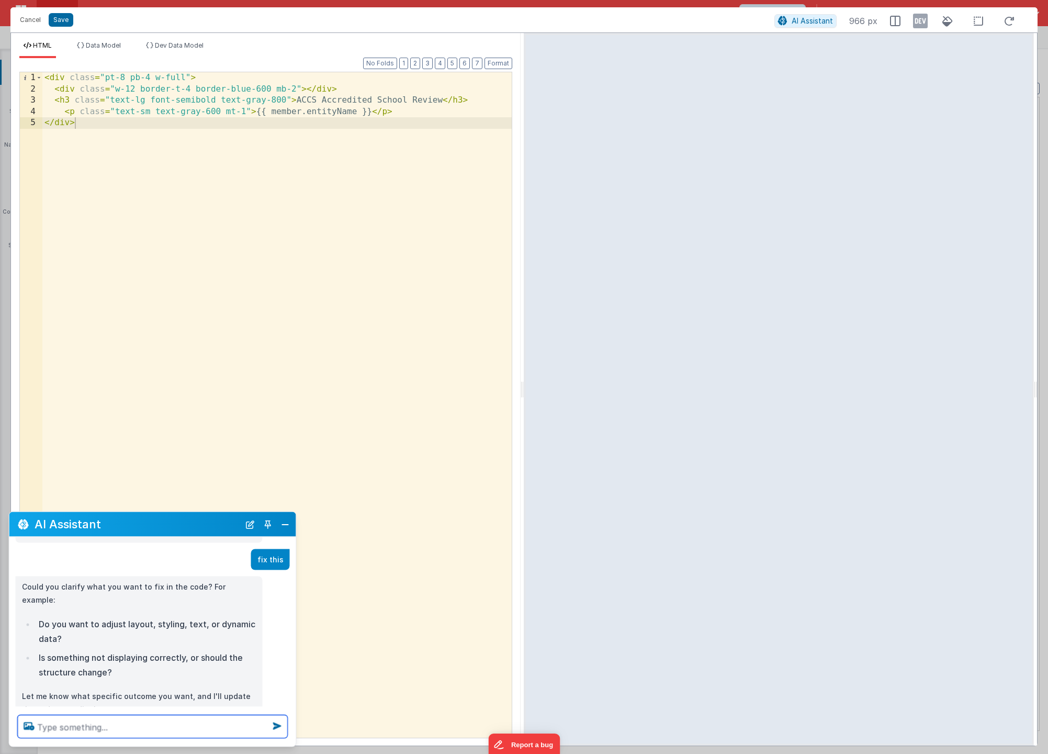
scroll to position [39, 0]
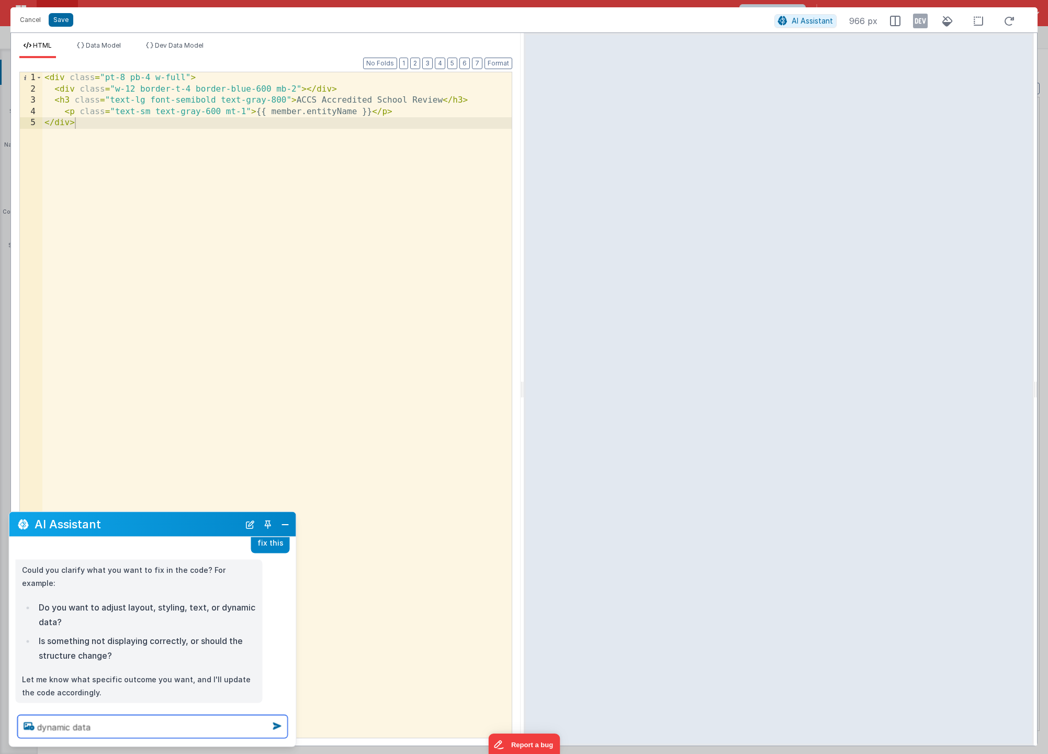
type textarea "dynamic data"
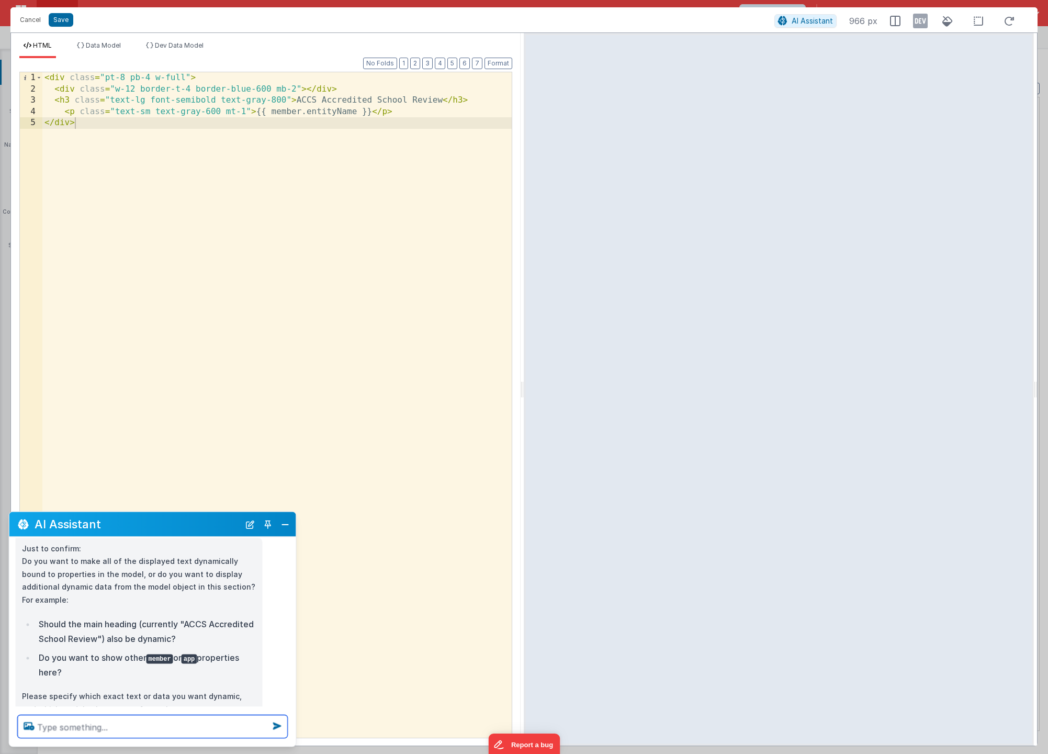
scroll to position [258, 0]
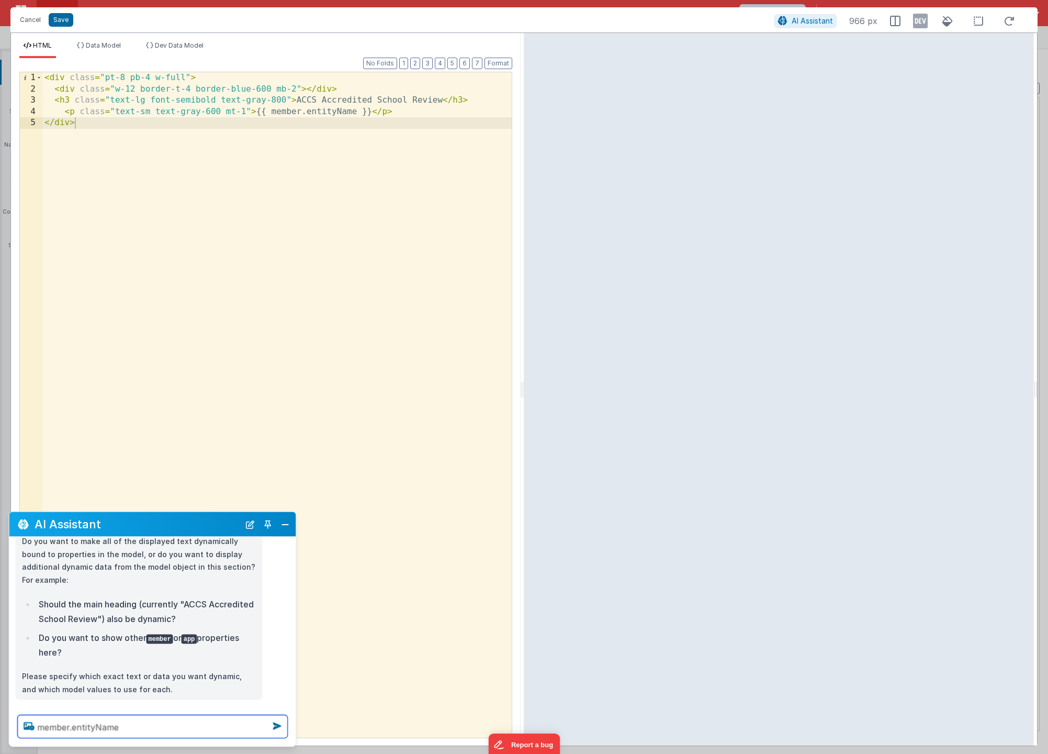
type textarea "member.entityName"
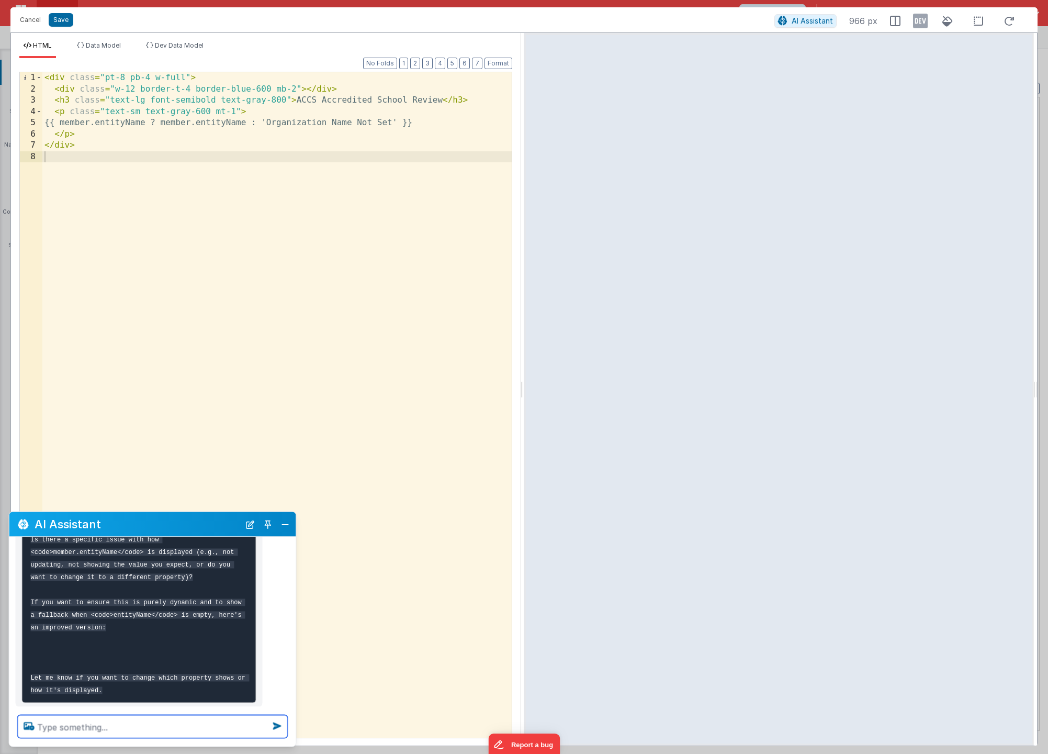
scroll to position [569, 0]
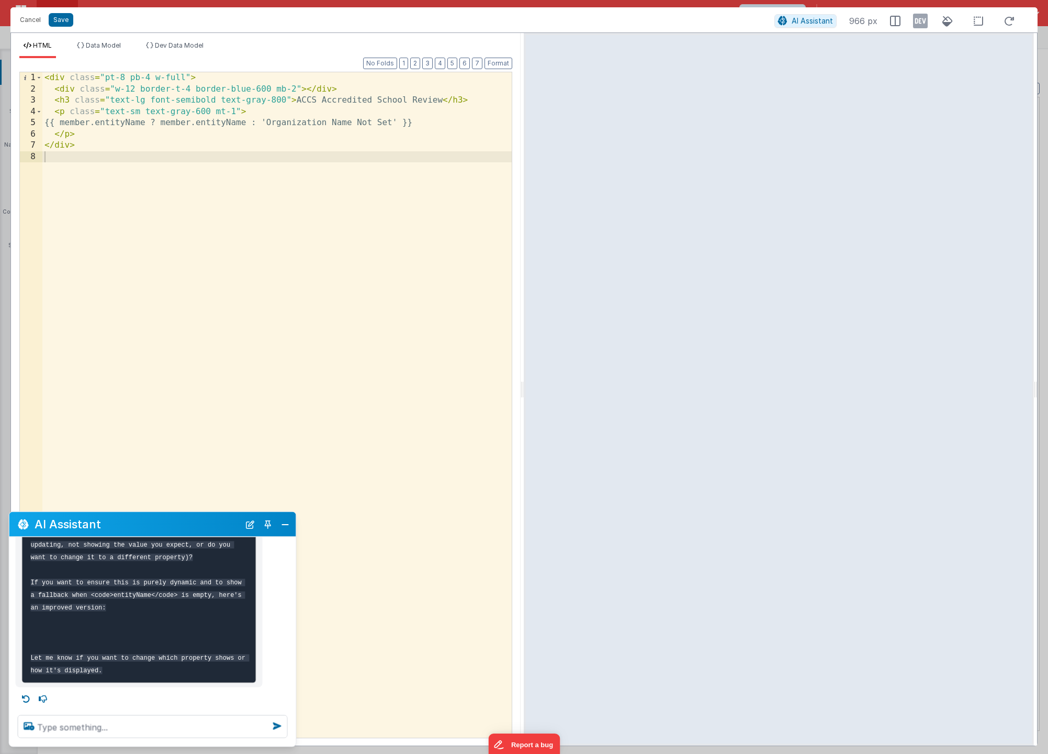
click at [410, 598] on div "< div class = "pt-8 pb-4 w-full" > < div class = "w-12 border-t-4 border-blue-6…" at bounding box center [277, 416] width 470 height 688
click at [282, 523] on button "Close" at bounding box center [285, 524] width 14 height 15
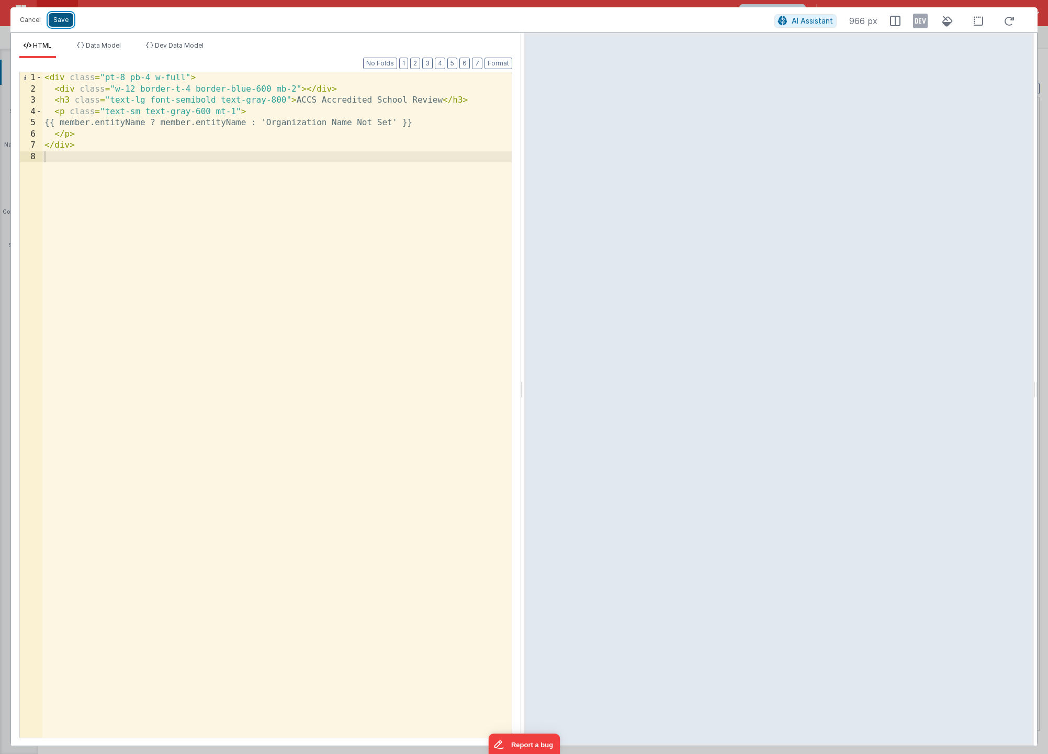
click at [57, 24] on button "Save" at bounding box center [61, 20] width 25 height 14
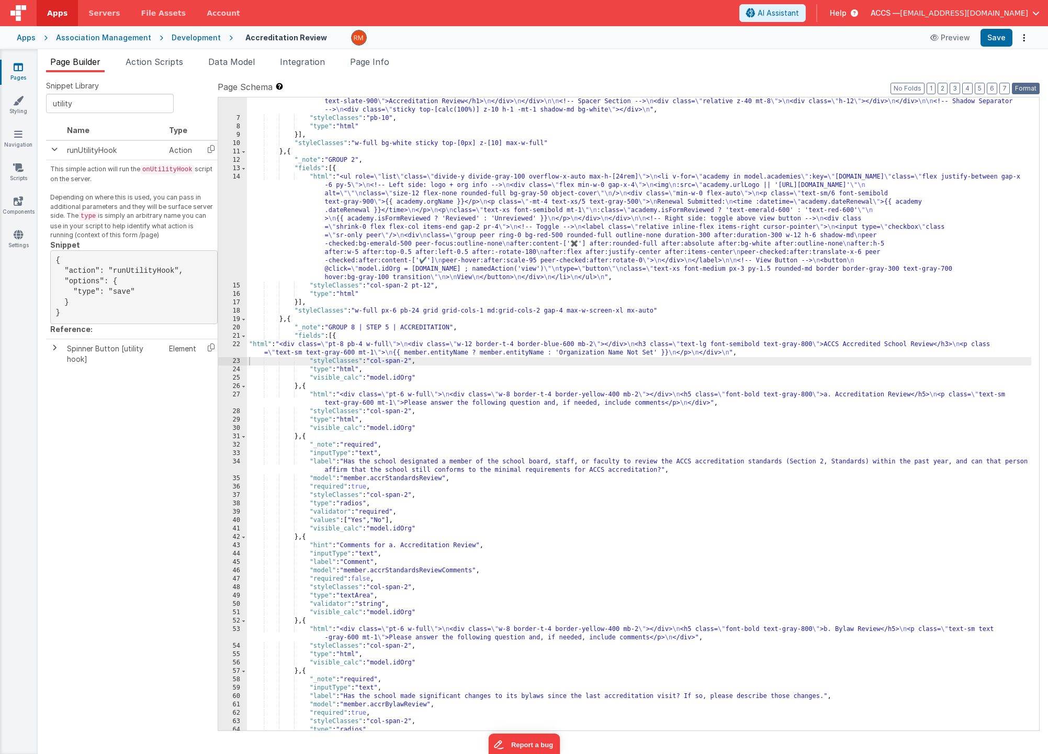
click at [1024, 91] on button "Format" at bounding box center [1026, 89] width 28 height 12
click at [991, 33] on button "Save" at bounding box center [997, 38] width 32 height 18
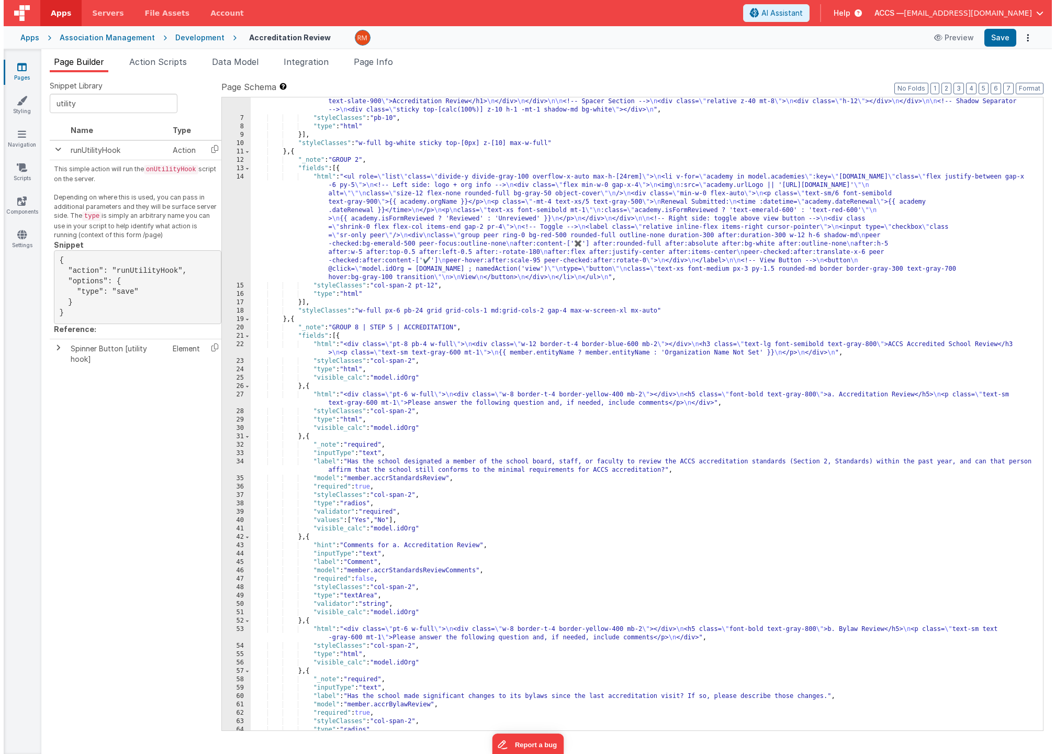
scroll to position [0, 0]
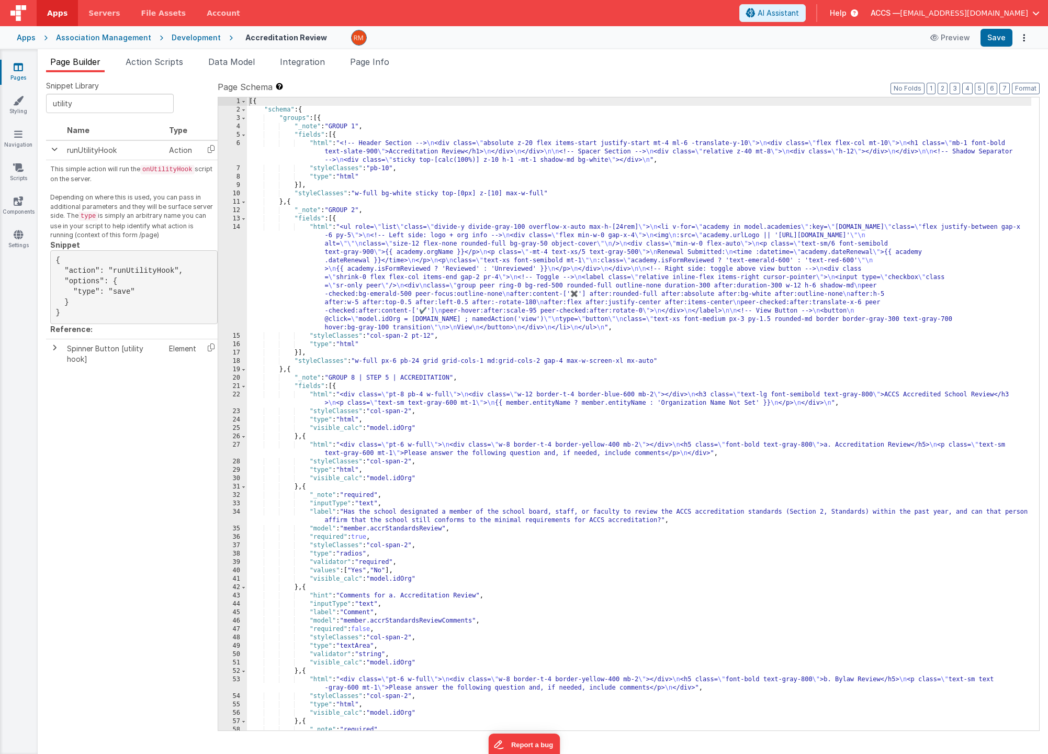
click at [324, 394] on div "[{ "schema" : { "groups" : [{ "_note" : "GROUP 1" , "fields" : [{ "html" : "<!-…" at bounding box center [639, 422] width 785 height 650
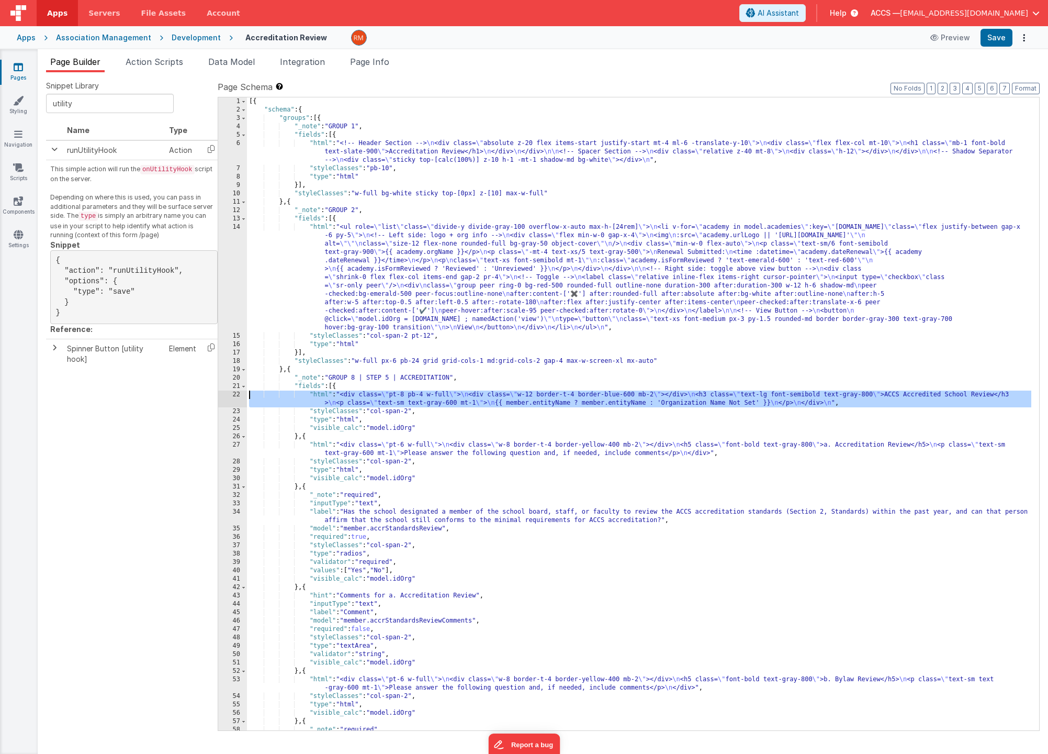
click at [238, 395] on div "22" at bounding box center [232, 398] width 29 height 17
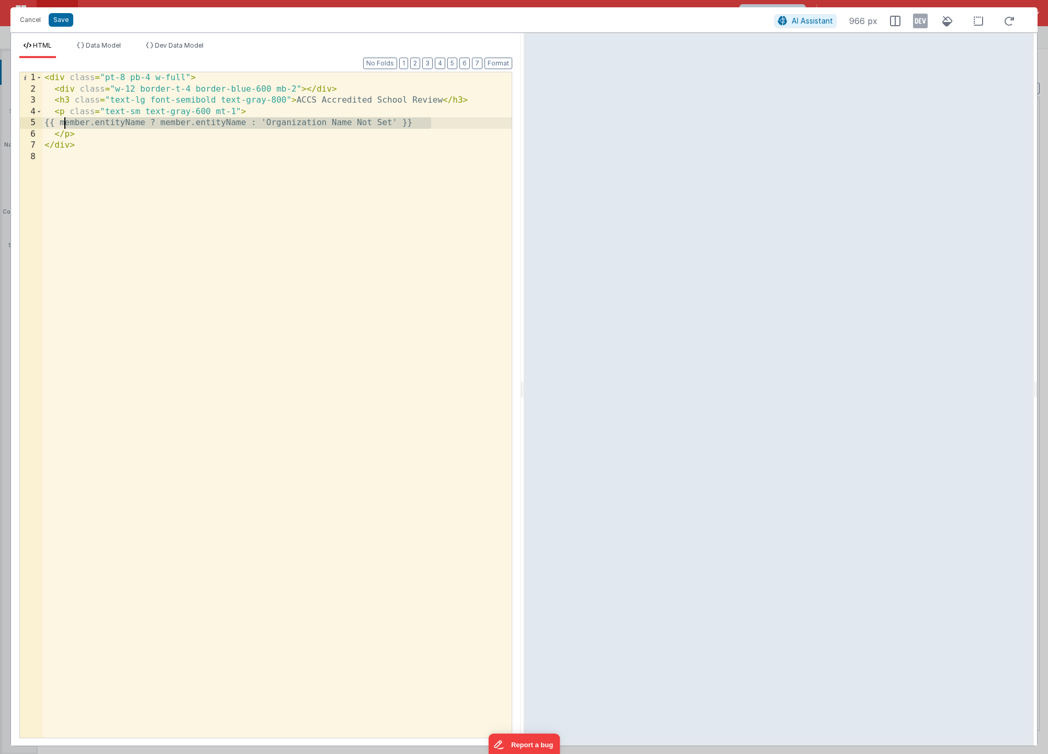
drag, startPoint x: 455, startPoint y: 119, endPoint x: 62, endPoint y: 123, distance: 392.6
click at [62, 123] on div "< div class = "pt-8 pb-4 w-full" > < div class = "w-12 border-t-4 border-blue-6…" at bounding box center [277, 416] width 470 height 688
click at [118, 47] on span "Data Model" at bounding box center [103, 45] width 35 height 8
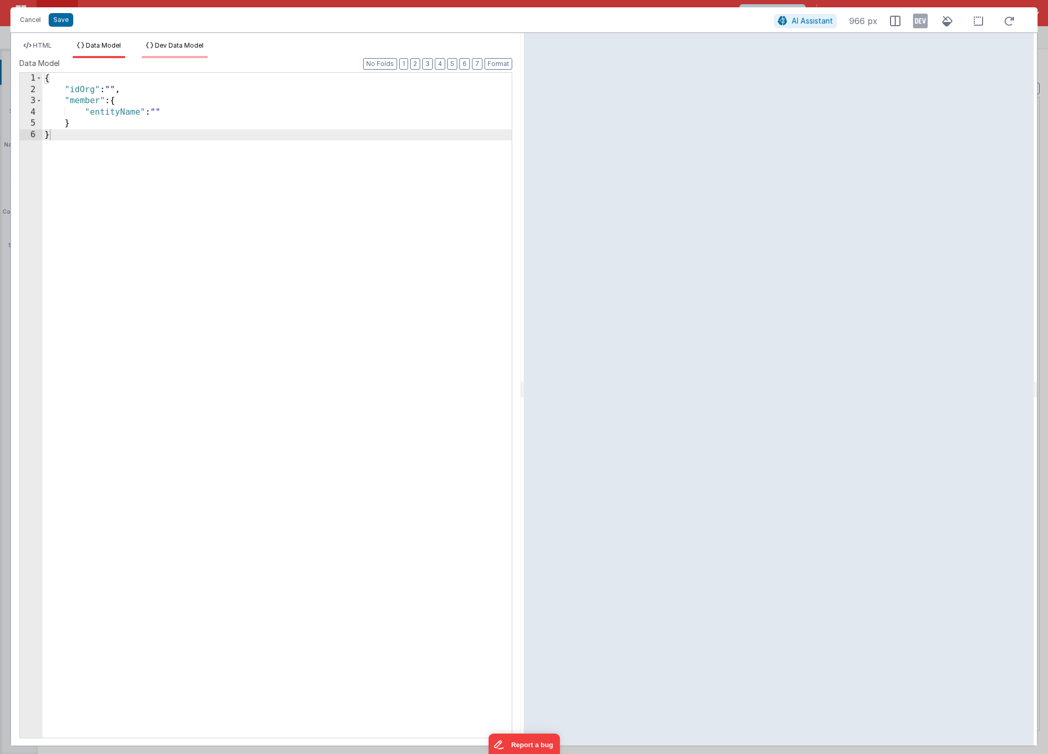
click at [186, 46] on span "Dev Data Model" at bounding box center [179, 45] width 49 height 8
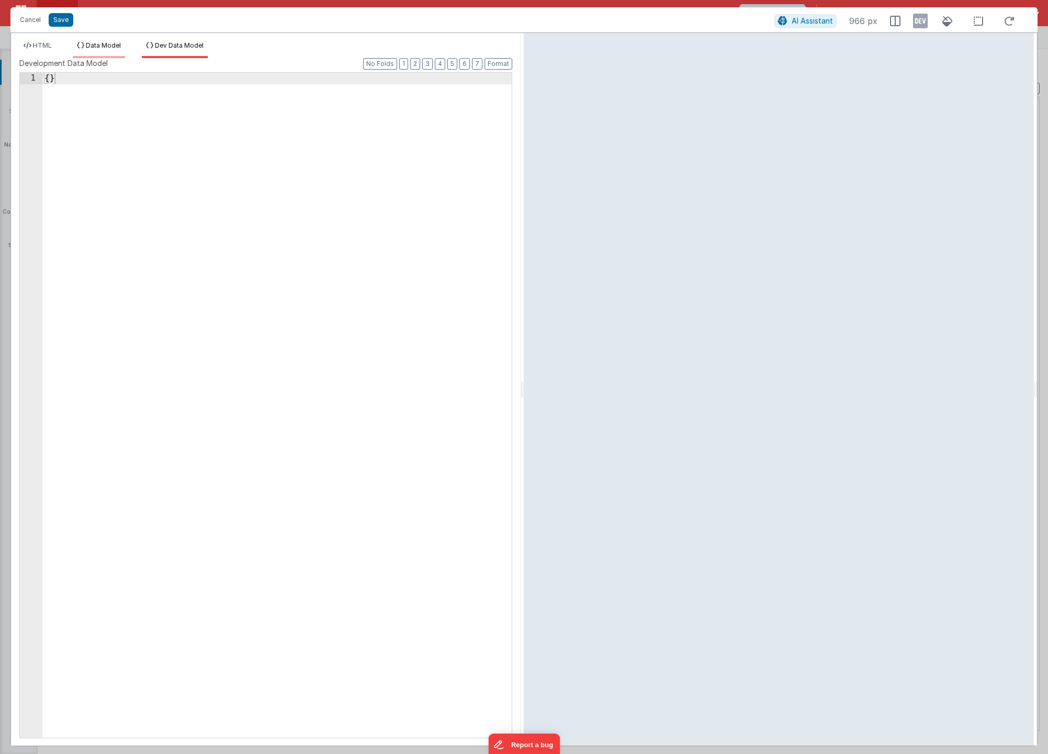
click at [114, 47] on span "Data Model" at bounding box center [103, 45] width 35 height 8
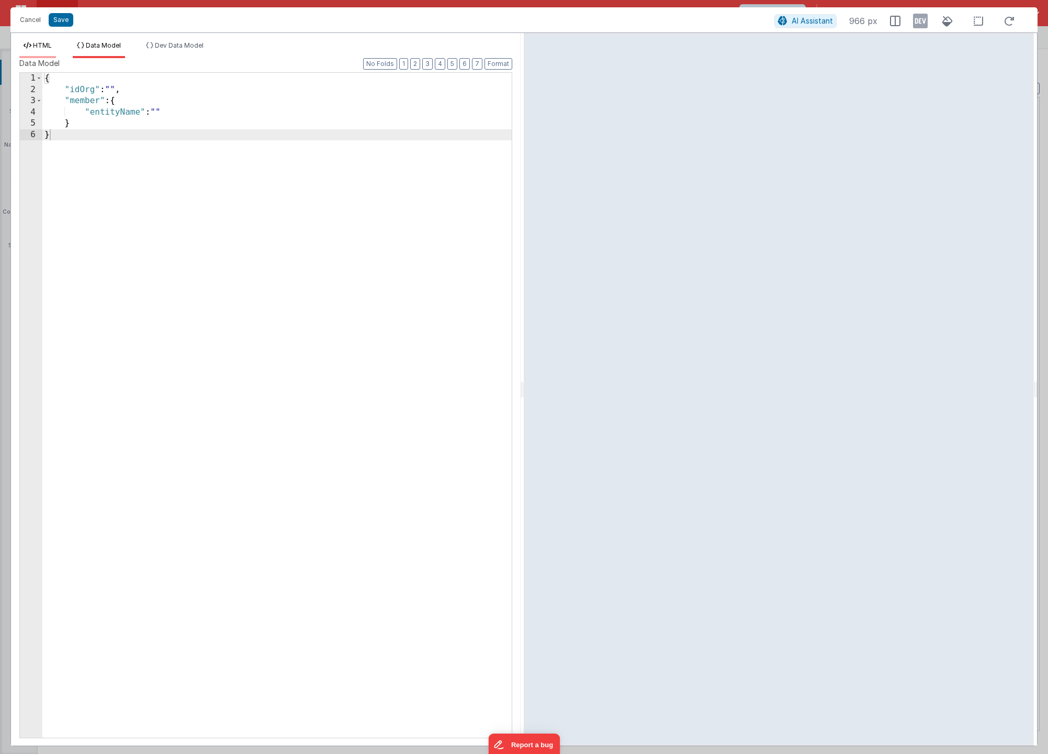
click at [54, 47] on li "HTML" at bounding box center [37, 49] width 37 height 17
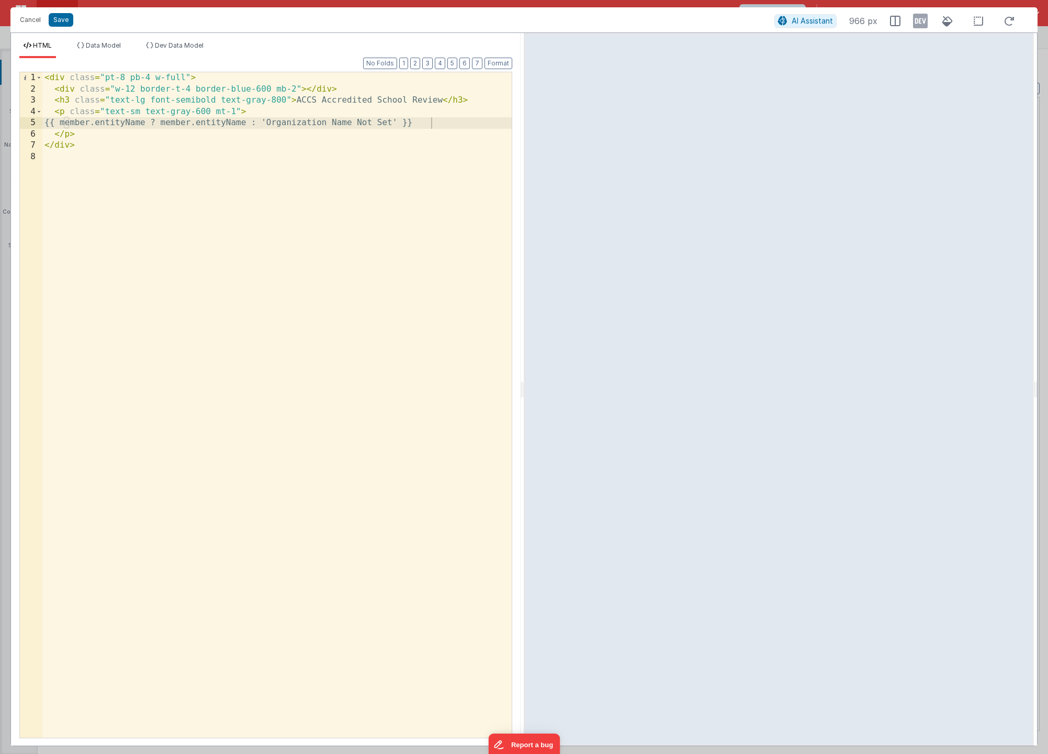
click at [82, 40] on div "HTML Data Model Dev Data Model Format 7 6 5 4 3 2 1 No Folds 1 2 3 4 5 6 7 8 < …" at bounding box center [266, 389] width 510 height 712
click at [113, 45] on span "Data Model" at bounding box center [103, 45] width 35 height 8
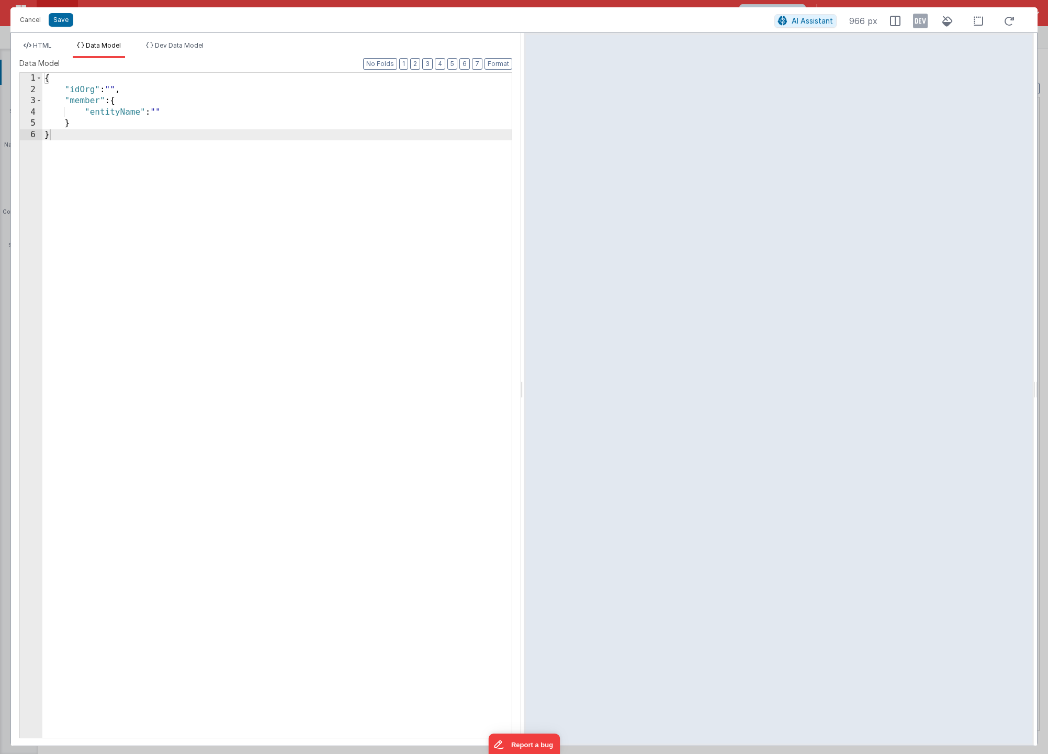
click at [161, 111] on div "{ "idOrg" : "" , "member" : { "entityName" : "" } }" at bounding box center [277, 416] width 470 height 687
click at [27, 21] on button "Cancel" at bounding box center [30, 20] width 31 height 15
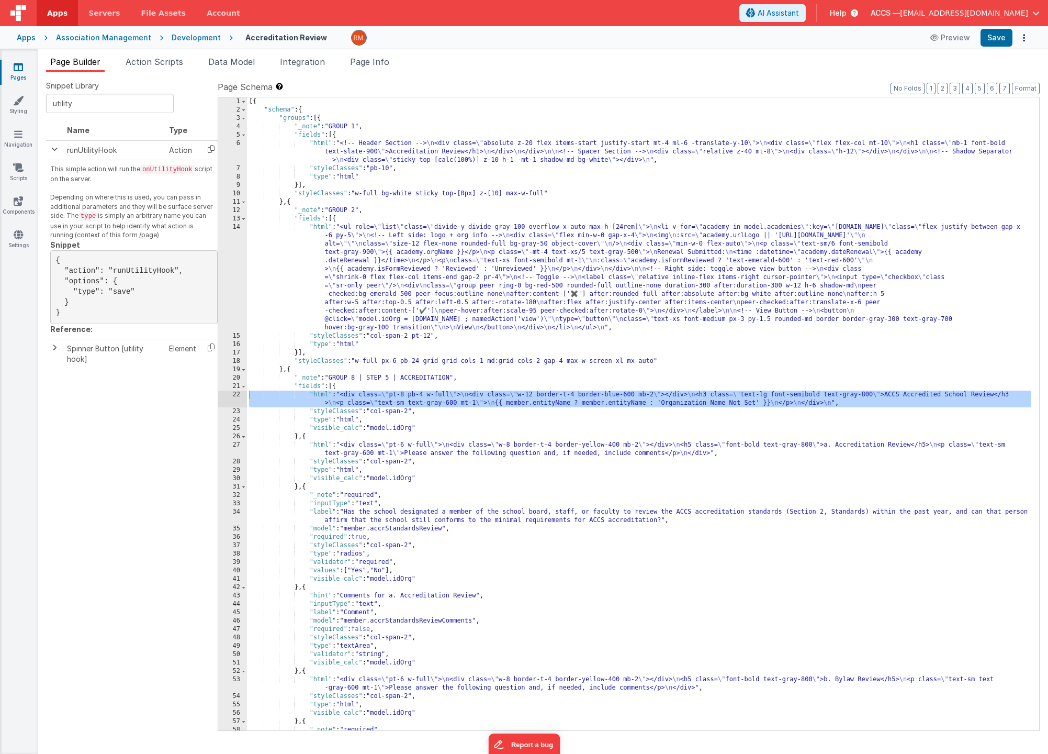
drag, startPoint x: 322, startPoint y: 396, endPoint x: 311, endPoint y: 390, distance: 12.2
click at [322, 396] on div "[{ "schema" : { "groups" : [{ "_note" : "GROUP 1" , "fields" : [{ "html" : "<!-…" at bounding box center [639, 422] width 785 height 650
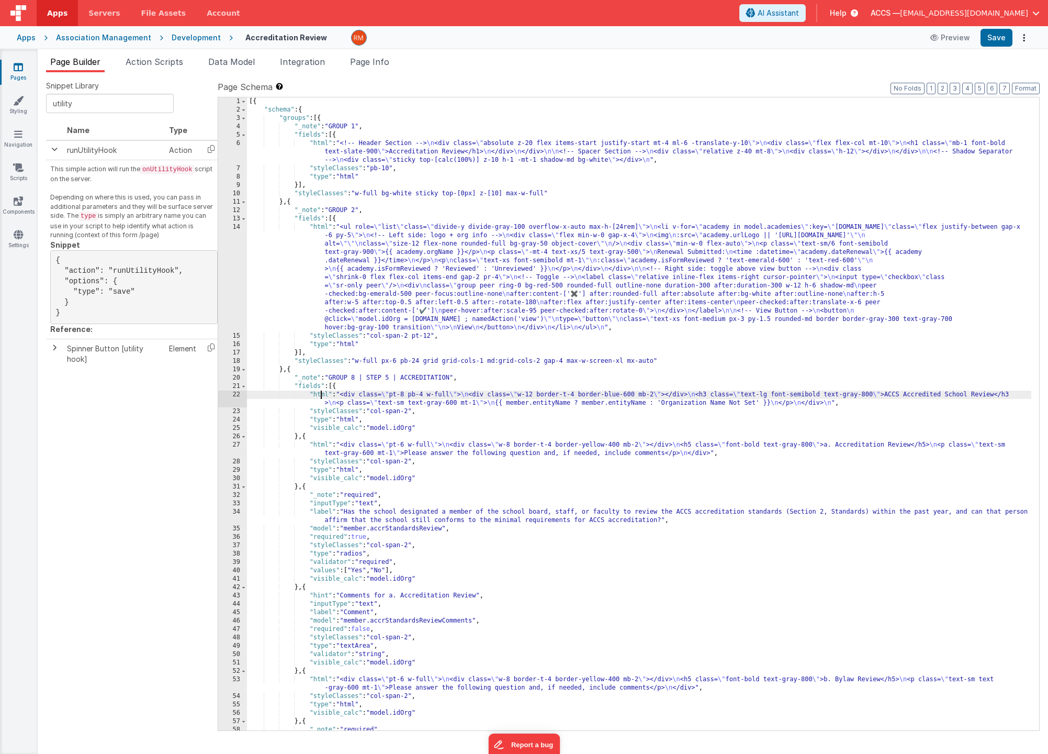
click at [234, 393] on div "22" at bounding box center [232, 398] width 29 height 17
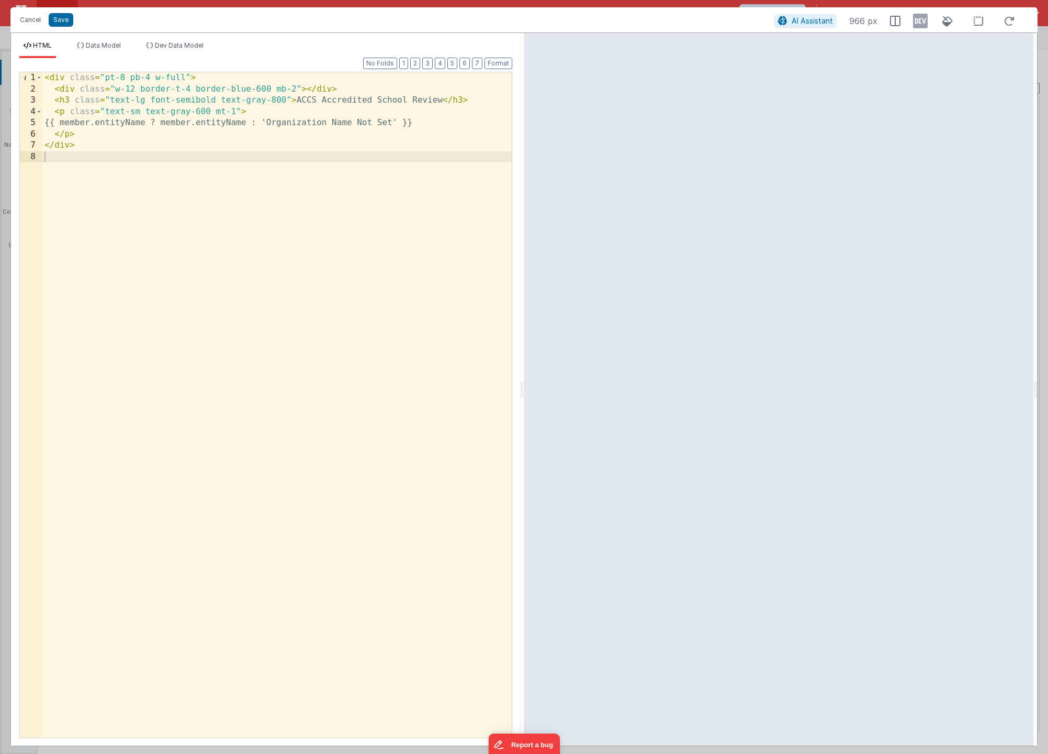
click at [82, 127] on div "< div class = "pt-8 pb-4 w-full" > < div class = "w-12 border-t-4 border-blue-6…" at bounding box center [277, 416] width 470 height 688
click at [209, 122] on div "< div class = "pt-8 pb-4 w-full" > < div class = "w-12 border-t-4 border-blue-6…" at bounding box center [277, 416] width 470 height 688
click at [258, 255] on div "< div class = "pt-8 pb-4 w-full" > < div class = "w-12 border-t-4 border-blue-6…" at bounding box center [277, 416] width 470 height 688
click at [66, 25] on button "Save" at bounding box center [61, 20] width 25 height 14
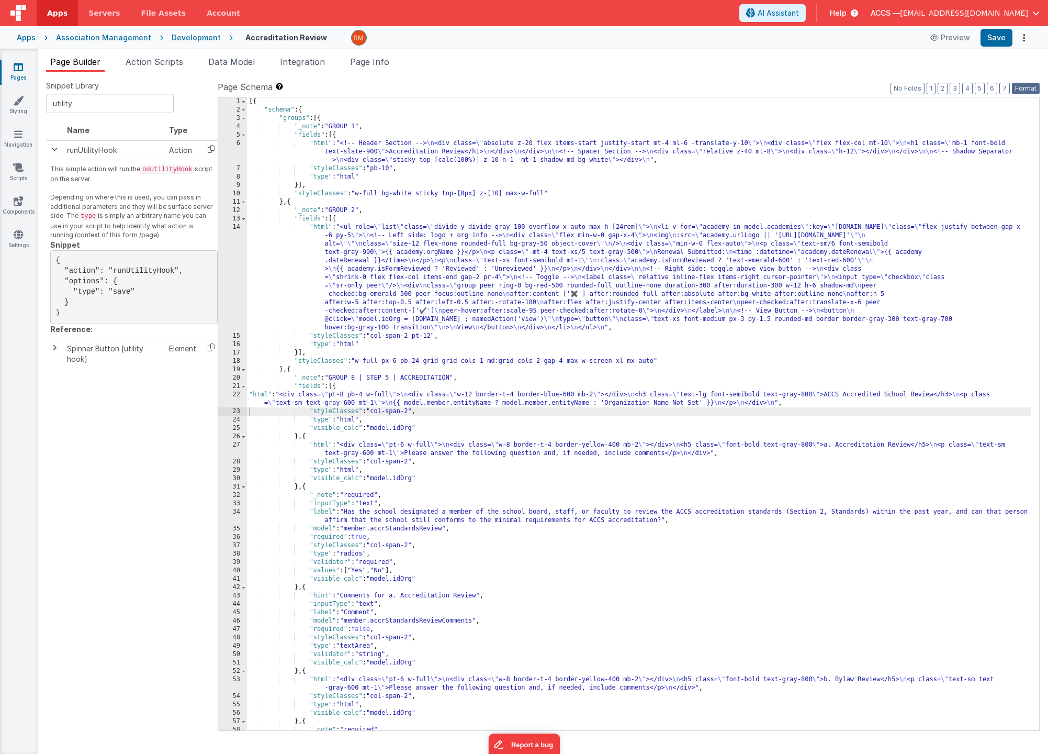
click at [1022, 90] on button "Format" at bounding box center [1026, 89] width 28 height 12
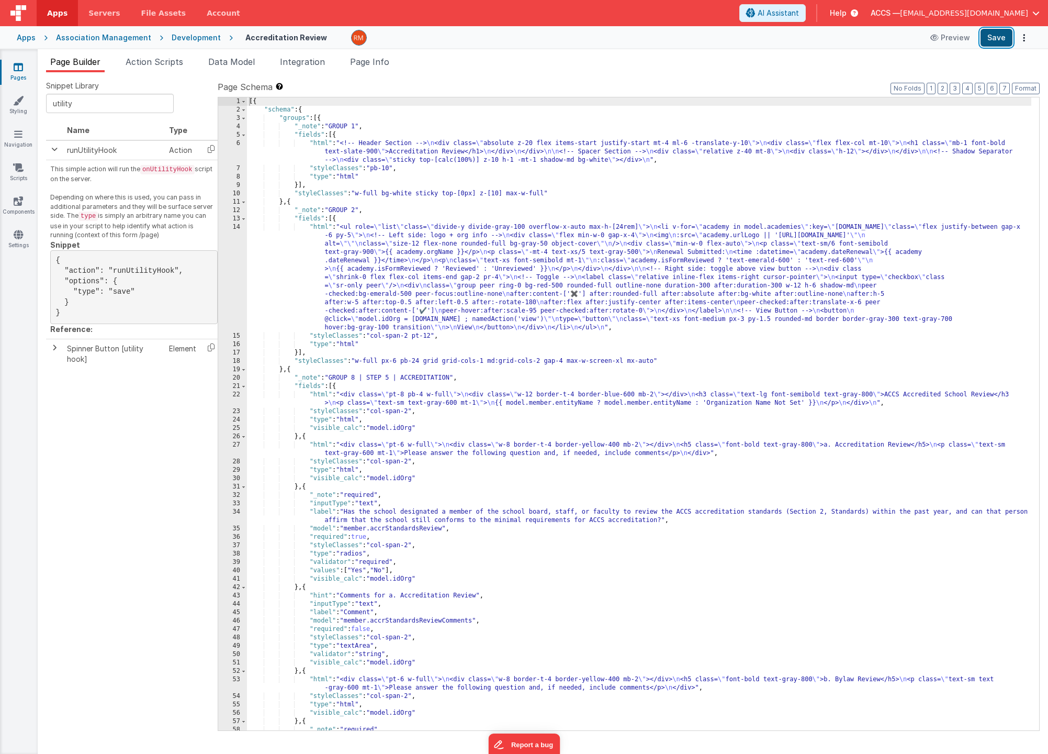
click at [990, 42] on button "Save" at bounding box center [997, 38] width 32 height 18
click at [318, 396] on div "[{ "schema" : { "groups" : [{ "_note" : "GROUP 1" , "fields" : [{ "html" : "<!-…" at bounding box center [639, 422] width 785 height 650
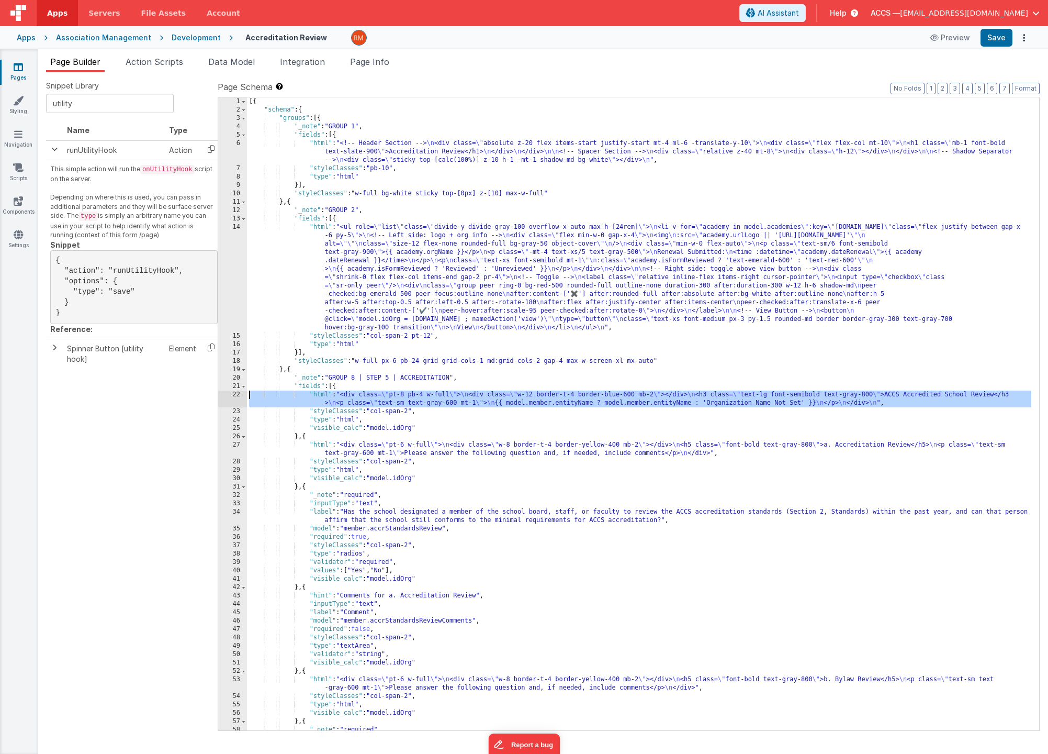
click at [237, 395] on div "22" at bounding box center [232, 398] width 29 height 17
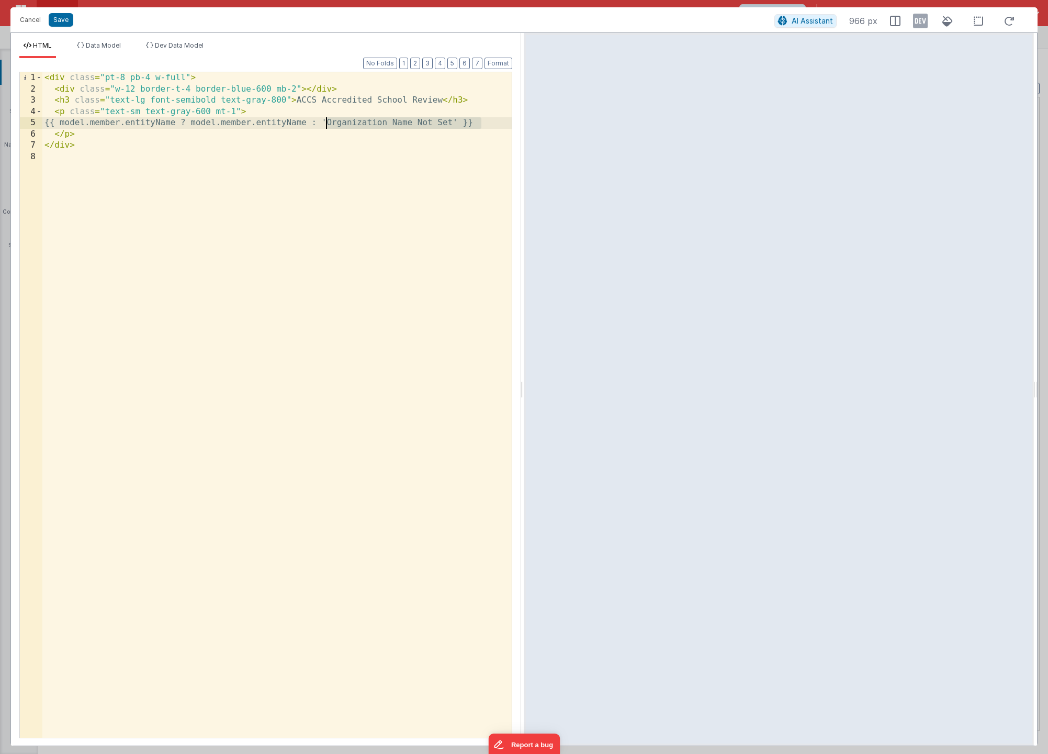
drag, startPoint x: 480, startPoint y: 124, endPoint x: 328, endPoint y: 126, distance: 151.8
click at [328, 126] on div "< div class = "pt-8 pb-4 w-full" > < div class = "w-12 border-t-4 border-blue-6…" at bounding box center [277, 416] width 470 height 688
drag, startPoint x: 209, startPoint y: 125, endPoint x: 80, endPoint y: 123, distance: 128.8
click at [80, 123] on div "< div class = "pt-8 pb-4 w-full" > < div class = "w-12 border-t-4 border-blue-6…" at bounding box center [277, 416] width 470 height 688
click at [196, 122] on div "< div class = "pt-8 pb-4 w-full" > < div class = "w-12 border-t-4 border-blue-6…" at bounding box center [277, 416] width 470 height 688
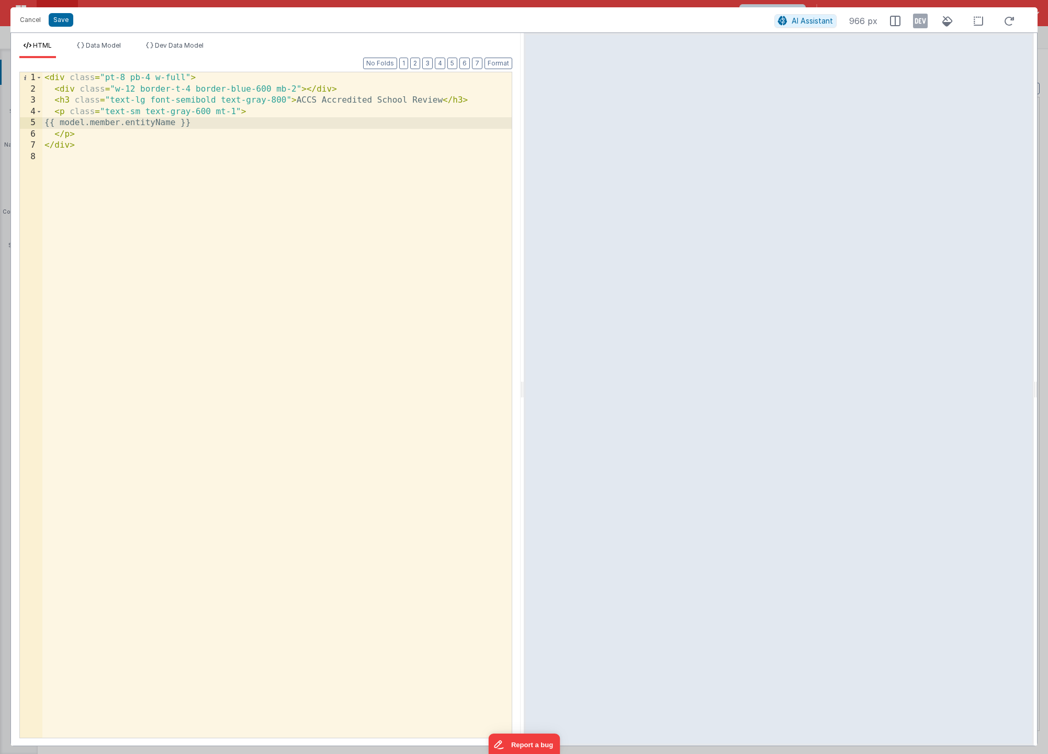
click at [228, 209] on div "< div class = "pt-8 pb-4 w-full" > < div class = "w-12 border-t-4 border-blue-6…" at bounding box center [277, 416] width 470 height 688
drag, startPoint x: 218, startPoint y: 123, endPoint x: 56, endPoint y: 123, distance: 161.7
click at [56, 123] on div "< div class = "pt-8 pb-4 w-full" > < div class = "w-12 border-t-4 border-blue-6…" at bounding box center [277, 416] width 470 height 688
click at [441, 102] on div "< div class = "pt-8 pb-4 w-full" > < div class = "w-12 border-t-4 border-blue-6…" at bounding box center [277, 416] width 470 height 688
click at [139, 139] on div "< div class = "pt-8 pb-4 w-full" > < div class = "w-12 border-t-4 border-blue-6…" at bounding box center [277, 416] width 470 height 688
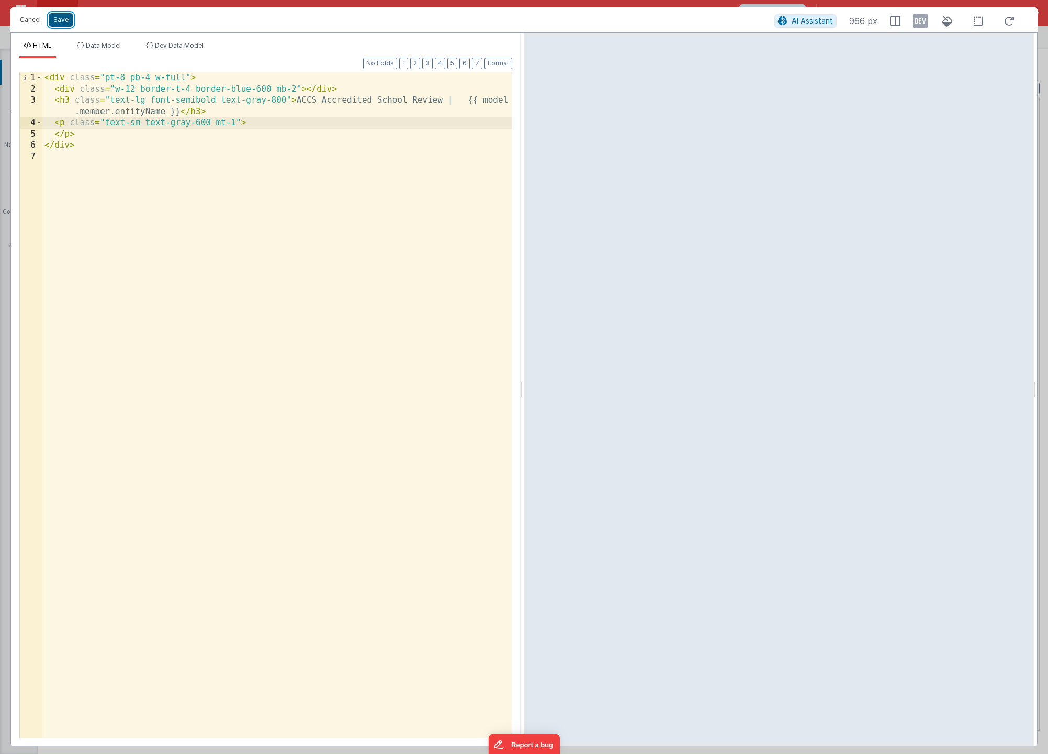
click at [64, 21] on button "Save" at bounding box center [61, 20] width 25 height 14
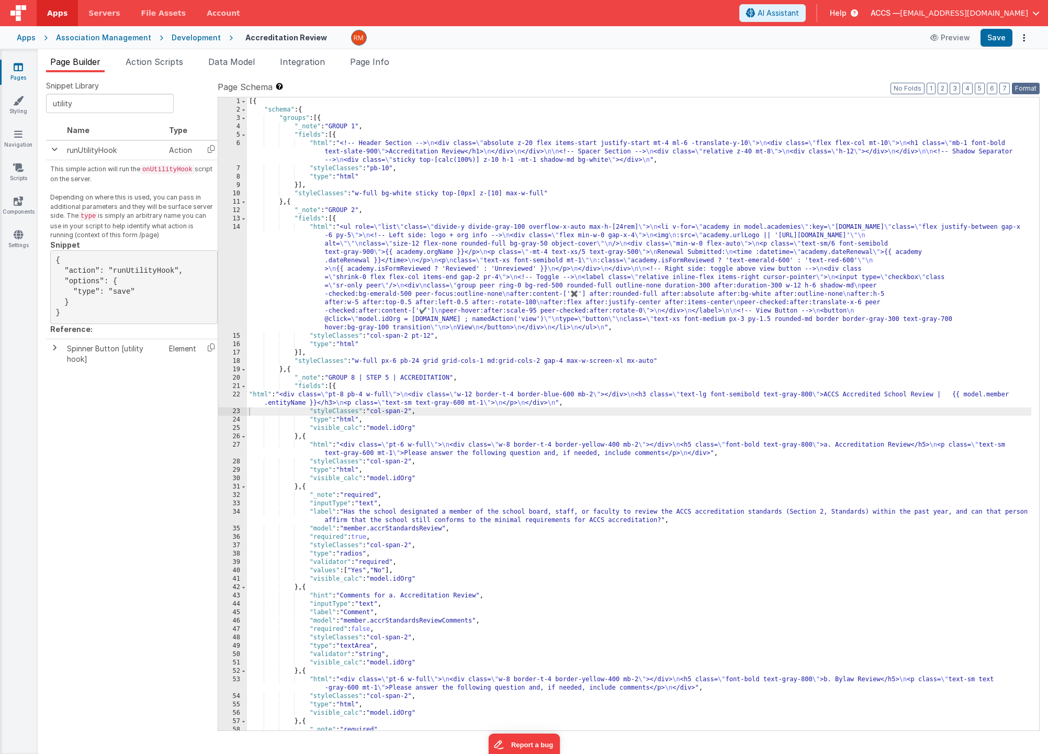
click at [1034, 88] on button "Format" at bounding box center [1026, 89] width 28 height 12
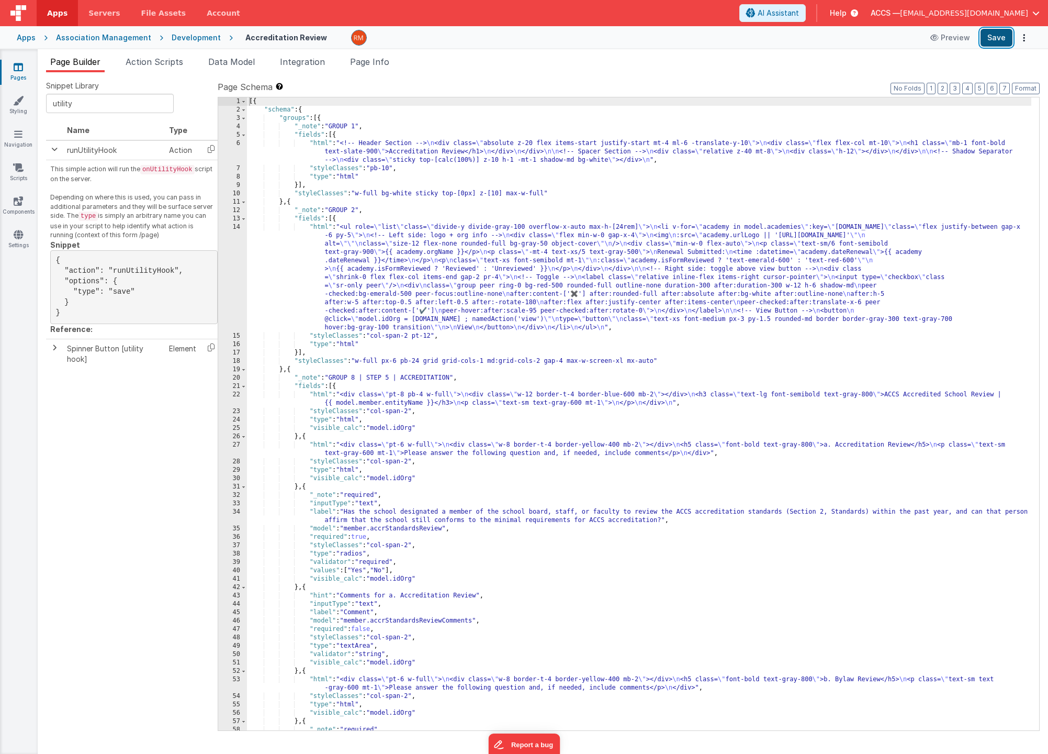
click at [989, 39] on button "Save" at bounding box center [997, 38] width 32 height 18
click at [325, 226] on div "[{ "schema" : { "groups" : [{ "_note" : "GROUP 1" , "fields" : [{ "html" : "<!-…" at bounding box center [642, 422] width 791 height 650
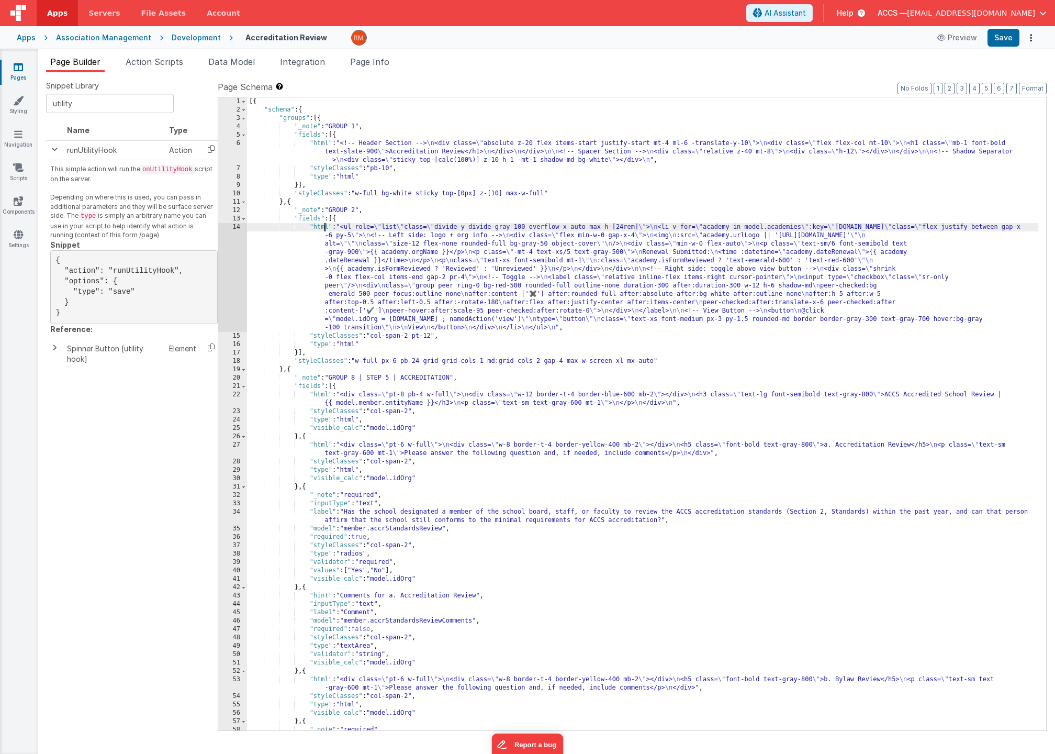
click at [238, 226] on div "14" at bounding box center [232, 277] width 29 height 109
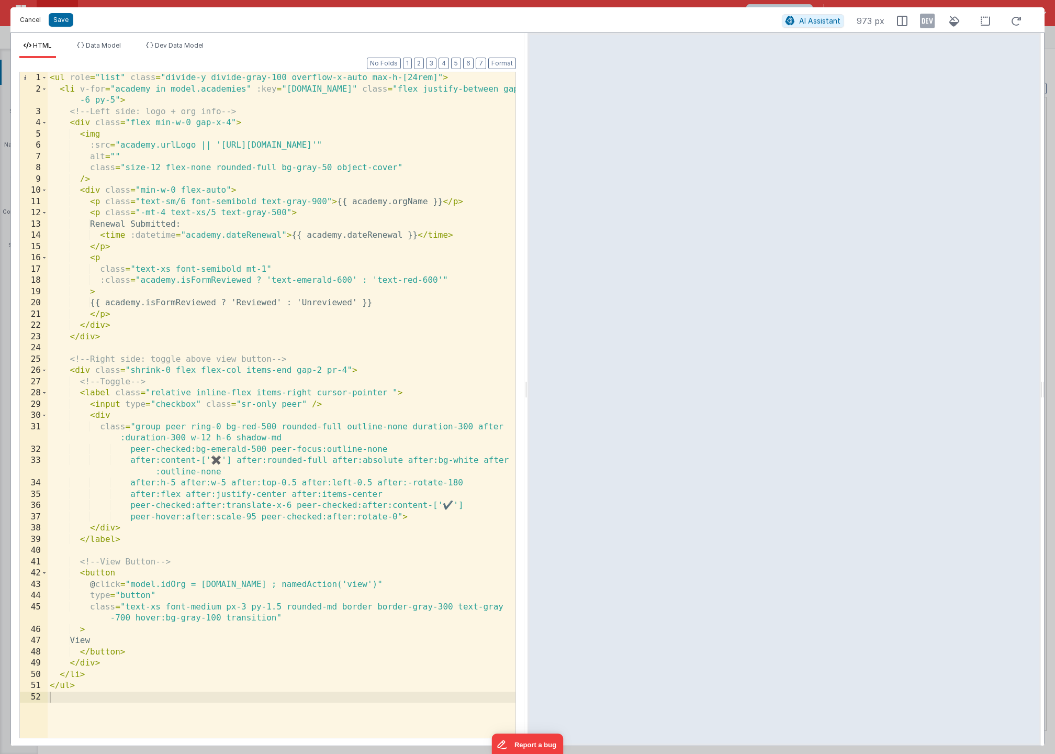
click at [33, 23] on button "Cancel" at bounding box center [30, 20] width 31 height 15
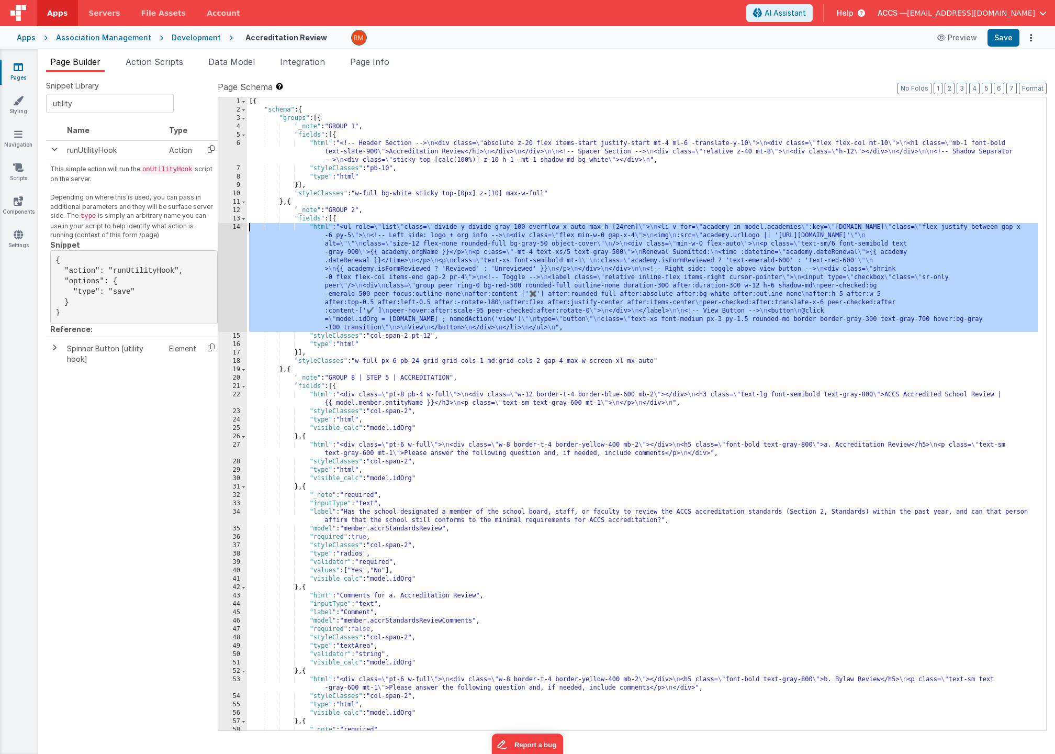
click at [323, 227] on div "[{ "schema" : { "groups" : [{ "_note" : "GROUP 1" , "fields" : [{ "html" : "<!-…" at bounding box center [642, 422] width 791 height 650
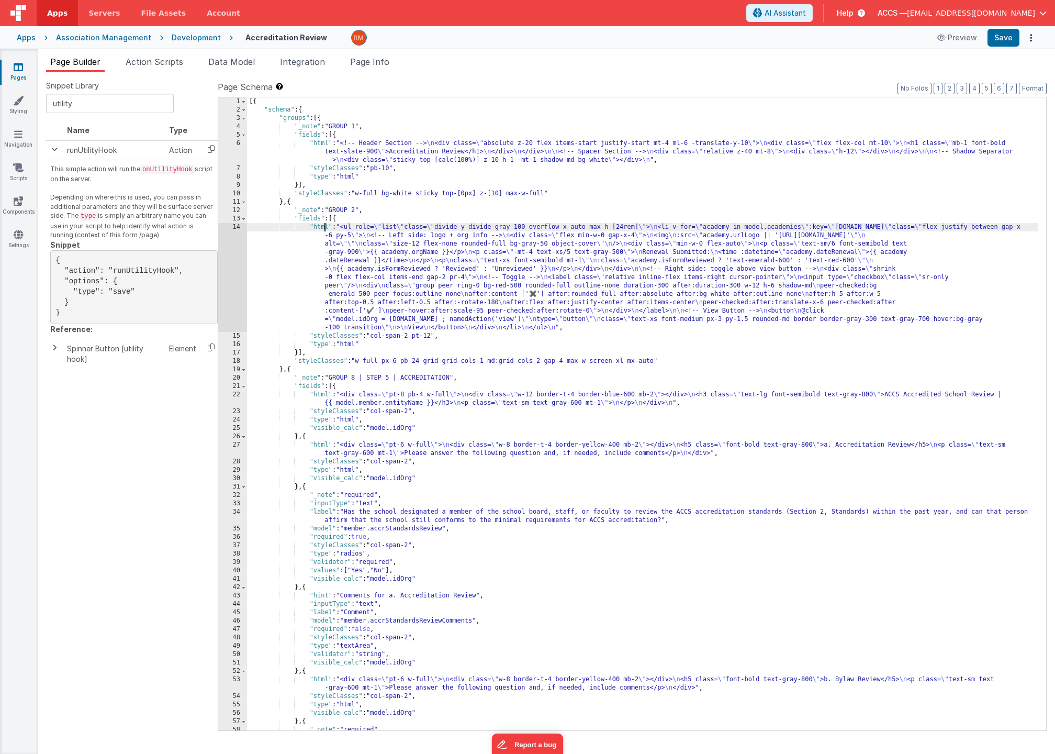
click at [239, 228] on div "14" at bounding box center [232, 277] width 29 height 109
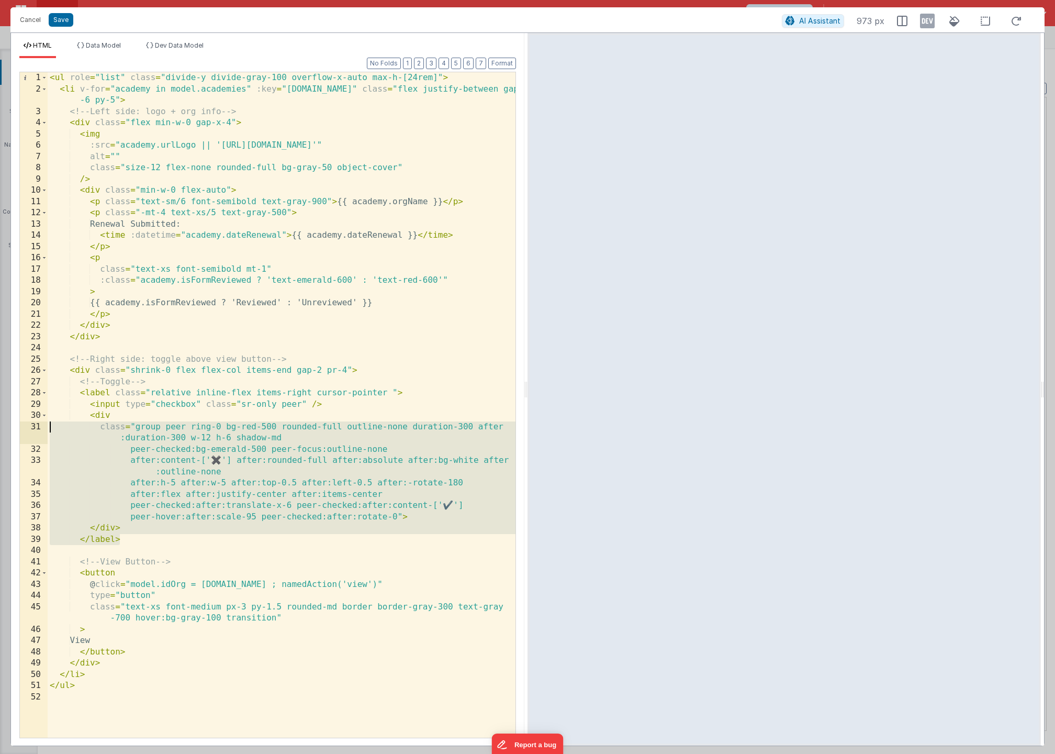
drag, startPoint x: 162, startPoint y: 539, endPoint x: -19, endPoint y: 425, distance: 213.6
click at [0, 425] on html "Cancel Save AI Assistant 973 px HTML Data Model Dev Data Model Format 7 6 5 4 3…" at bounding box center [527, 377] width 1055 height 754
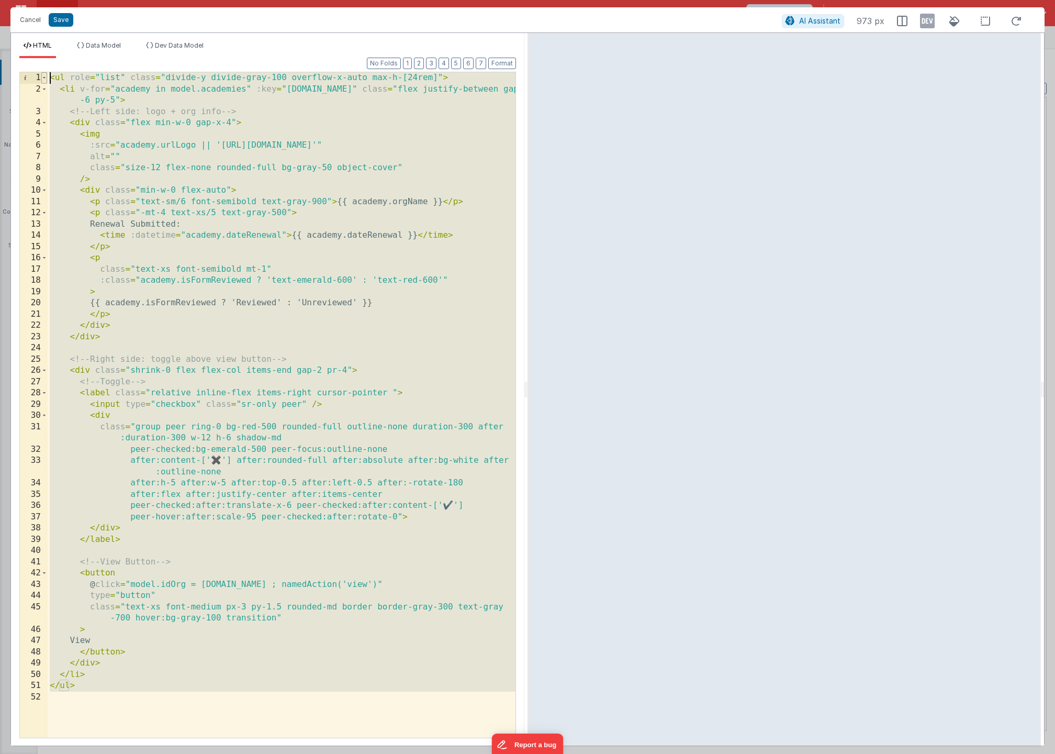
drag, startPoint x: 119, startPoint y: 711, endPoint x: 43, endPoint y: 81, distance: 634.8
click at [43, 81] on div "1 2 3 4 5 6 7 8 9 10 11 12 13 14 15 16 17 18 19 20 21 22 23 24 25 26 27 28 29 3…" at bounding box center [267, 405] width 497 height 666
click at [296, 326] on div "< ul role = "list" class = "divide-y divide-gray-100 overflow-x-auto max-h-[24r…" at bounding box center [282, 416] width 468 height 688
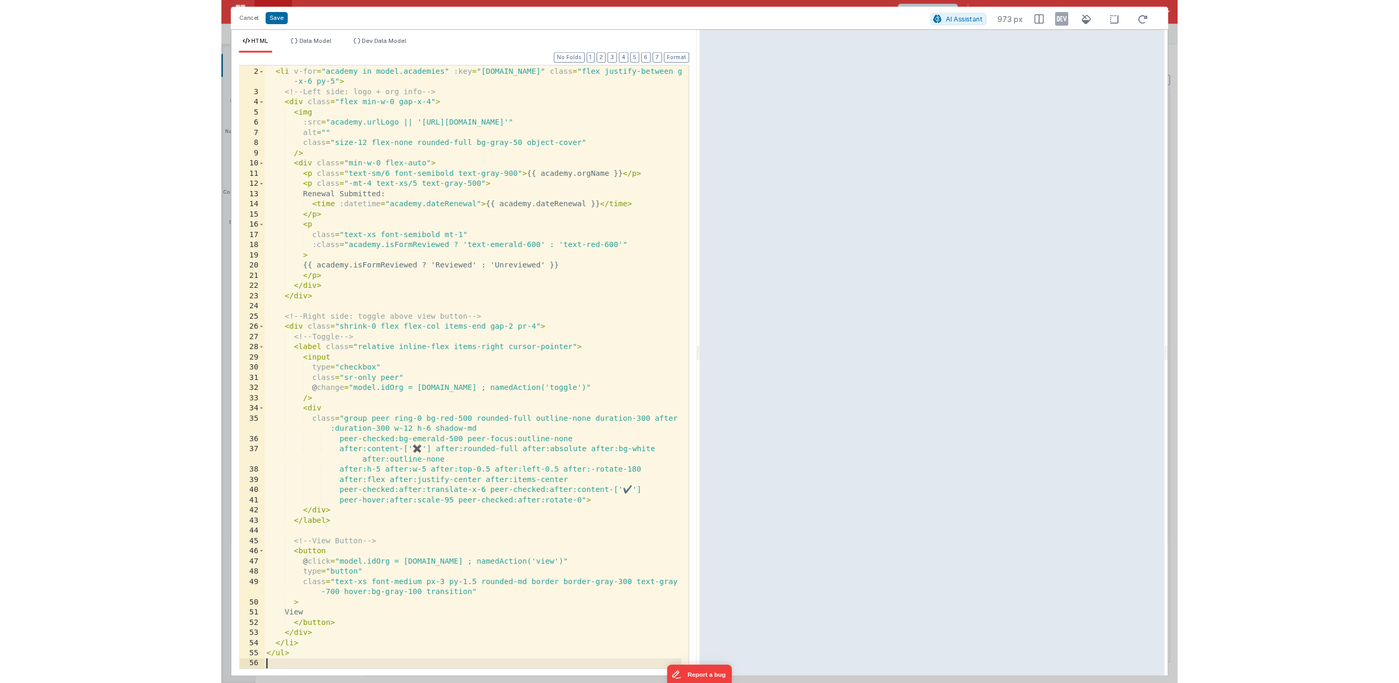
scroll to position [10, 0]
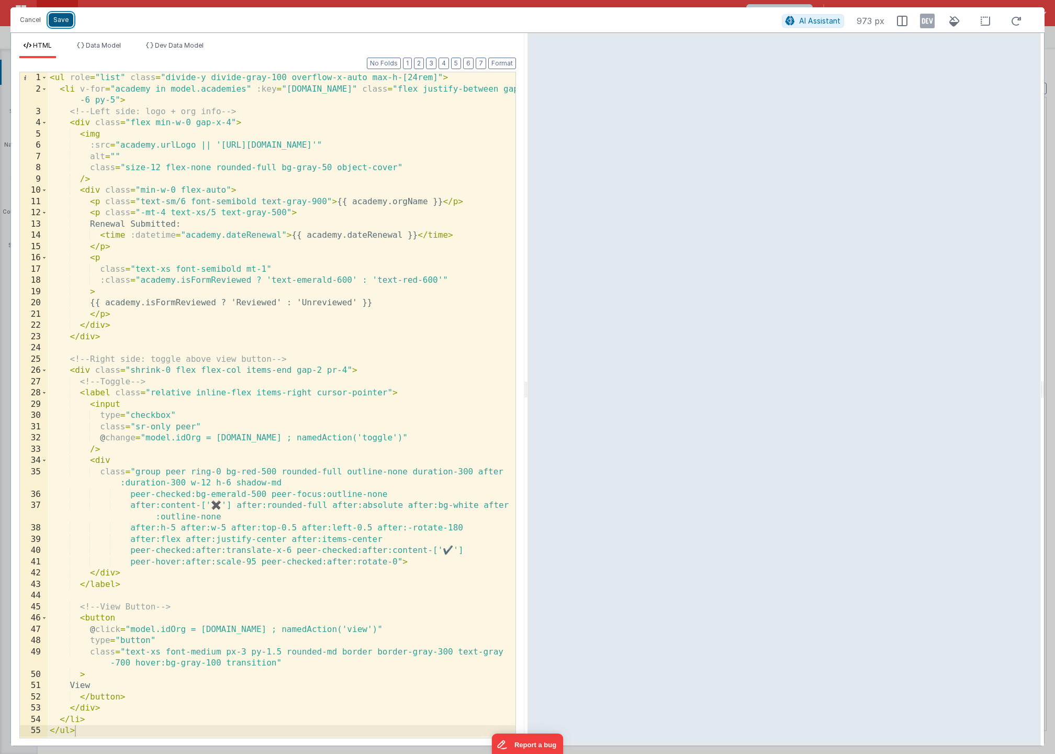
click at [65, 20] on button "Save" at bounding box center [61, 20] width 25 height 14
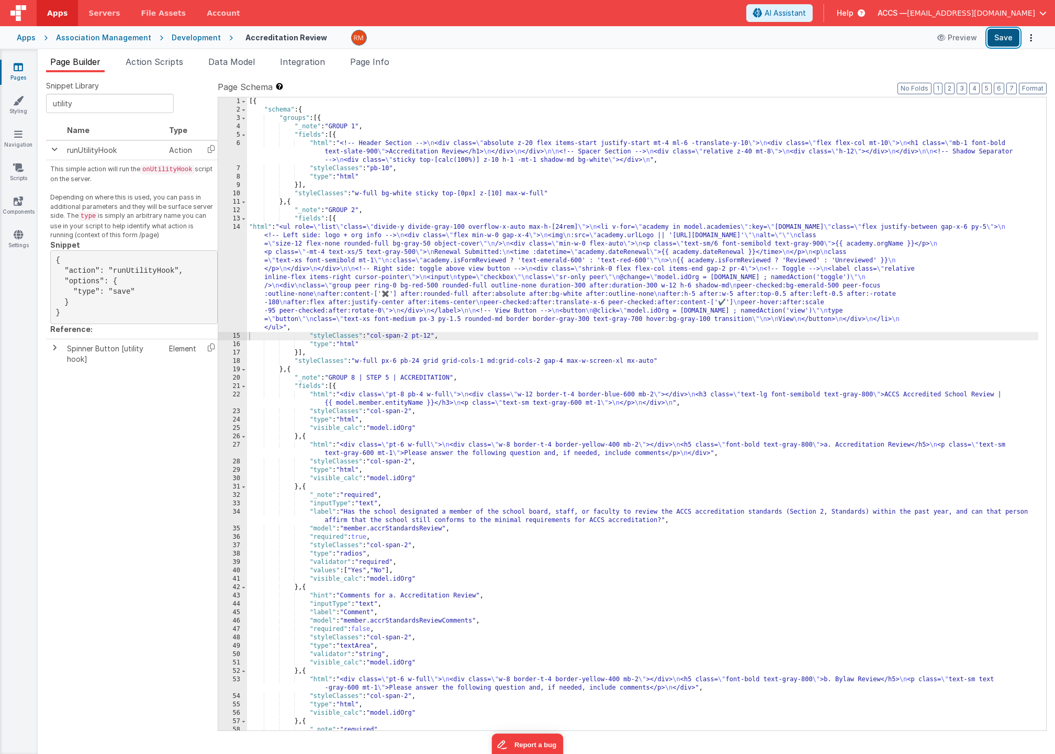
click at [1004, 40] on button "Save" at bounding box center [1004, 38] width 32 height 18
click at [1033, 86] on button "Format" at bounding box center [1033, 89] width 28 height 12
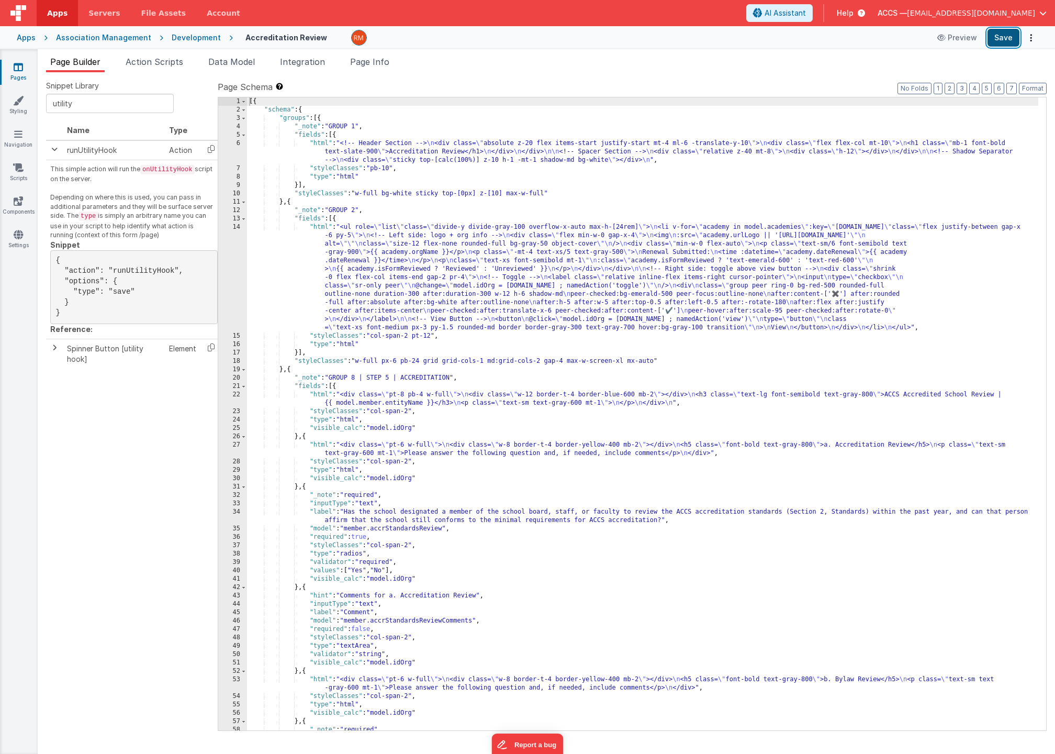
click at [999, 40] on button "Save" at bounding box center [1004, 38] width 32 height 18
click at [319, 227] on div "[{ "schema" : { "groups" : [{ "_note" : "GROUP 1" , "fields" : [{ "html" : "<!-…" at bounding box center [642, 422] width 791 height 650
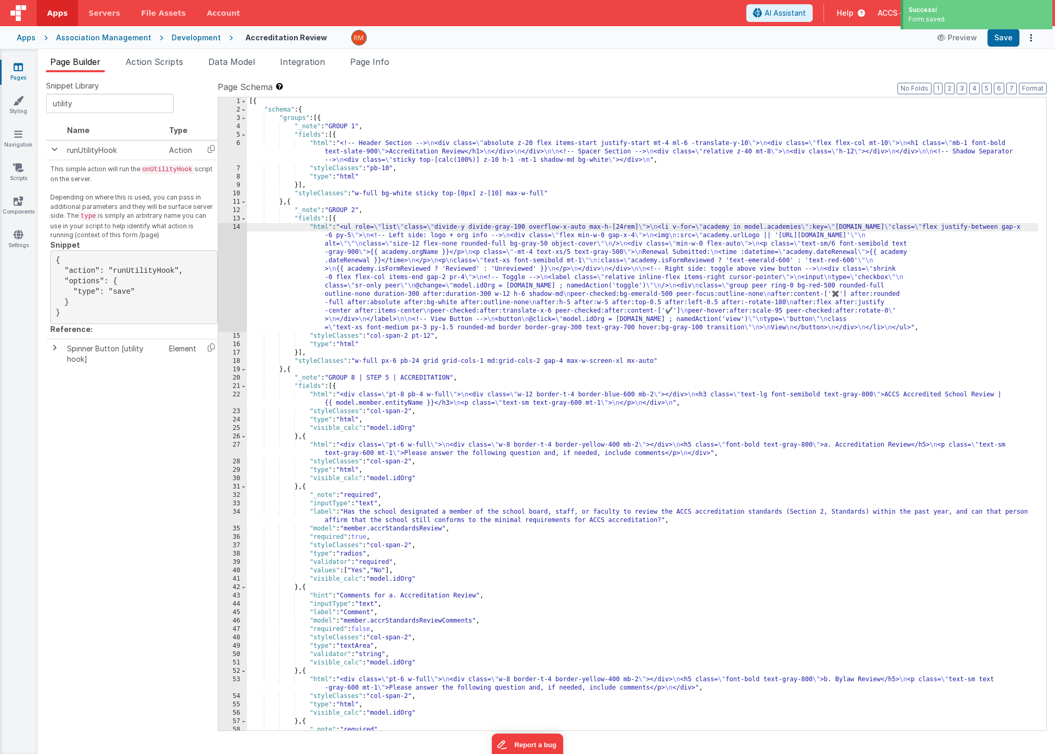
click at [237, 228] on div "14" at bounding box center [232, 277] width 29 height 109
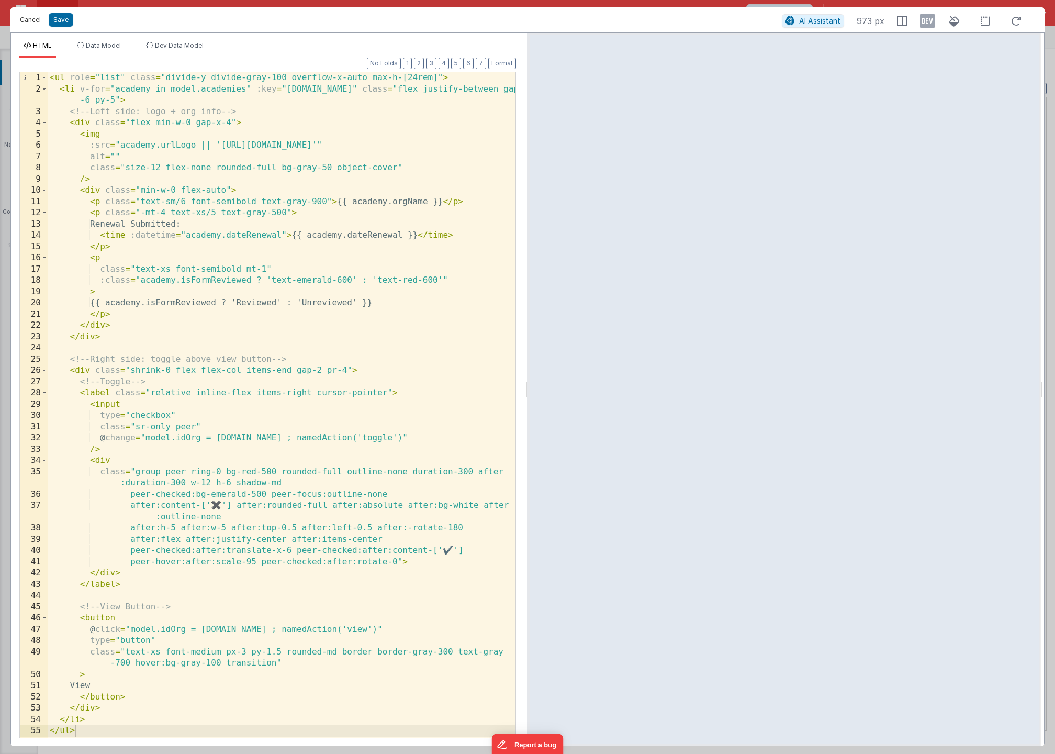
click at [37, 22] on button "Cancel" at bounding box center [30, 20] width 31 height 15
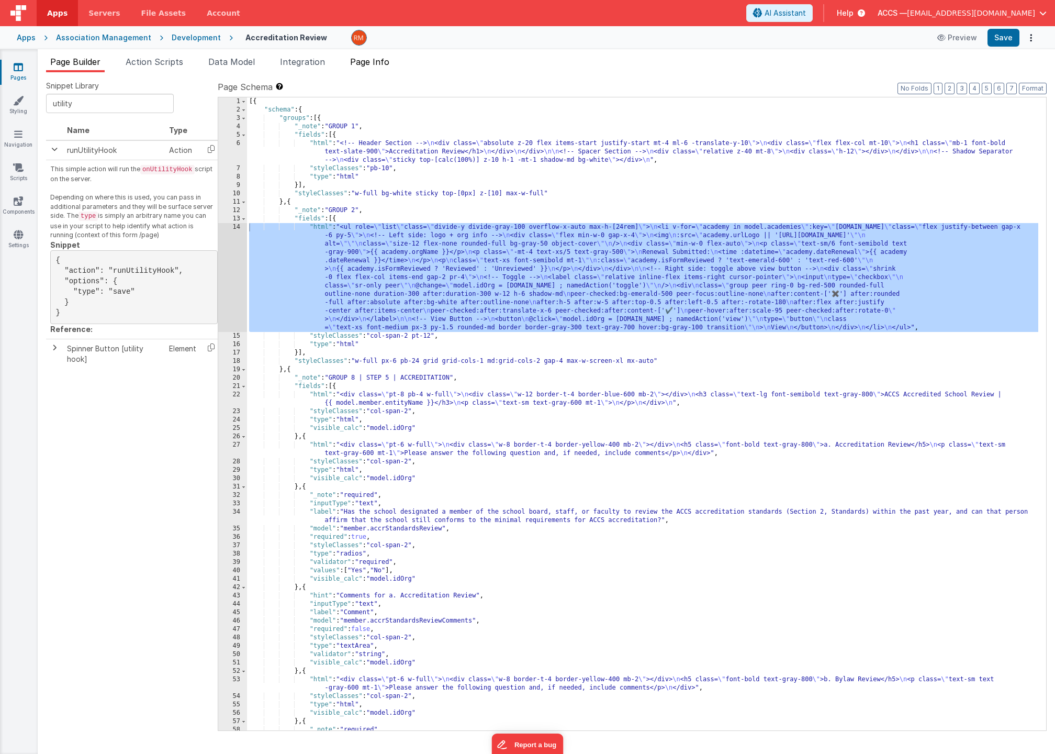
click at [388, 70] on li "Page Info" at bounding box center [370, 63] width 48 height 17
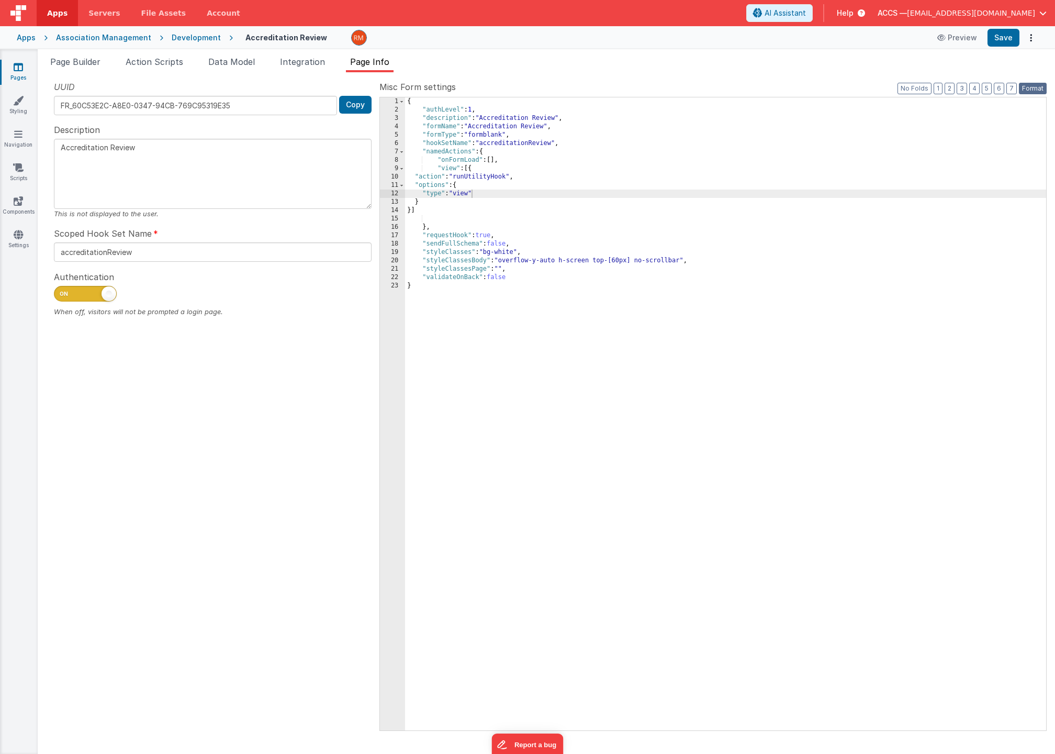
click at [1035, 88] on button "Format" at bounding box center [1033, 89] width 28 height 12
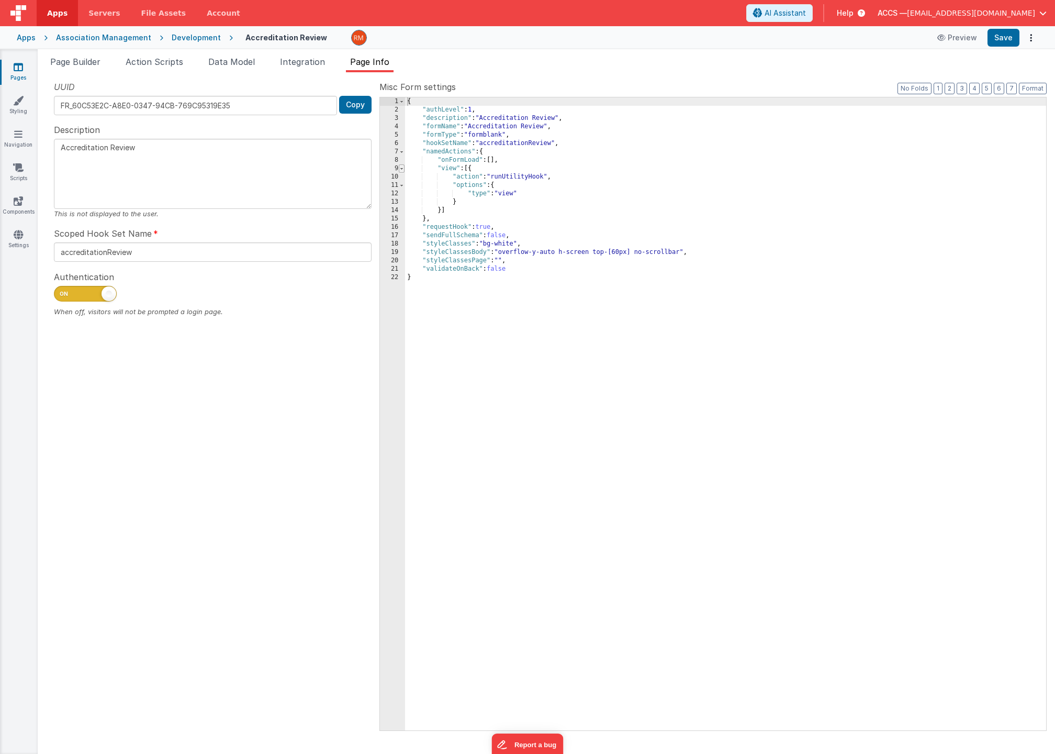
click at [403, 168] on span at bounding box center [402, 168] width 6 height 8
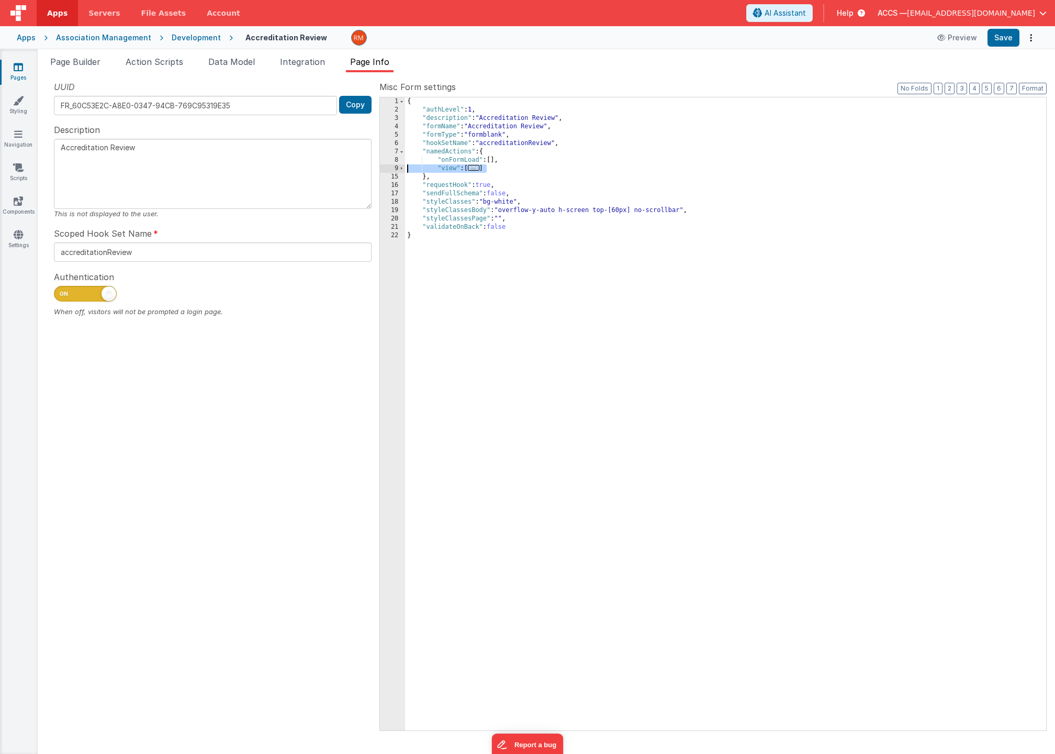
drag, startPoint x: 502, startPoint y: 170, endPoint x: 367, endPoint y: 165, distance: 135.6
click at [367, 165] on div "UUID FR_60C53E2C-A8E0-0347-94CB-769C95319E35 Copy Description Accreditation Rev…" at bounding box center [546, 405] width 1001 height 649
click at [500, 170] on div "{ "authLevel" : 1 , "description" : "Accreditation Review" , "formName" : "Accr…" at bounding box center [725, 422] width 641 height 650
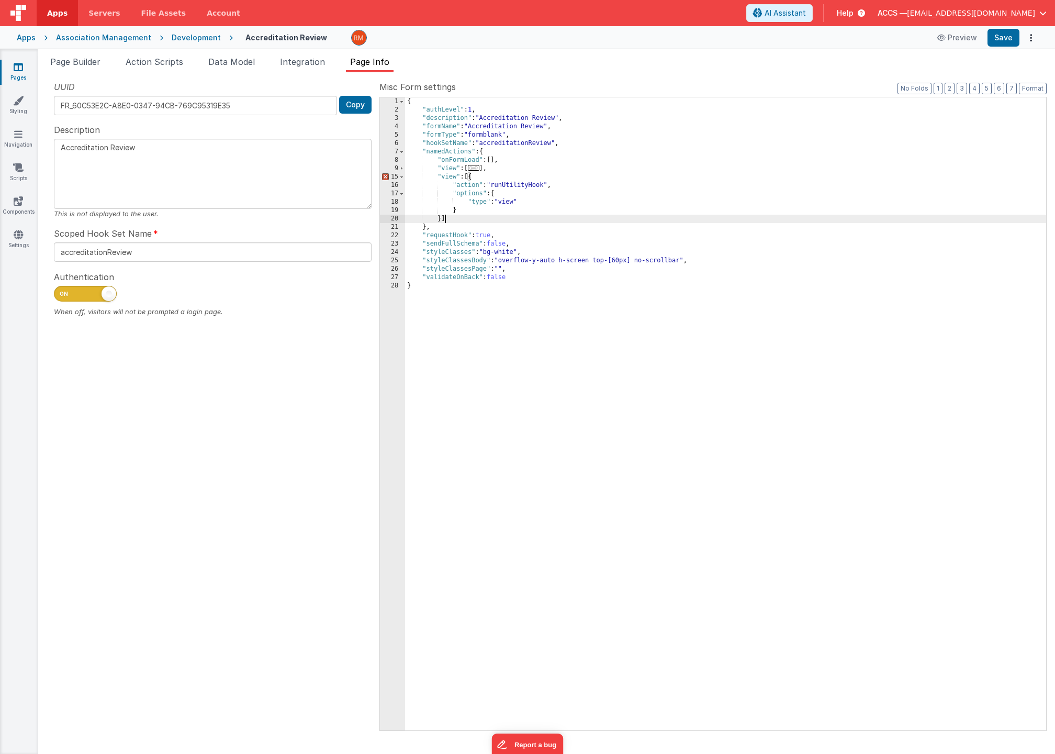
click at [454, 180] on div "{ "authLevel" : 1 , "description" : "Accreditation Review" , "formName" : "Accr…" at bounding box center [725, 422] width 641 height 650
click at [516, 202] on div "{ "authLevel" : 1 , "description" : "Accreditation Review" , "formName" : "Accr…" at bounding box center [725, 422] width 641 height 650
click at [995, 43] on button "Save" at bounding box center [1004, 38] width 32 height 18
click at [1004, 44] on button "Save" at bounding box center [1004, 38] width 32 height 18
click at [81, 68] on li "Page Builder" at bounding box center [75, 63] width 59 height 17
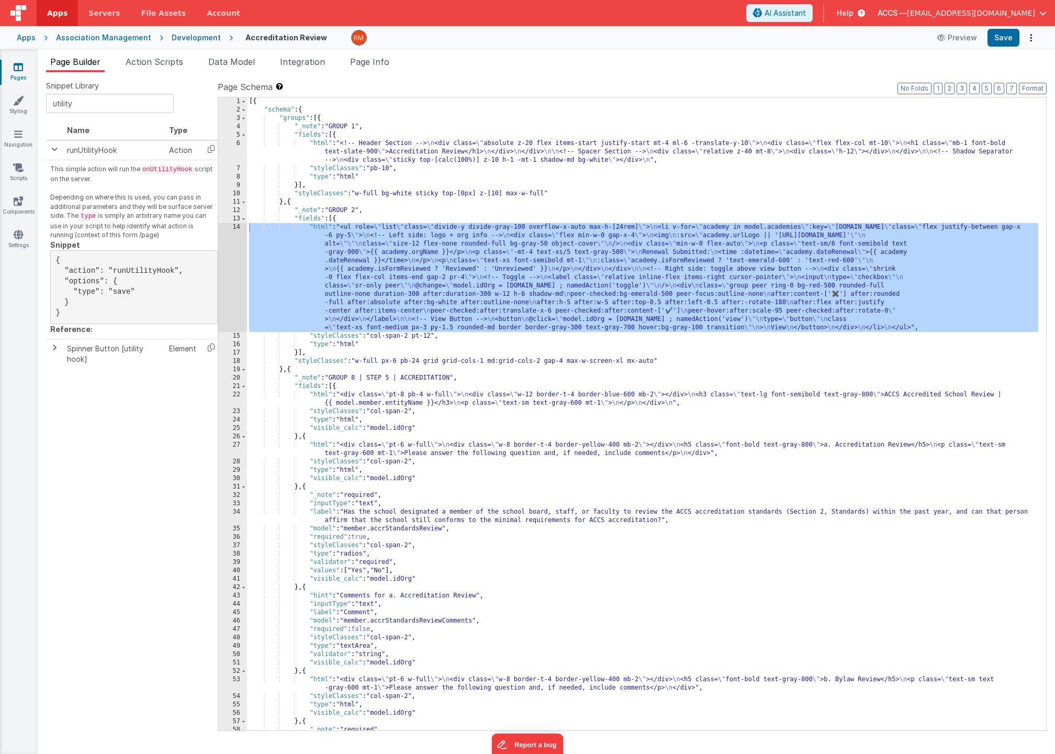
click at [331, 253] on div "[{ "schema" : { "groups" : [{ "_note" : "GROUP 1" , "fields" : [{ "html" : "<!-…" at bounding box center [642, 422] width 791 height 650
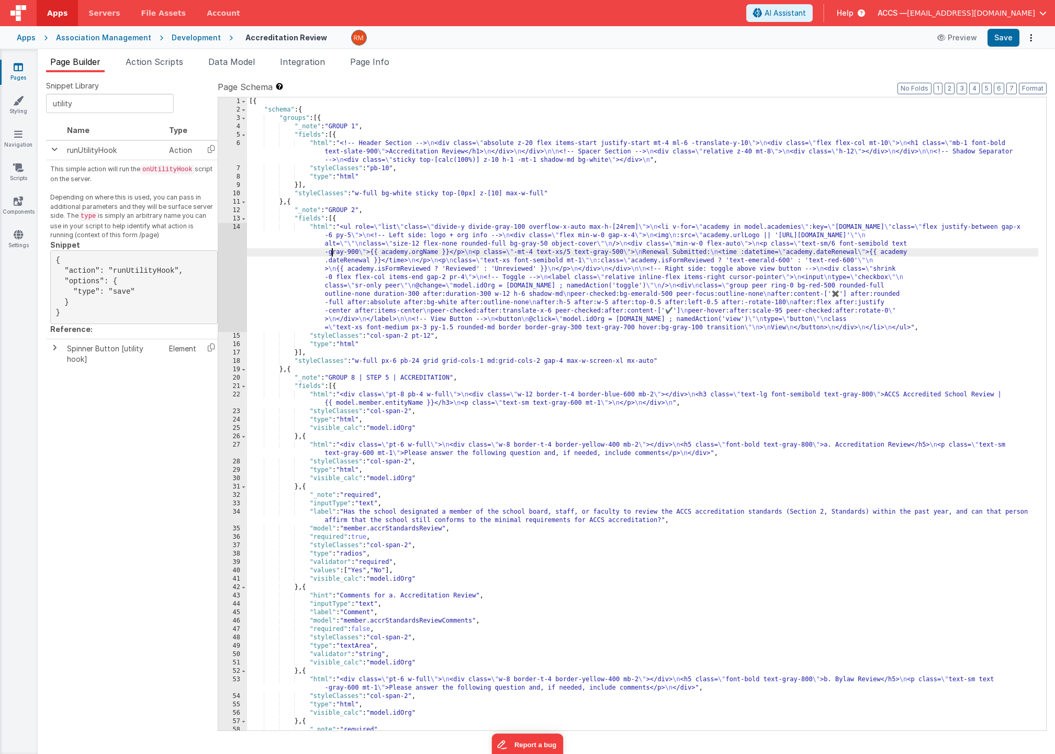
click at [319, 223] on div "[{ "schema" : { "groups" : [{ "_note" : "GROUP 1" , "fields" : [{ "html" : "<!-…" at bounding box center [642, 422] width 791 height 650
click at [230, 222] on div "13" at bounding box center [232, 219] width 29 height 8
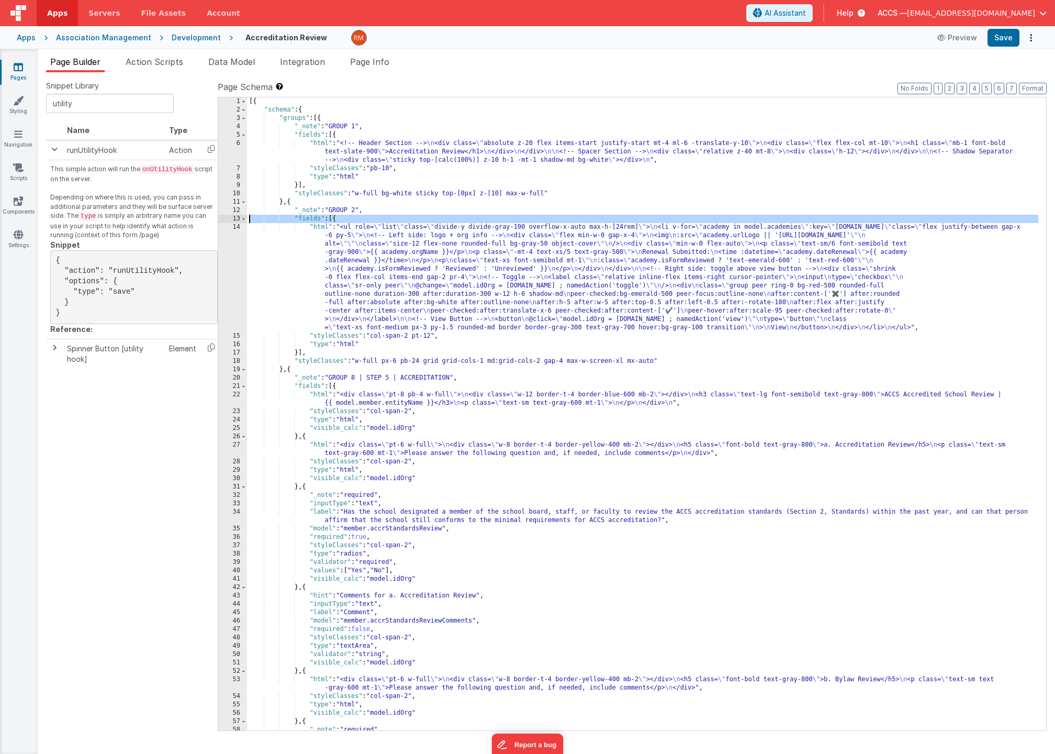
click at [234, 227] on div "14" at bounding box center [232, 277] width 29 height 109
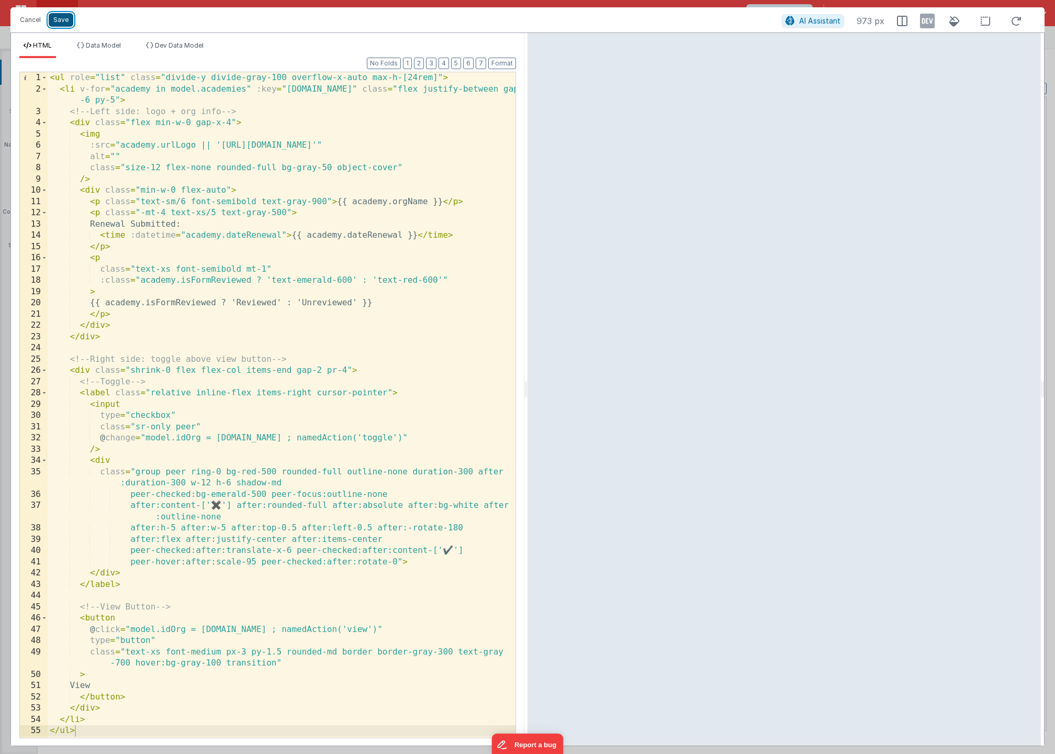
click at [62, 24] on button "Save" at bounding box center [61, 20] width 25 height 14
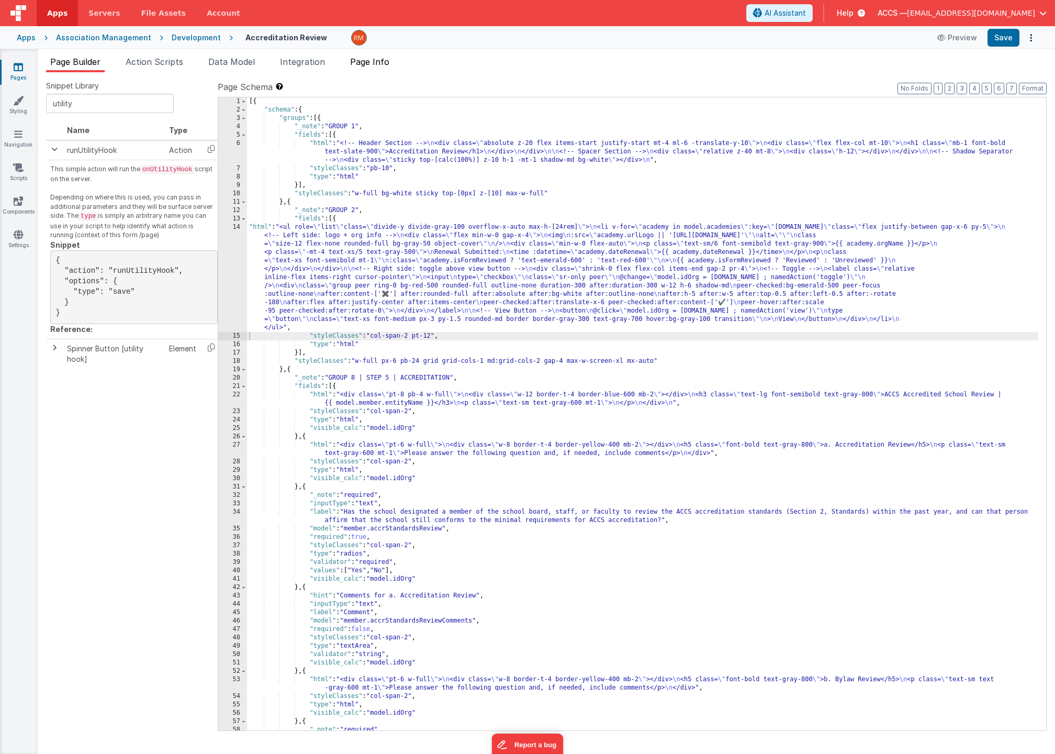
click at [385, 63] on span "Page Info" at bounding box center [369, 62] width 39 height 10
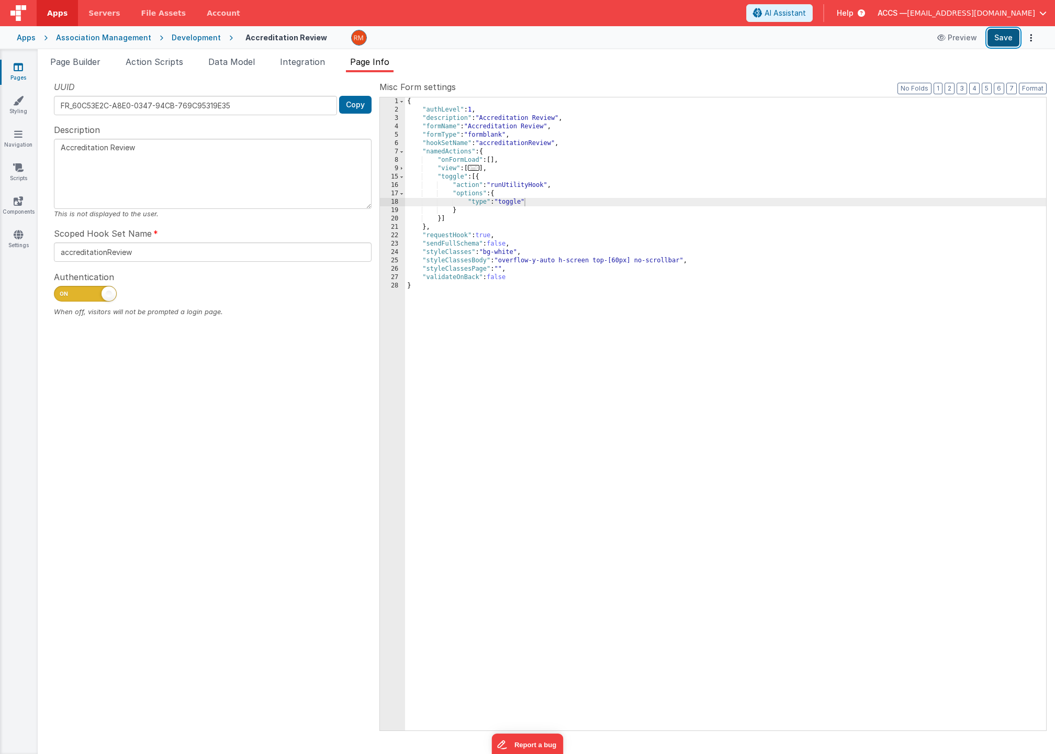
click at [1003, 46] on button "Save" at bounding box center [1004, 38] width 32 height 18
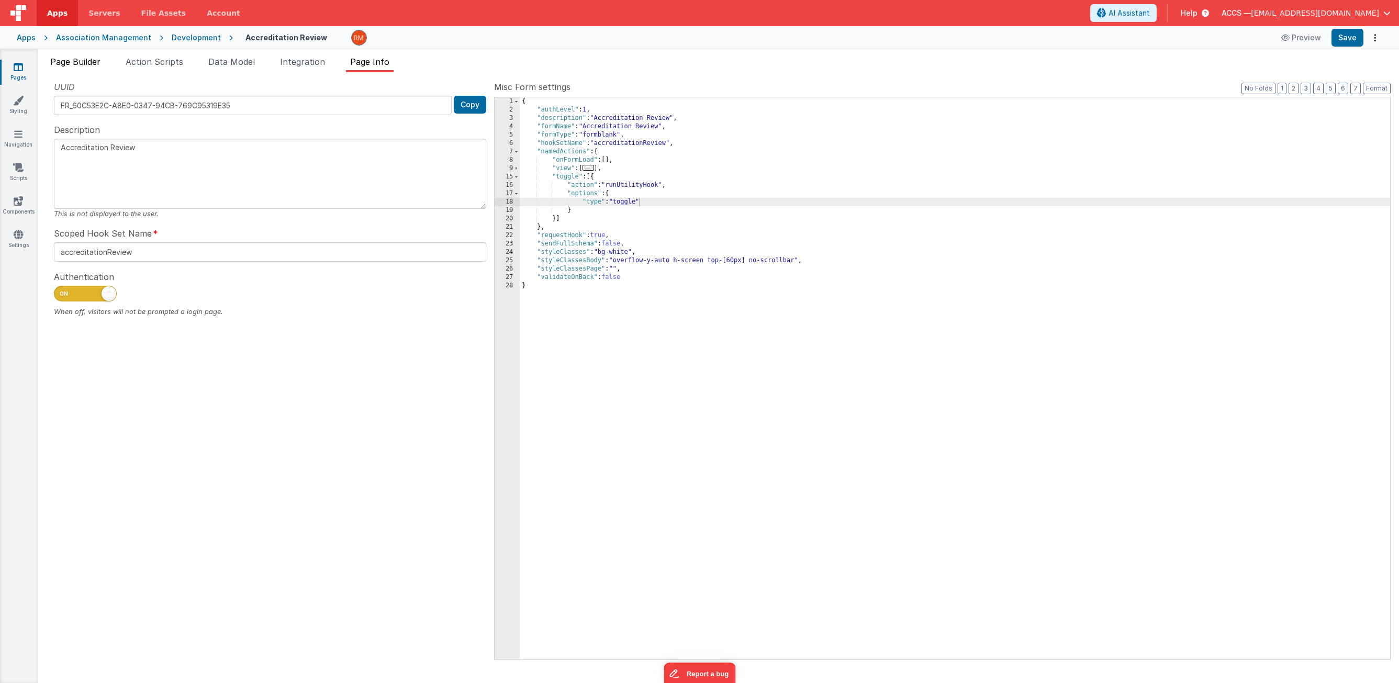
click at [84, 65] on span "Page Builder" at bounding box center [75, 62] width 50 height 10
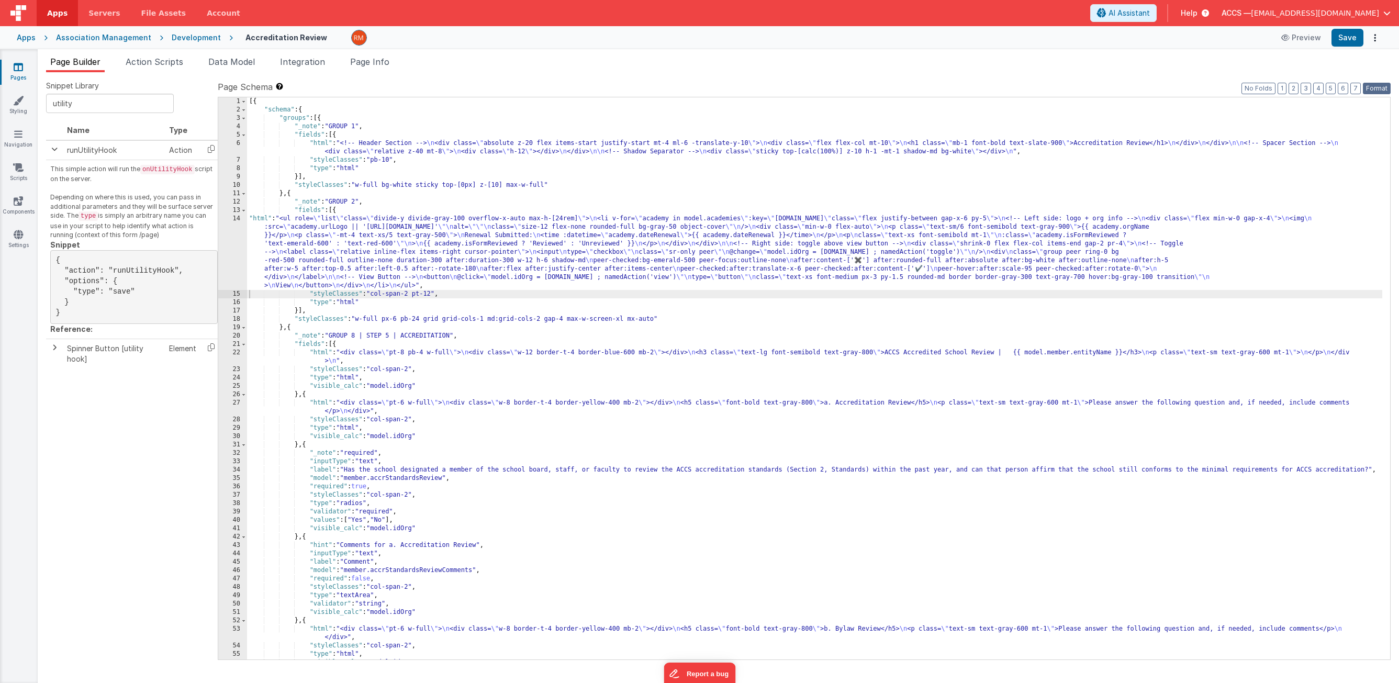
click at [1048, 87] on button "Format" at bounding box center [1377, 89] width 28 height 12
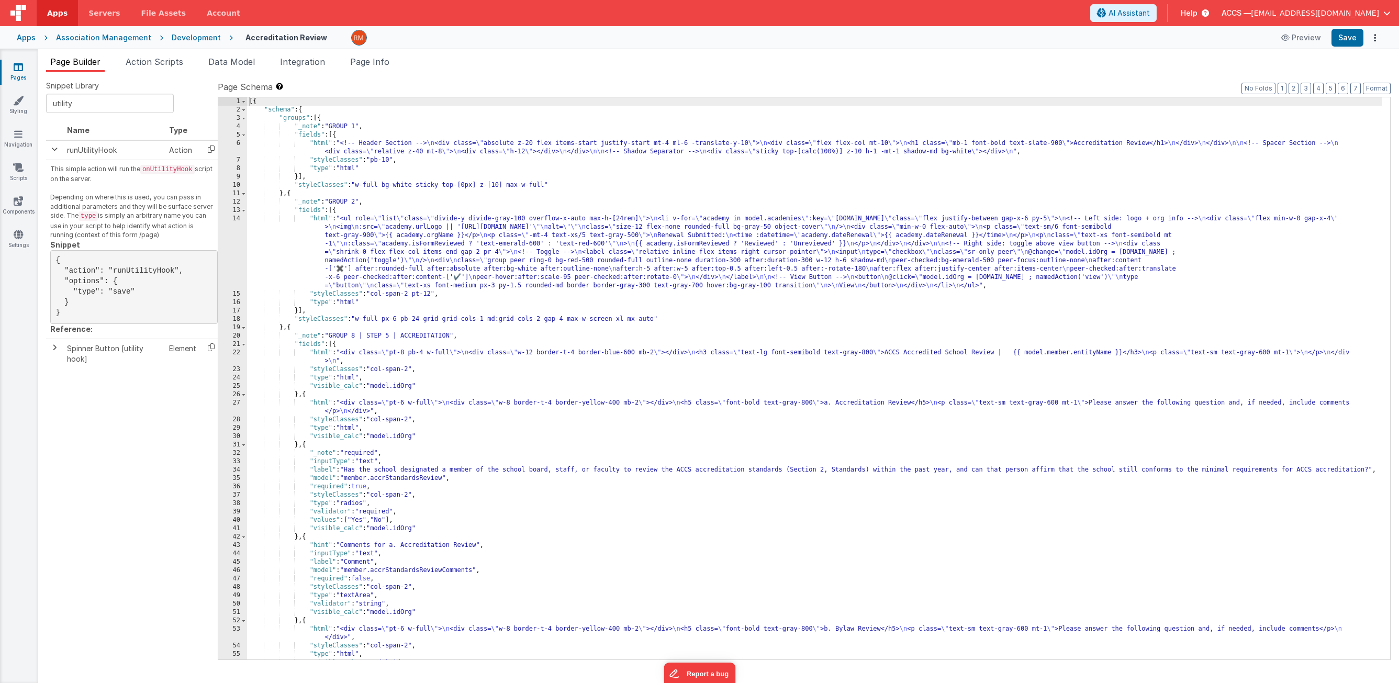
click at [324, 217] on div "[{ "schema" : { "groups" : [{ "_note" : "GROUP 1" , "fields" : [{ "html" : "<!-…" at bounding box center [814, 386] width 1135 height 579
click at [239, 219] on div "14" at bounding box center [232, 252] width 29 height 75
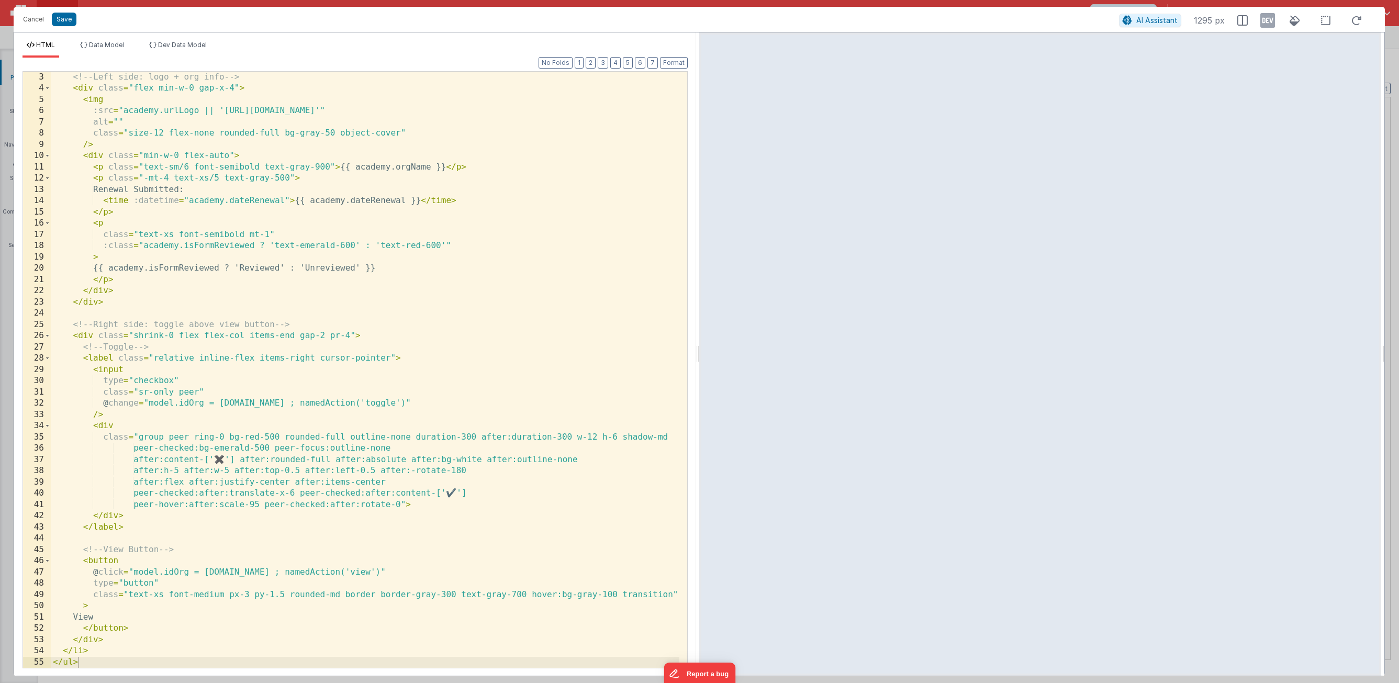
scroll to position [23, 0]
click at [38, 20] on button "Cancel" at bounding box center [33, 19] width 31 height 15
